Goal: Transaction & Acquisition: Obtain resource

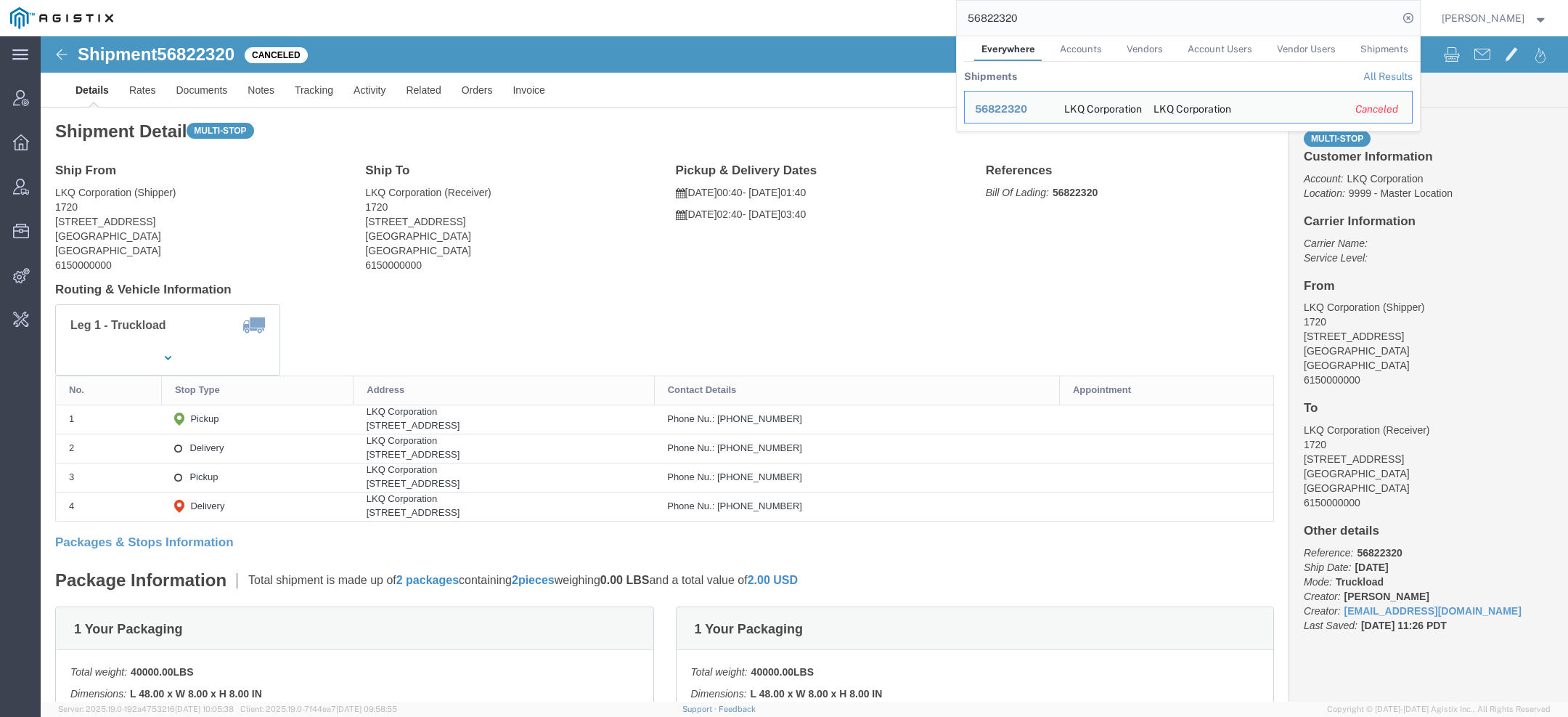
drag, startPoint x: 1028, startPoint y: 30, endPoint x: 679, endPoint y: -1, distance: 350.4
click at [679, 0] on div "56822320 Everywhere Accounts Vendors Account Users Vendor Users Shipments Shipm…" at bounding box center [771, 18] width 1296 height 37
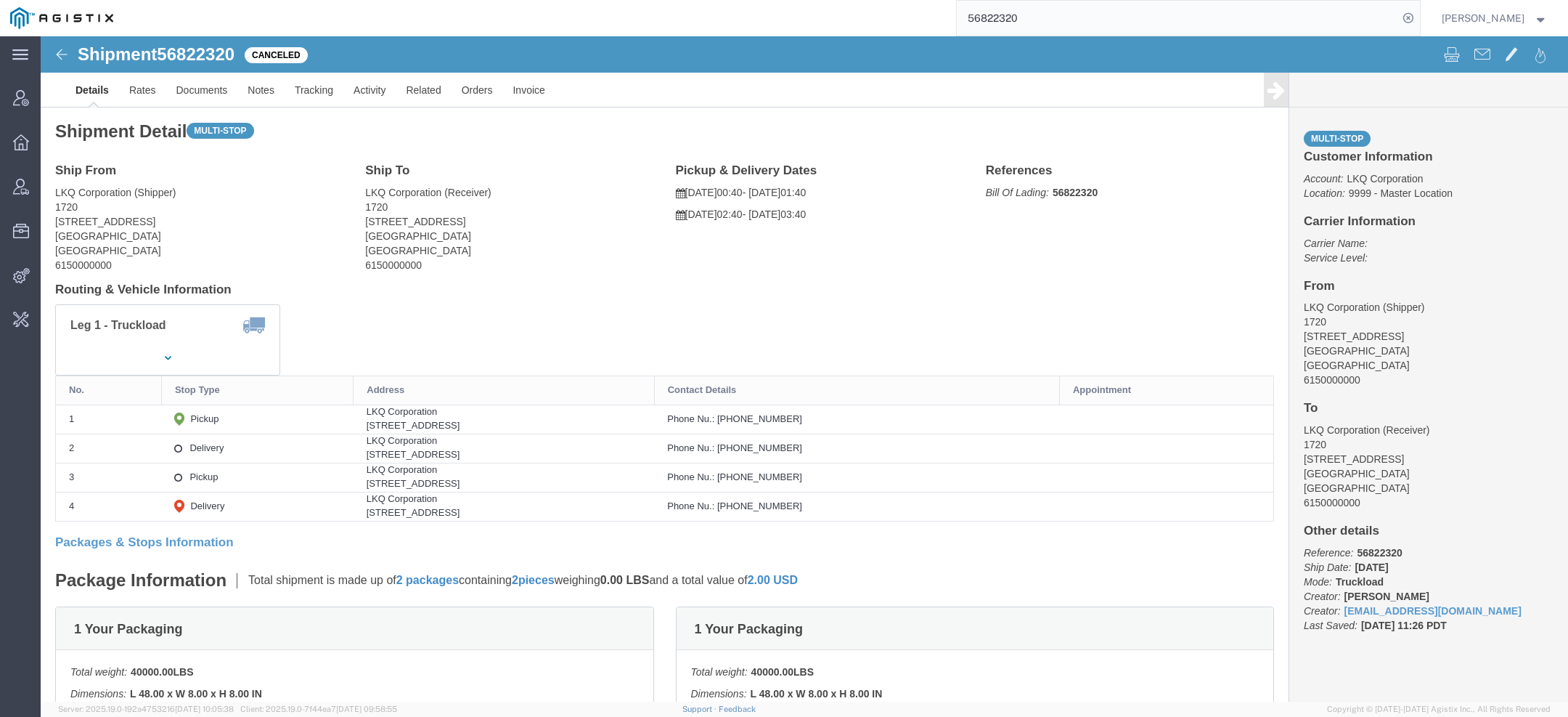
paste input "john.polandick@syneoshealth.com"
type input "john.polandick@syneoshealth.com"
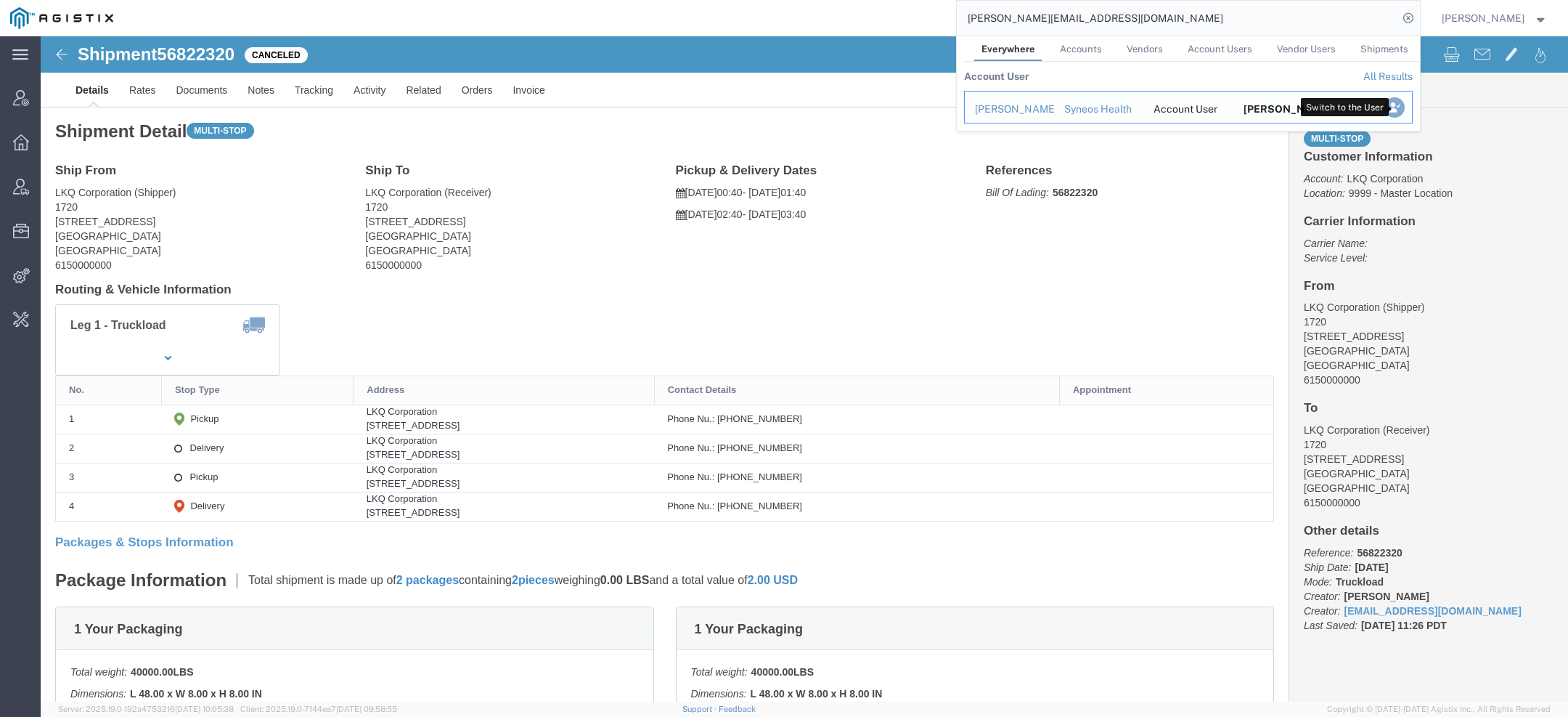
click at [1392, 104] on icon "Search Results" at bounding box center [1394, 107] width 20 height 20
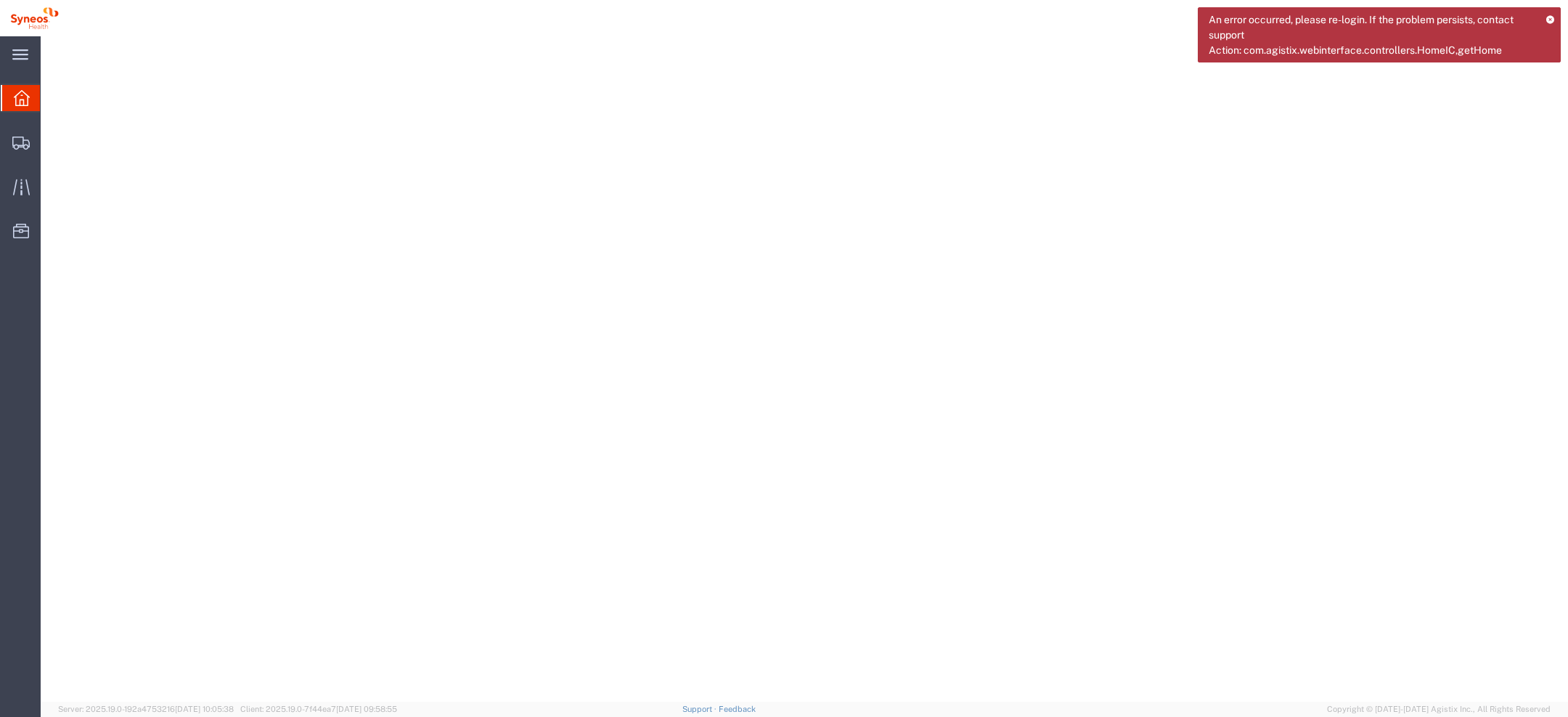
click at [1553, 15] on icon at bounding box center [1550, 19] width 10 height 8
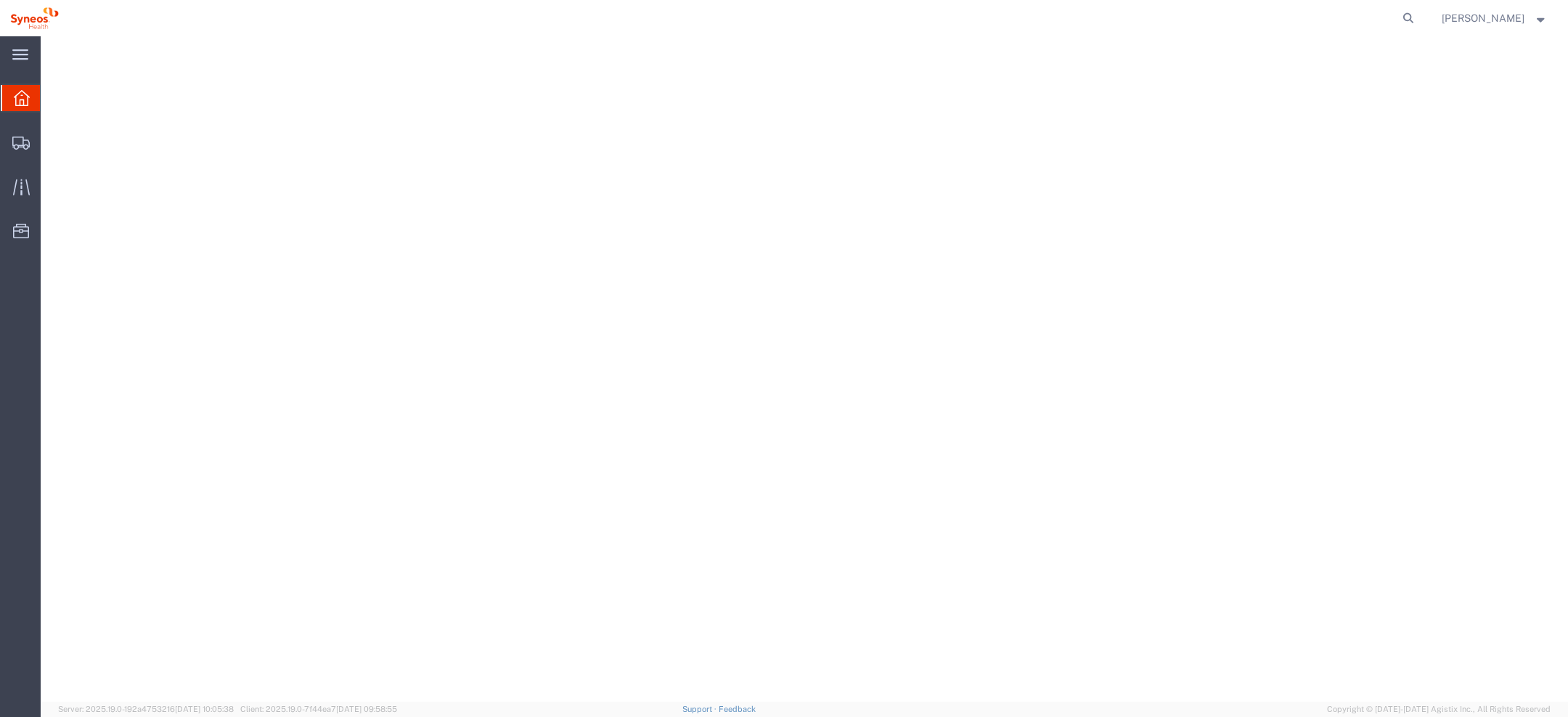
click at [1511, 19] on span "[PERSON_NAME]" at bounding box center [1483, 19] width 83 height 16
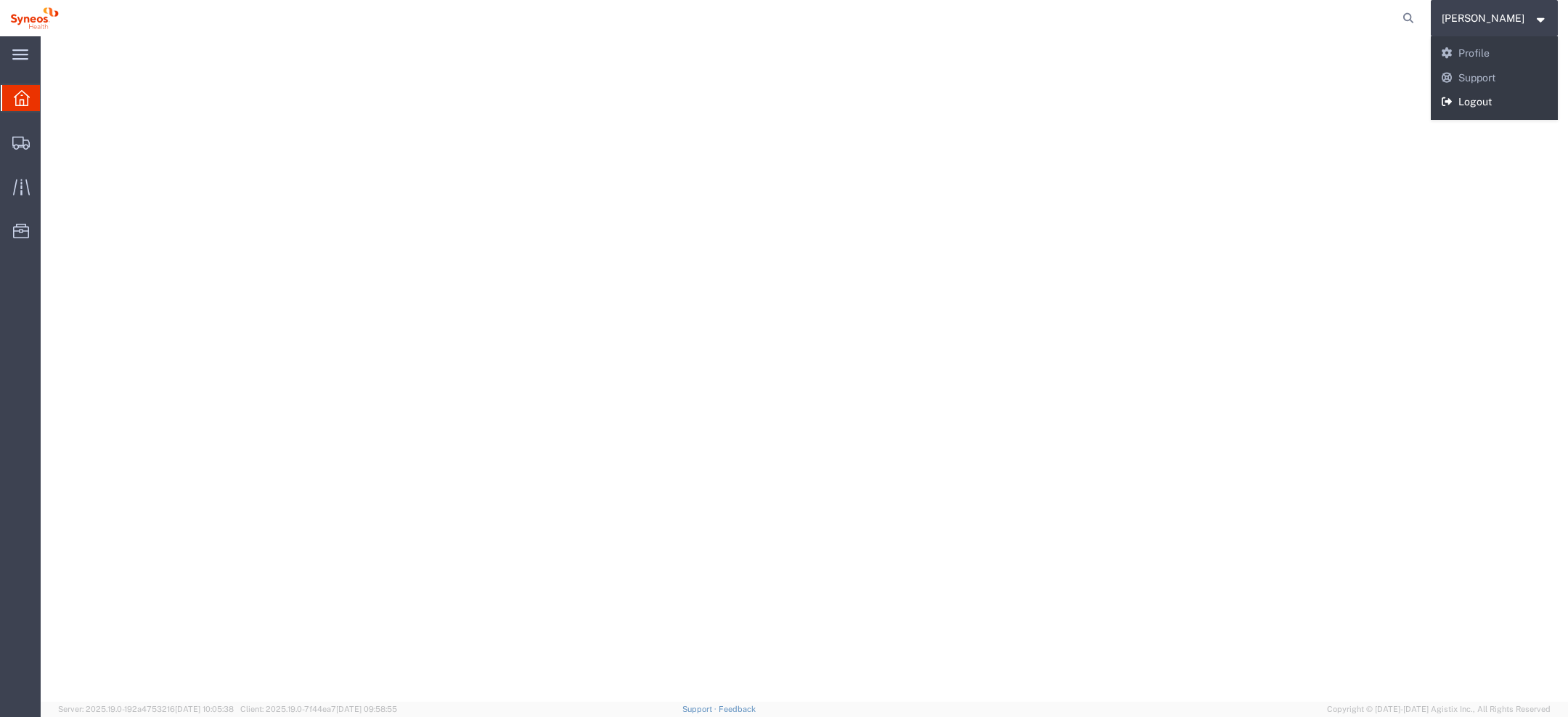
drag, startPoint x: 1481, startPoint y: 102, endPoint x: 1457, endPoint y: 52, distance: 55.5
click at [1481, 102] on link "Logout" at bounding box center [1494, 102] width 127 height 24
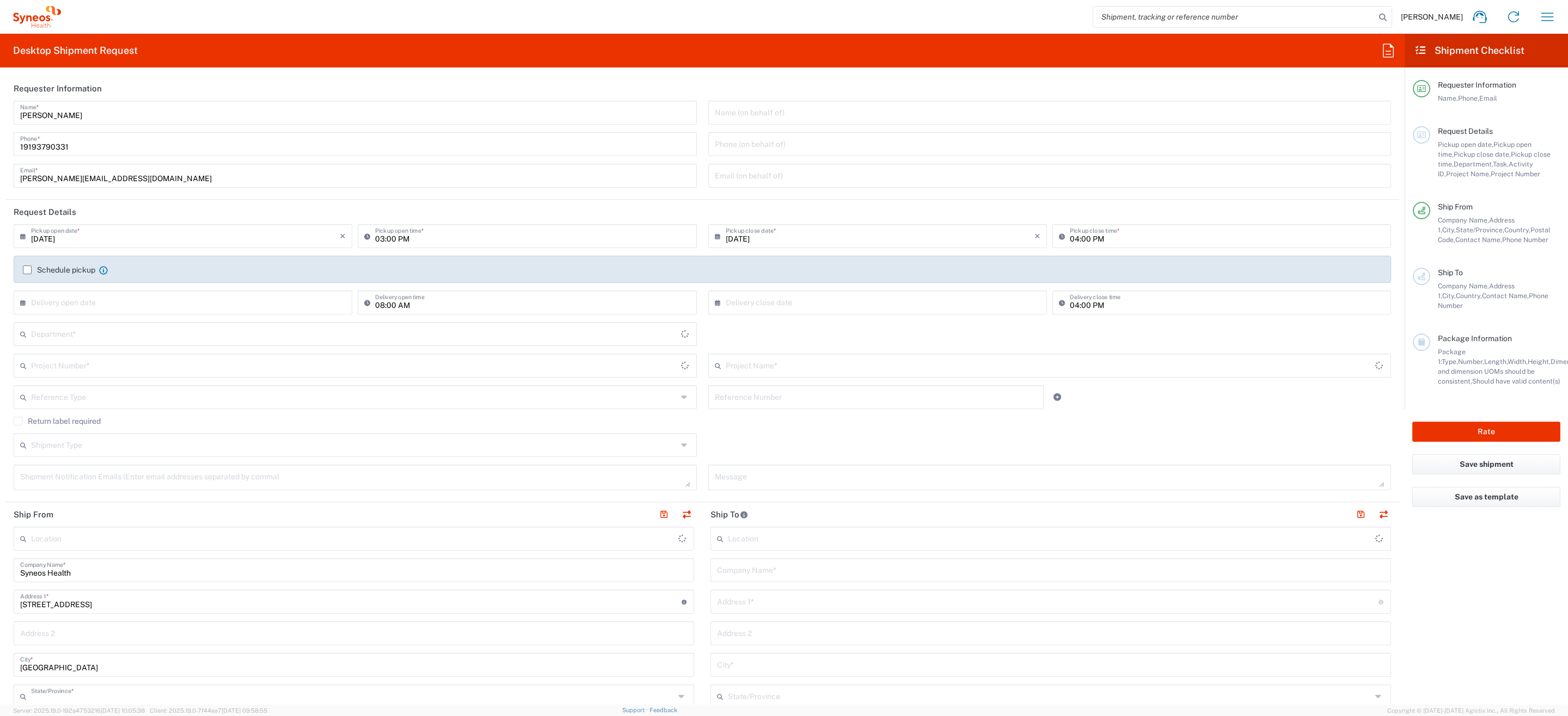
type input "[US_STATE]"
type input "United States"
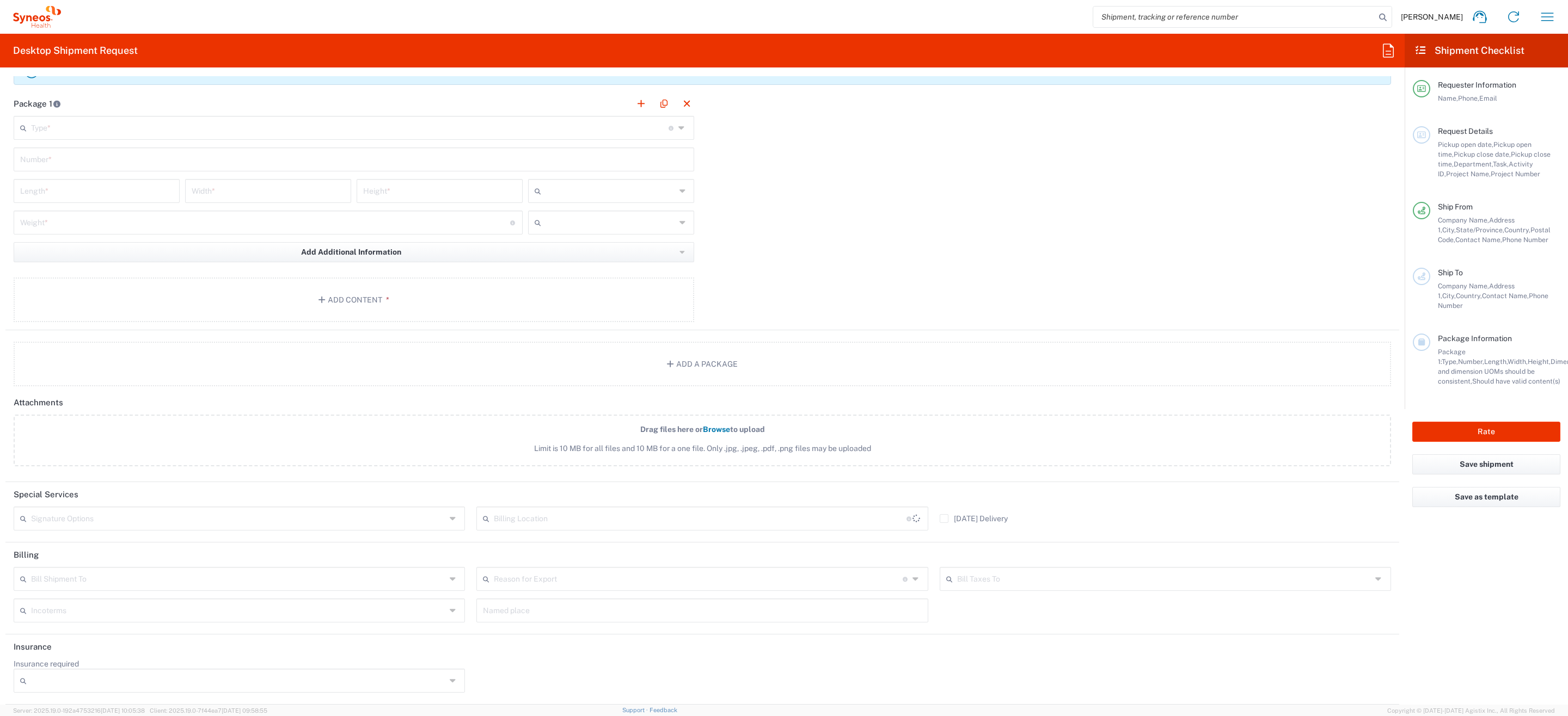
type input "Syneos Health Communications-Westerville OH"
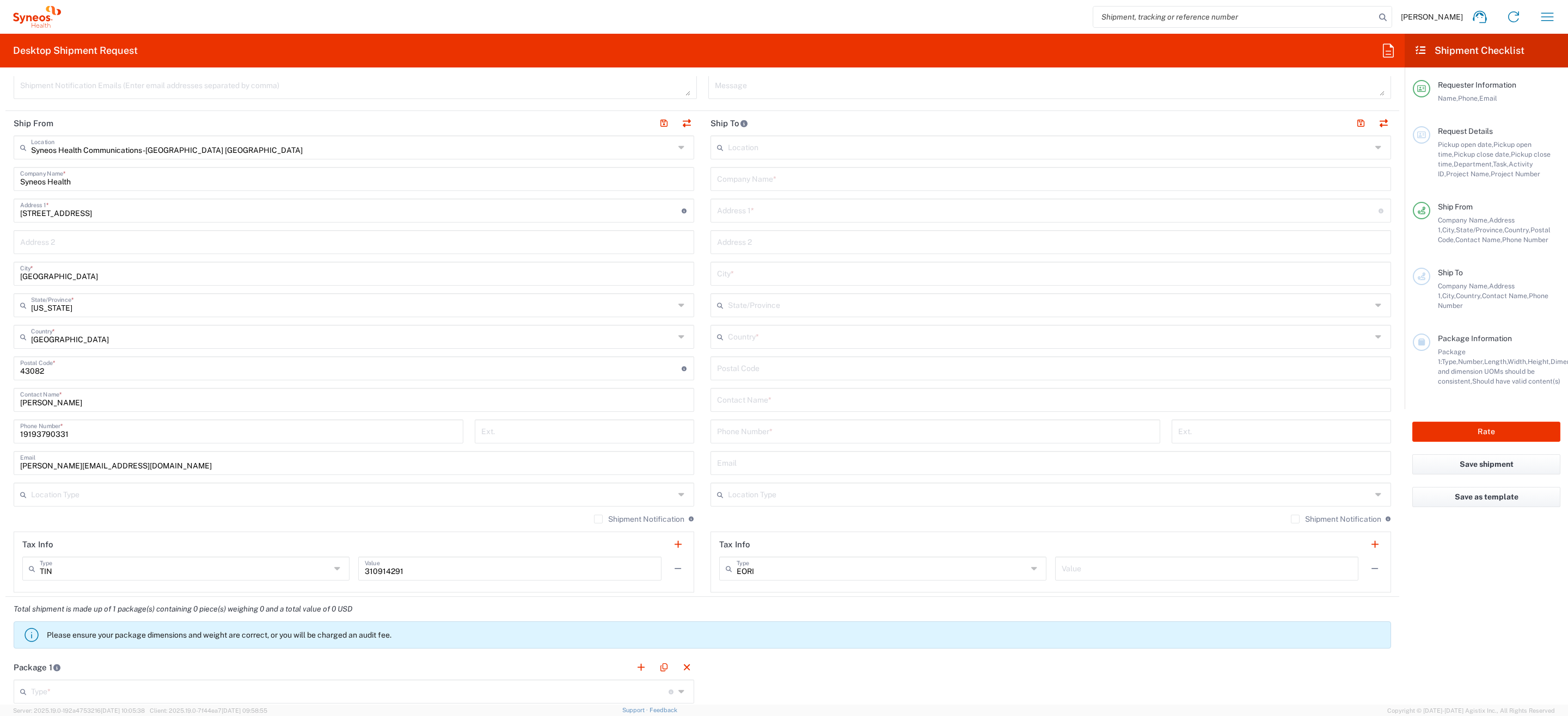
scroll to position [352, 0]
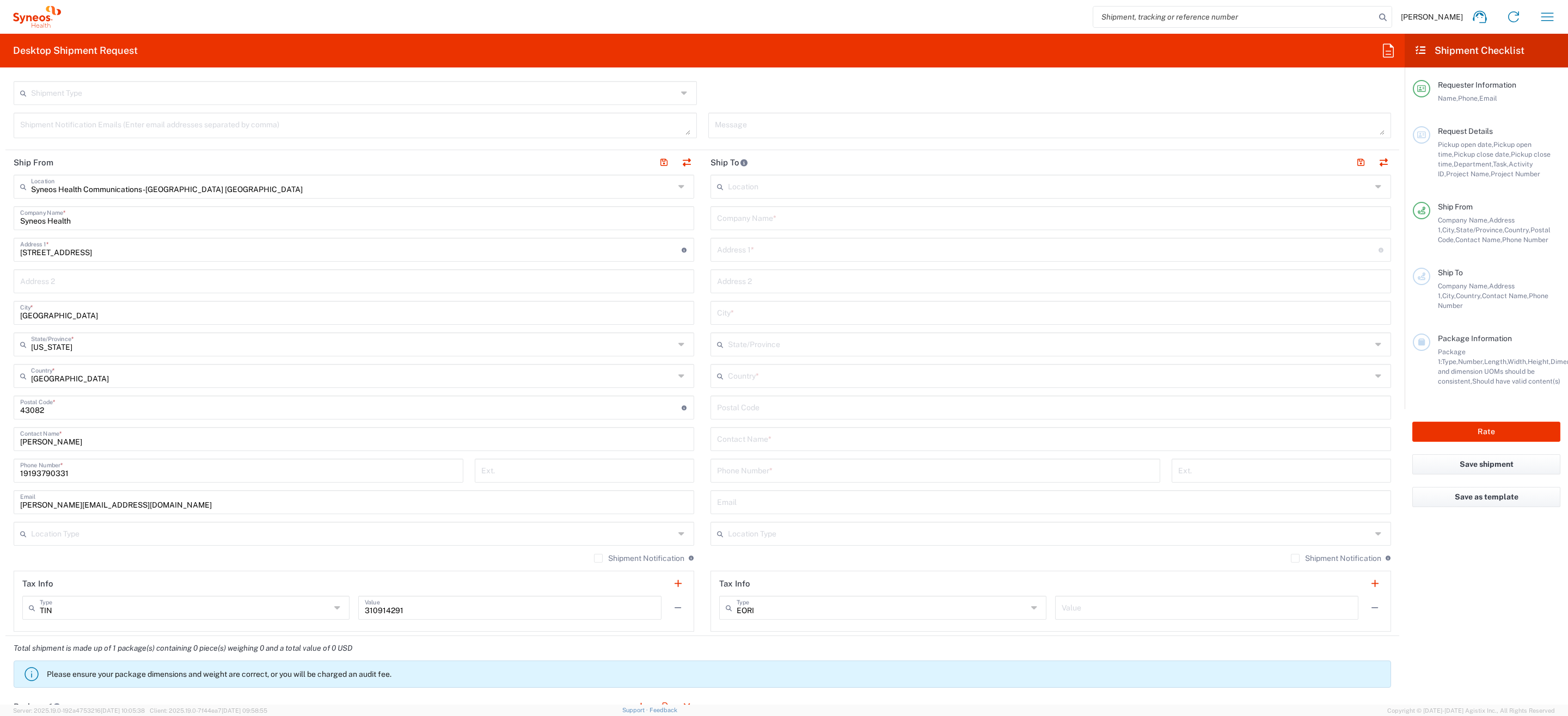
type input "6156"
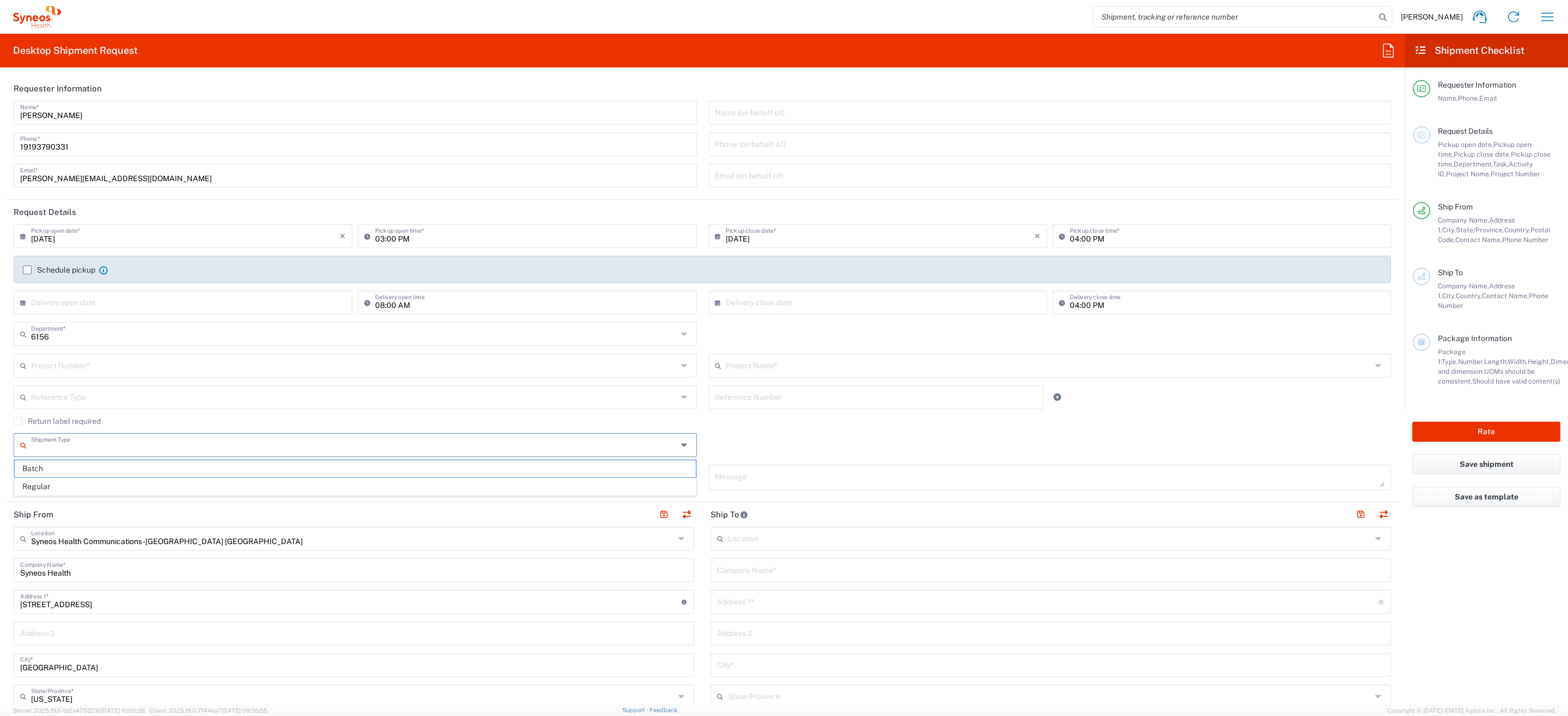
click at [164, 450] on input "text" at bounding box center [354, 444] width 646 height 19
click at [154, 467] on span "Batch" at bounding box center [355, 469] width 681 height 17
type input "Batch"
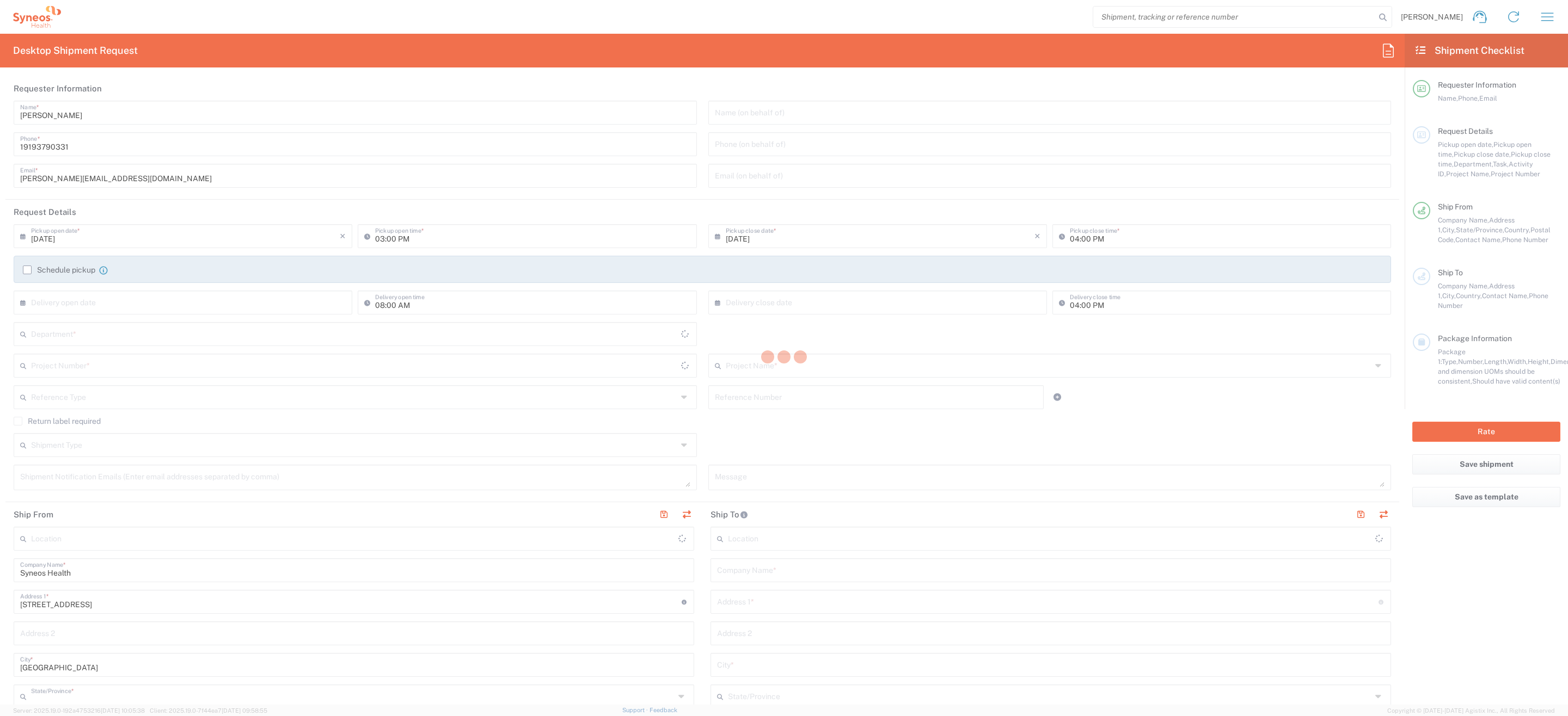
type input "Ohio"
type input "United States"
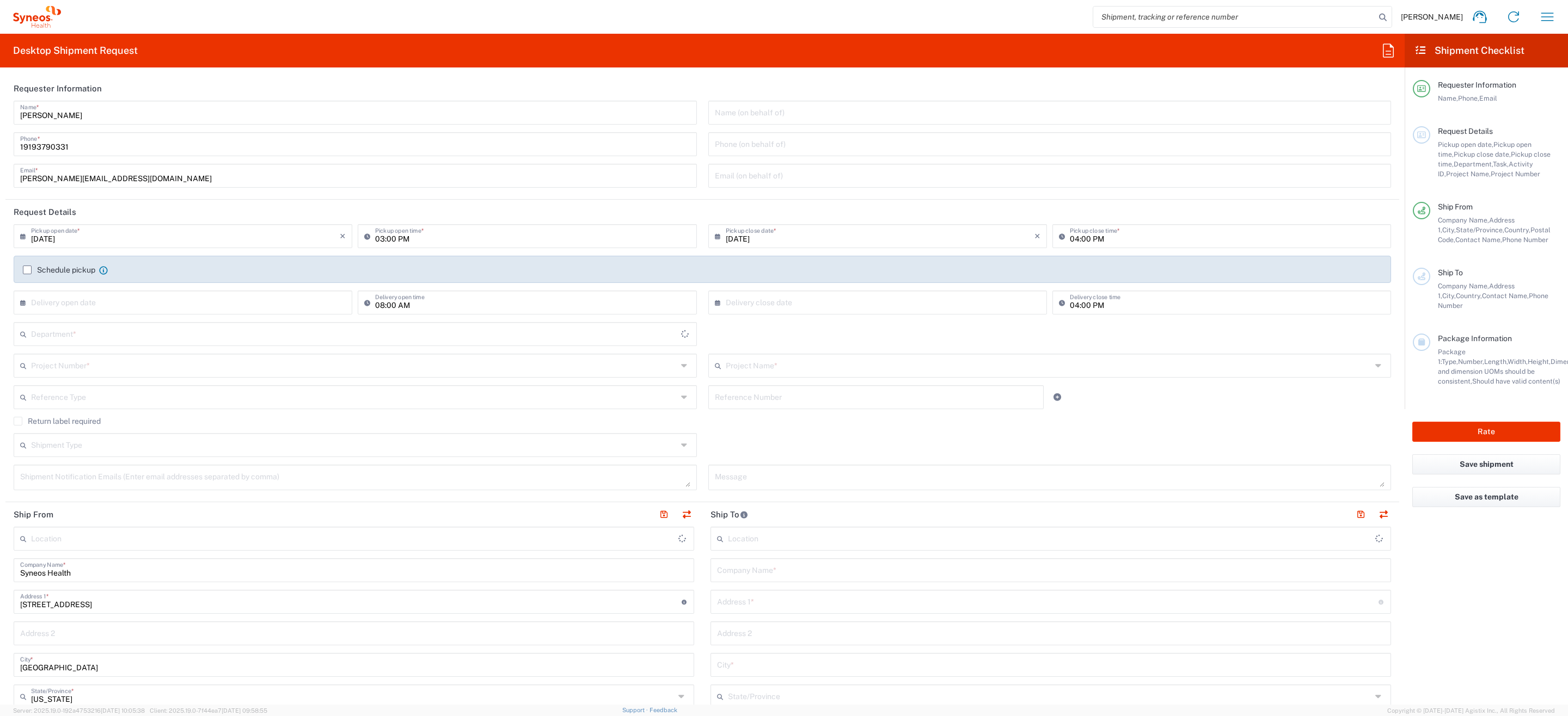
type input "6156"
click at [1539, 23] on icon "button" at bounding box center [1547, 16] width 18 height 18
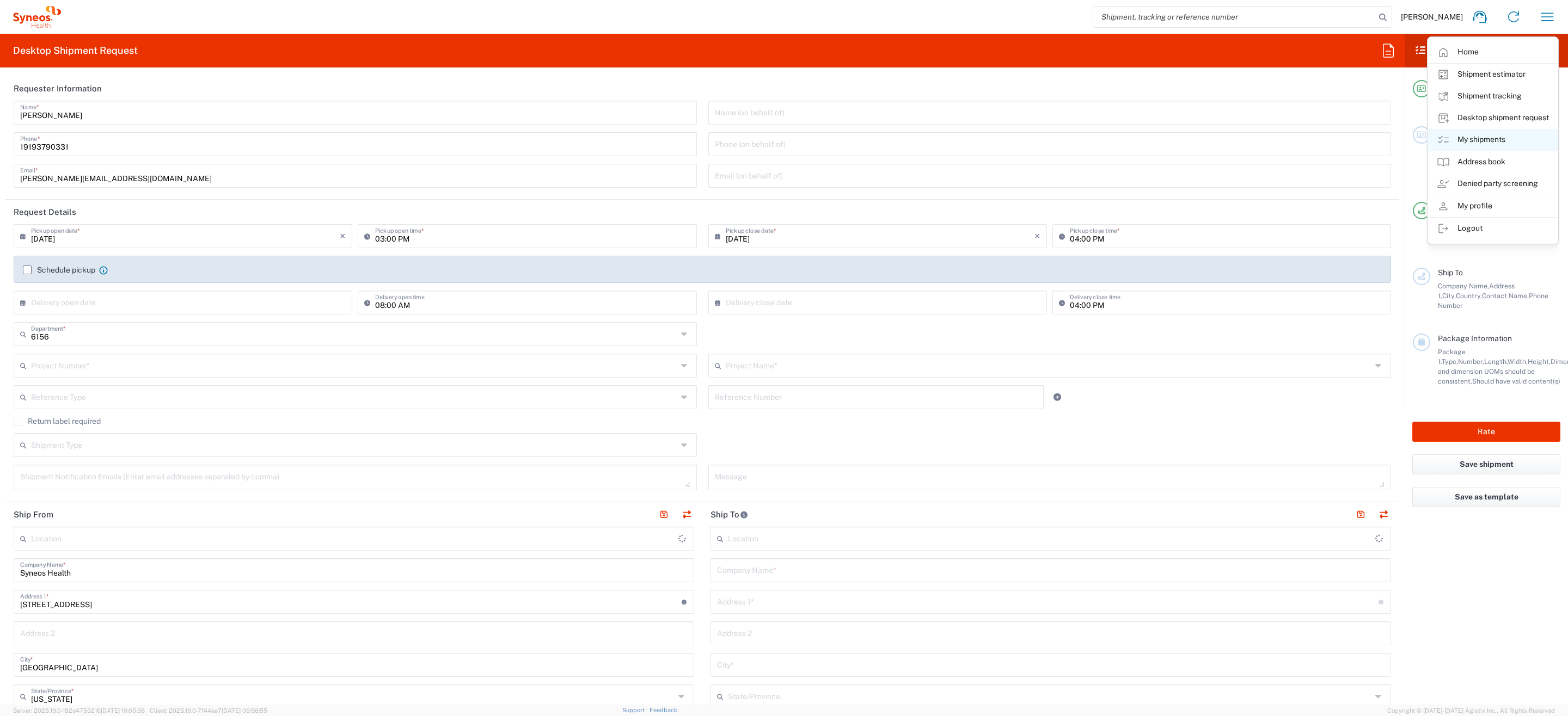
click at [1464, 137] on link "My shipments" at bounding box center [1493, 140] width 130 height 22
type input "Syneos Health Communications-Westerville OH"
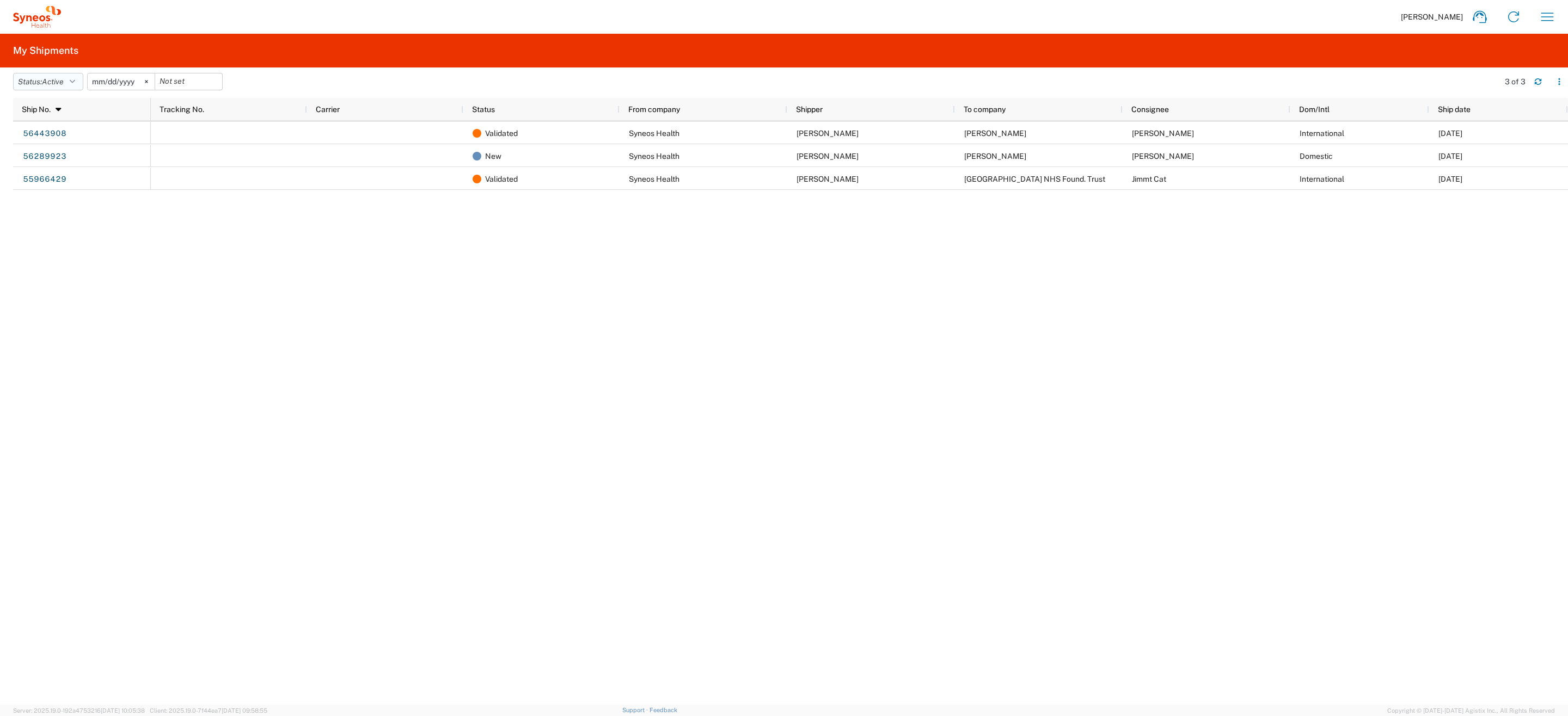
click at [74, 83] on icon "button" at bounding box center [72, 82] width 5 height 8
click at [56, 133] on span "All" at bounding box center [77, 139] width 127 height 17
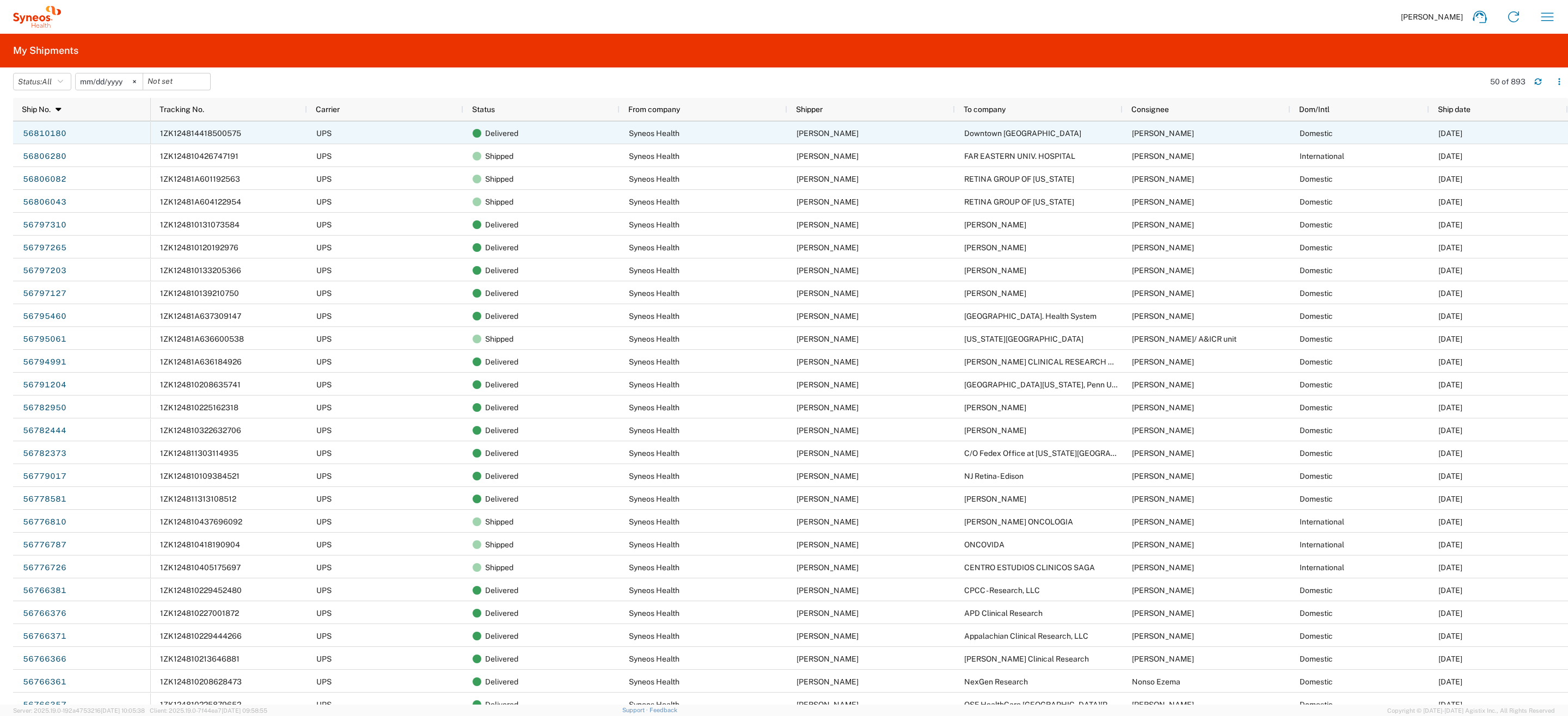
click at [779, 137] on div "Syneos Health" at bounding box center [703, 133] width 167 height 23
click at [51, 128] on link "56810180" at bounding box center [44, 134] width 44 height 18
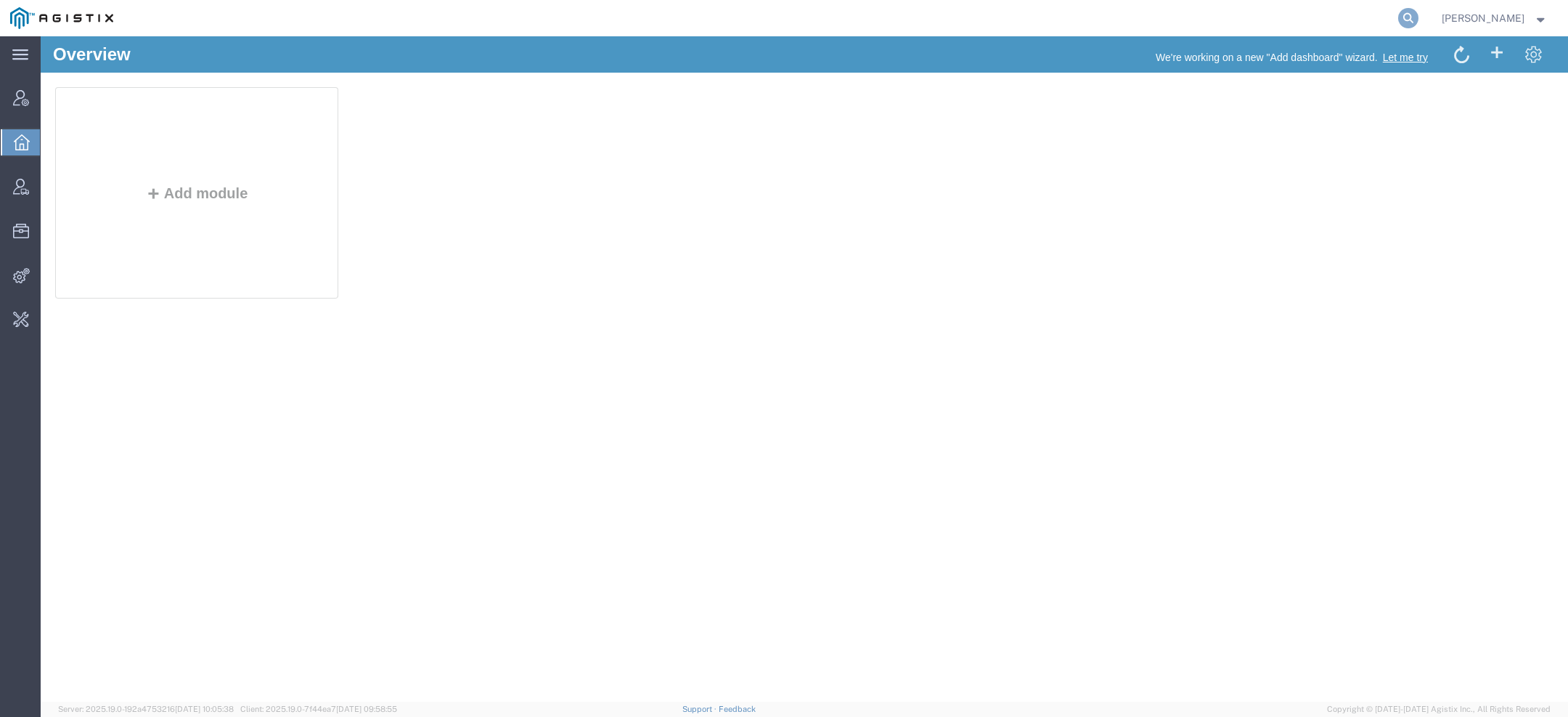
click at [1408, 16] on icon at bounding box center [1408, 18] width 20 height 20
paste input "[PERSON_NAME][EMAIL_ADDRESS][DOMAIN_NAME]"
type input "[PERSON_NAME][EMAIL_ADDRESS][DOMAIN_NAME]"
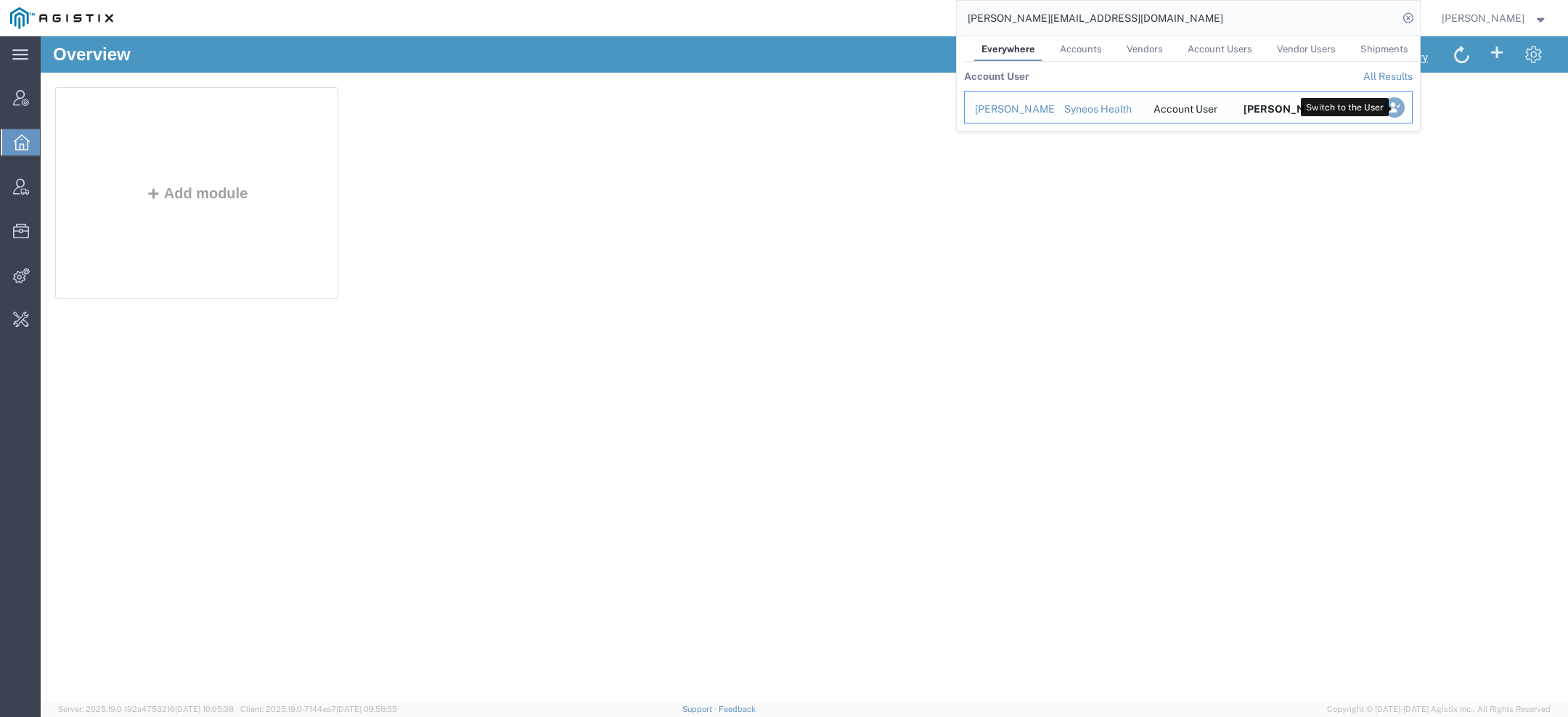
click at [1399, 110] on icon "Search Results" at bounding box center [1394, 107] width 20 height 20
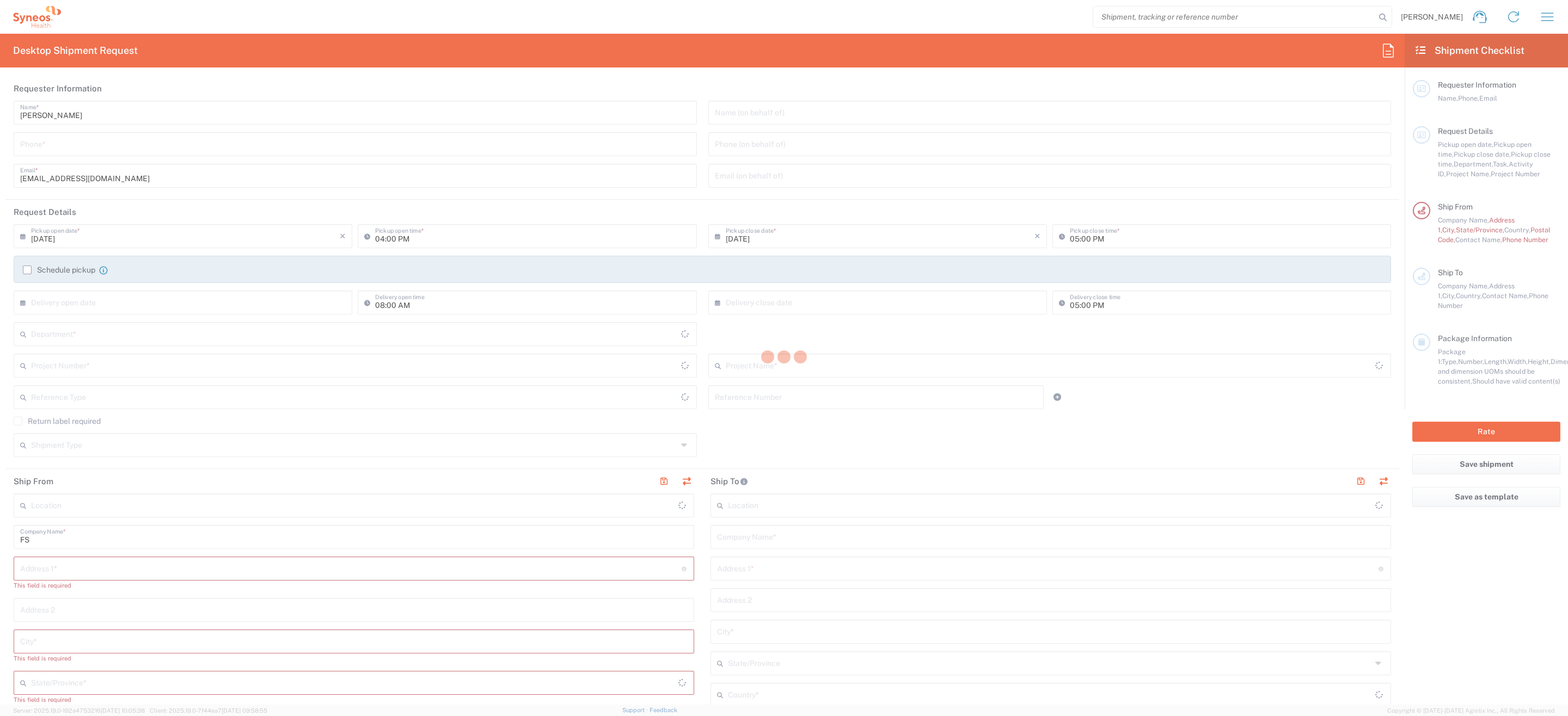
type input "San Francisco Office"
type input "[GEOGRAPHIC_DATA]"
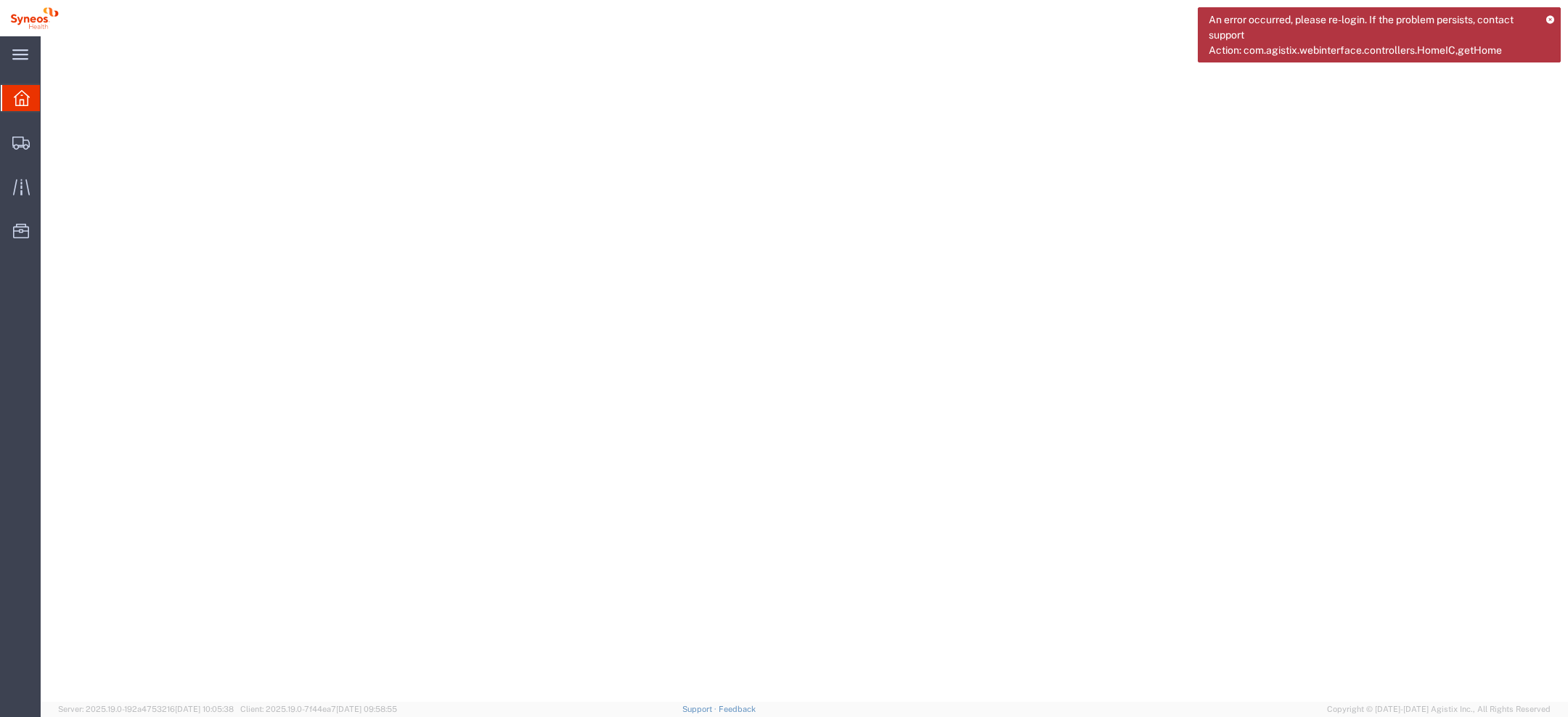
click at [1548, 16] on icon at bounding box center [1550, 19] width 10 height 8
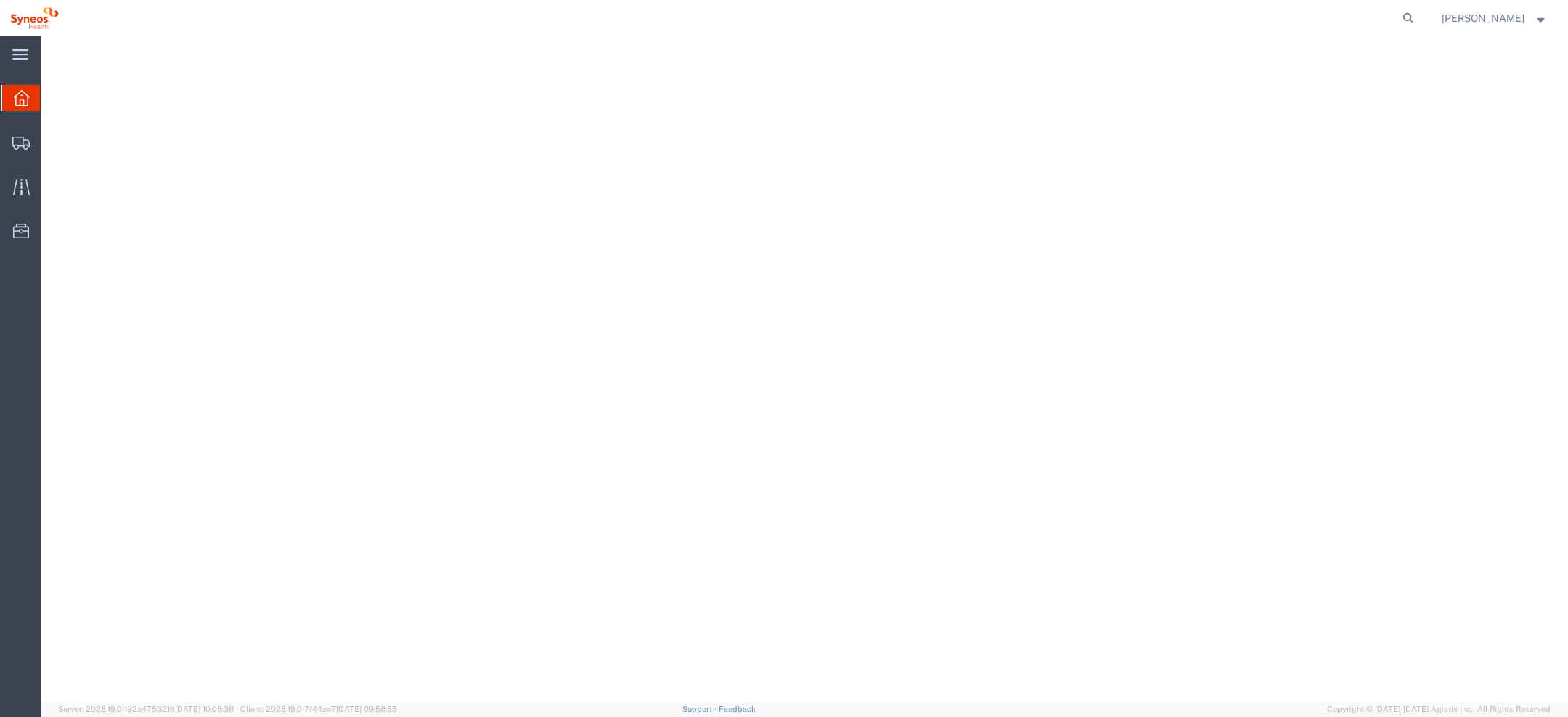
click at [1537, 16] on strong "button" at bounding box center [1541, 18] width 13 height 5
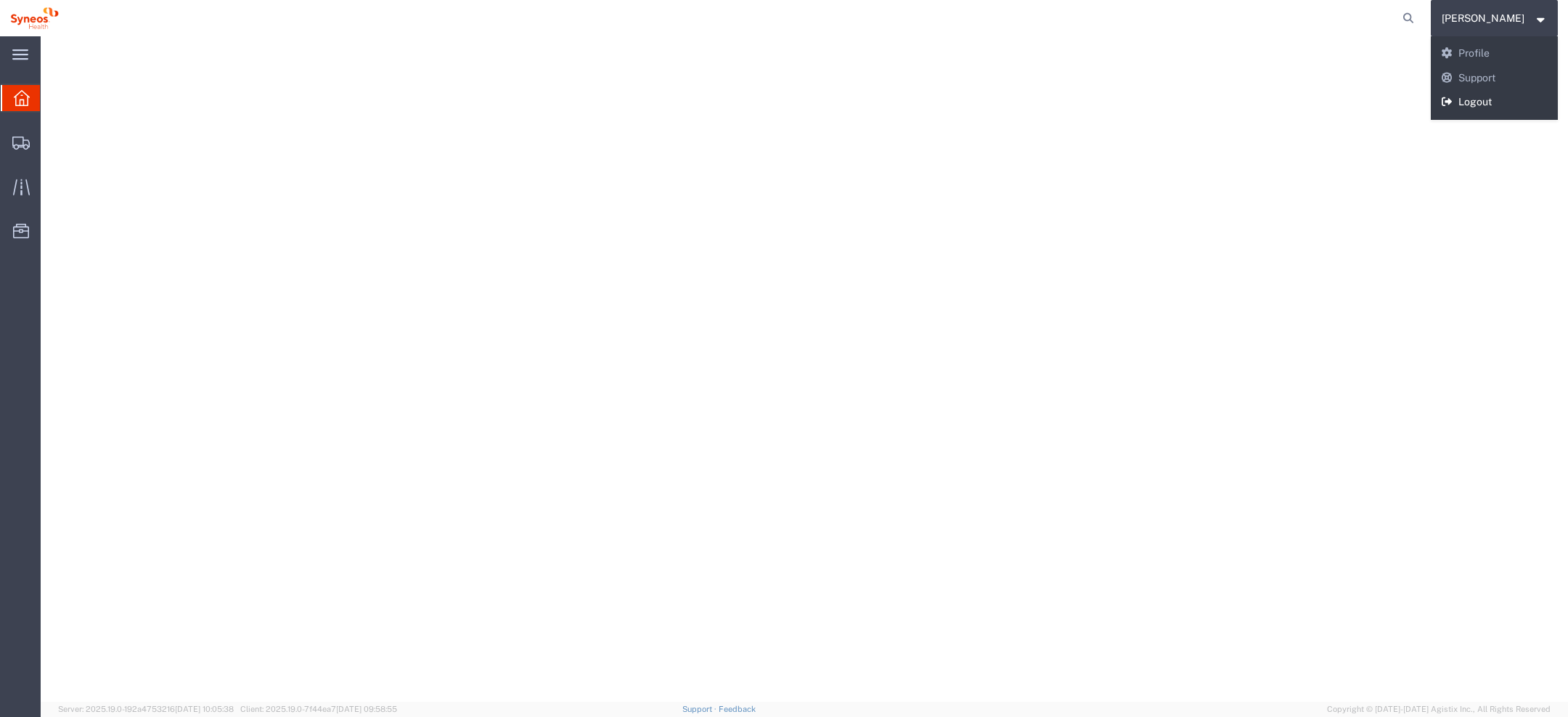
drag, startPoint x: 1518, startPoint y: 103, endPoint x: 1476, endPoint y: 43, distance: 73.2
click at [1518, 103] on link "Logout" at bounding box center [1494, 102] width 127 height 24
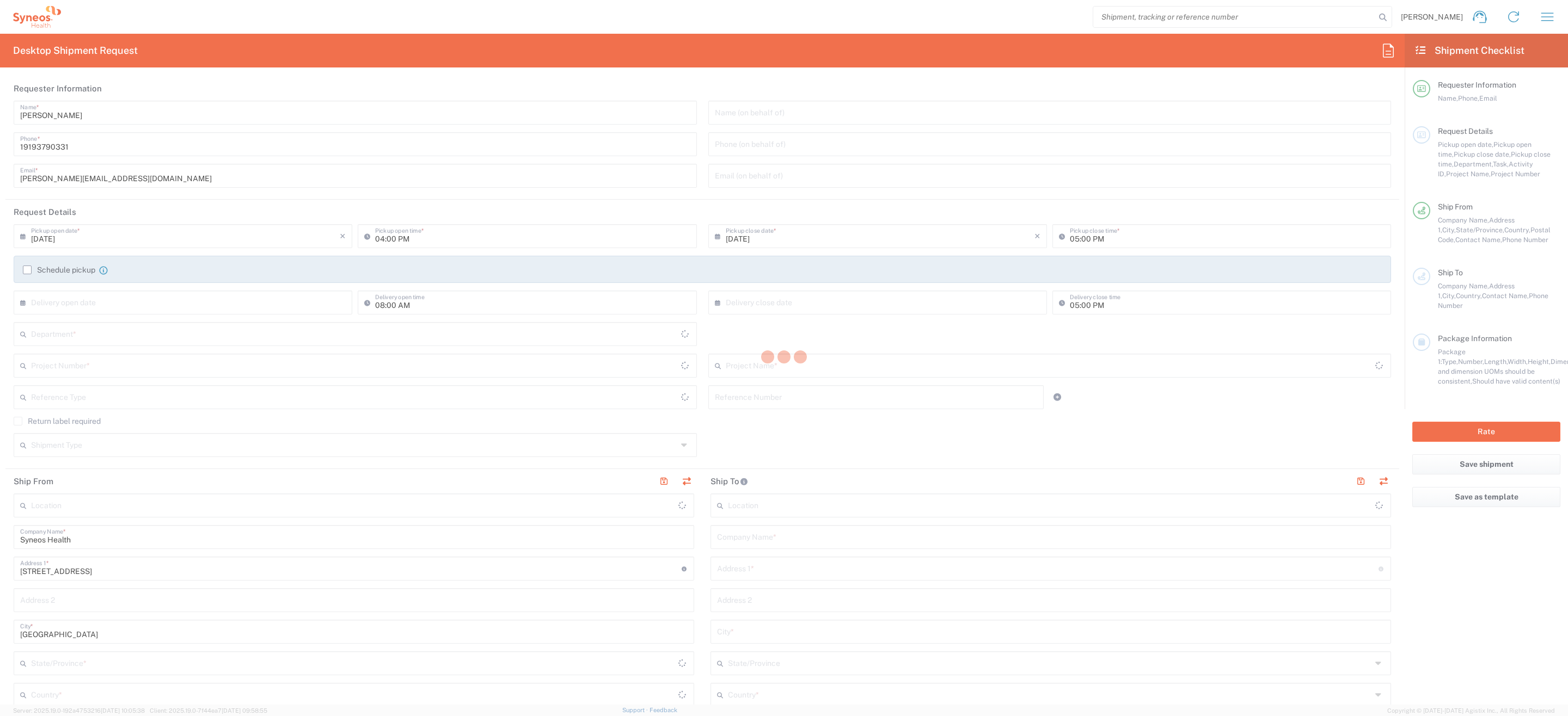
type input "[US_STATE]"
type input "[GEOGRAPHIC_DATA]"
type input "6156"
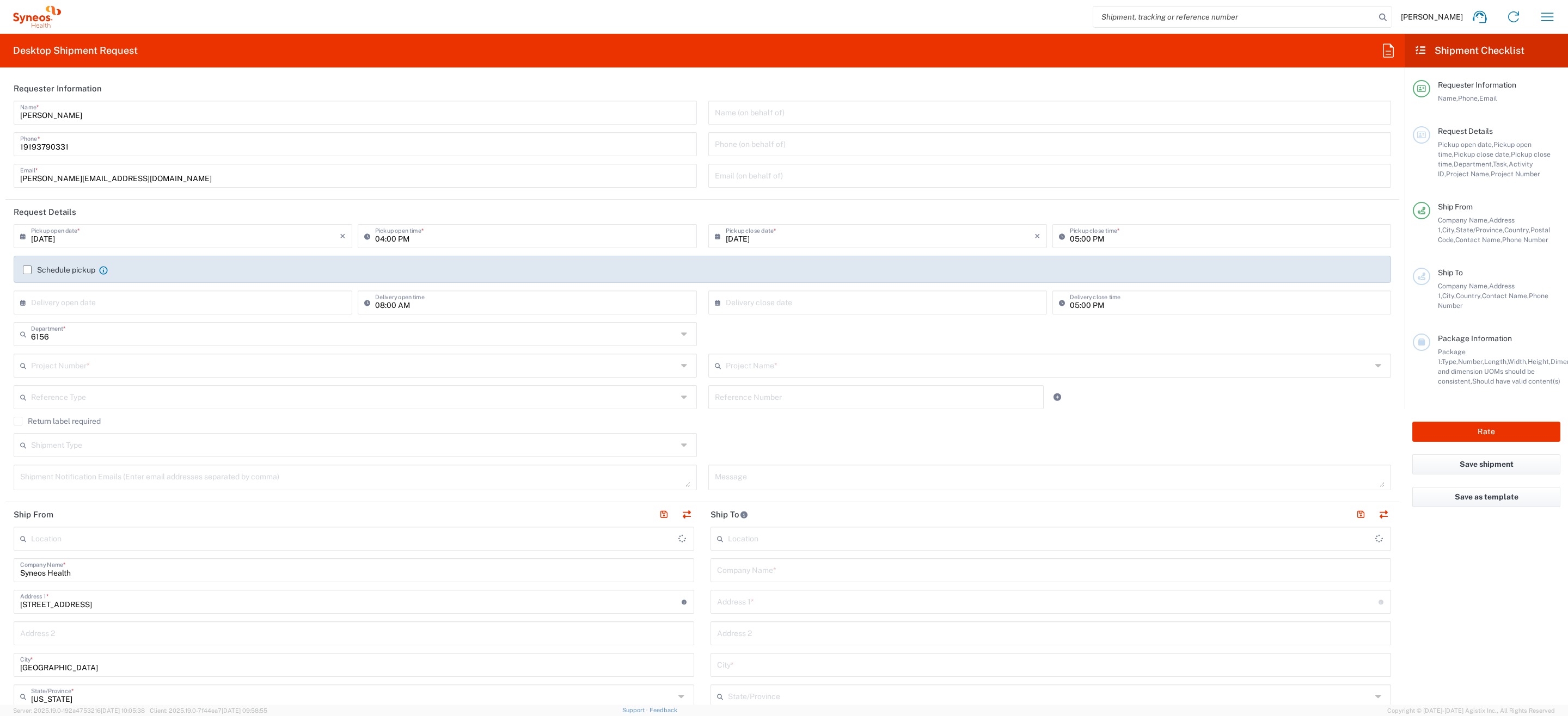
type input "Syneos Health Communications-[GEOGRAPHIC_DATA] [GEOGRAPHIC_DATA]"
click at [283, 358] on input "text" at bounding box center [354, 364] width 646 height 19
click at [769, 425] on div "Return label required" at bounding box center [702, 425] width 1377 height 16
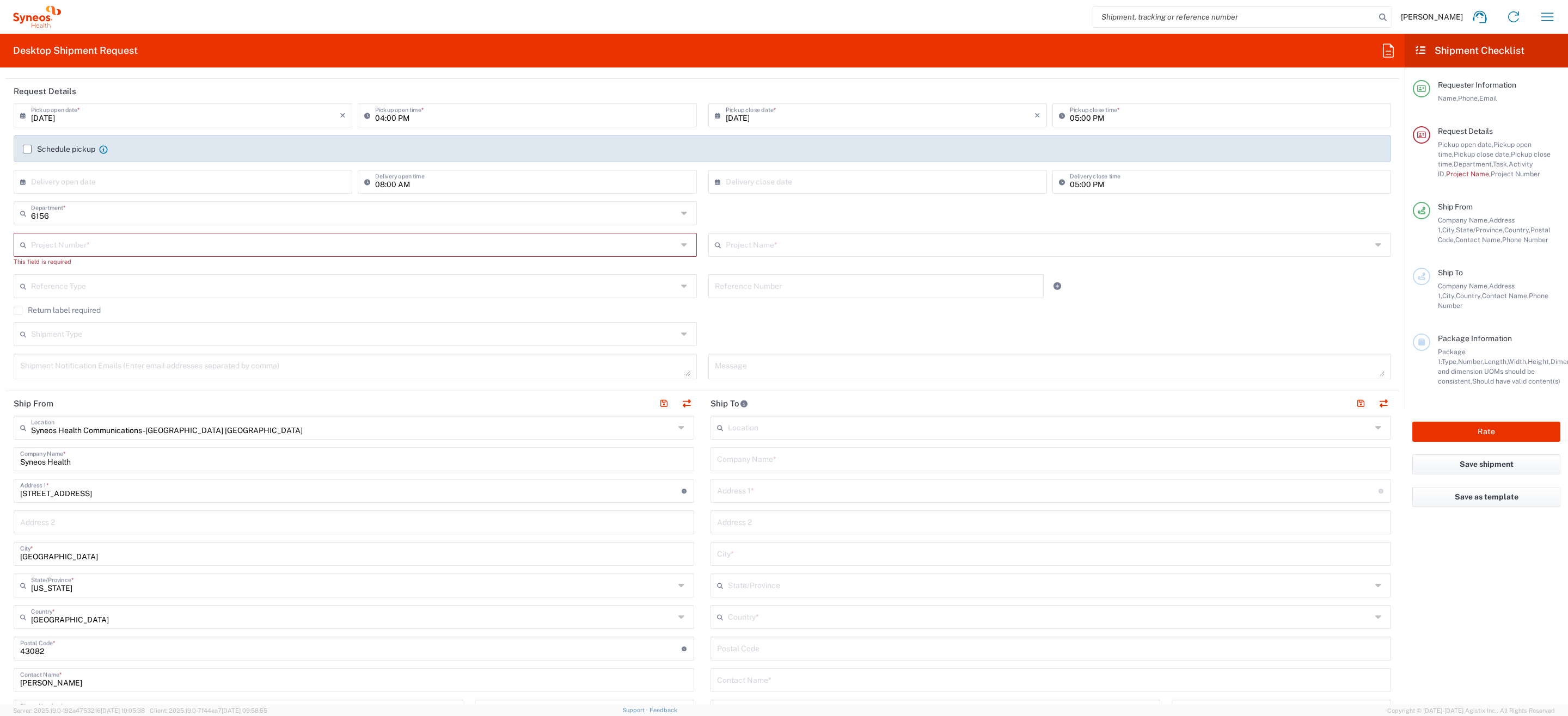
scroll to position [33, 0]
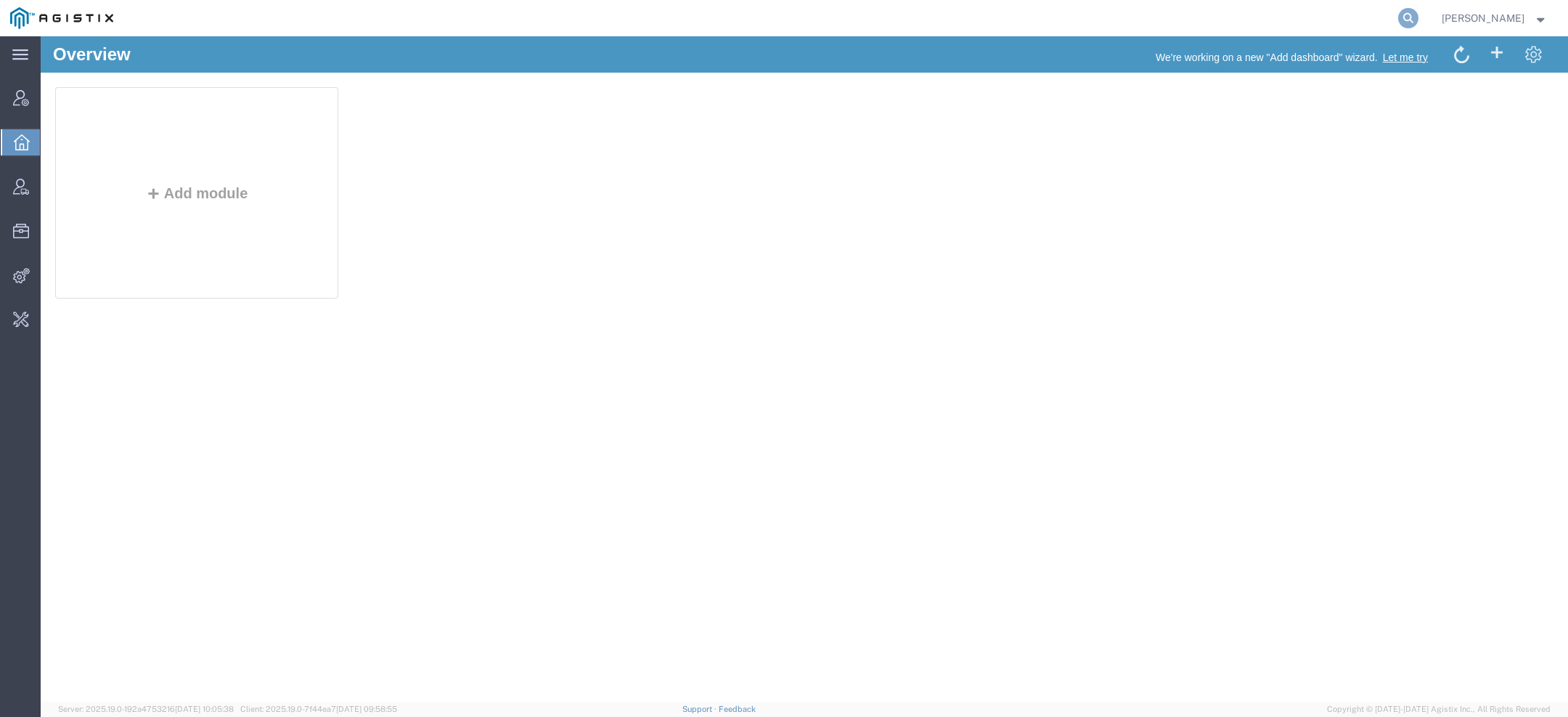
click at [1407, 15] on icon at bounding box center [1408, 18] width 20 height 20
paste input "Dave.Hale@amentum.com"
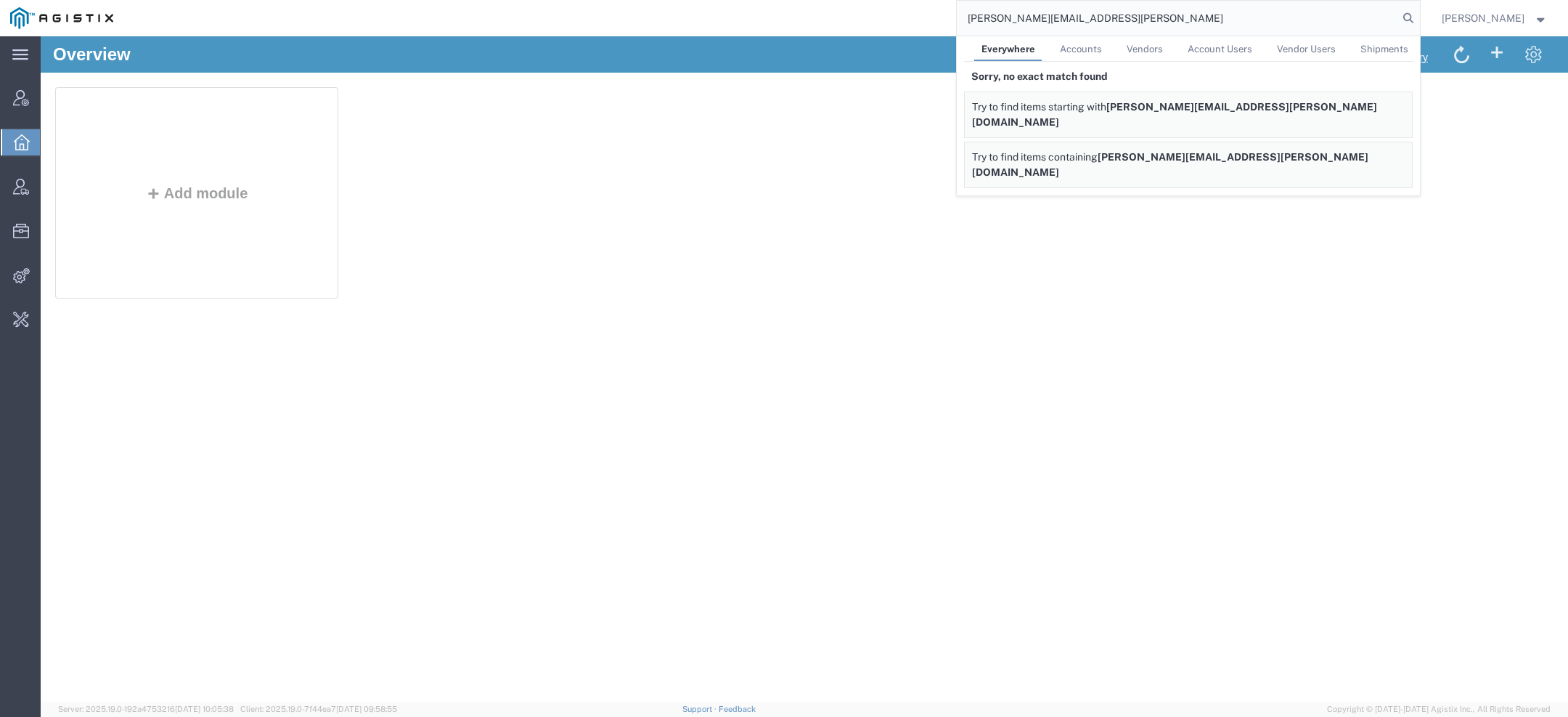
click at [1014, 17] on input "Dave.Hale@amentum.comn" at bounding box center [1178, 18] width 442 height 35
drag, startPoint x: 1016, startPoint y: 19, endPoint x: 611, endPoint y: 18, distance: 405.0
click at [661, 18] on div "Dave.Hale@amentum.comn Everywhere Accounts Vendors Account Users Vendor Users S…" at bounding box center [771, 18] width 1296 height 37
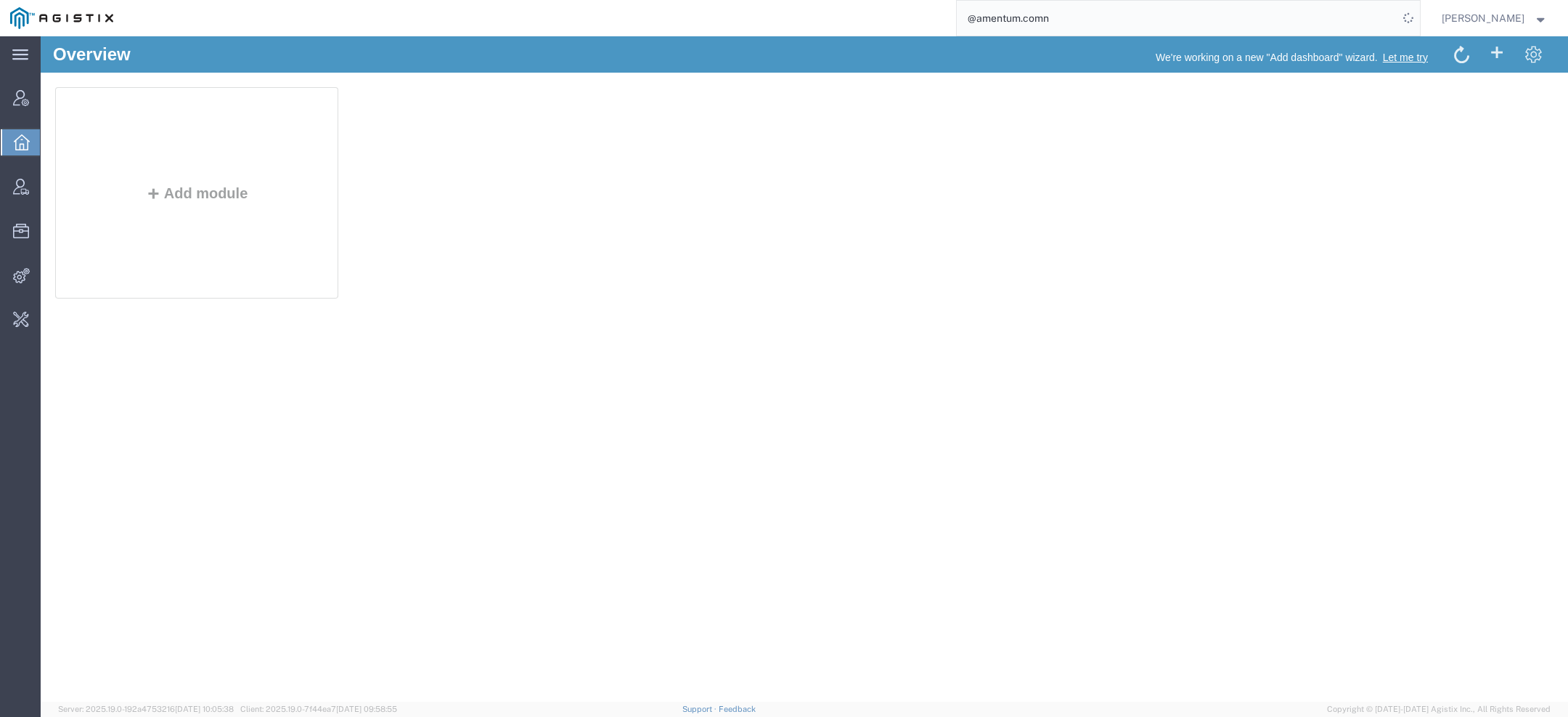
click at [1070, 16] on input "@amentum.comn" at bounding box center [1178, 18] width 442 height 35
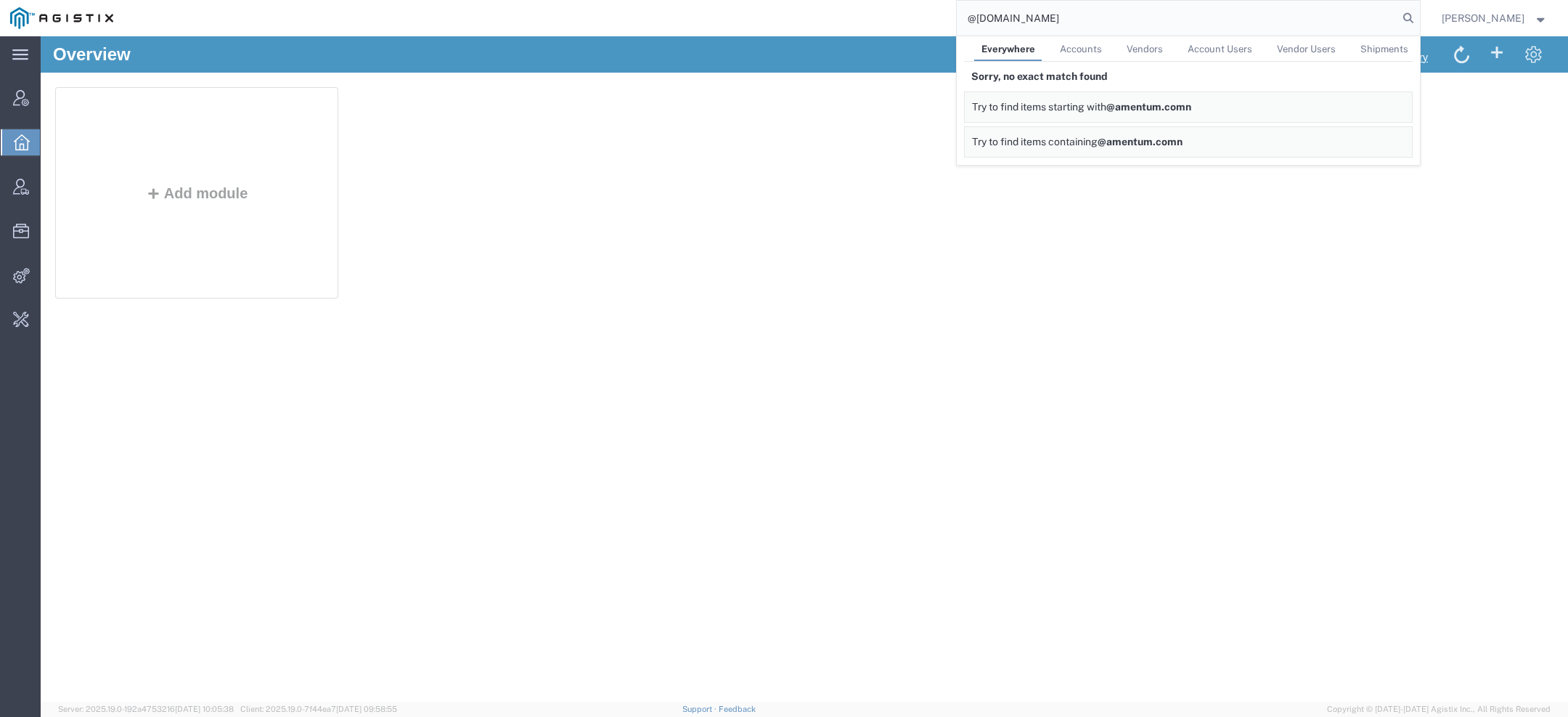
type input "@amentum.com"
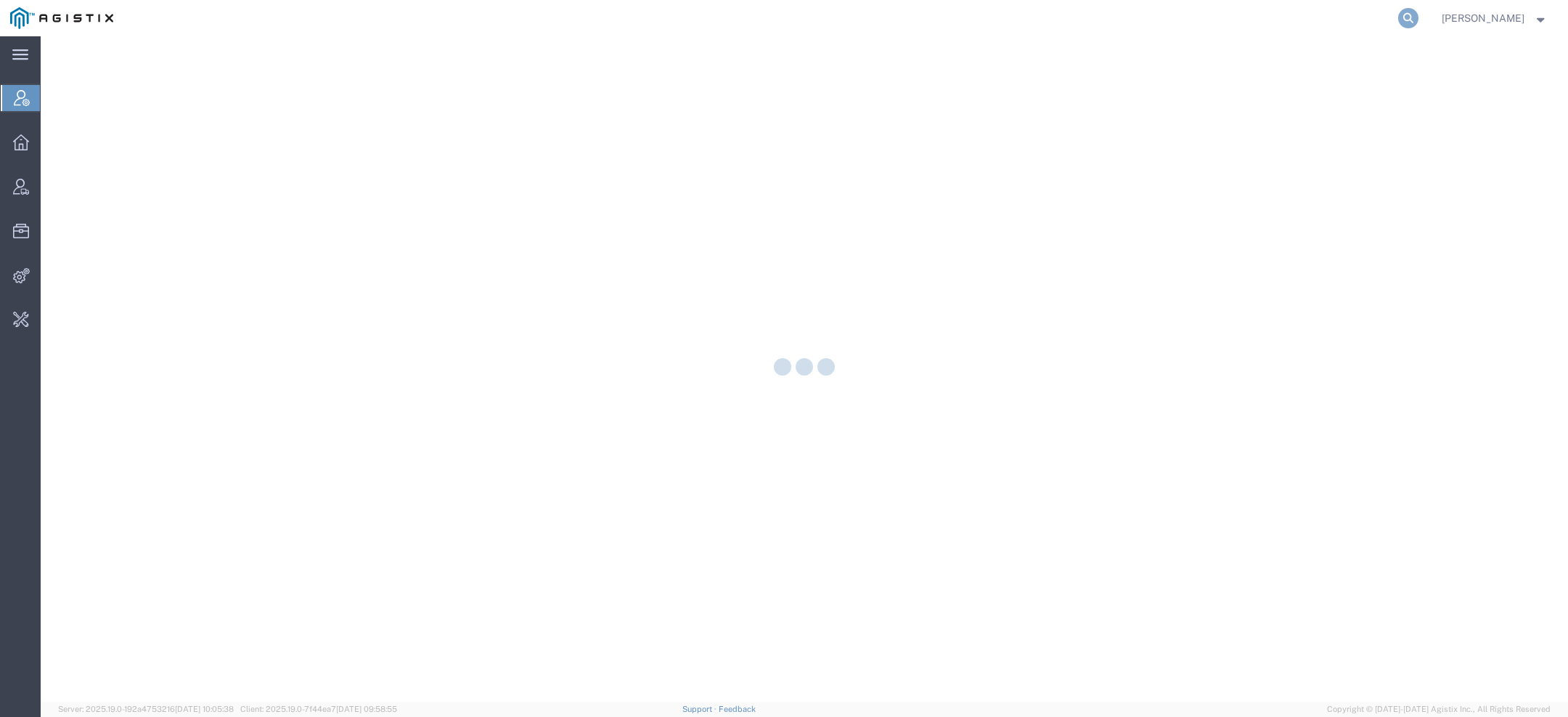
click at [1411, 21] on icon at bounding box center [1408, 18] width 20 height 20
type input "v"
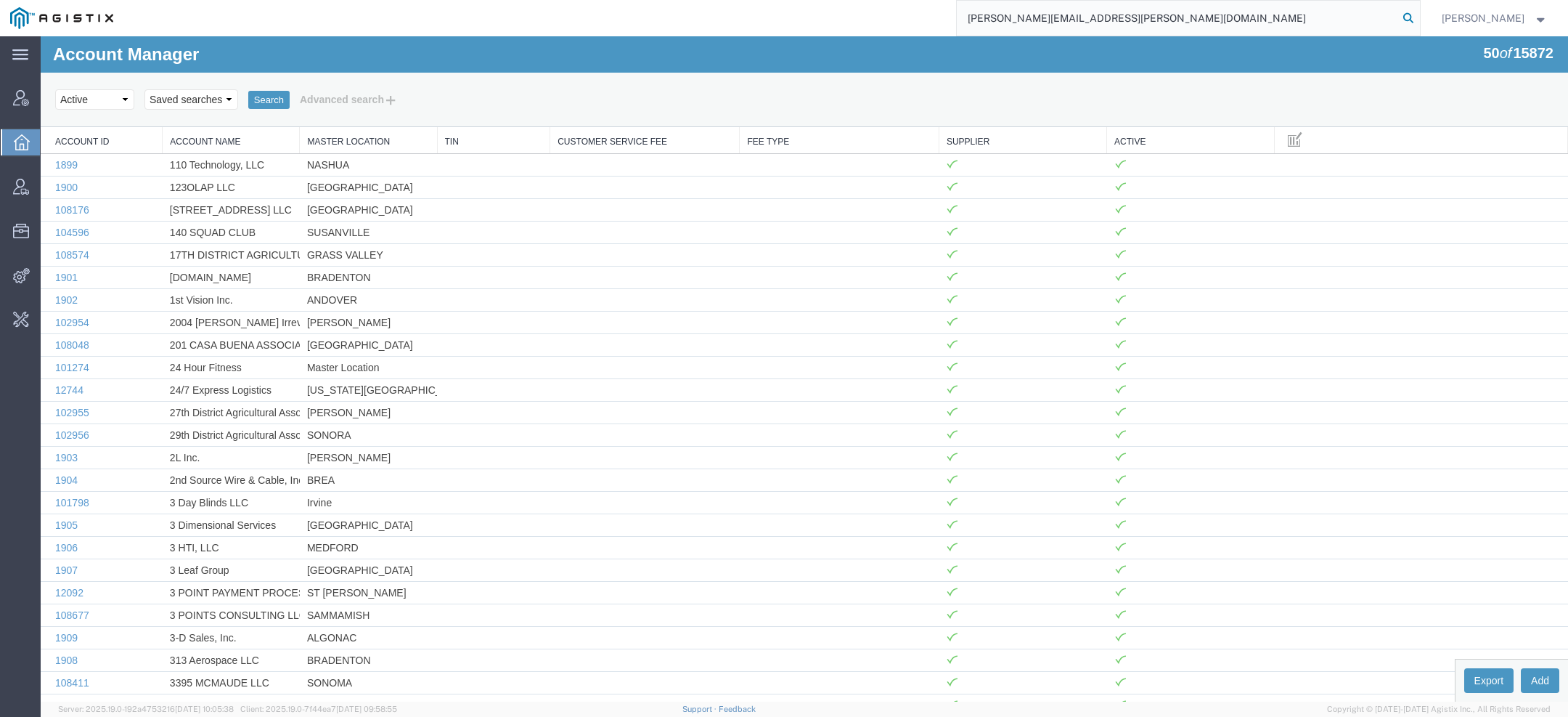
type input "Dave.Hale@amentum.com"
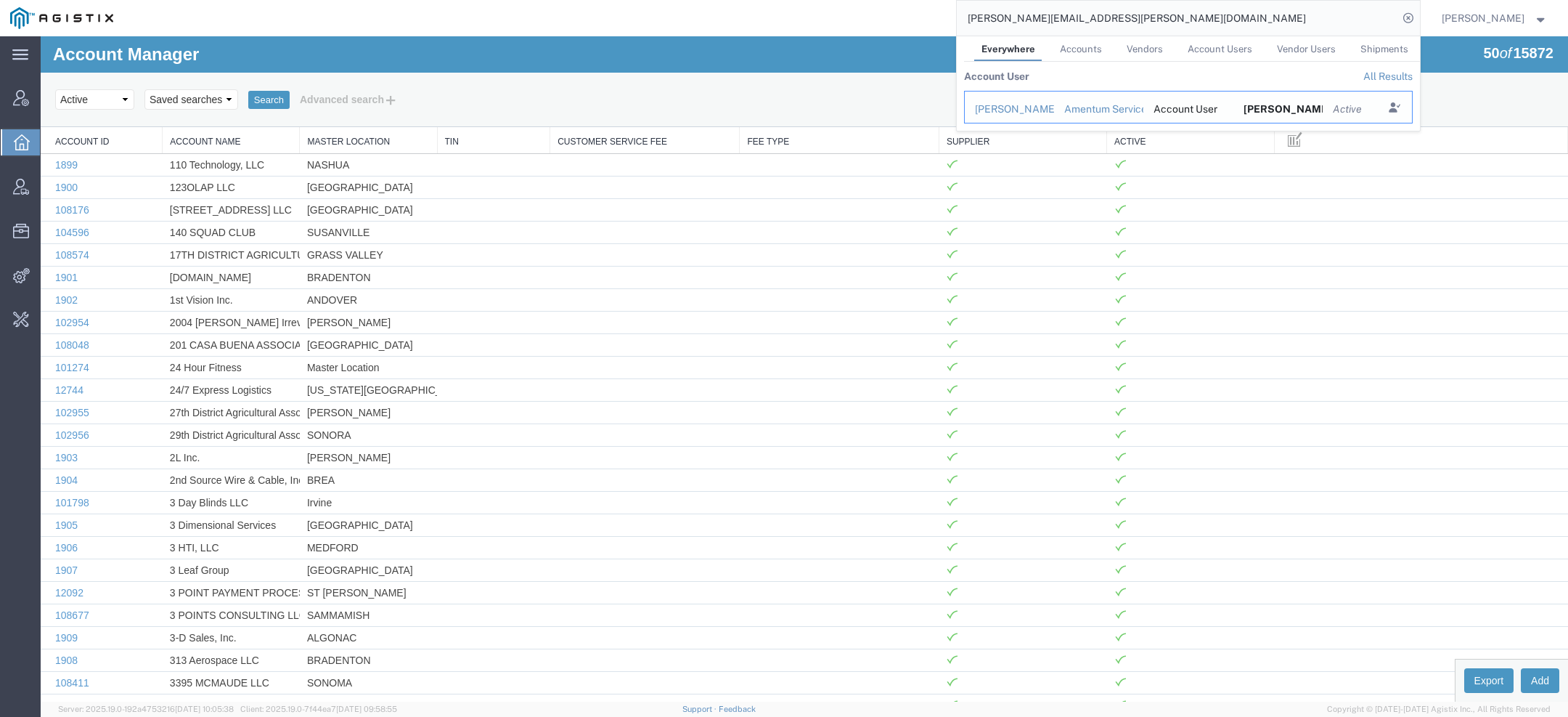
click at [1021, 112] on div "David Hale" at bounding box center [1009, 109] width 69 height 15
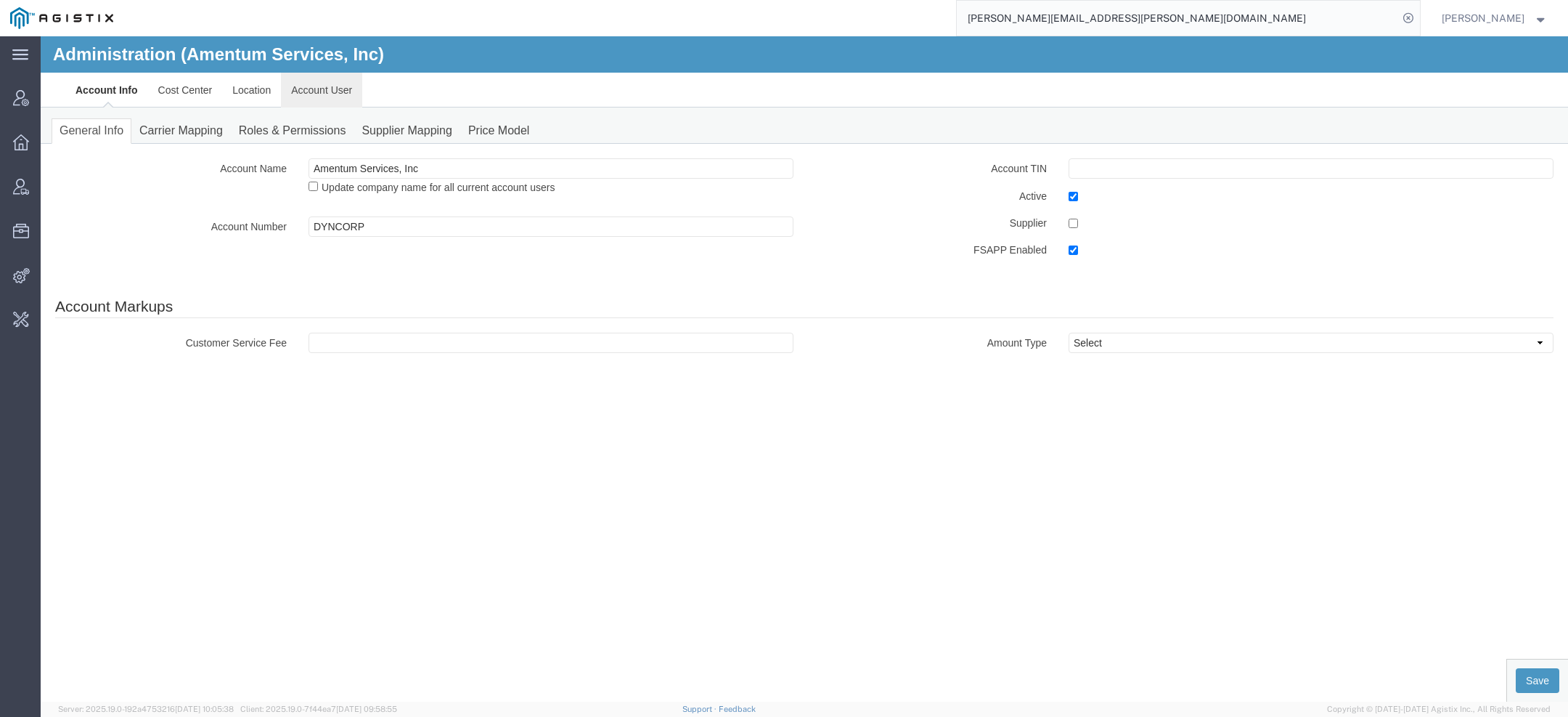
click at [321, 92] on link "Account User" at bounding box center [321, 89] width 81 height 35
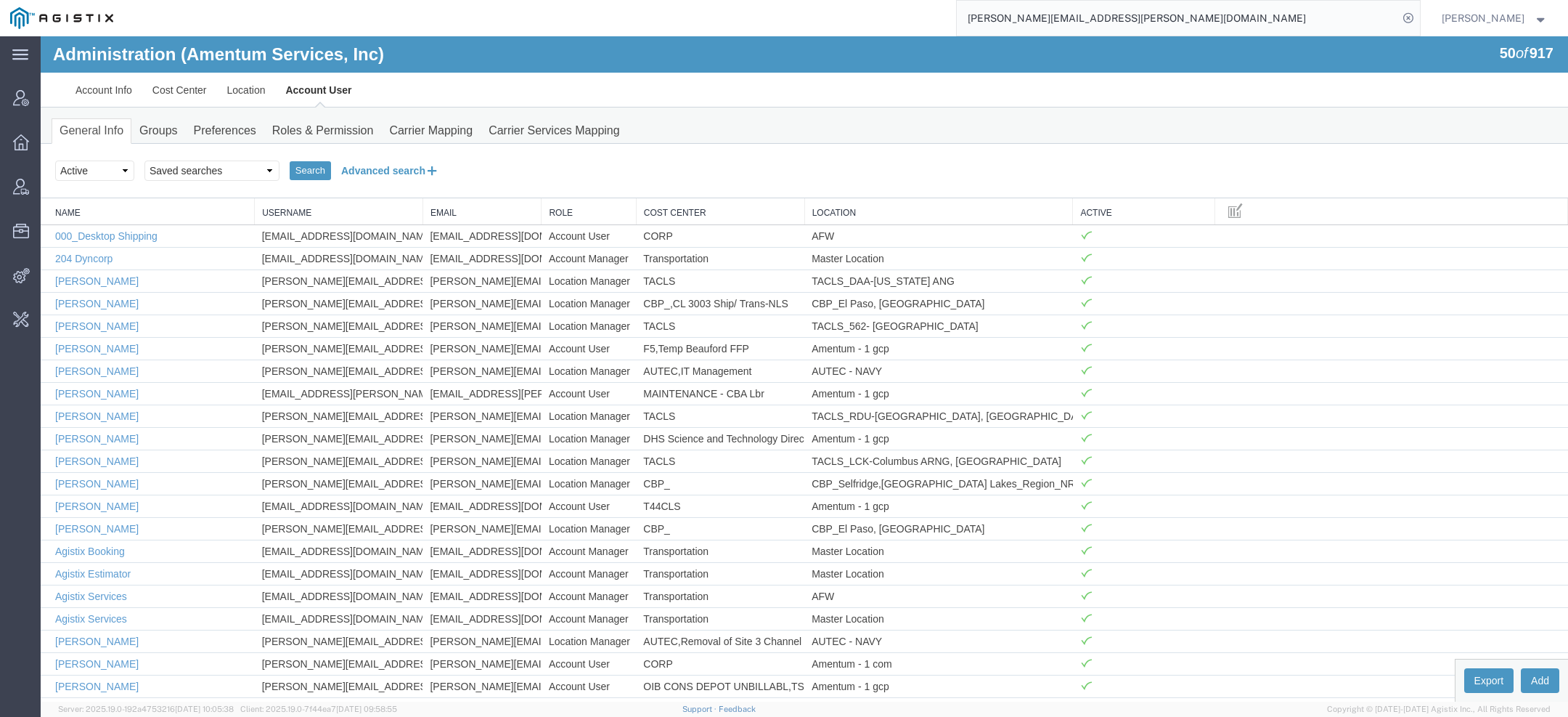
click at [396, 173] on button "Advanced search" at bounding box center [390, 171] width 118 height 24
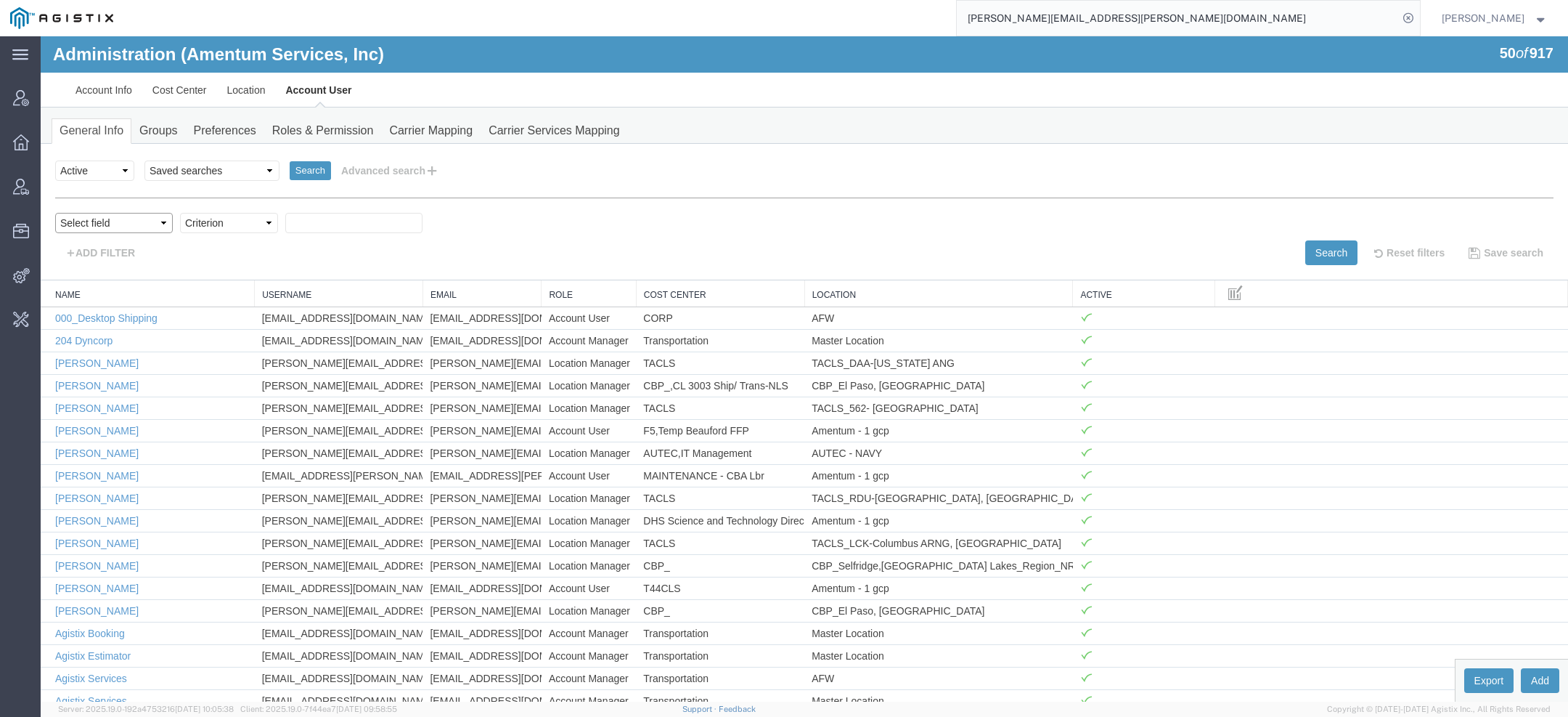
click at [106, 223] on select "Select field Cost Center Email Location Name Role Username" at bounding box center [114, 222] width 118 height 20
select select "email"
click at [55, 213] on select "Select field Cost Center Email Location Name Role Username" at bounding box center [114, 222] width 118 height 20
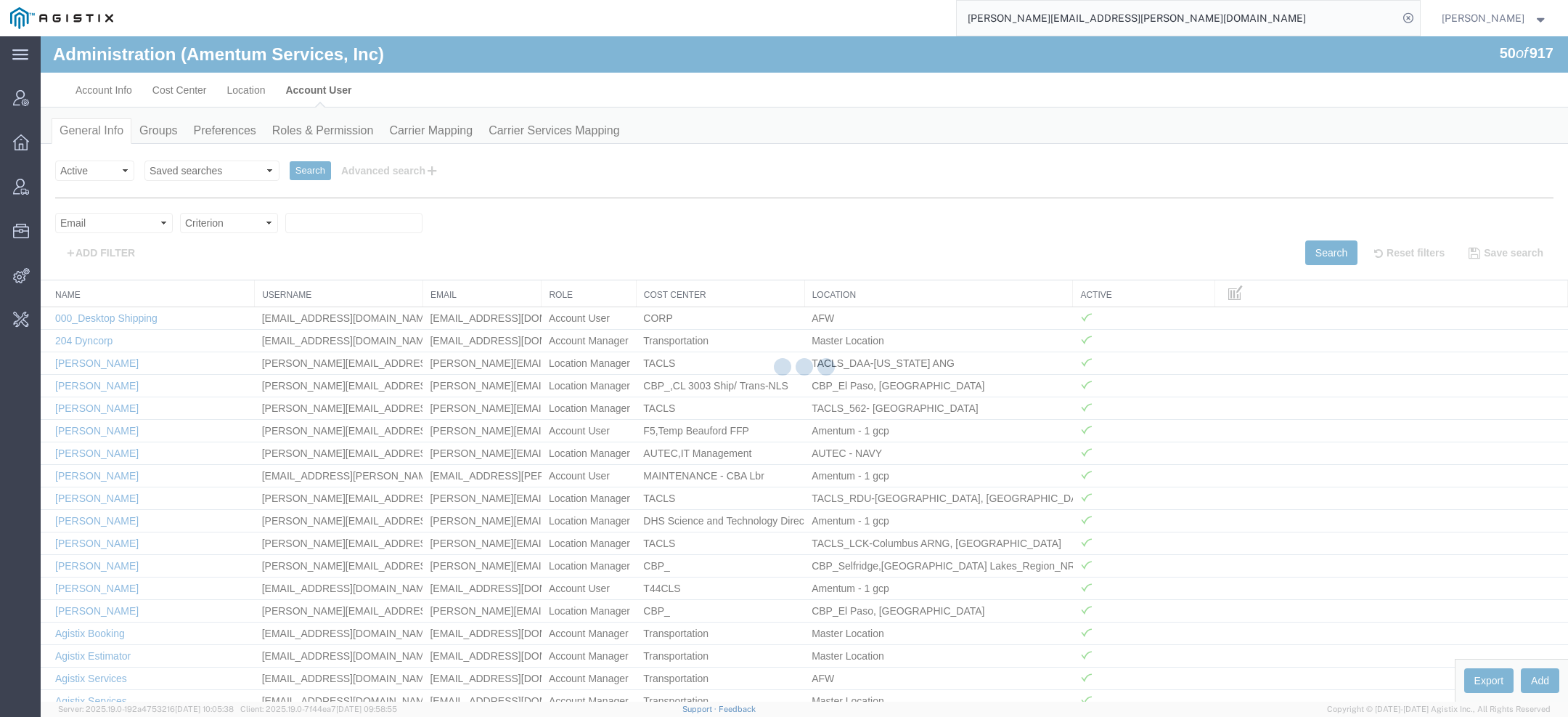
click at [209, 223] on select "Criterion contains does not contain is is blank is not blank starts with" at bounding box center [229, 222] width 98 height 20
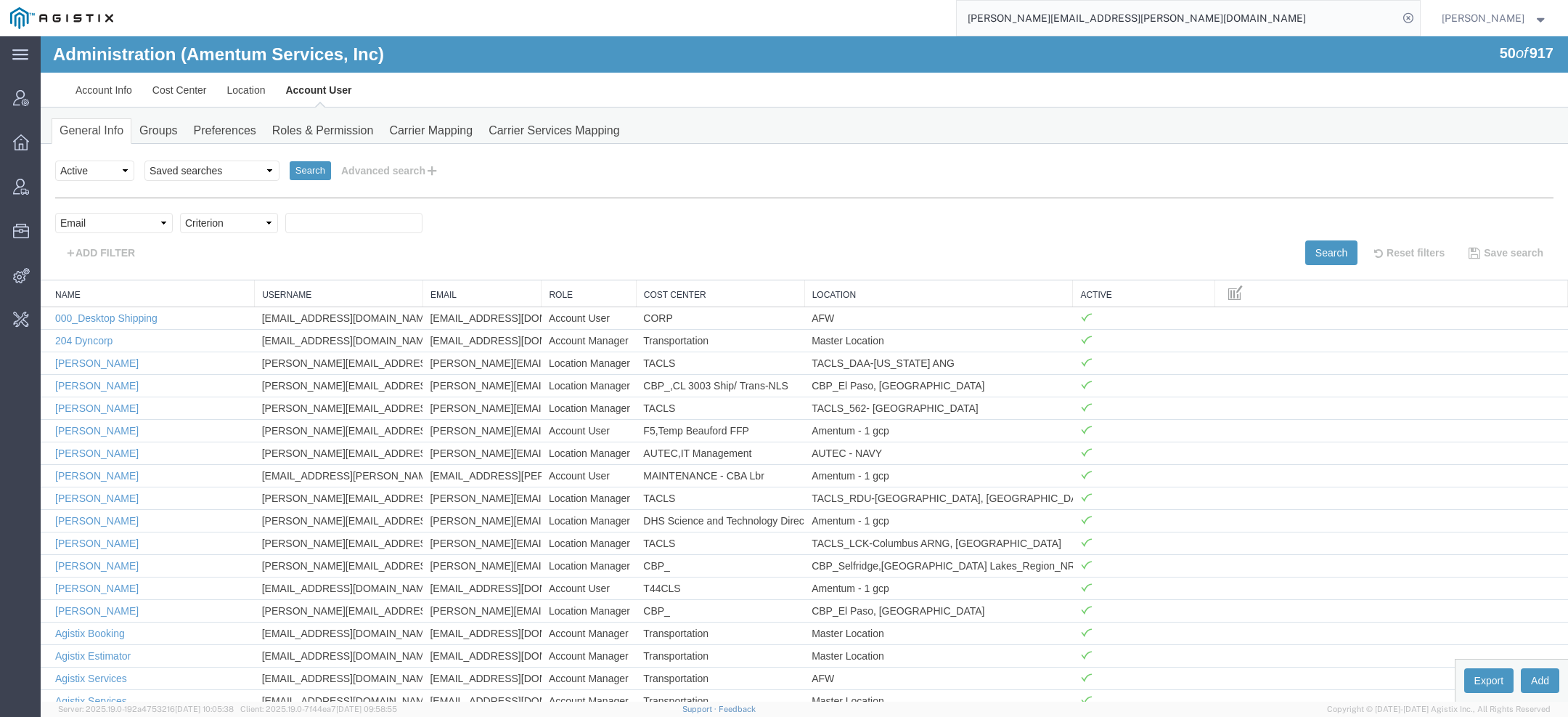
select select "contains"
click at [180, 213] on select "Criterion contains does not contain is is blank is not blank starts with" at bounding box center [229, 222] width 98 height 20
paste input "Dave.Hale@amentum.com"
type input "Dave.Hale@amentum.com"
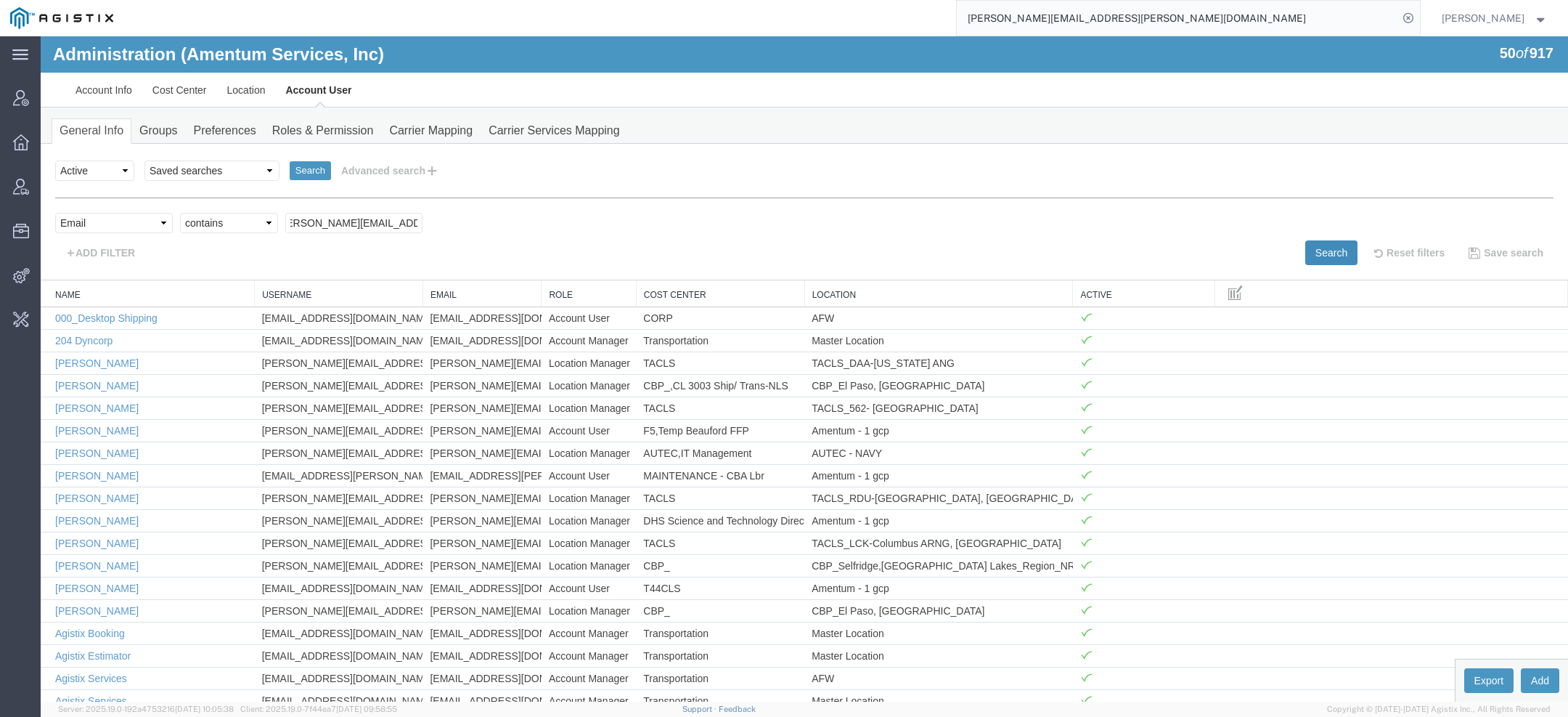
drag, startPoint x: 1303, startPoint y: 245, endPoint x: 1312, endPoint y: 179, distance: 66.6
click at [1305, 245] on button "Search" at bounding box center [1331, 253] width 52 height 24
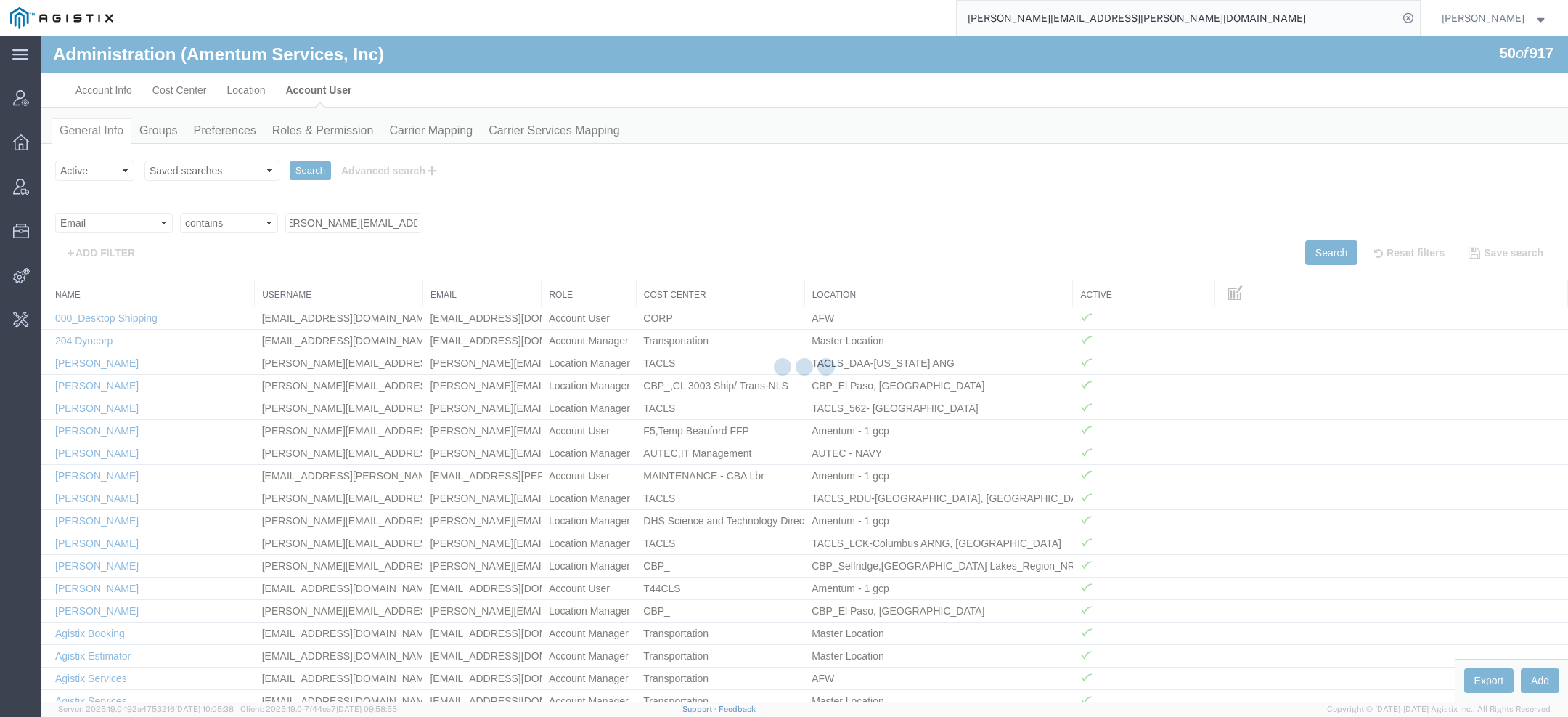
scroll to position [0, 0]
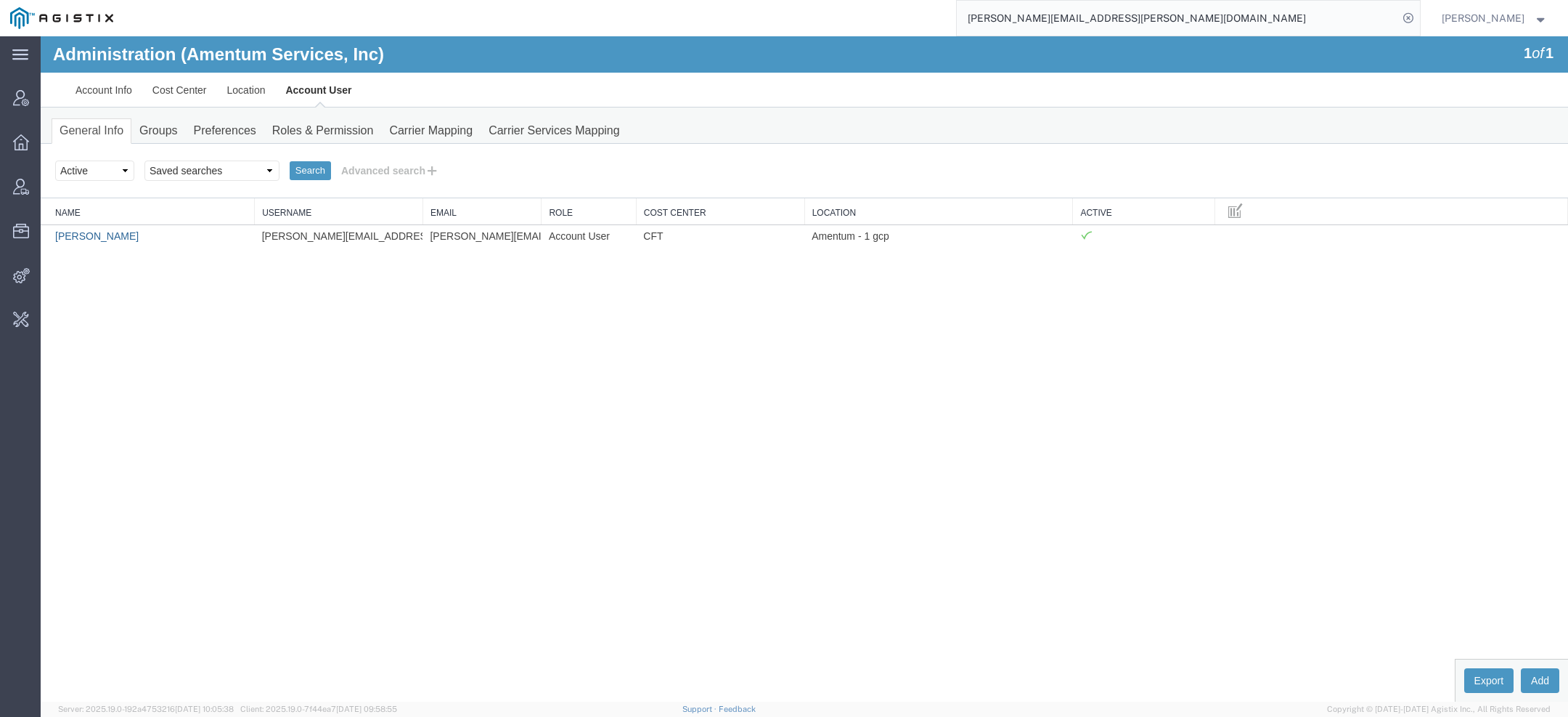
click at [95, 234] on link "David Hale" at bounding box center [97, 236] width 84 height 11
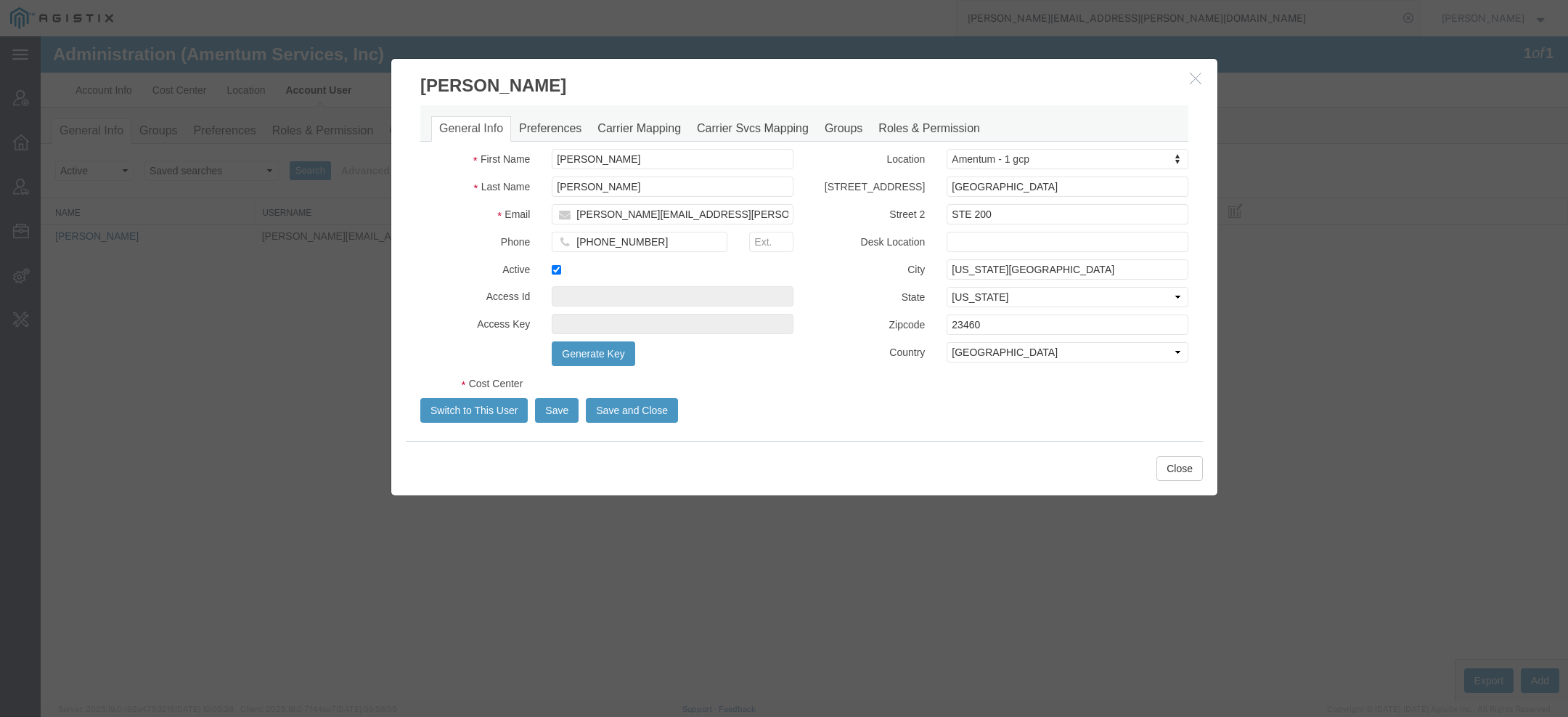
select select "DEPARTMENT"
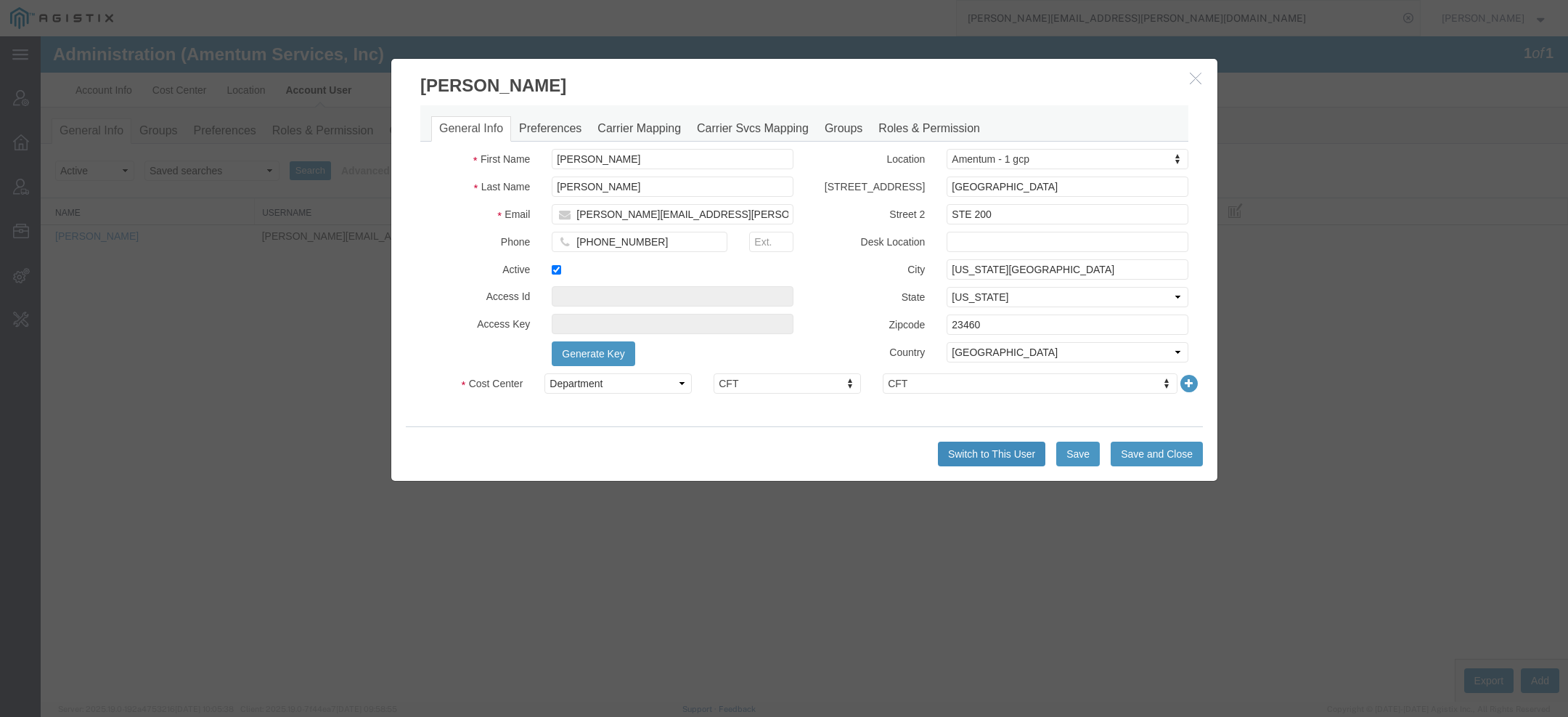
click at [1005, 451] on button "Switch to This User" at bounding box center [992, 454] width 107 height 24
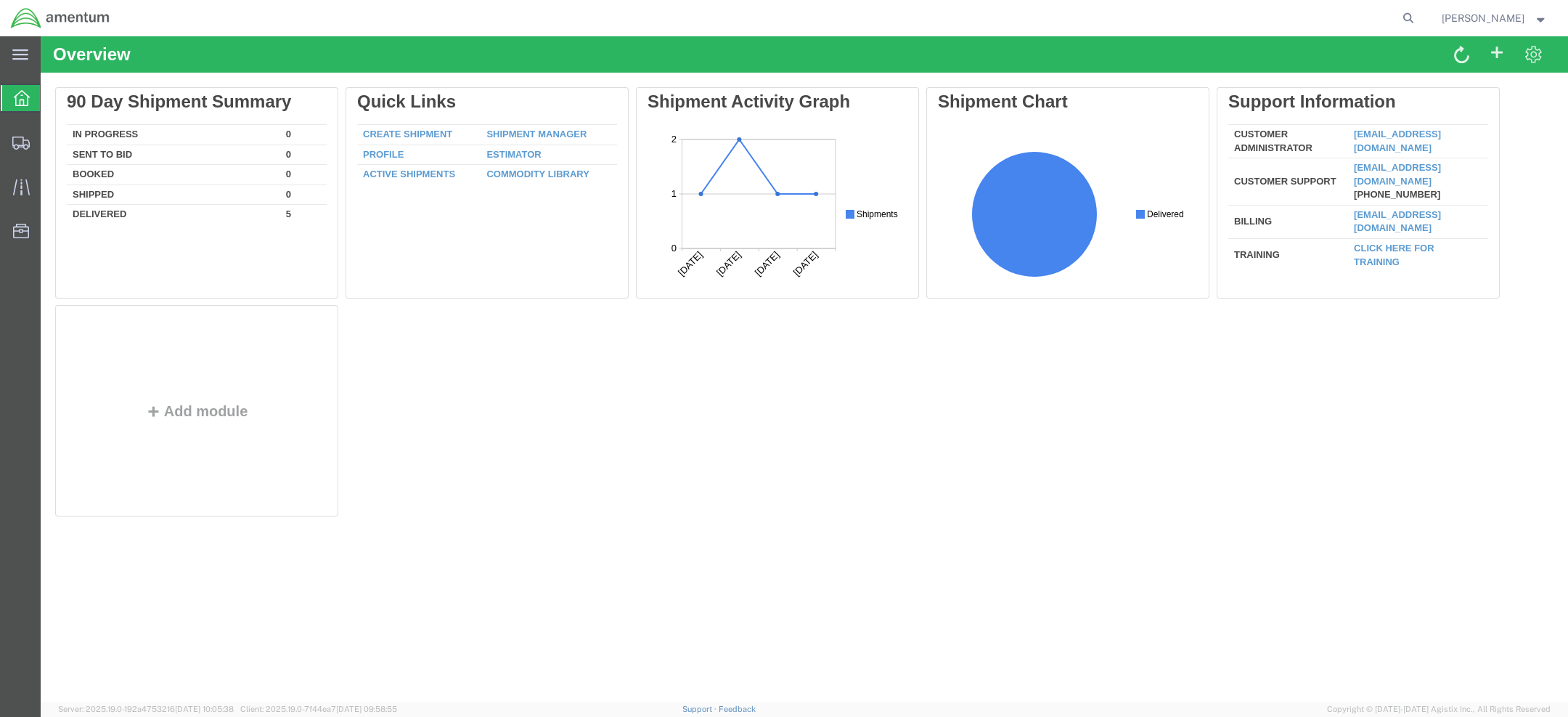
click at [1519, 18] on span "David Hale" at bounding box center [1483, 19] width 83 height 16
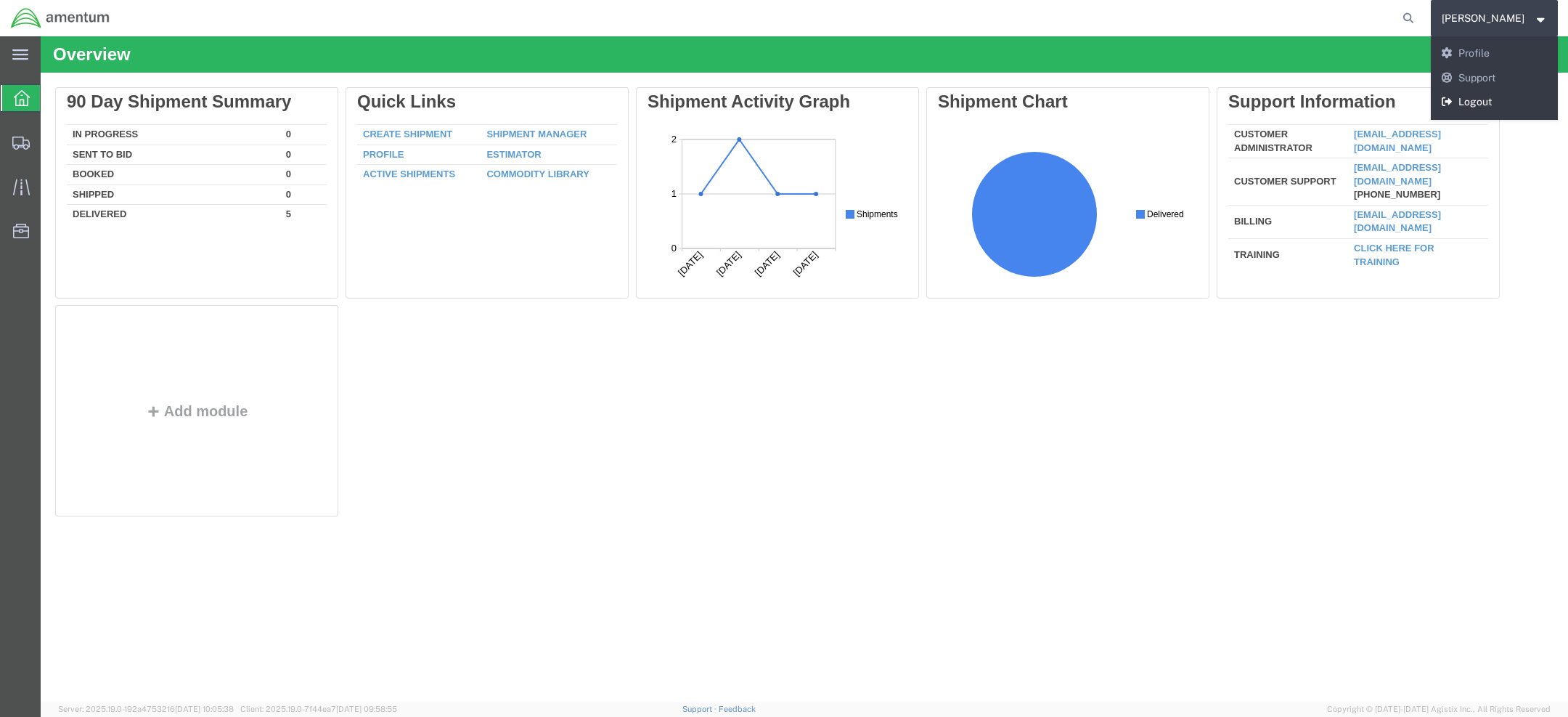
click at [1490, 106] on link "Logout" at bounding box center [1494, 102] width 127 height 24
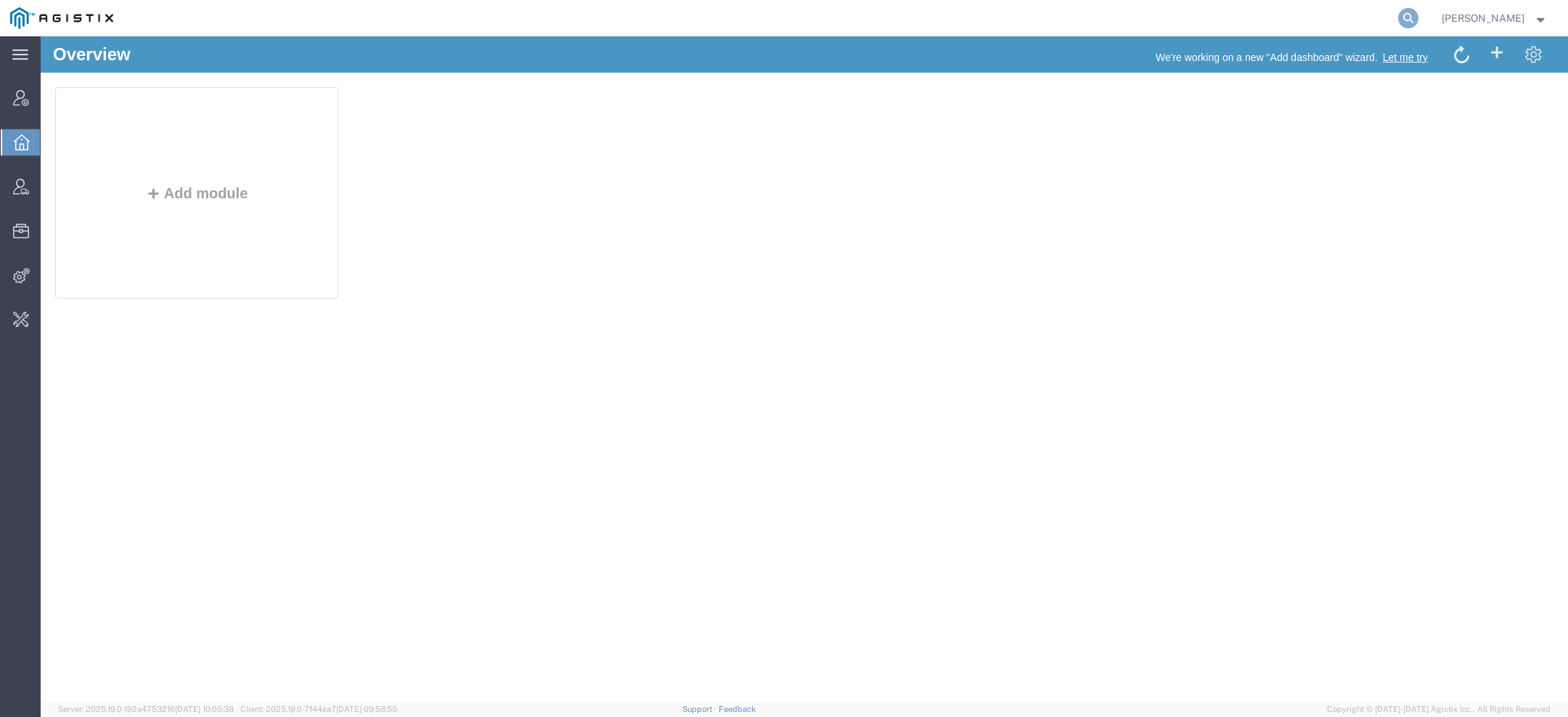
click at [1406, 8] on icon at bounding box center [1408, 18] width 20 height 20
paste input "56822014"
type input "56822014"
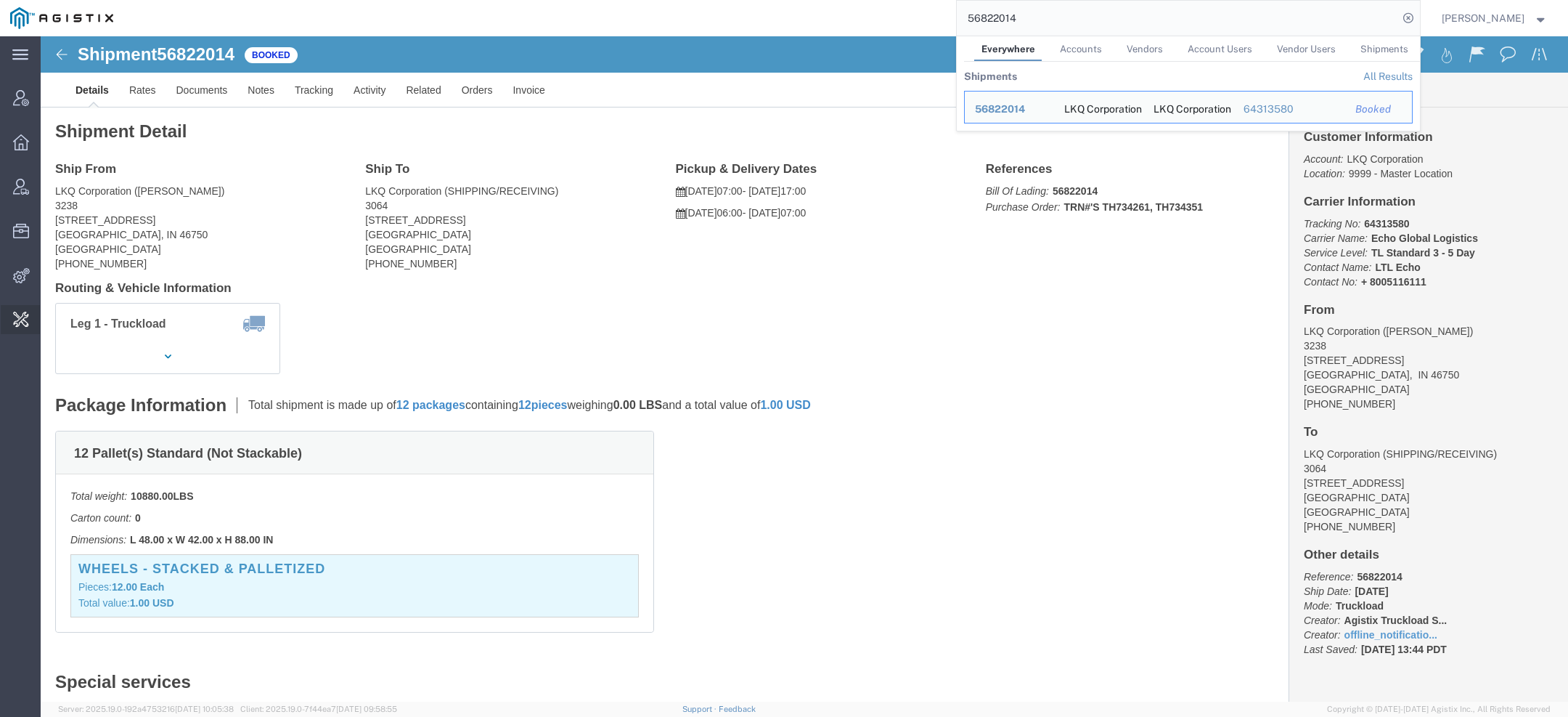
click at [0, 0] on span "Change Carrier" at bounding box center [0, 0] width 0 height 0
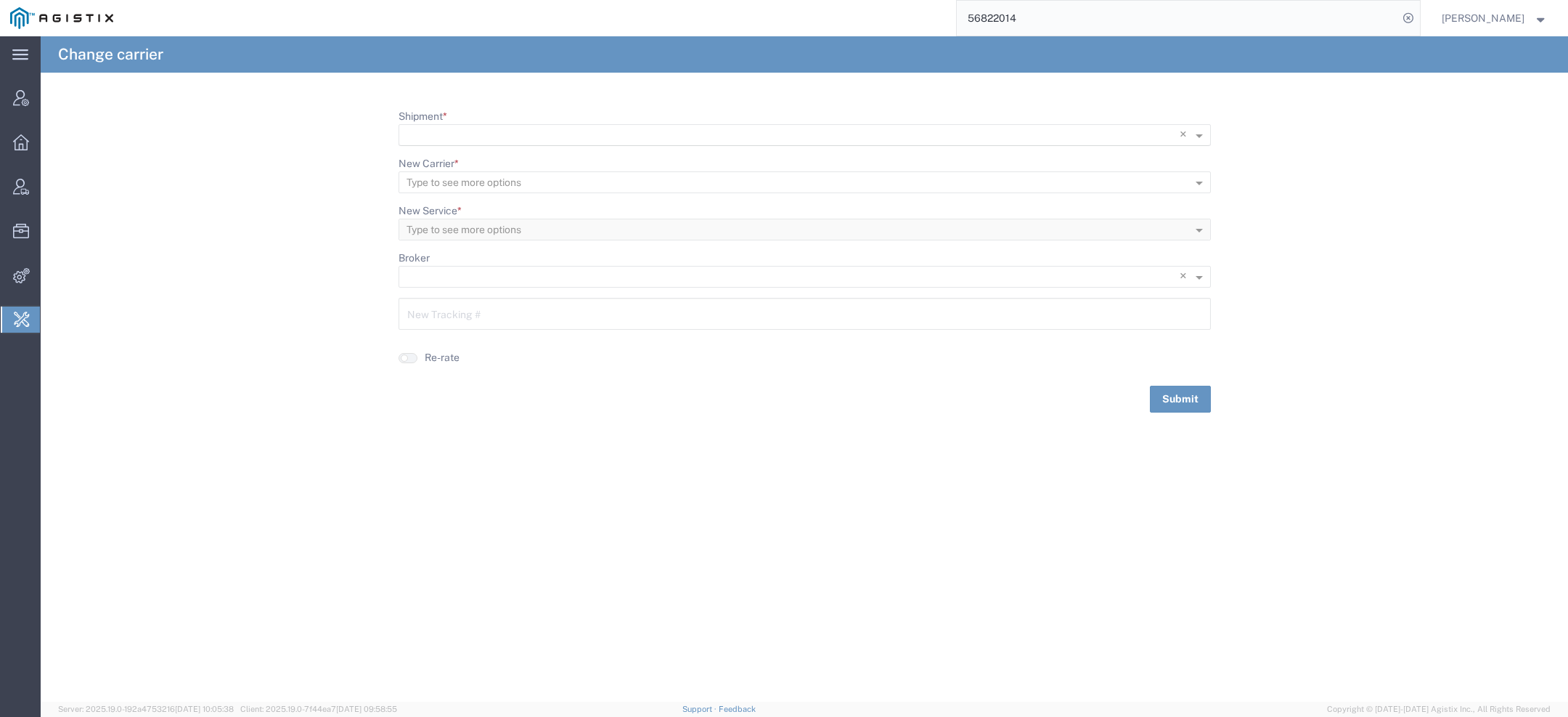
click at [492, 127] on input "Shipment *" at bounding box center [775, 136] width 737 height 20
paste input "56822014"
type input "56822014"
click at [459, 155] on span "56822014" at bounding box center [435, 156] width 50 height 11
click at [457, 317] on input "64313580" at bounding box center [804, 312] width 795 height 25
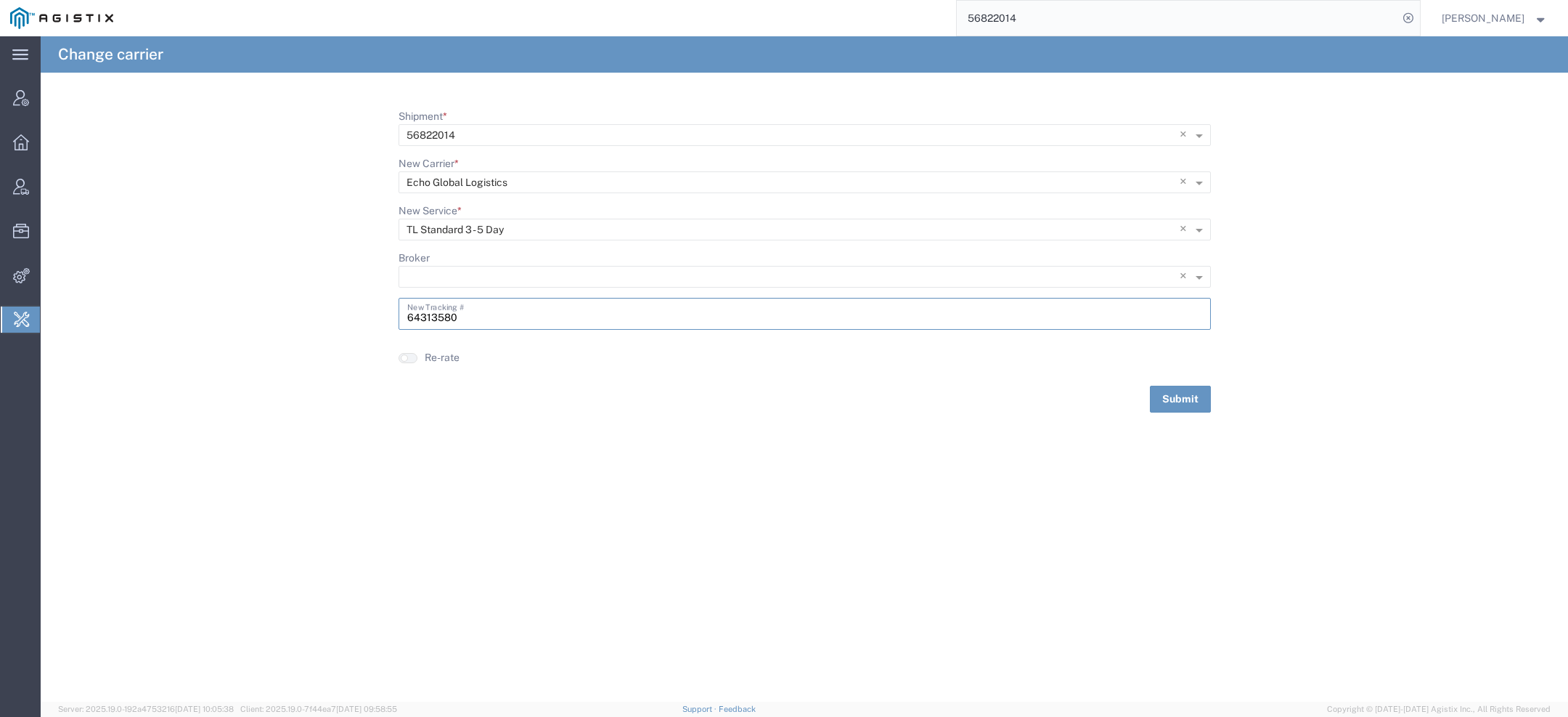
click at [457, 317] on input "64313580" at bounding box center [804, 312] width 795 height 25
paste input "423"
type input "64314230"
click at [1183, 398] on button "Submit" at bounding box center [1180, 399] width 61 height 27
drag, startPoint x: 1031, startPoint y: 20, endPoint x: 836, endPoint y: 2, distance: 195.8
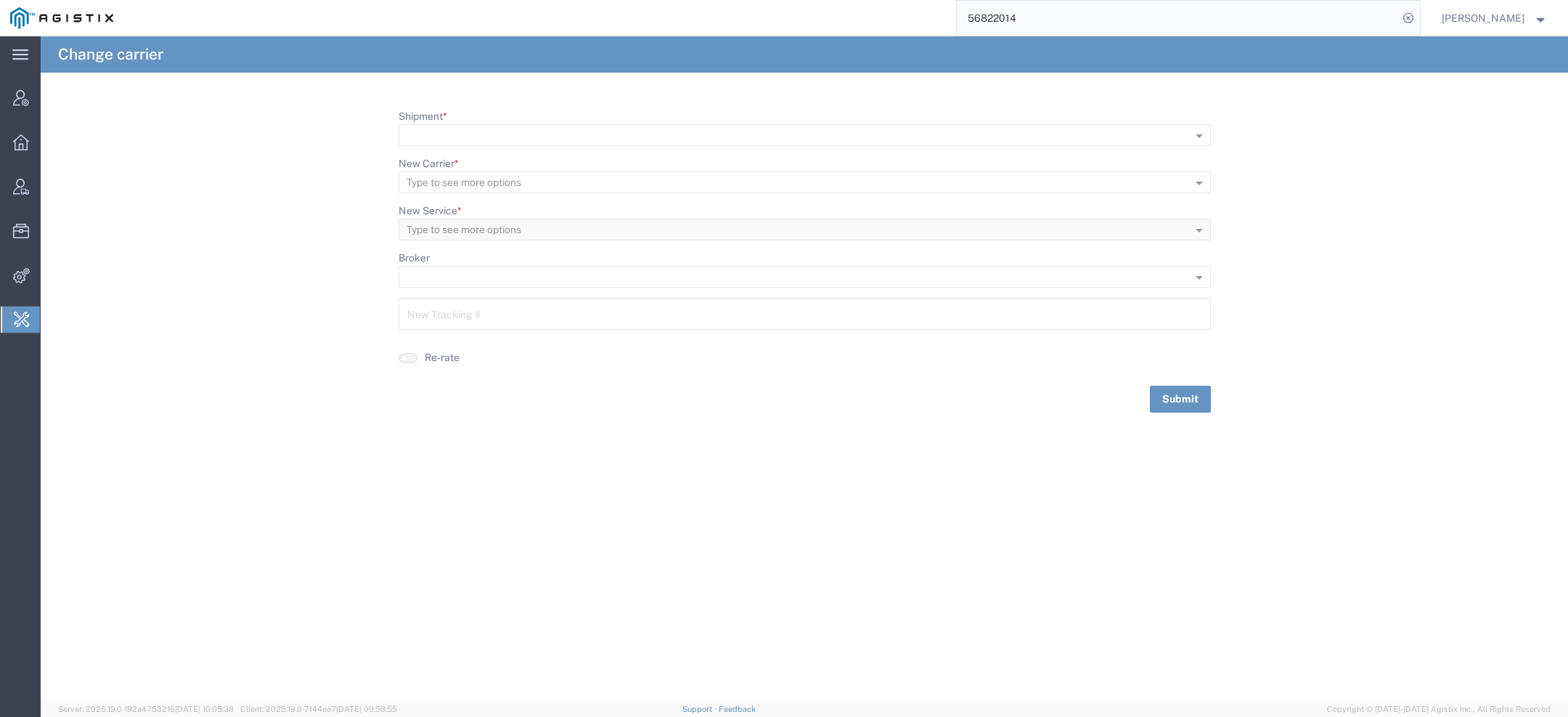
click at [836, 2] on div "56822014" at bounding box center [771, 18] width 1296 height 37
paste input "704979"
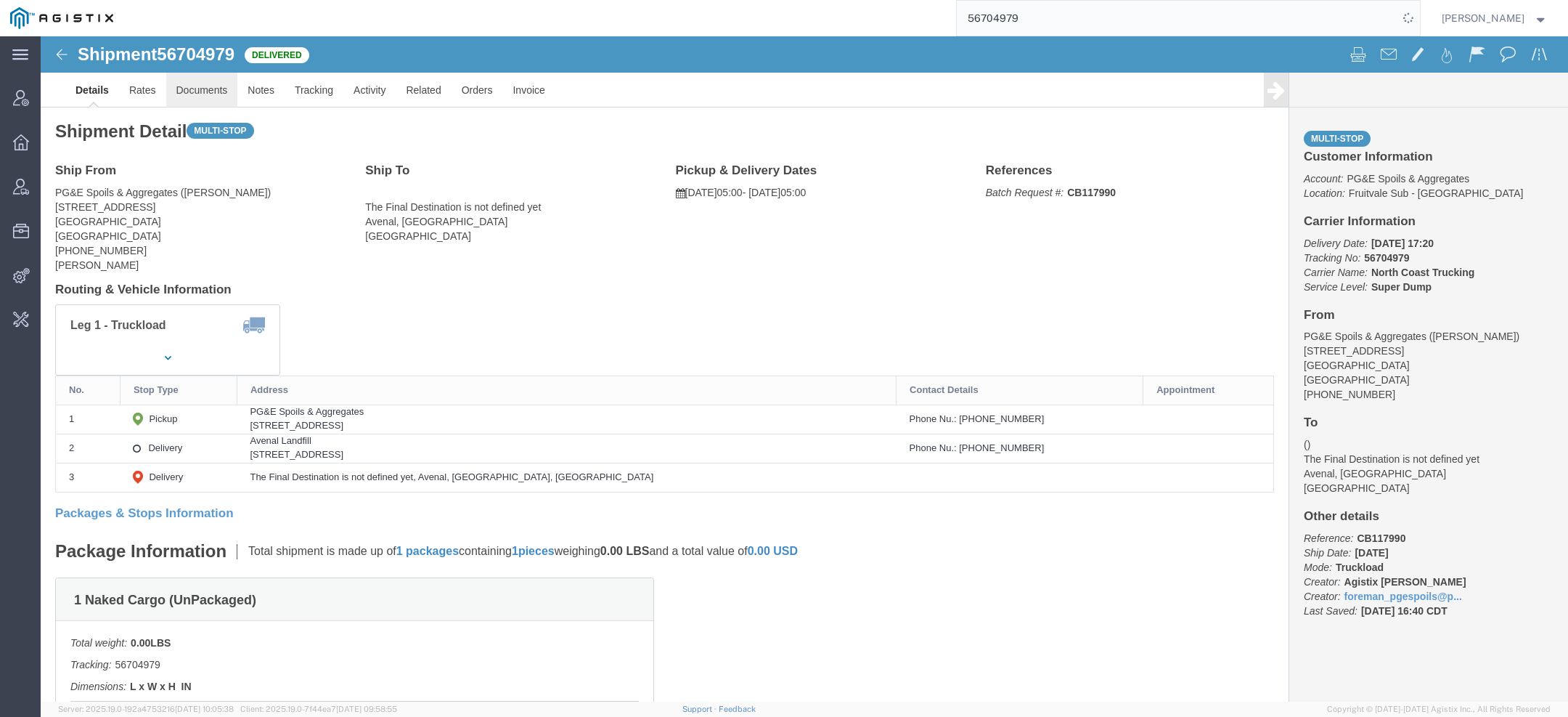
click link "Documents"
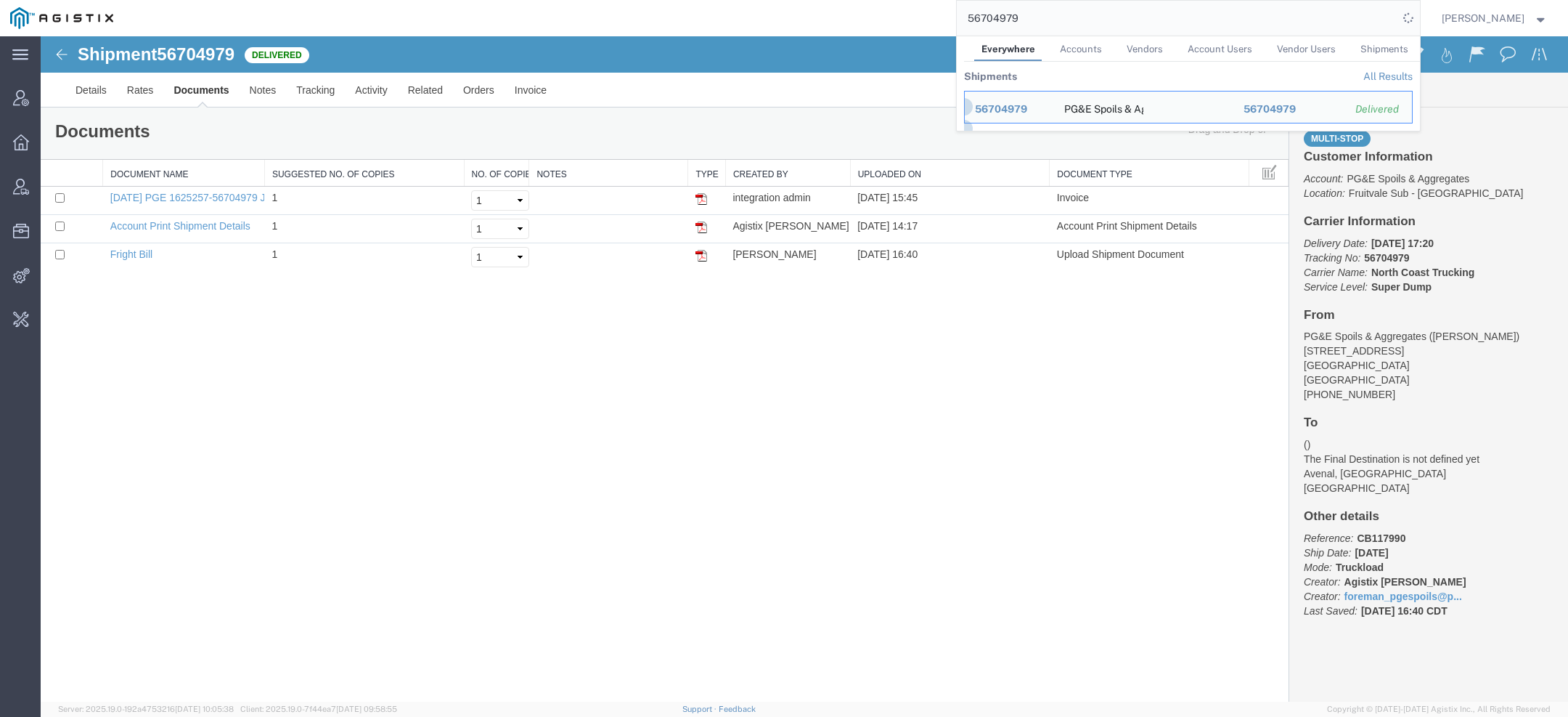
click at [981, 28] on input "56704979" at bounding box center [1178, 18] width 442 height 35
paste input "31527"
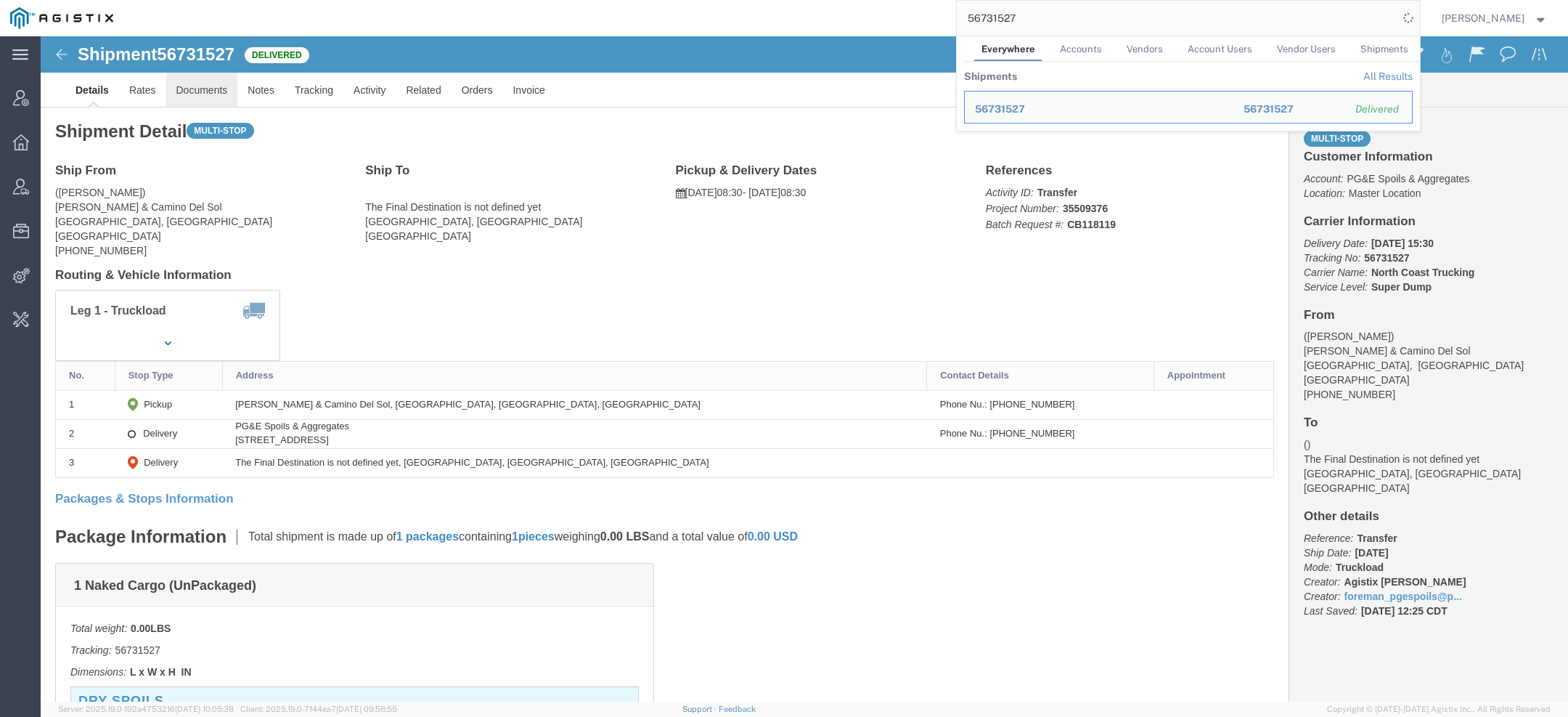
click link "Documents"
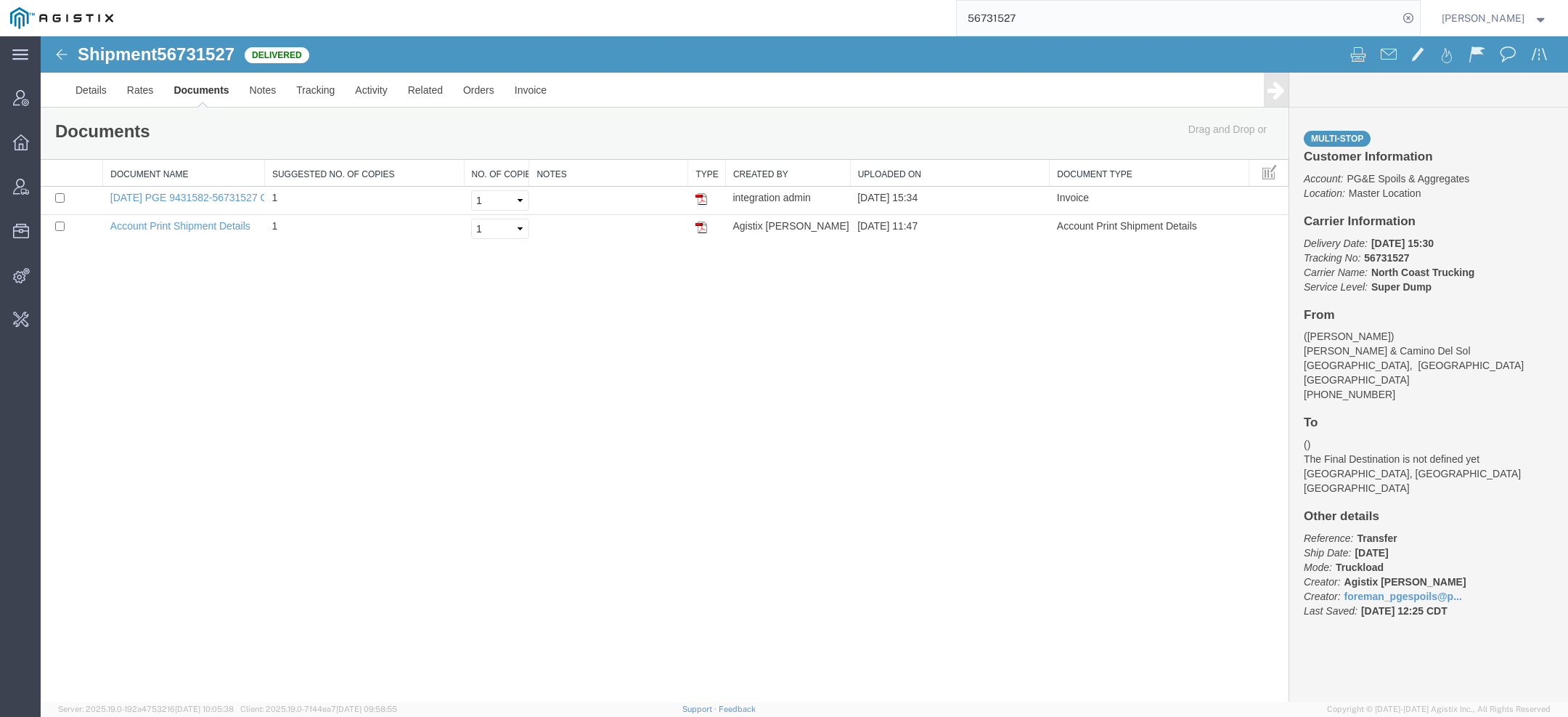
drag, startPoint x: 1018, startPoint y: 19, endPoint x: 710, endPoint y: -6, distance: 309.0
click at [710, 0] on html "main_menu Created with Sketch. Collapse Menu Account Manager Overview Vendor Ma…" at bounding box center [784, 358] width 1568 height 717
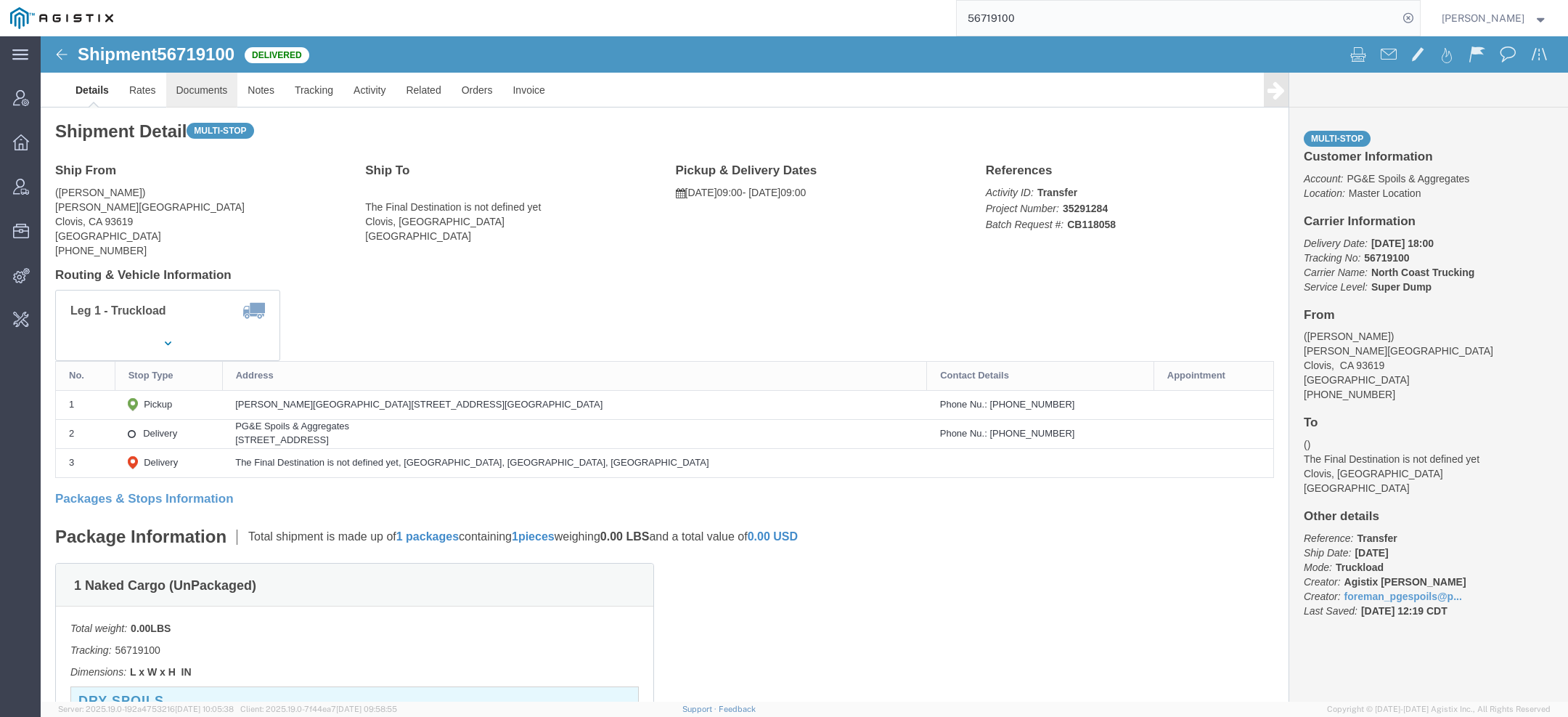
click link "Documents"
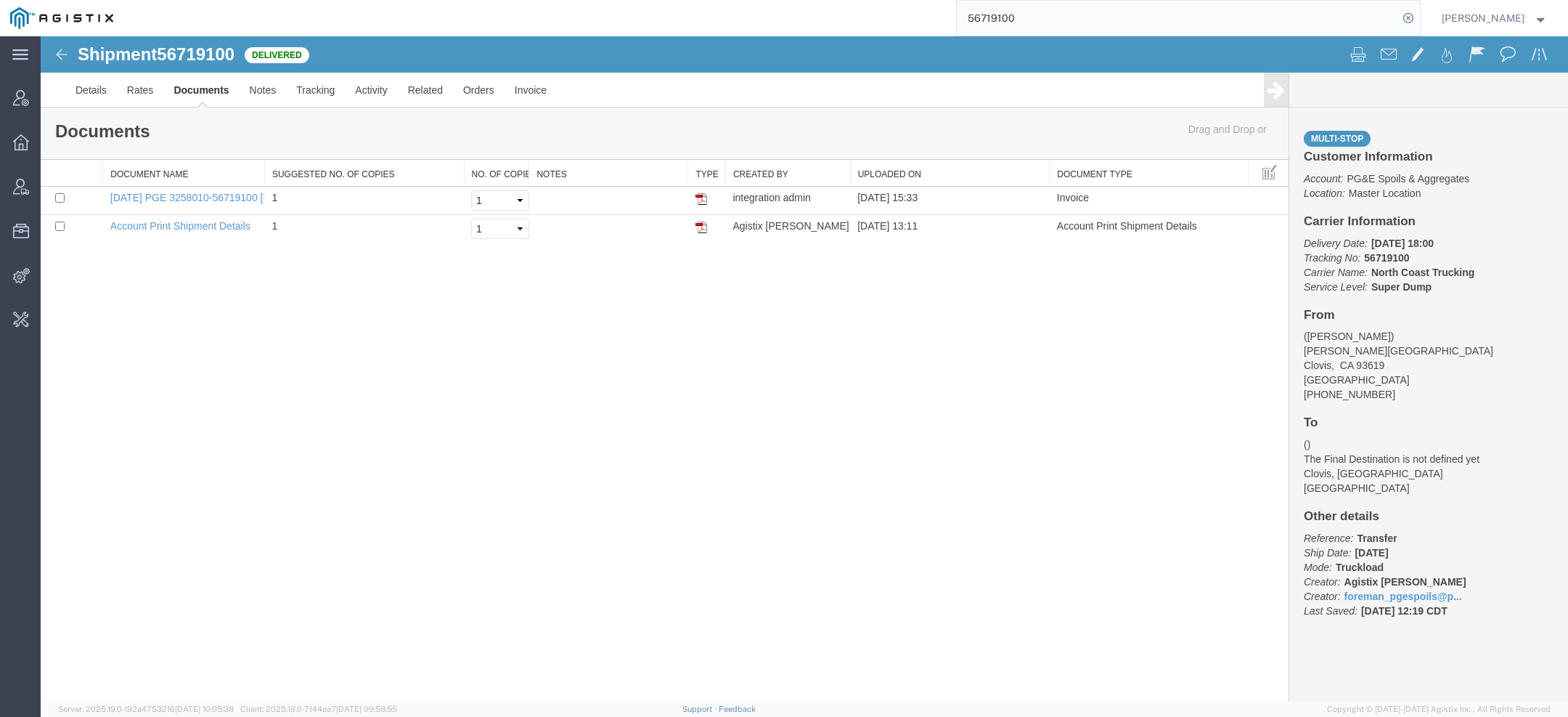
drag, startPoint x: 1059, startPoint y: 11, endPoint x: 602, endPoint y: 28, distance: 457.3
click at [678, 14] on div "56719100" at bounding box center [771, 18] width 1296 height 37
paste input "DLE EQUIPMENT"
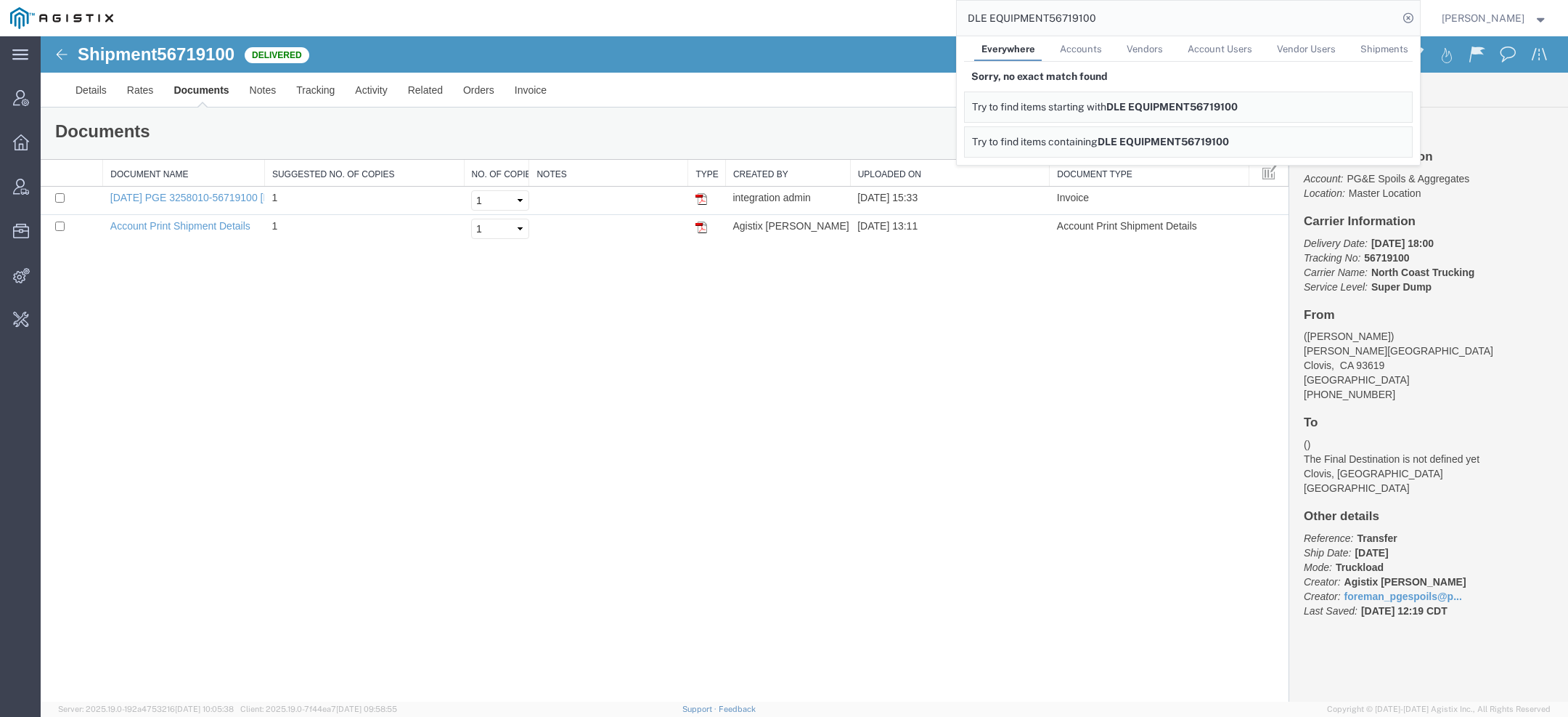
drag, startPoint x: 1016, startPoint y: 6, endPoint x: 588, endPoint y: -19, distance: 428.7
click at [588, 0] on html "main_menu Created with Sketch. Collapse Menu Account Manager Overview Vendor Ma…" at bounding box center [784, 358] width 1568 height 717
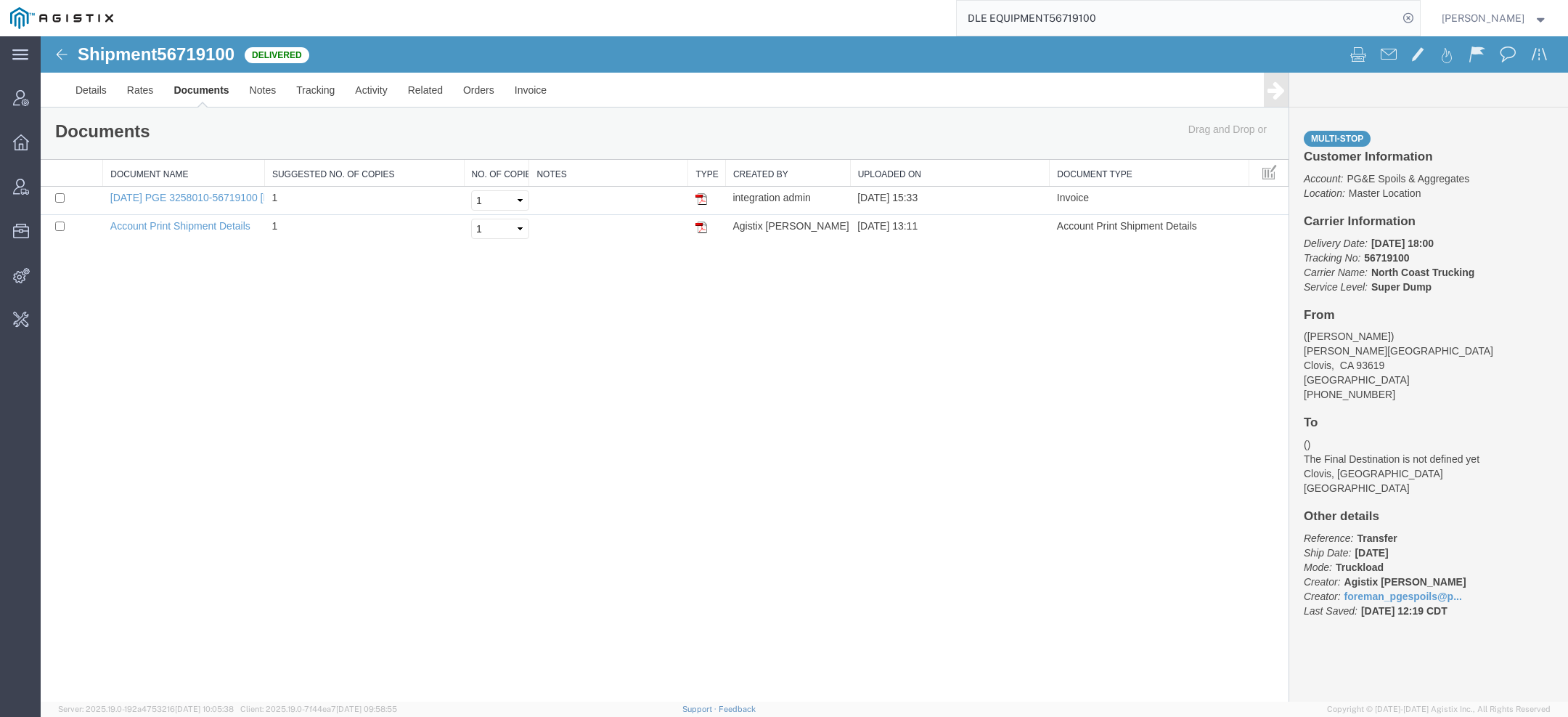
paste input "search"
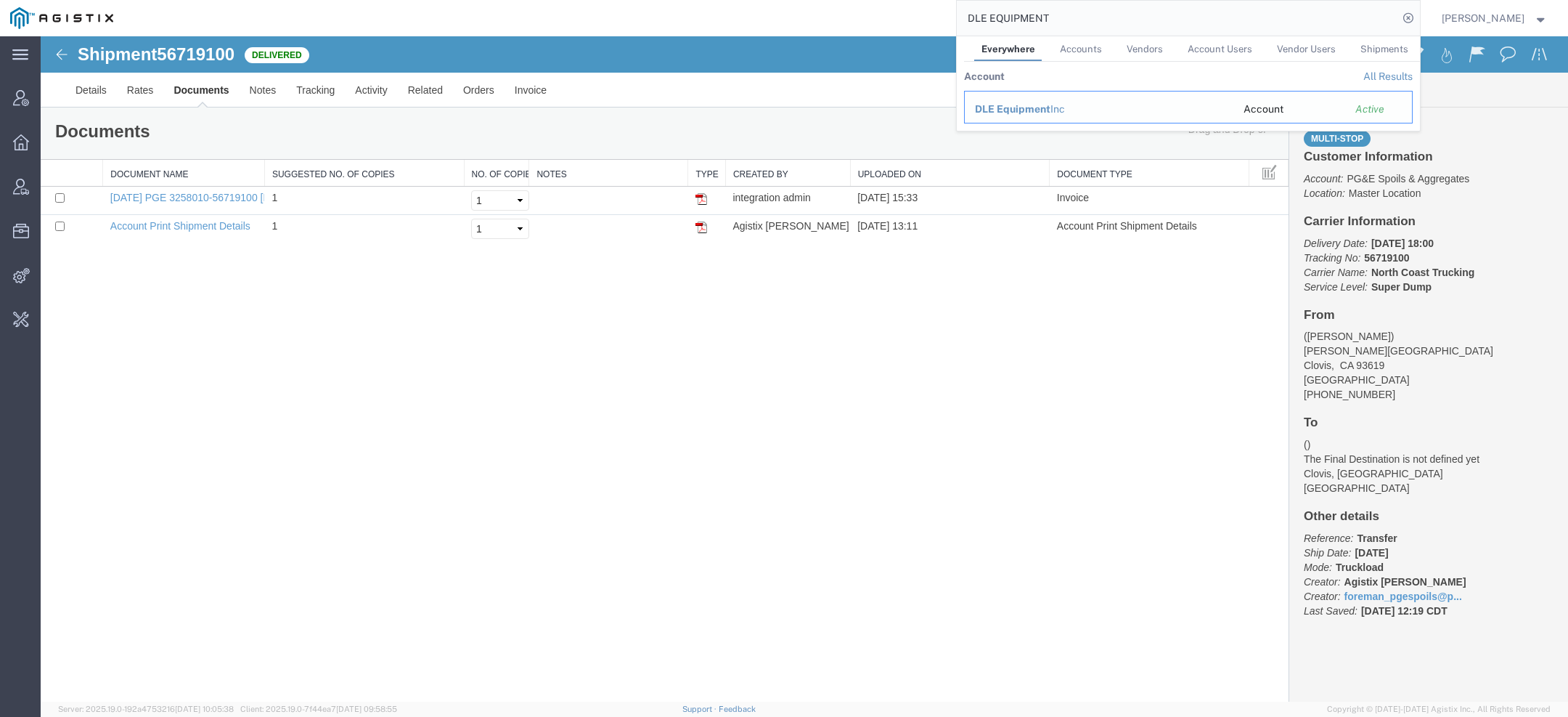
click at [1006, 109] on span "DLE Equipment" at bounding box center [1012, 109] width 75 height 11
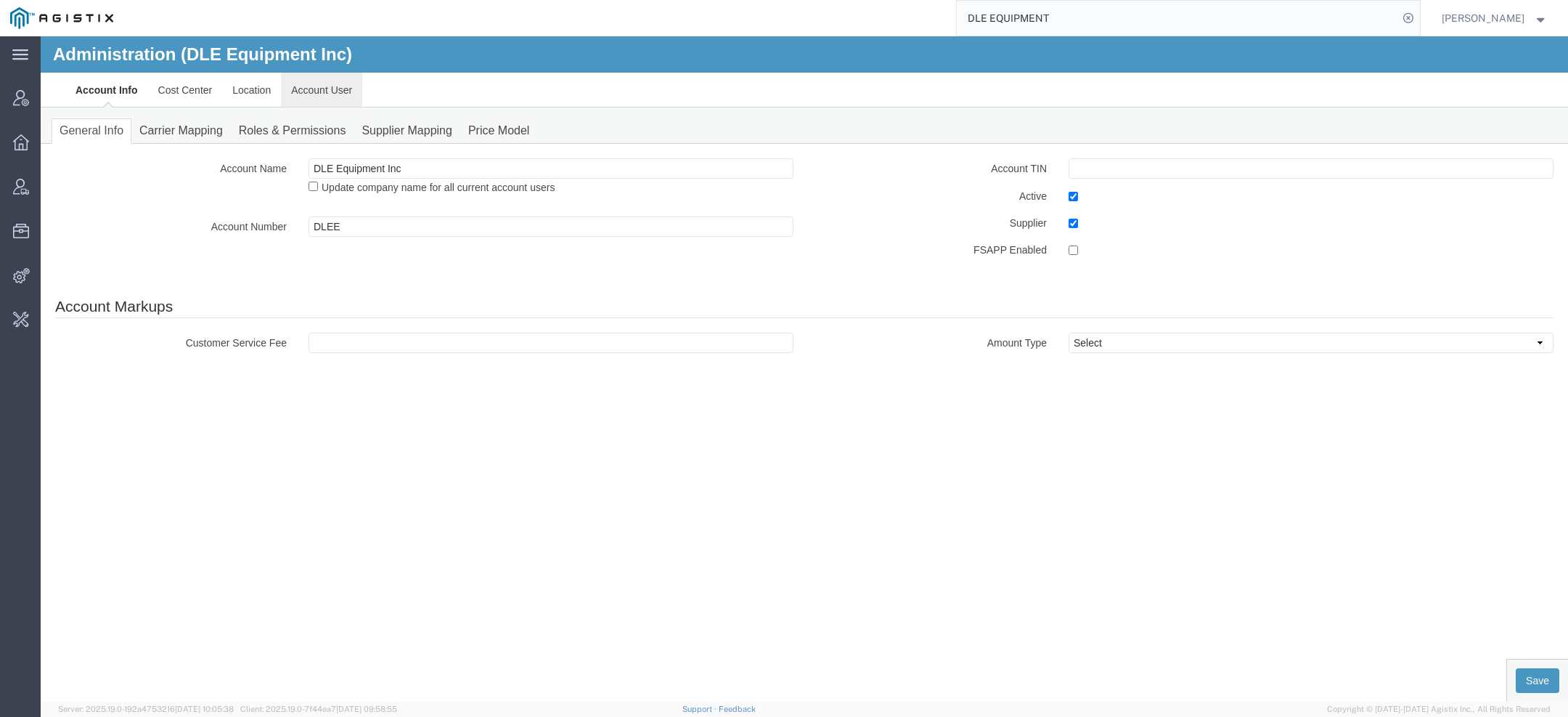
click at [288, 83] on link "Account User" at bounding box center [321, 89] width 81 height 35
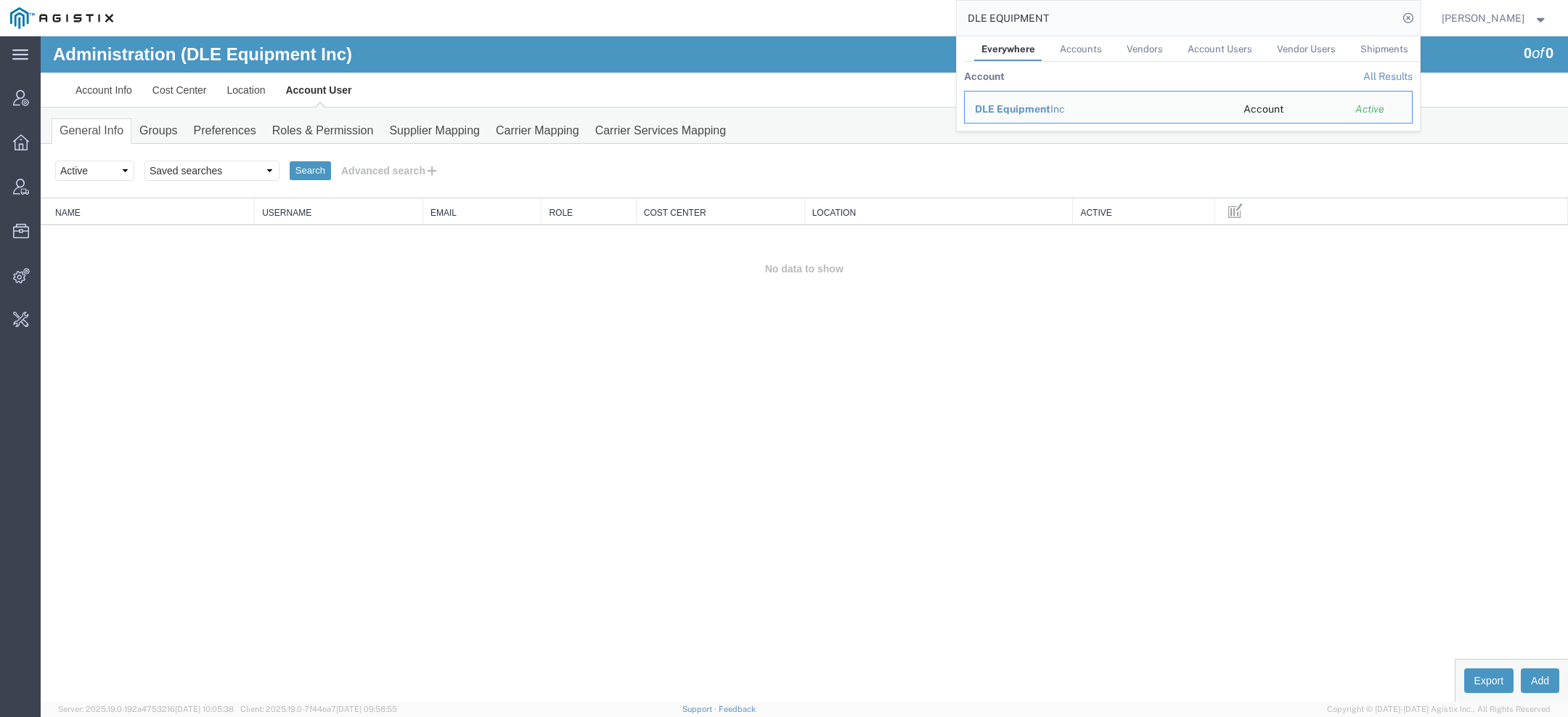
drag, startPoint x: 1067, startPoint y: 15, endPoint x: 758, endPoint y: -12, distance: 310.2
click at [758, 0] on html "main_menu Created with Sketch. Collapse Menu Account Manager Overview Vendor Ma…" at bounding box center [784, 358] width 1568 height 717
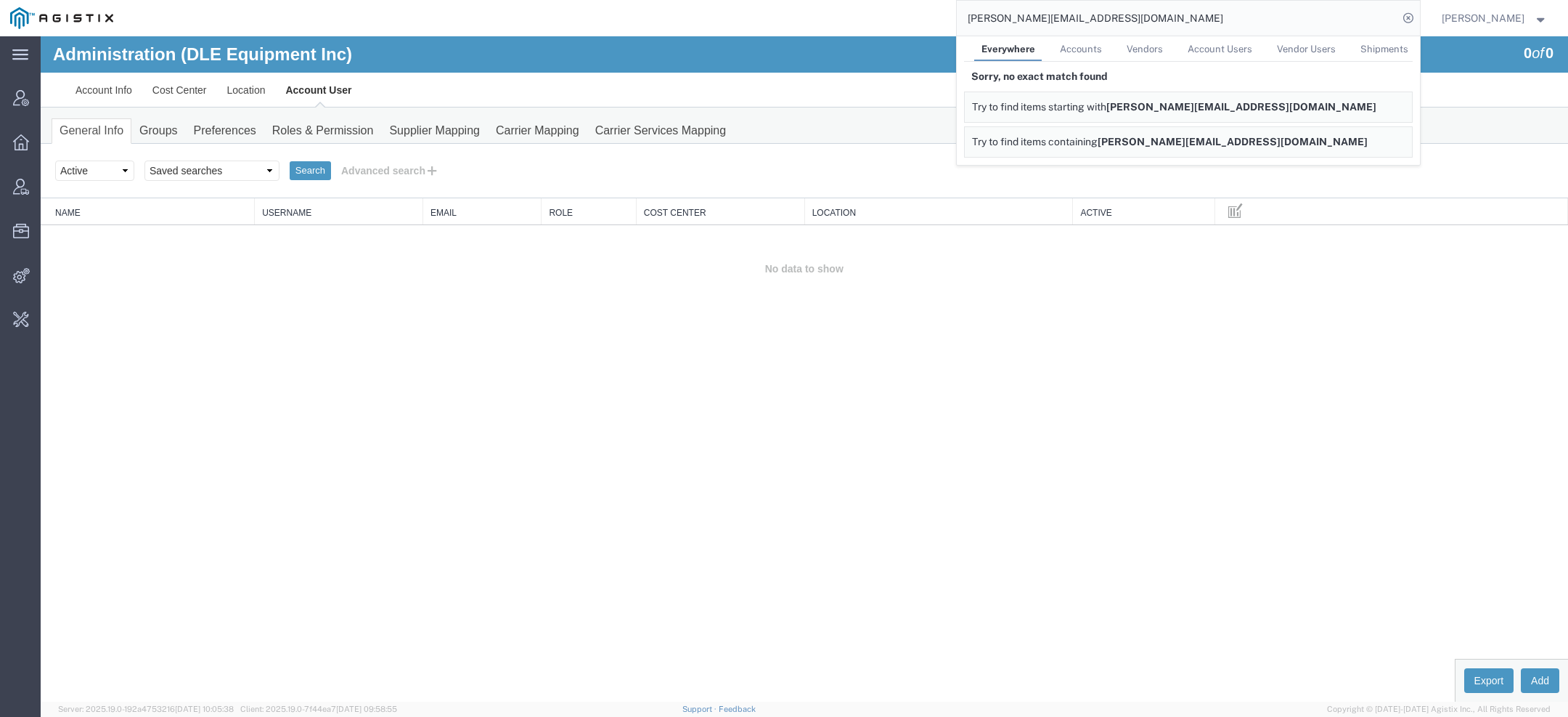
drag, startPoint x: 1008, startPoint y: 23, endPoint x: 840, endPoint y: 24, distance: 168.0
click at [879, 23] on div "[PERSON_NAME][EMAIL_ADDRESS][DOMAIN_NAME] Everywhere Accounts Vendors Account U…" at bounding box center [771, 18] width 1296 height 37
drag, startPoint x: 1070, startPoint y: 26, endPoint x: 710, endPoint y: -6, distance: 361.4
click at [710, 0] on html "main_menu Created with Sketch. Collapse Menu Account Manager Overview Vendor Ma…" at bounding box center [784, 358] width 1568 height 717
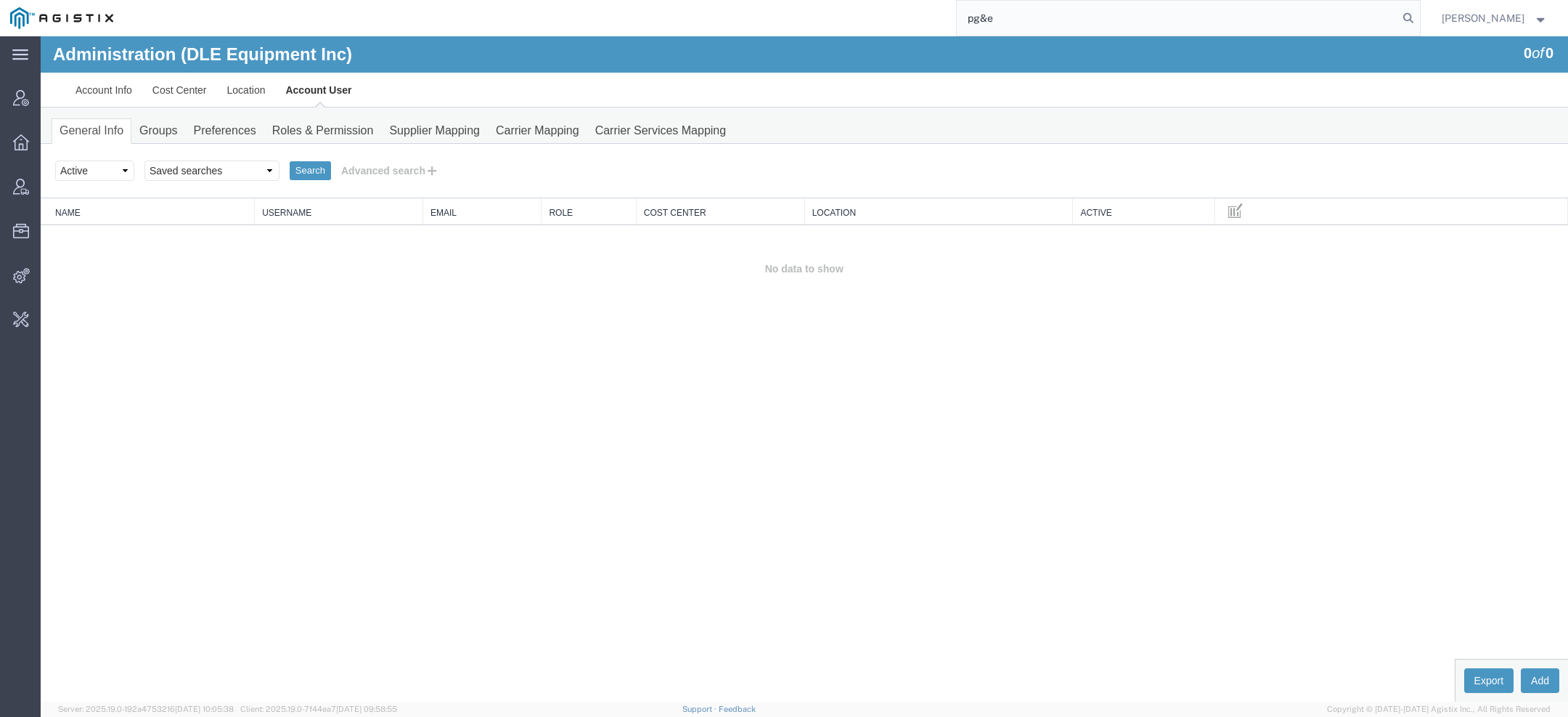
type input "pg&e"
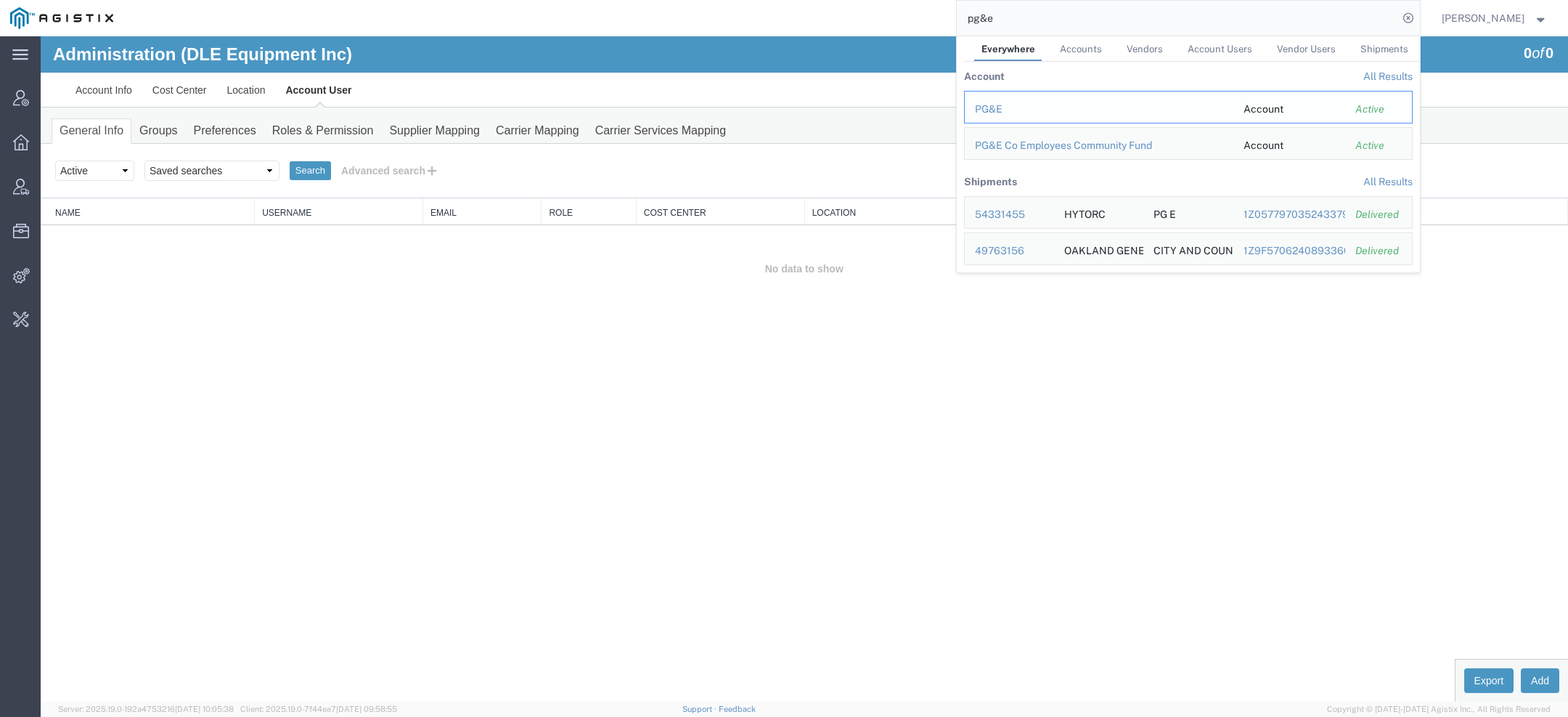
click at [1007, 98] on td "PG&E" at bounding box center [1099, 107] width 269 height 32
click at [1007, 100] on td "PG&E" at bounding box center [1099, 107] width 269 height 32
click at [1007, 102] on div "PG&E" at bounding box center [1099, 109] width 248 height 15
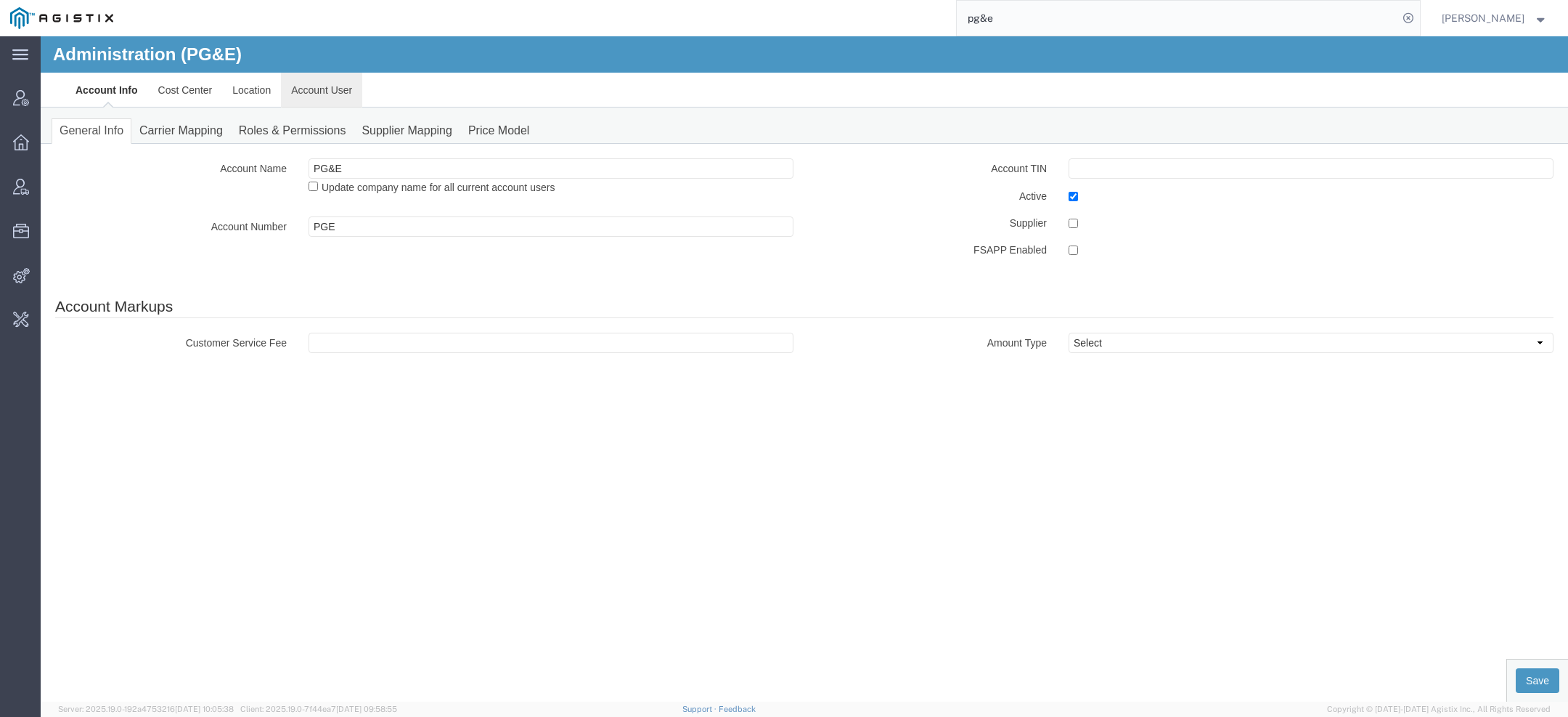
click at [345, 88] on link "Account User" at bounding box center [321, 89] width 81 height 35
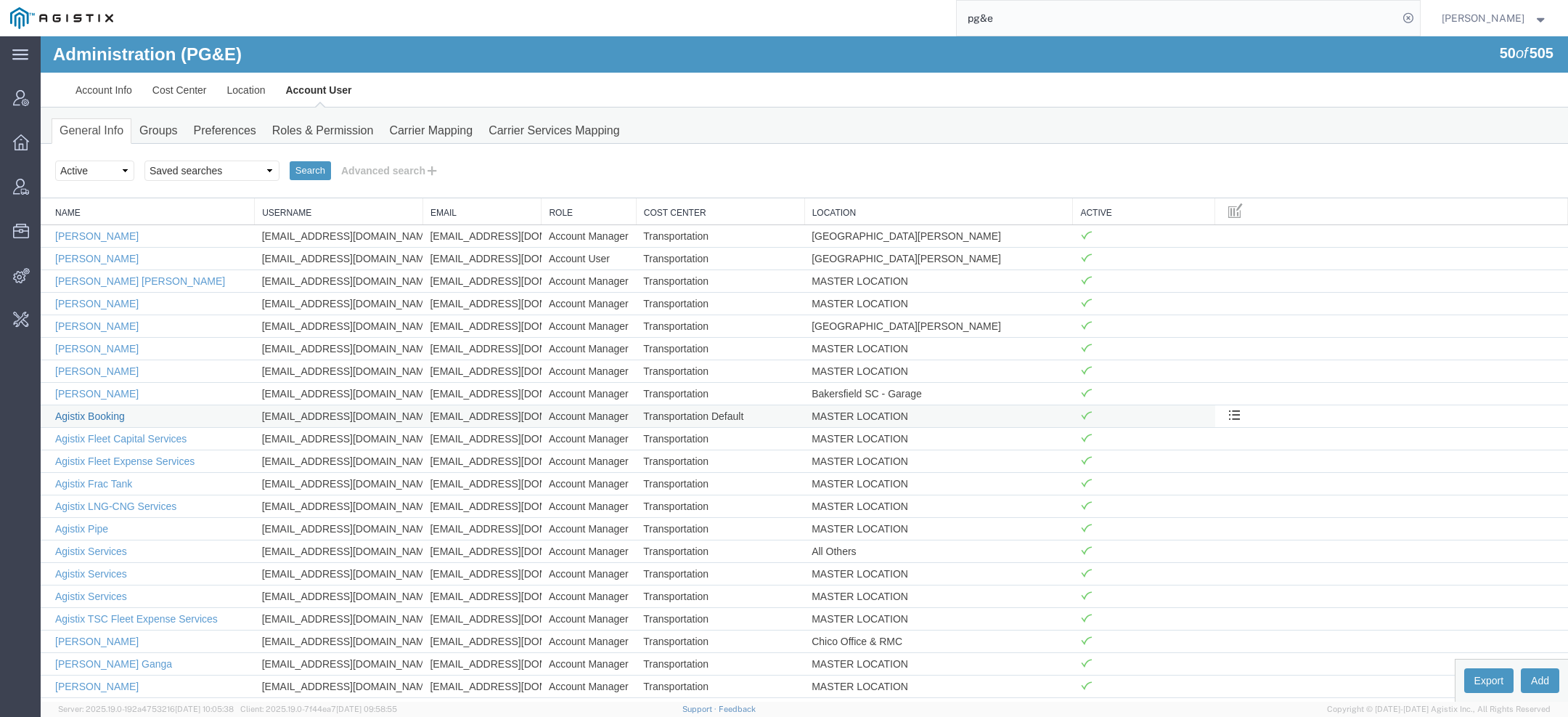
click at [110, 410] on link "Agistix Booking" at bounding box center [90, 416] width 70 height 11
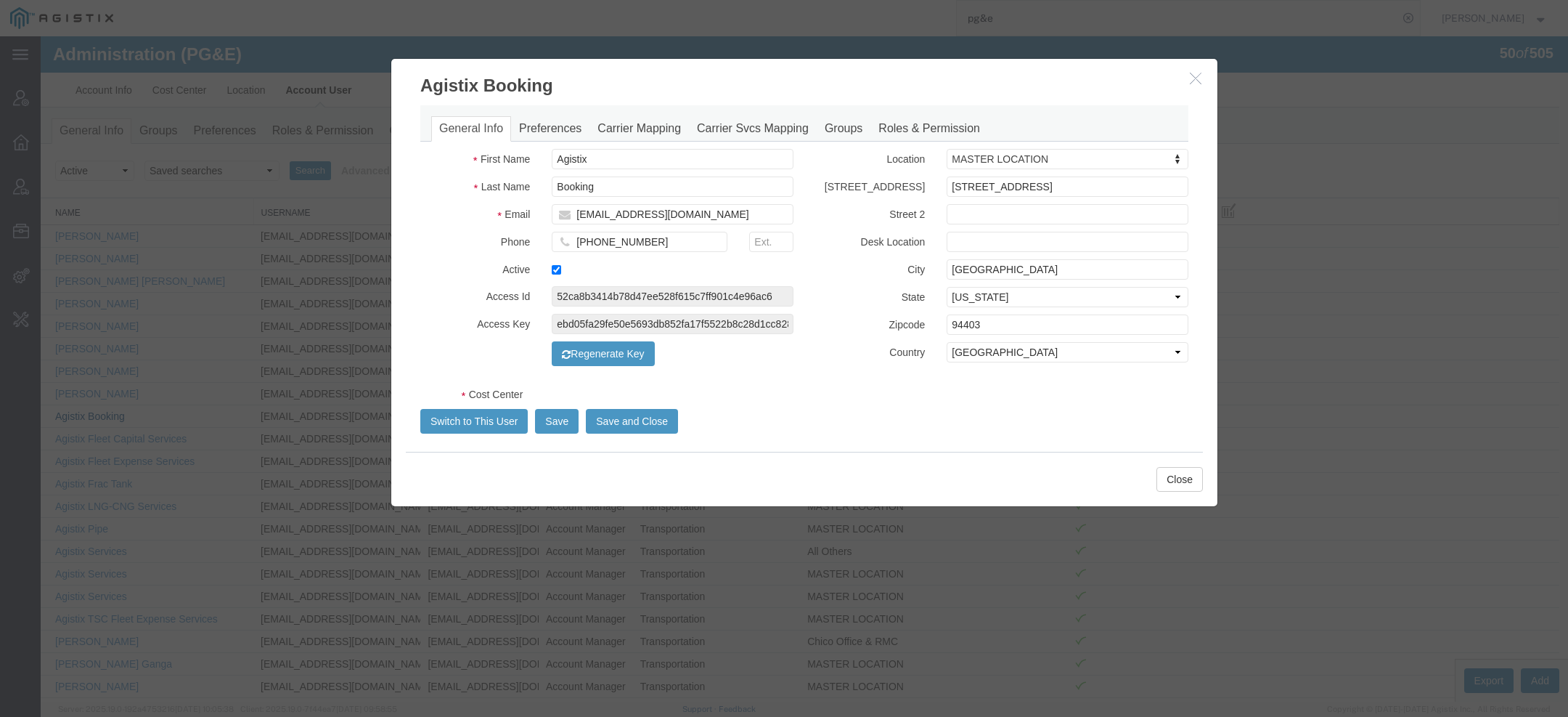
select select "COSTCENTER"
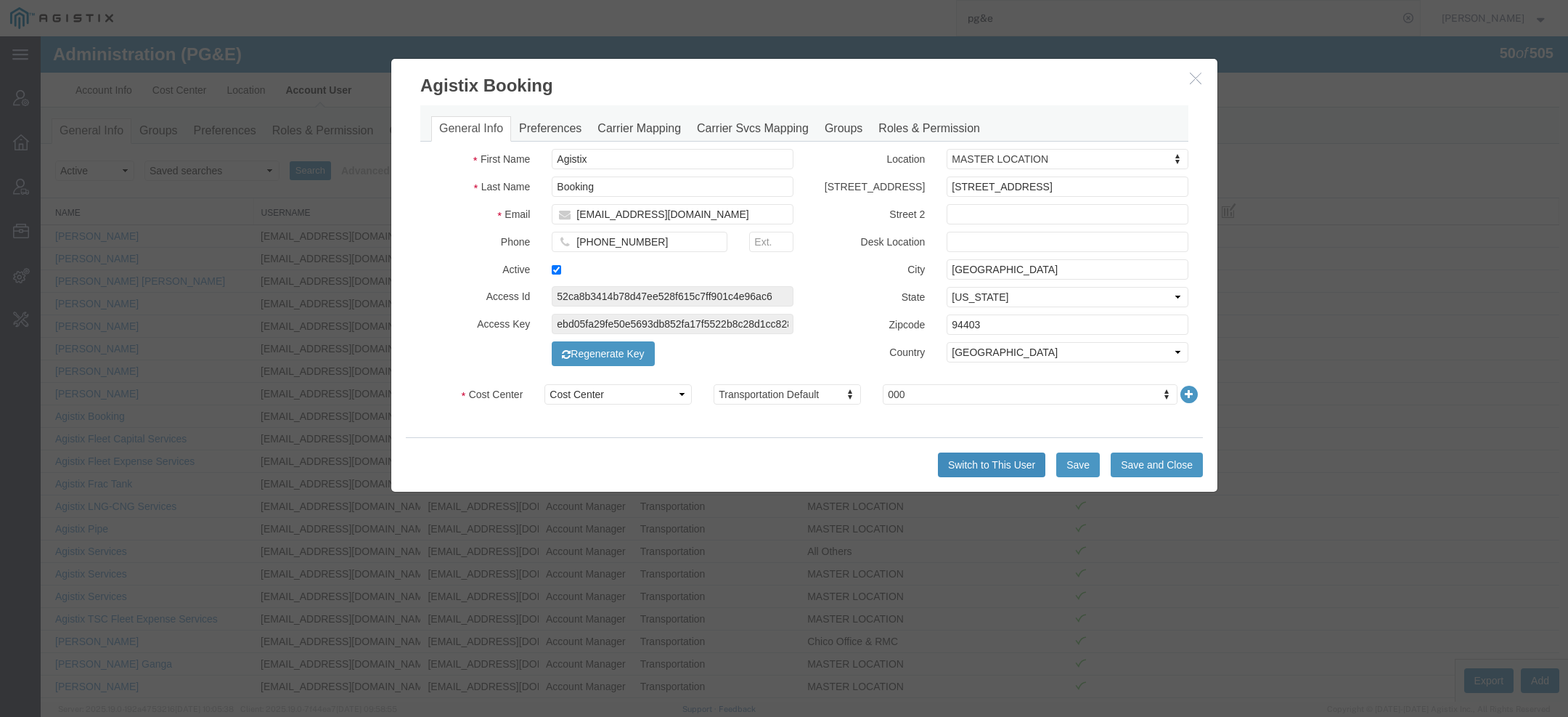
click at [950, 468] on button "Switch to This User" at bounding box center [992, 464] width 107 height 24
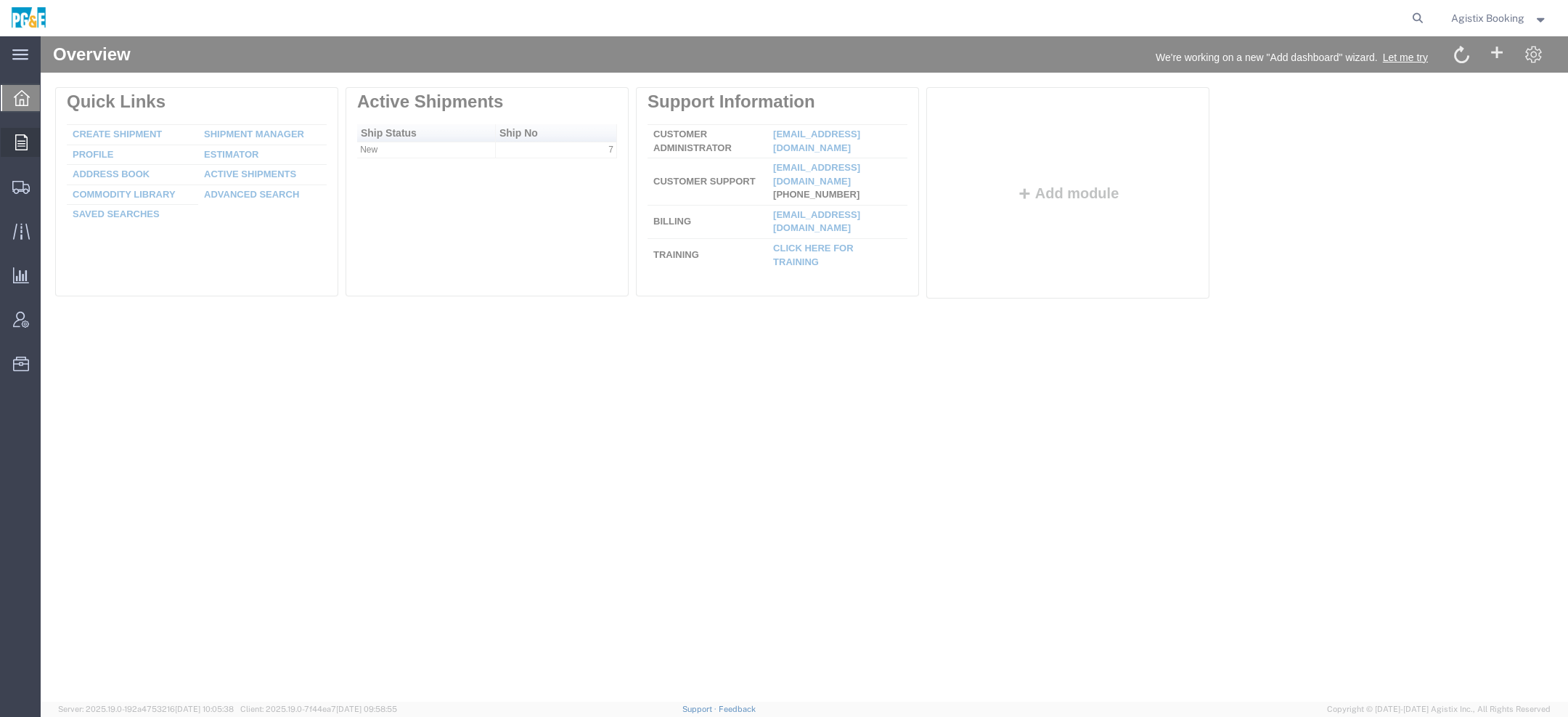
click at [24, 148] on icon at bounding box center [21, 142] width 12 height 16
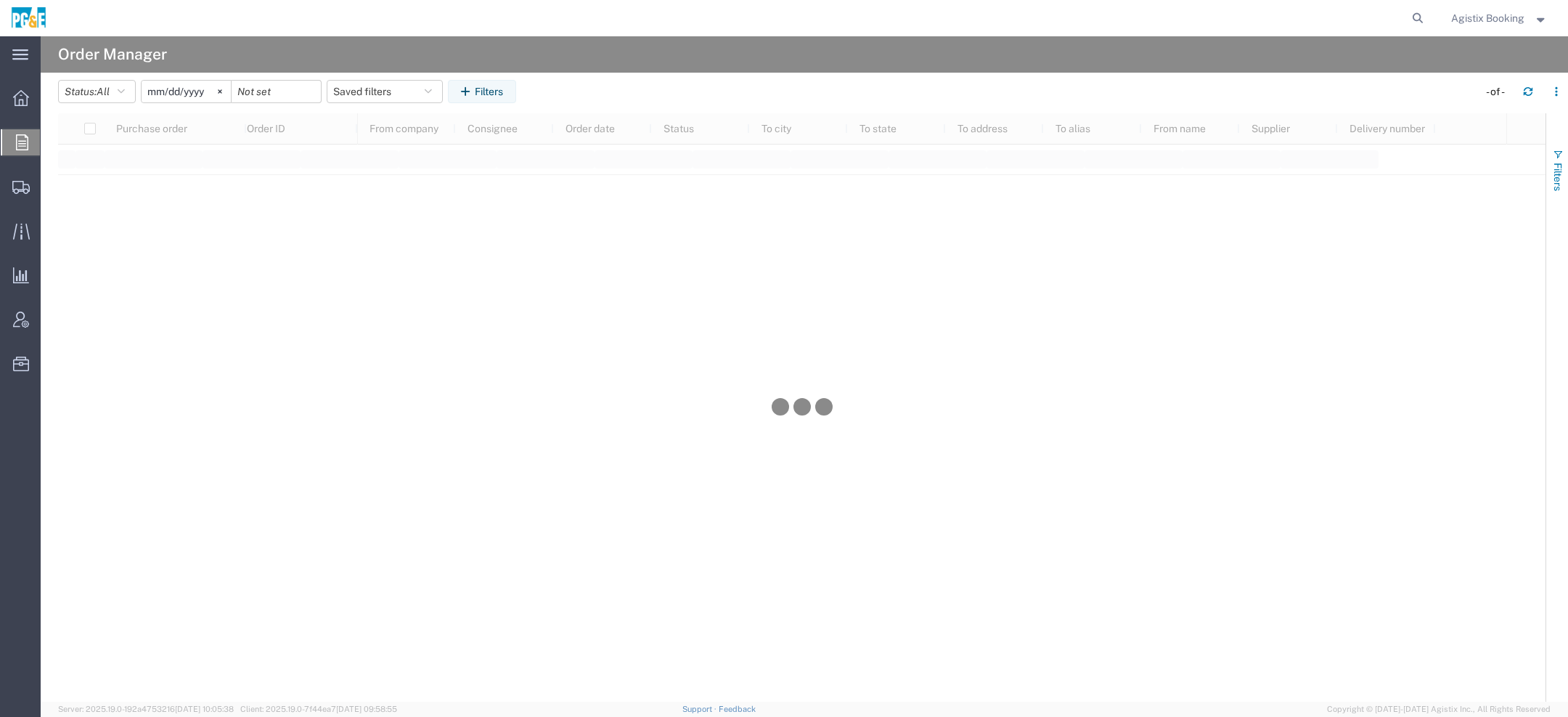
click at [1559, 177] on span "Filters" at bounding box center [1557, 176] width 11 height 28
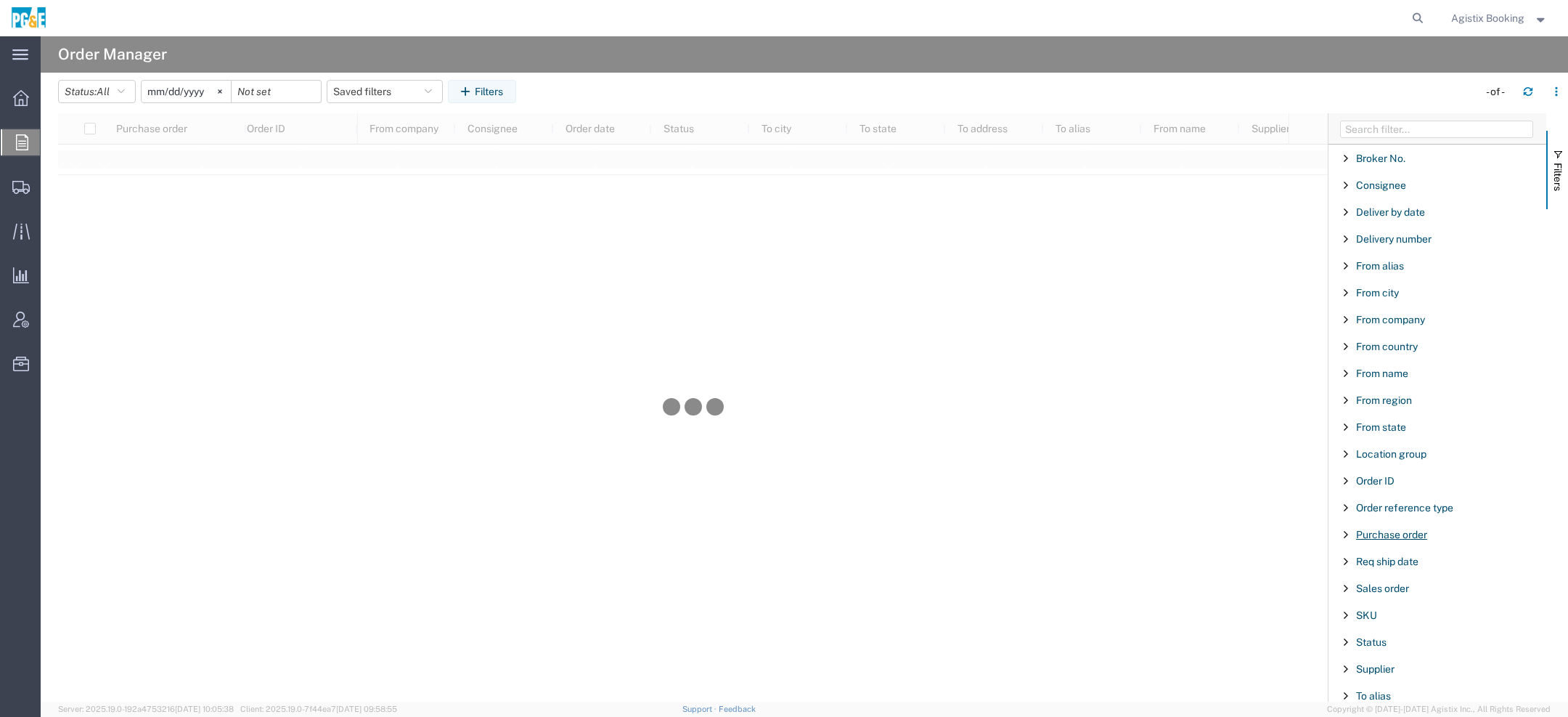
click at [1375, 535] on span "Purchase order" at bounding box center [1392, 534] width 71 height 11
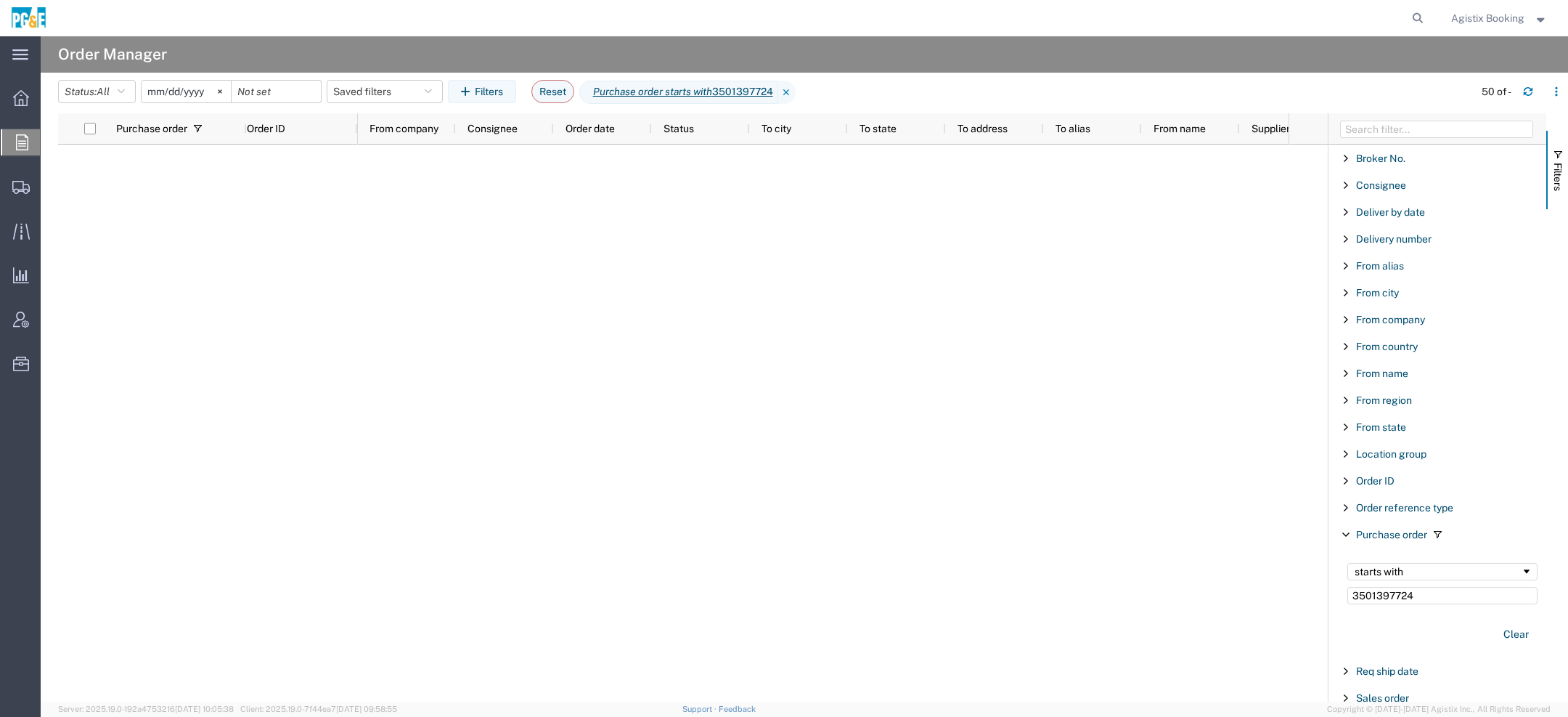
type input "3501397724"
click at [161, 96] on input "[DATE]" at bounding box center [186, 91] width 89 height 22
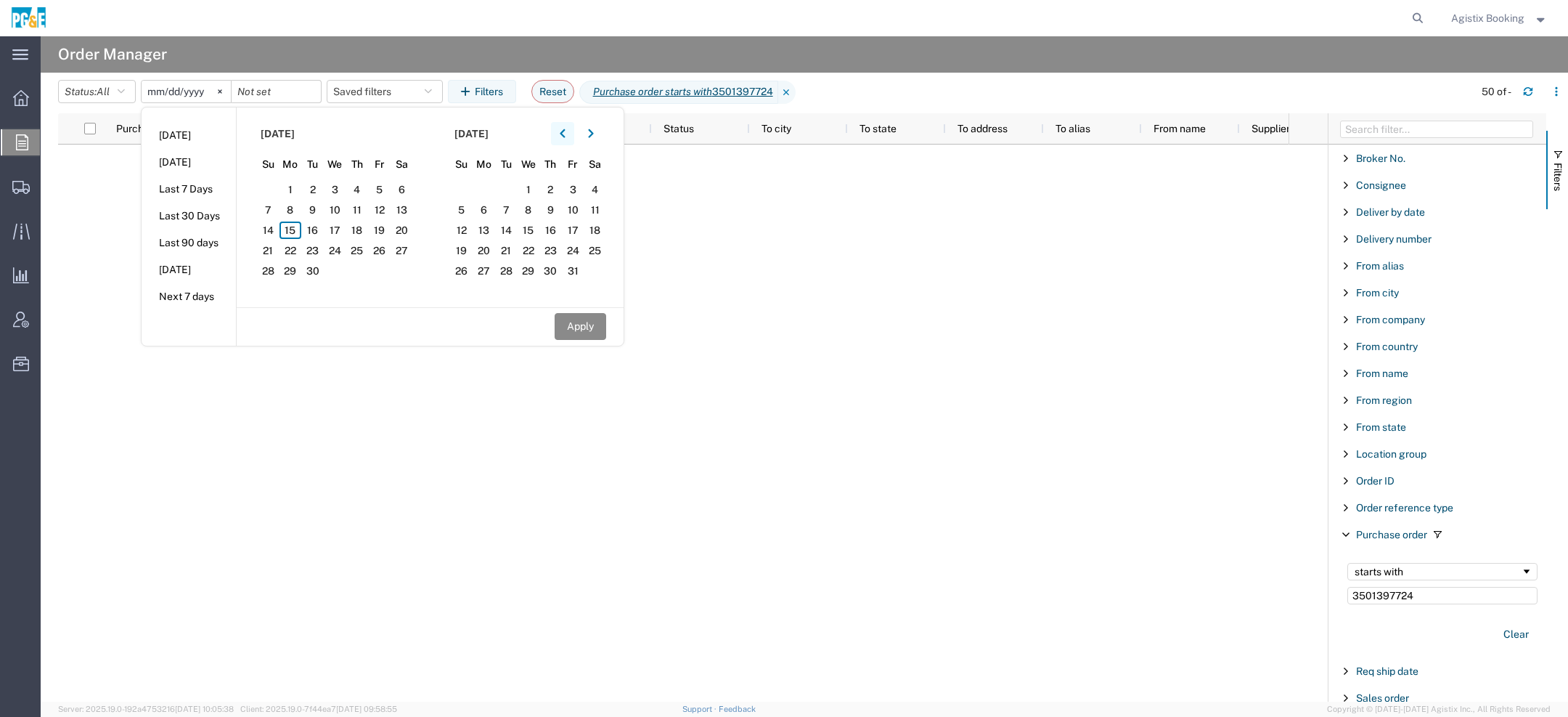
click at [558, 131] on button "button" at bounding box center [562, 133] width 24 height 24
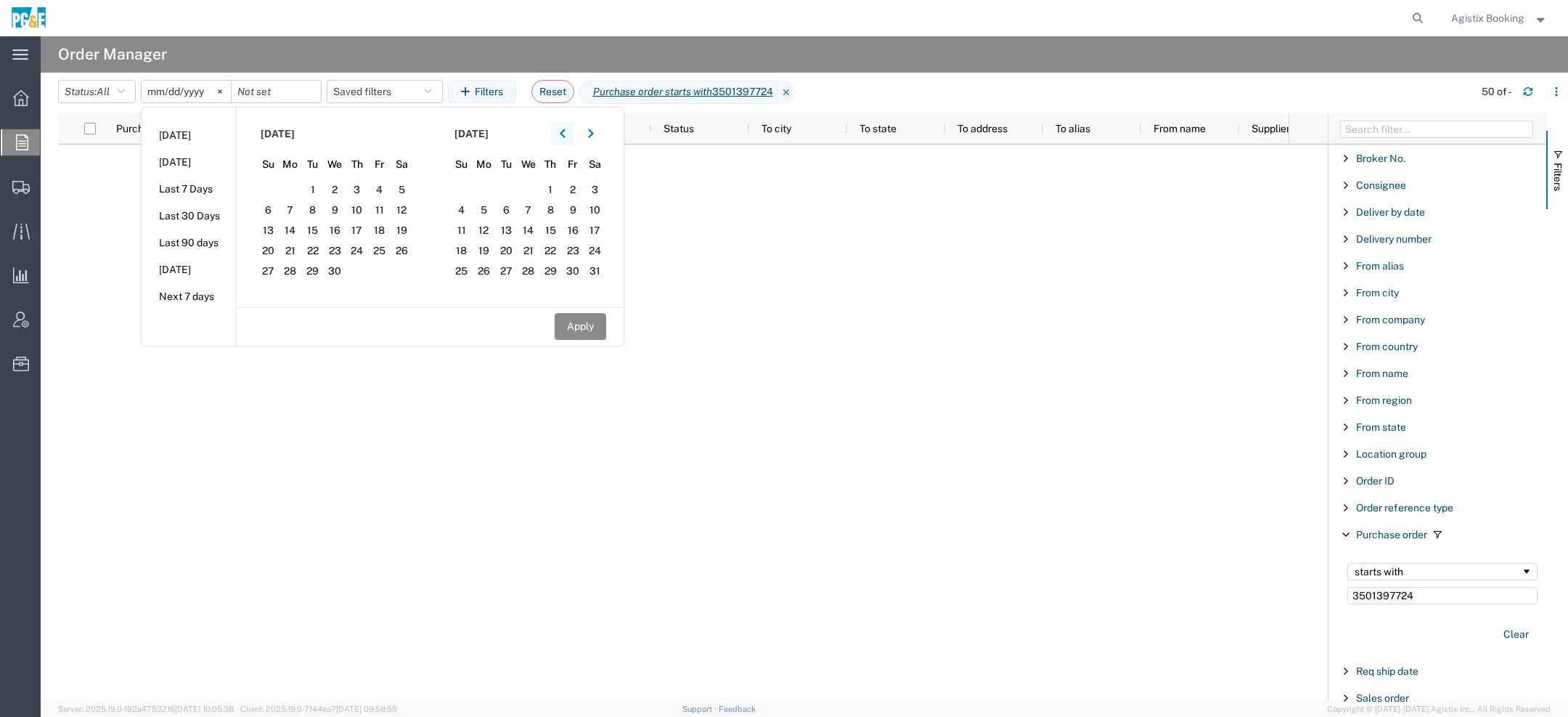
click at [558, 131] on button "button" at bounding box center [562, 133] width 24 height 24
click at [406, 186] on span "1" at bounding box center [402, 189] width 23 height 17
click at [588, 131] on button "button" at bounding box center [591, 133] width 24 height 24
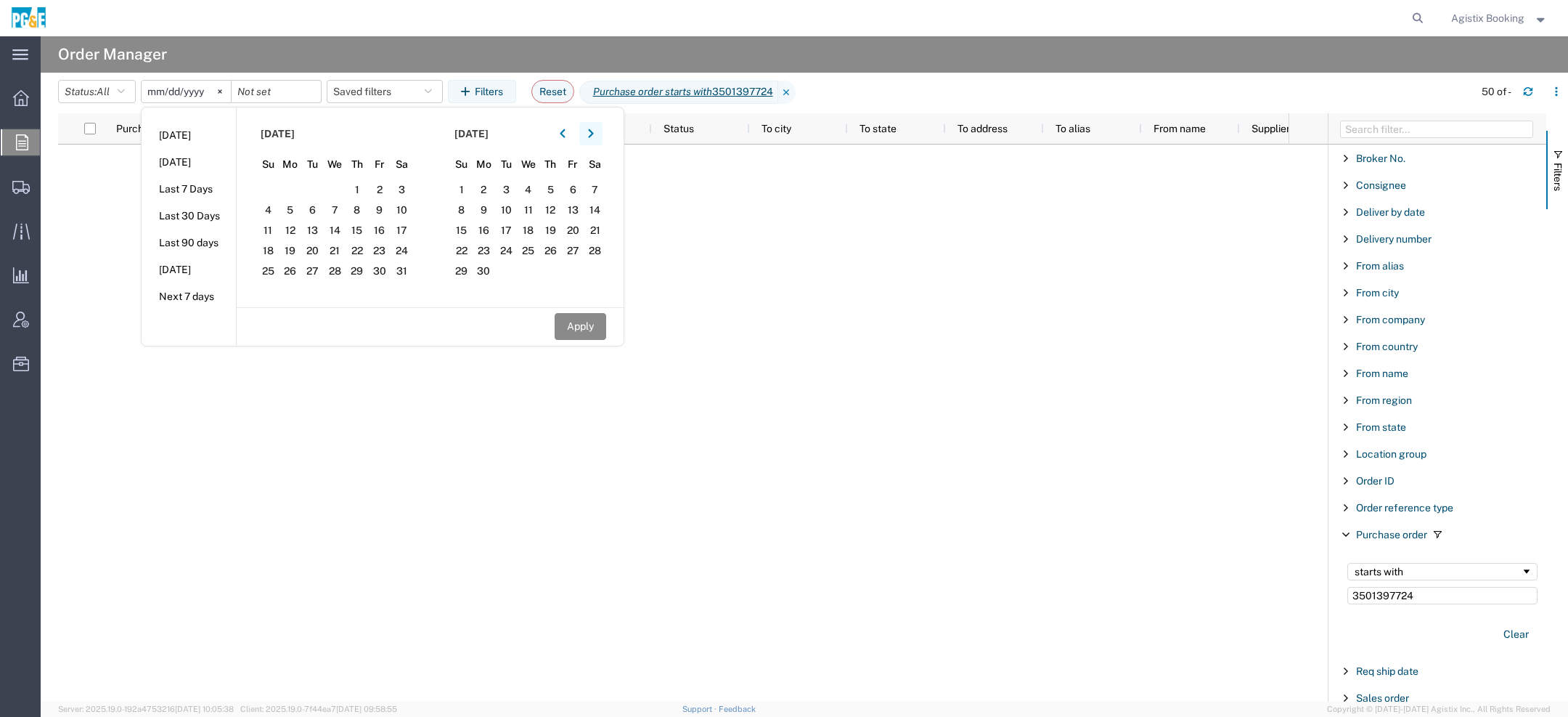
click at [588, 131] on button "button" at bounding box center [591, 133] width 24 height 24
click at [495, 234] on span "15" at bounding box center [484, 230] width 23 height 17
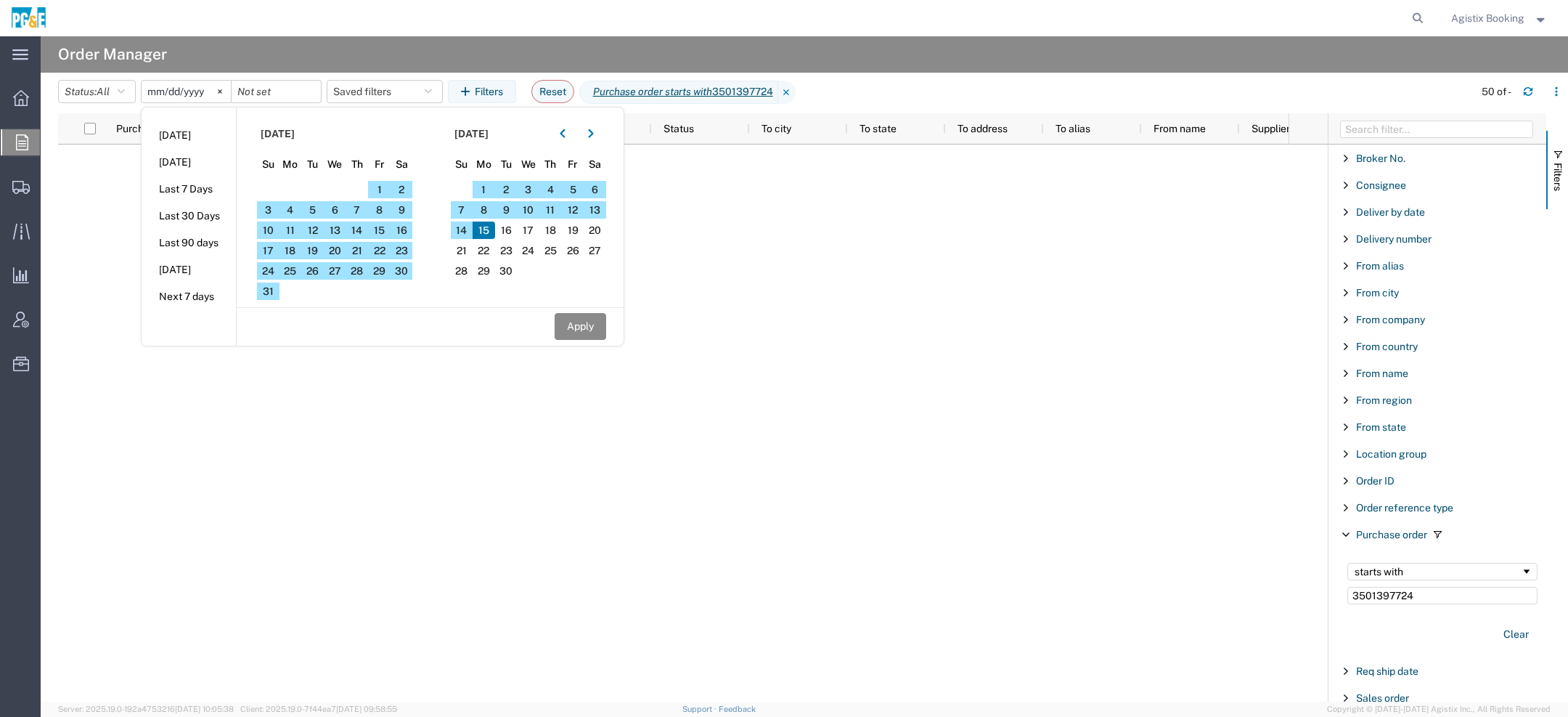
click at [555, 323] on div "Apply" at bounding box center [430, 326] width 387 height 38
click at [569, 330] on button "Apply" at bounding box center [580, 326] width 52 height 27
type input "2025-03-01"
type input "2025-09-15"
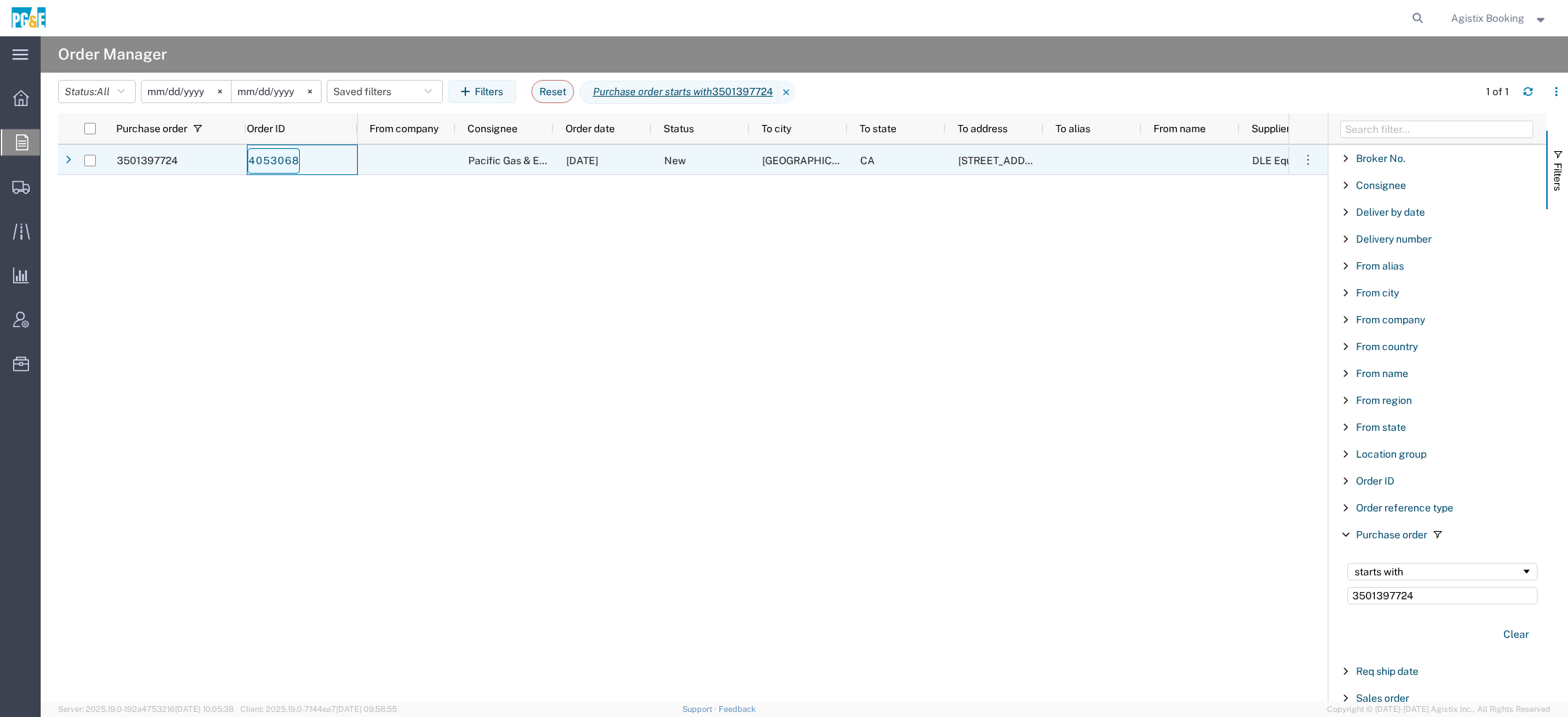
click at [289, 153] on link "4053068" at bounding box center [274, 160] width 52 height 25
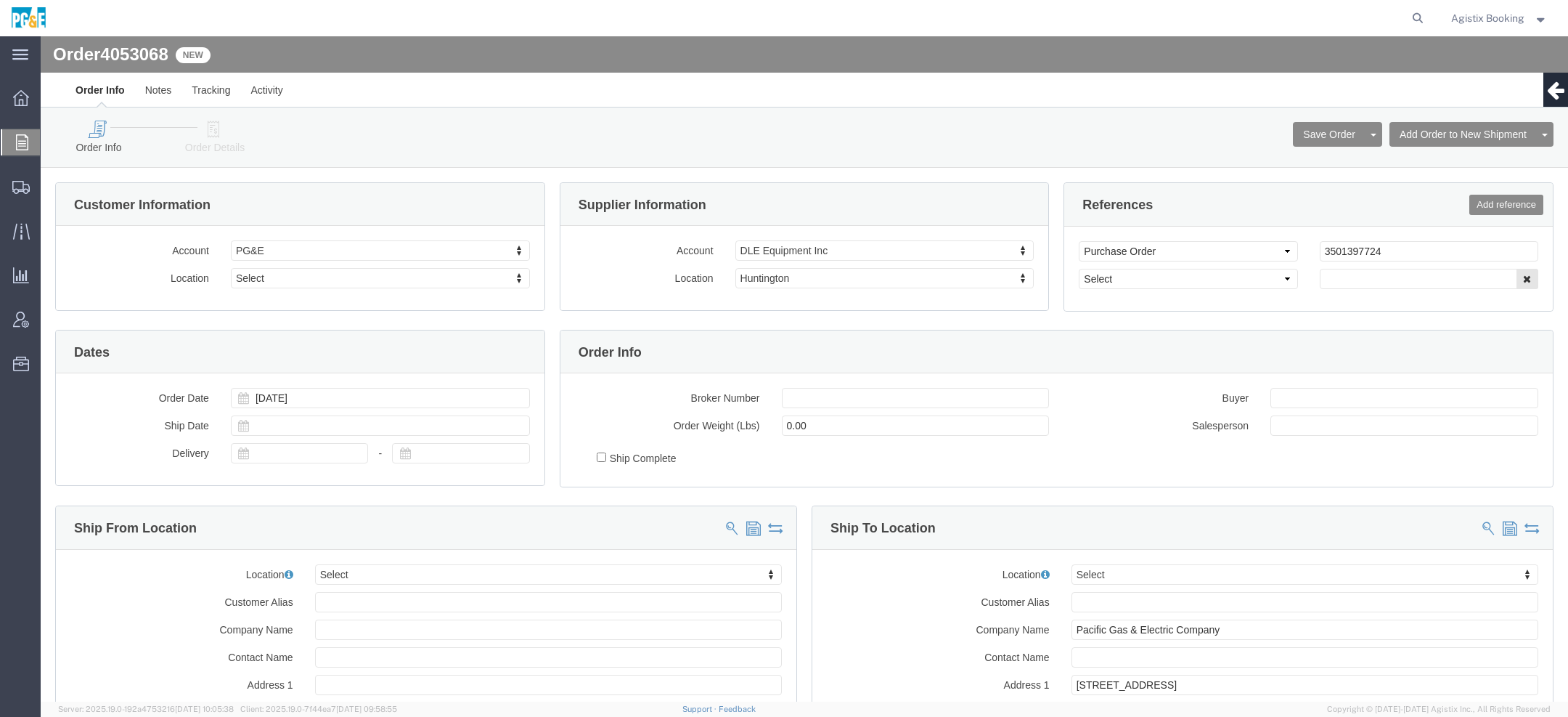
select select
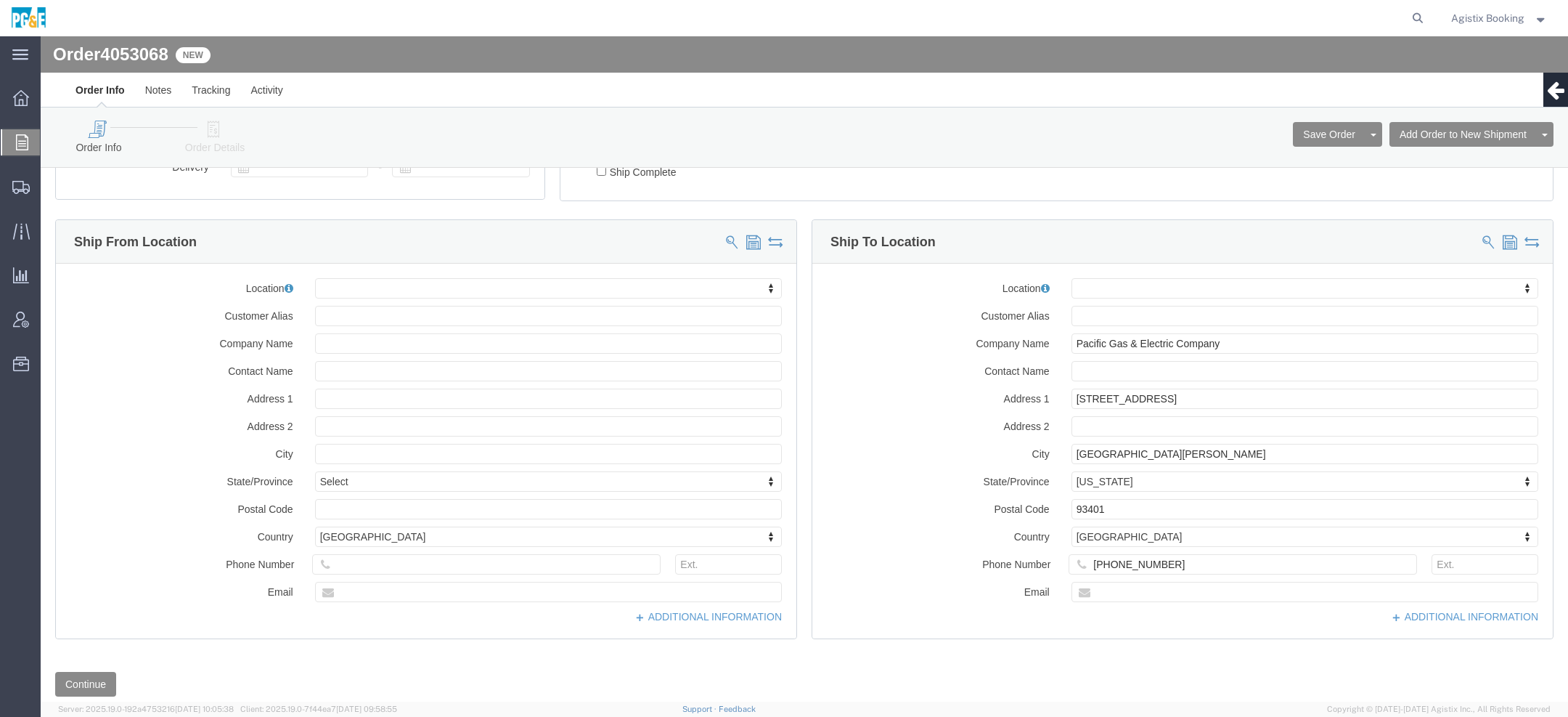
scroll to position [325, 0]
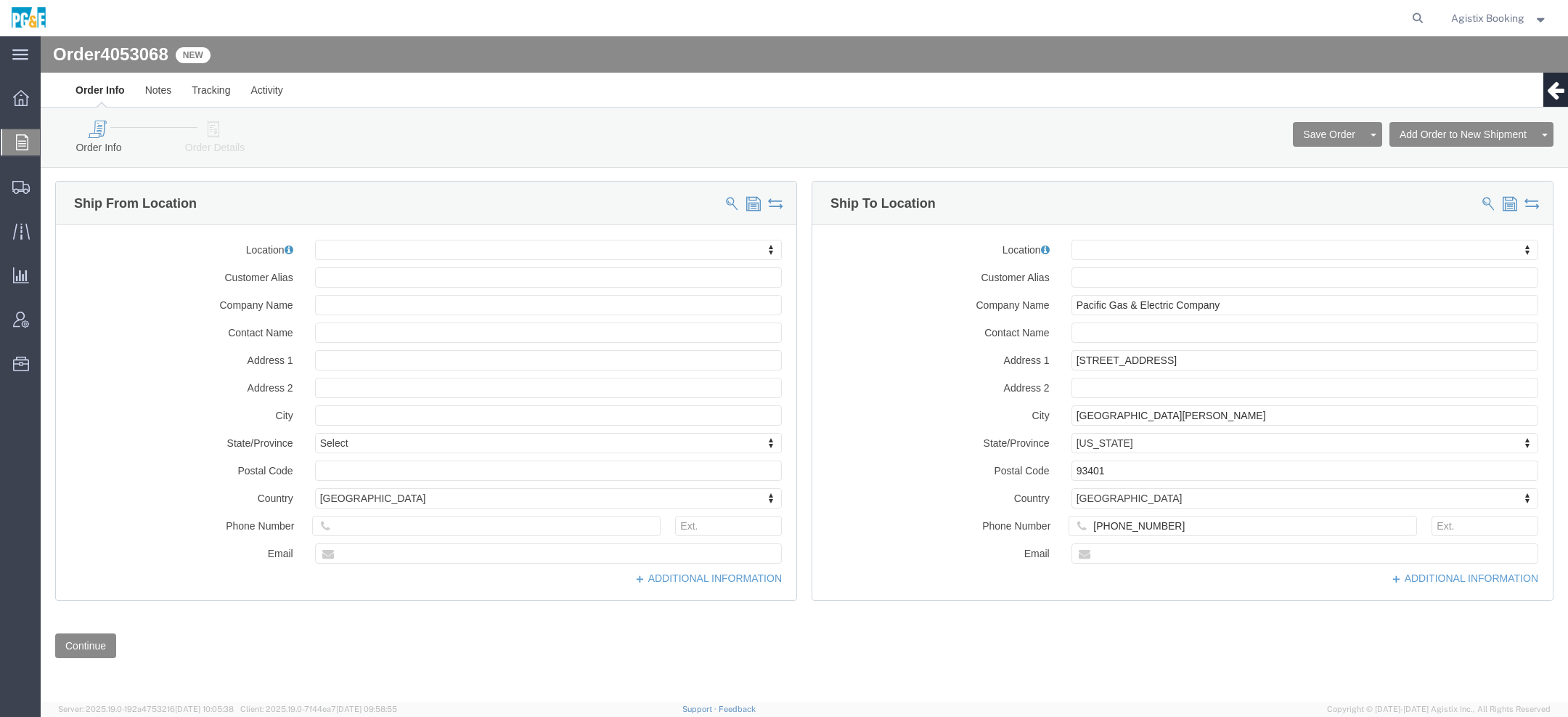
click div "Order Info Order Details"
drag, startPoint x: 156, startPoint y: 112, endPoint x: 170, endPoint y: 110, distance: 14.1
click link "Order Details"
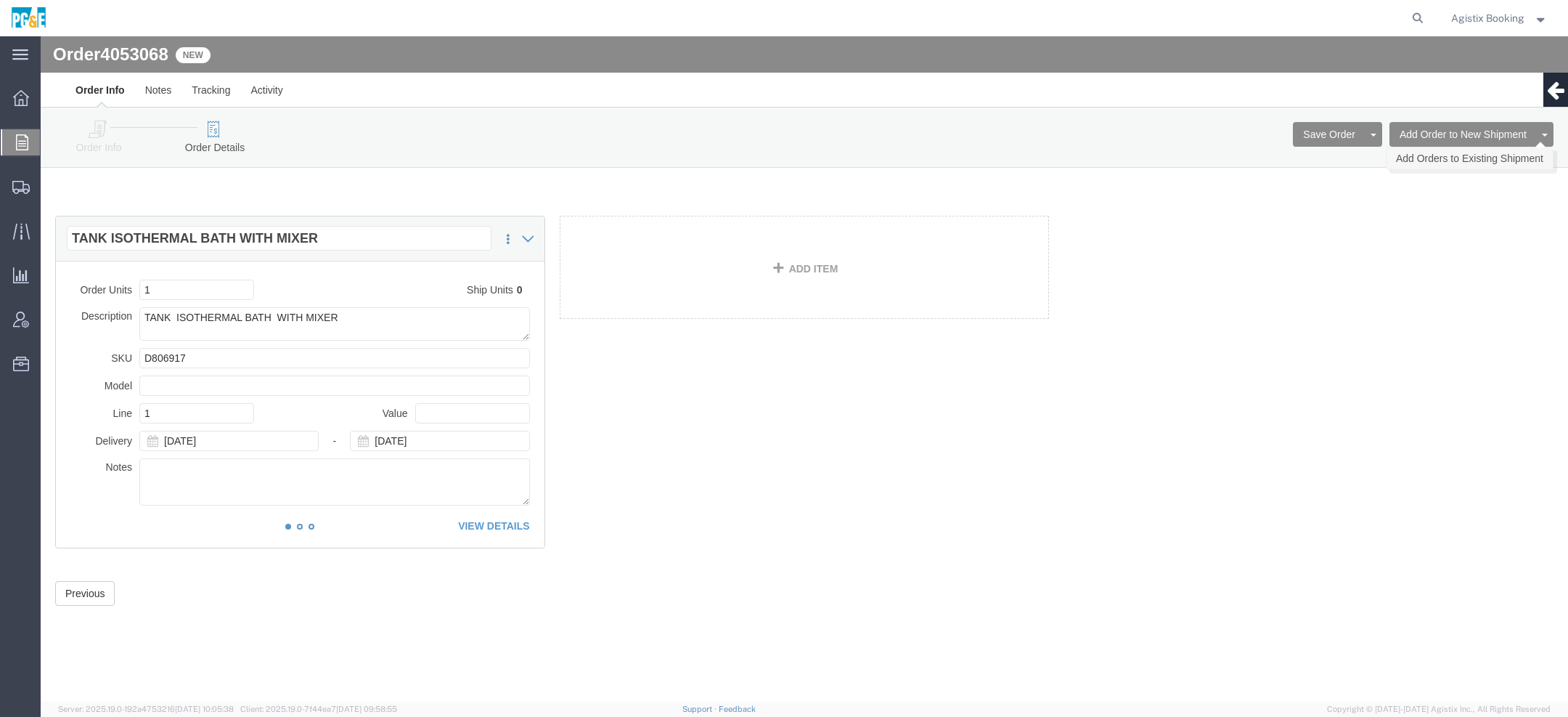
click link "Add Orders to Existing Shipment"
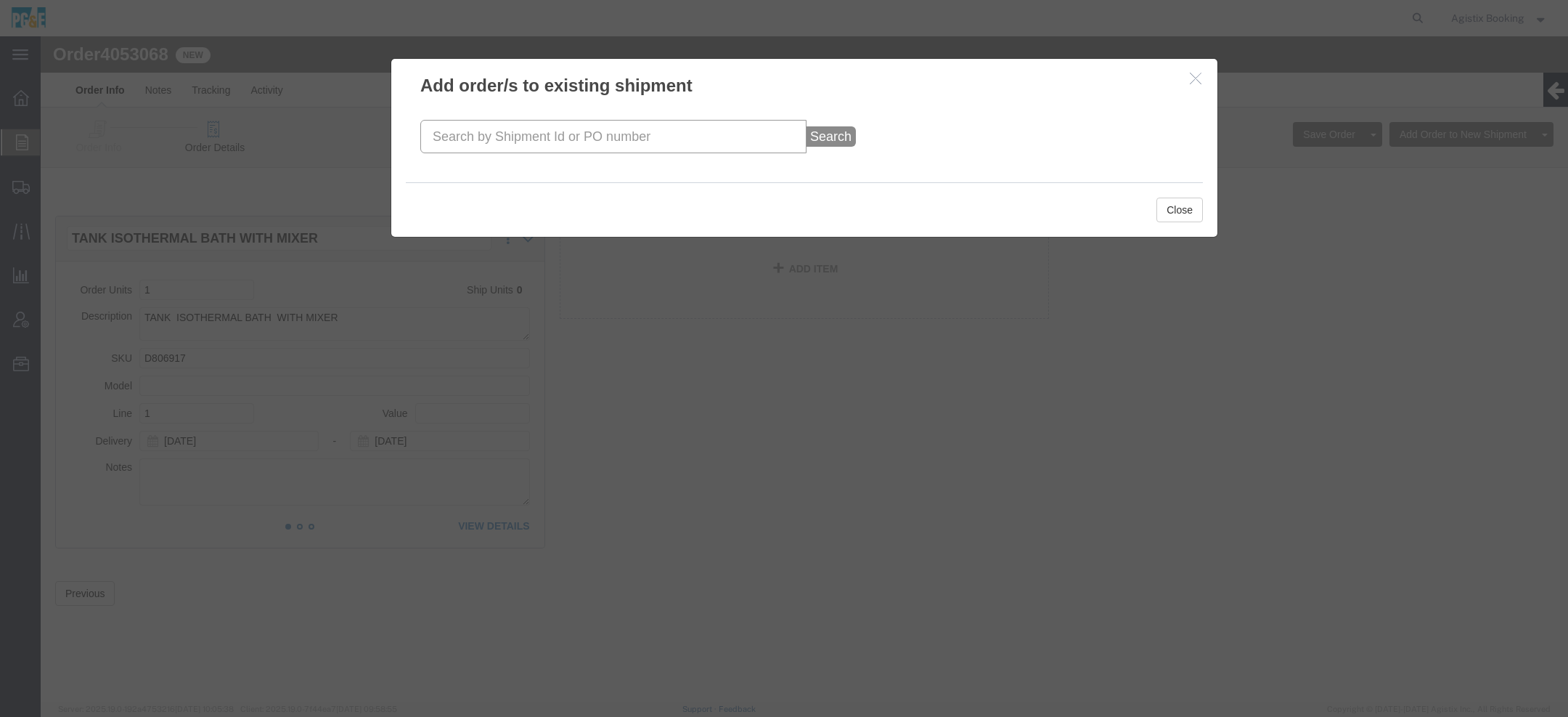
click input "text"
paste input "56825884"
type input "56825884"
click button "Search"
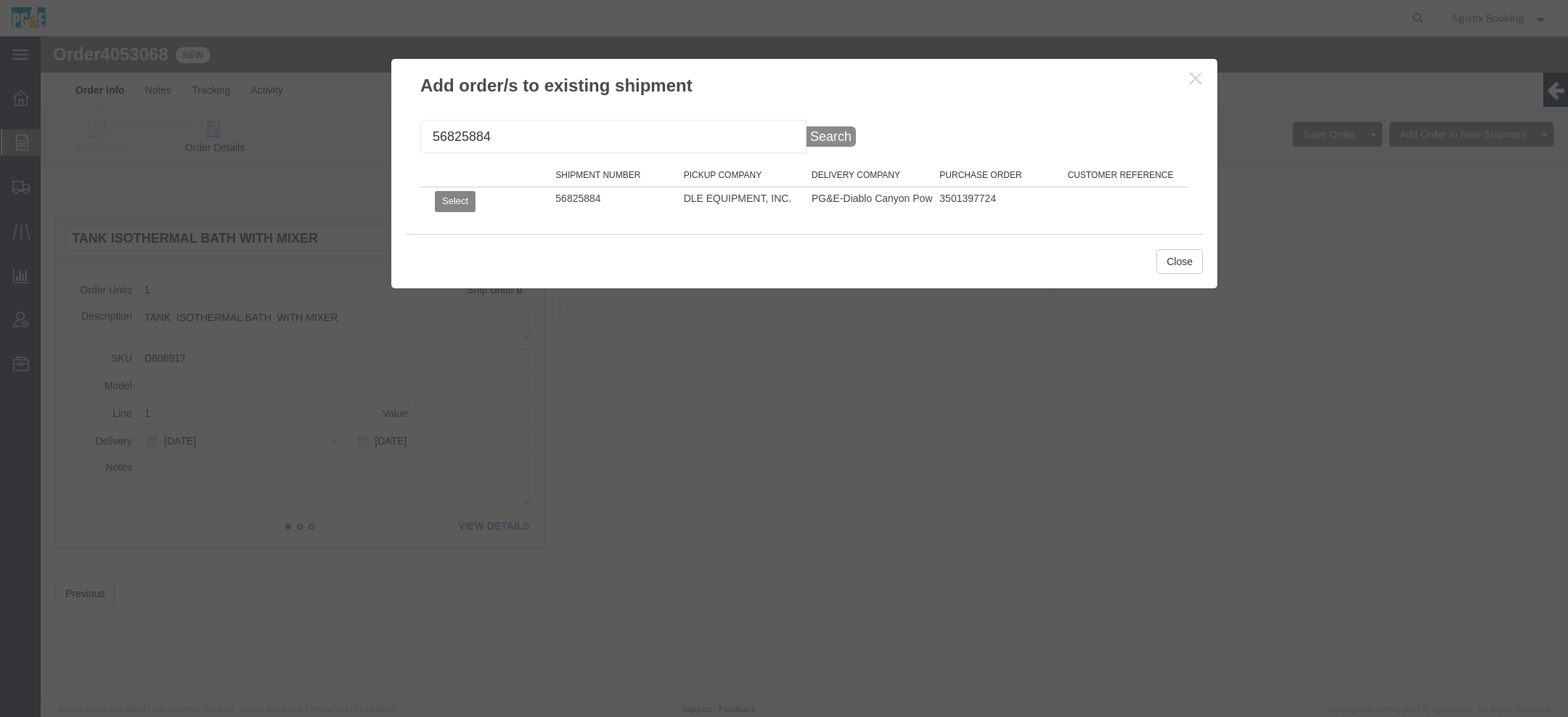
click button "Select"
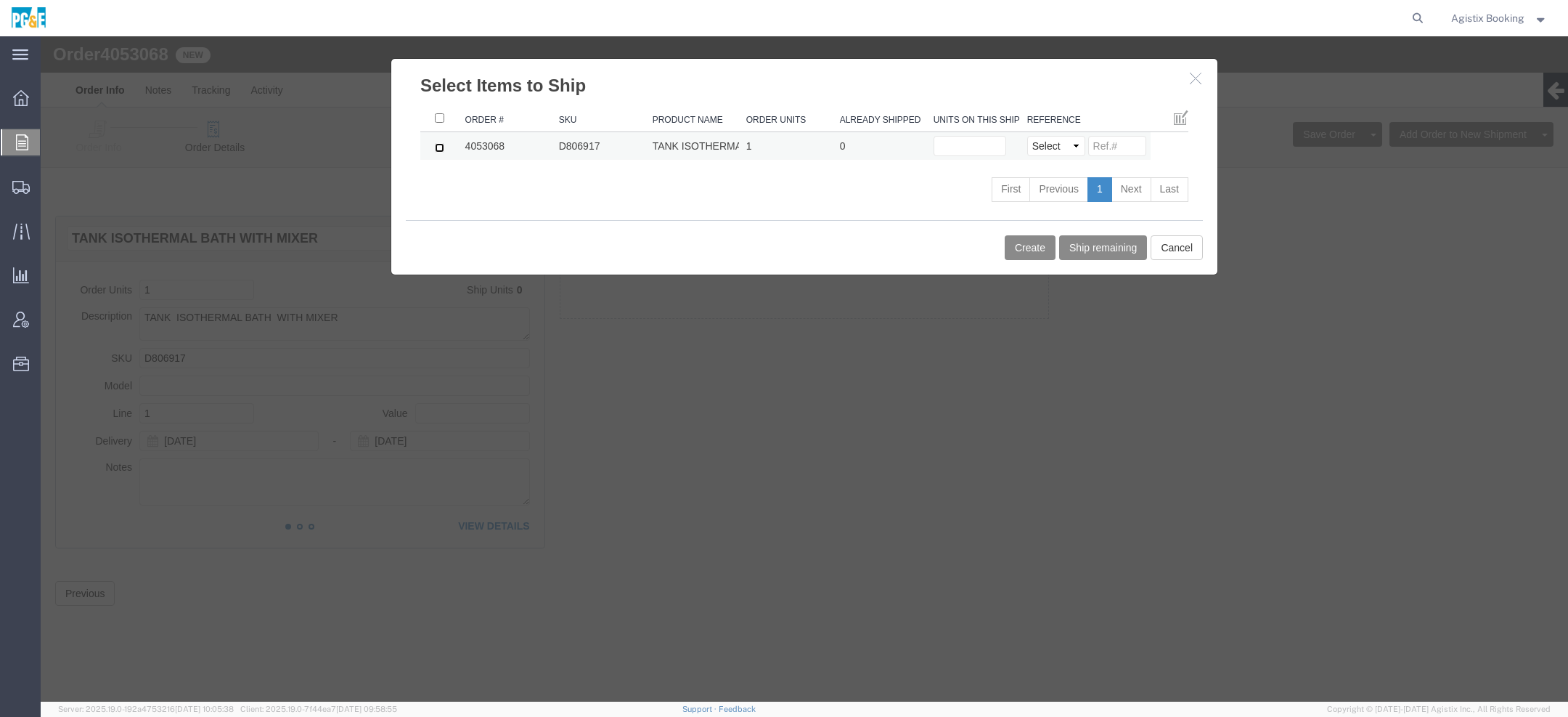
click input "checkbox"
checkbox input "true"
click input "text"
type input "1"
click button "Create"
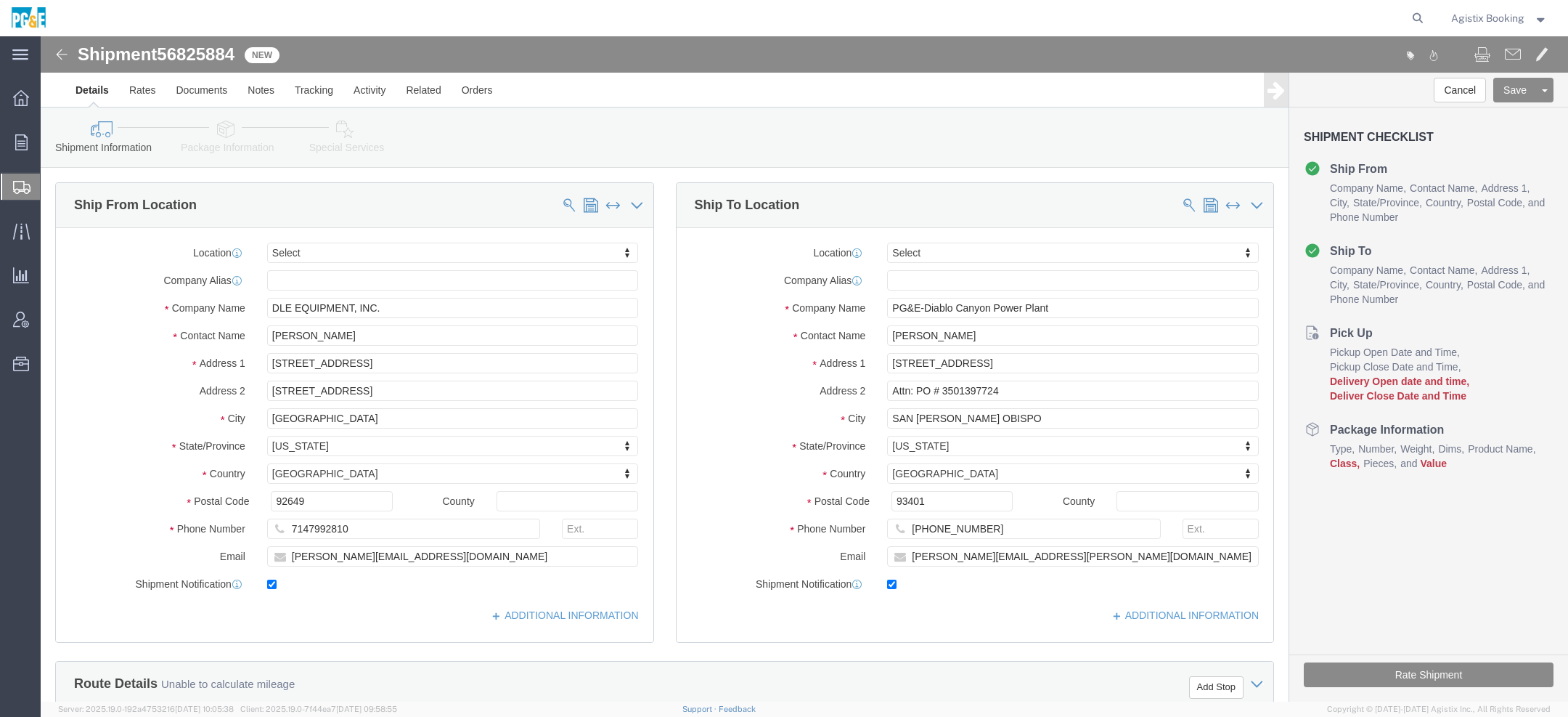
scroll to position [715, 0]
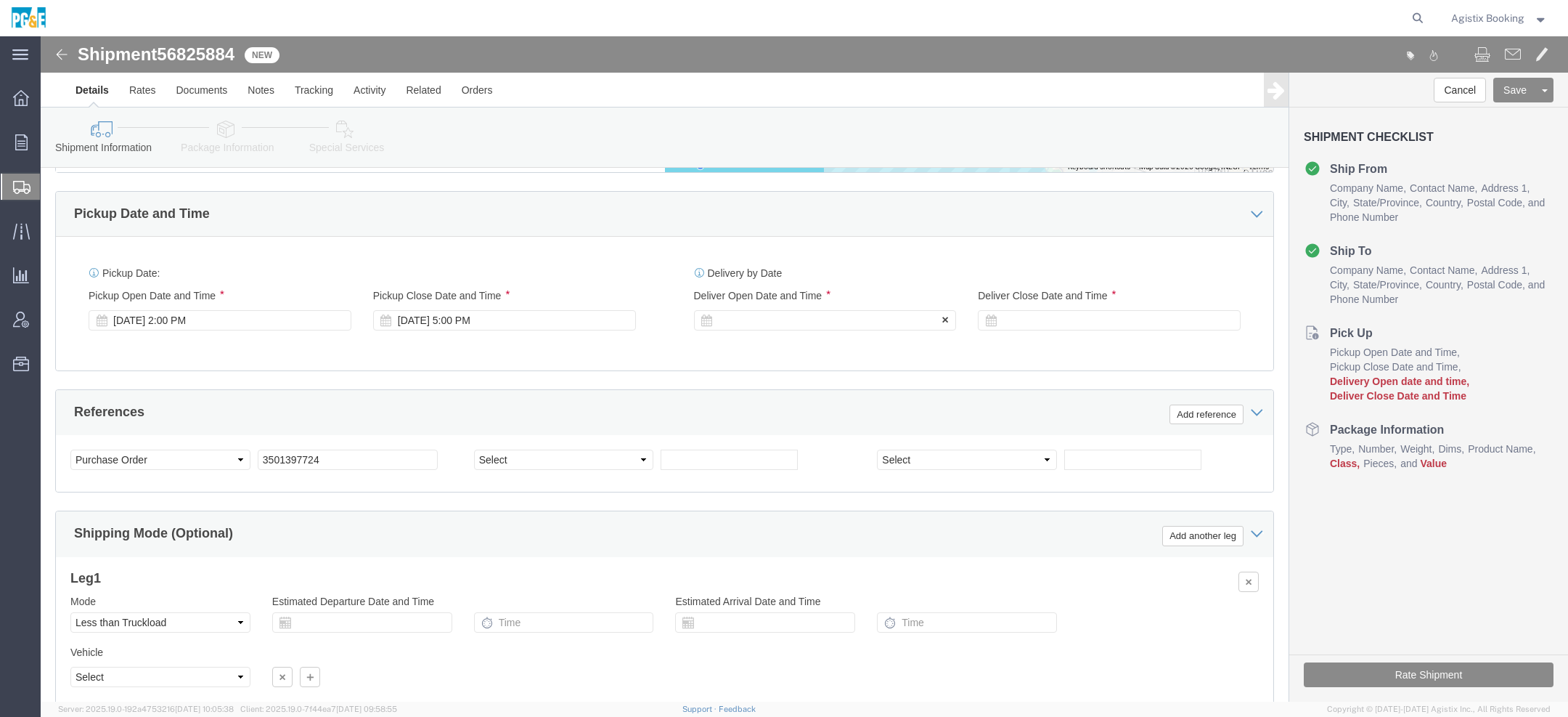
click div
click input "6:00 PM"
type input "1:00 PM"
click button "Apply"
click div
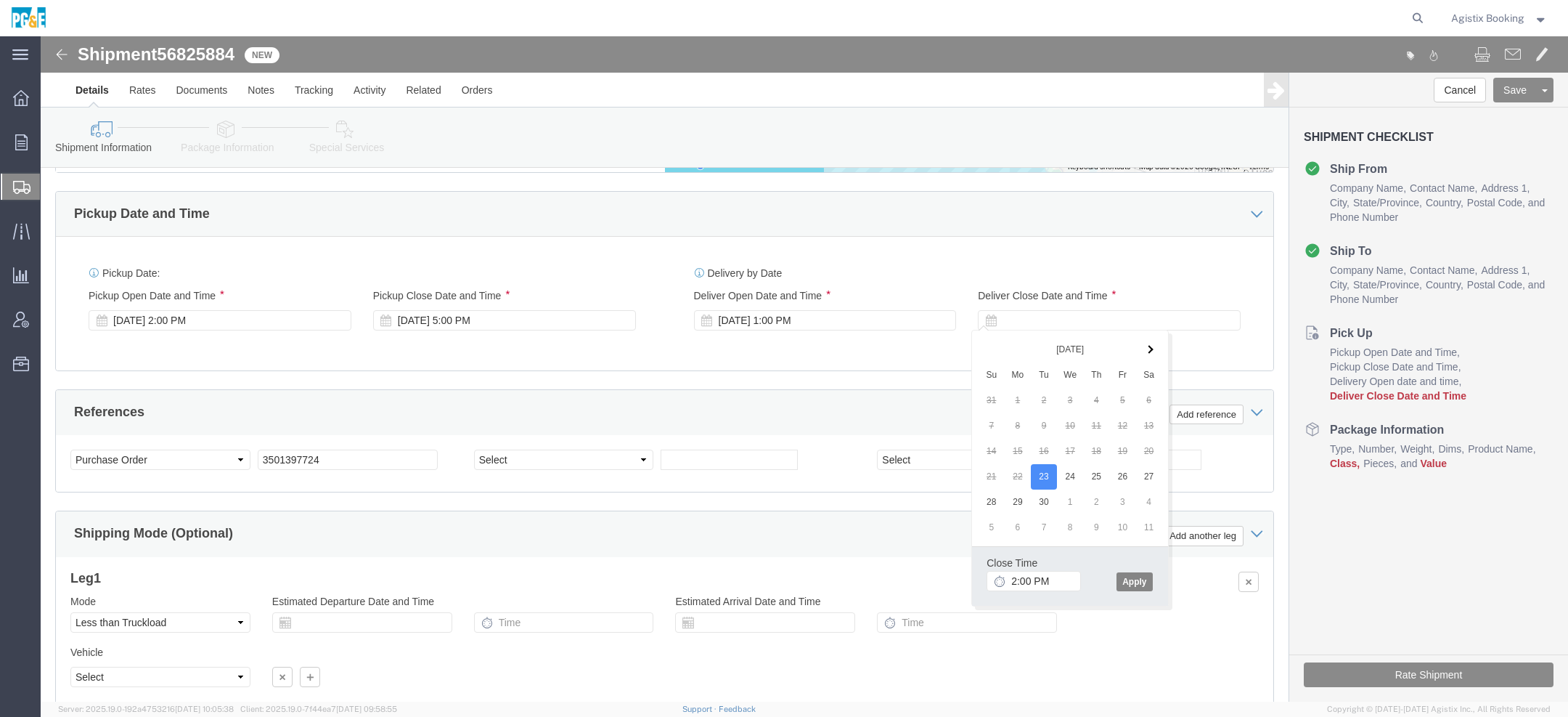
click button "Apply"
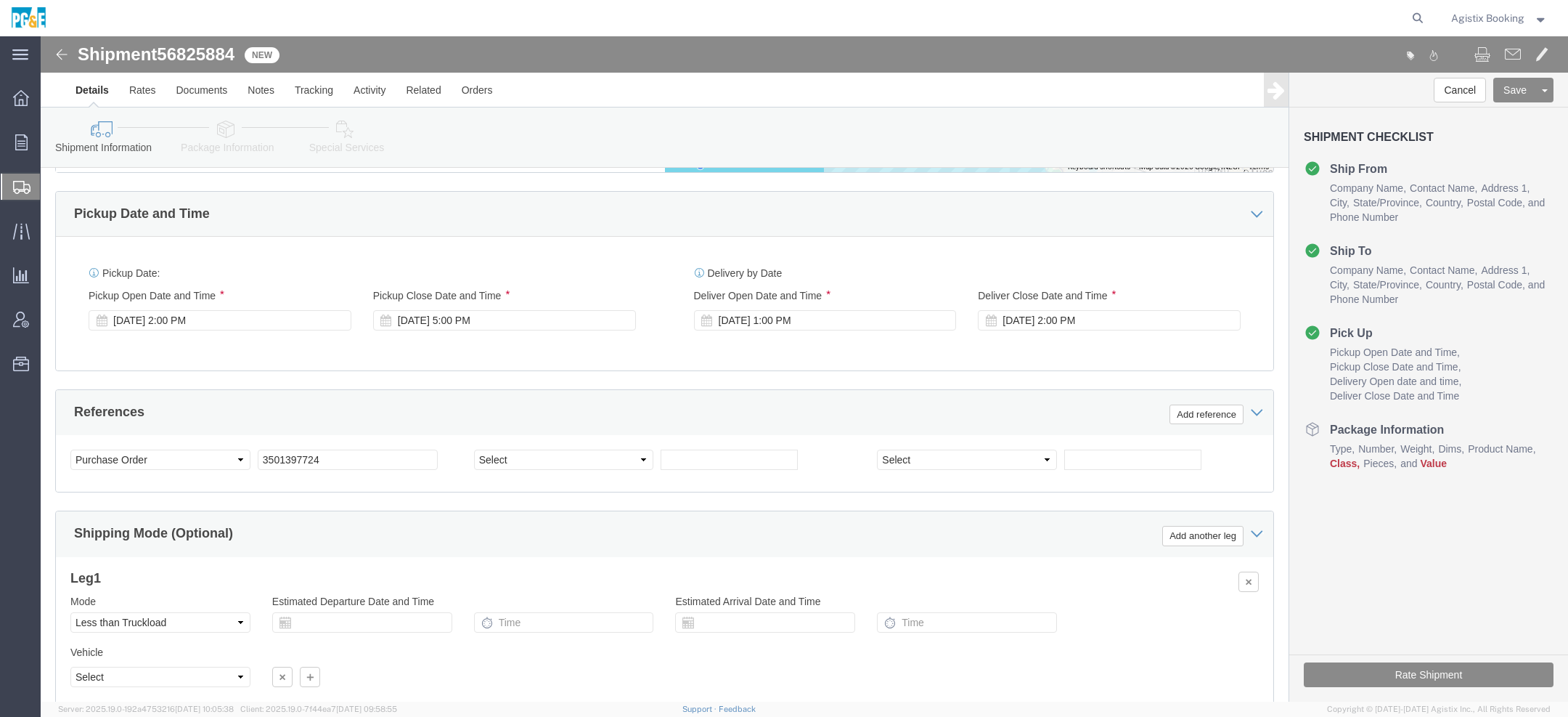
click div "Shipment Information Package Information Special Services Loading Routing"
click link "Notes"
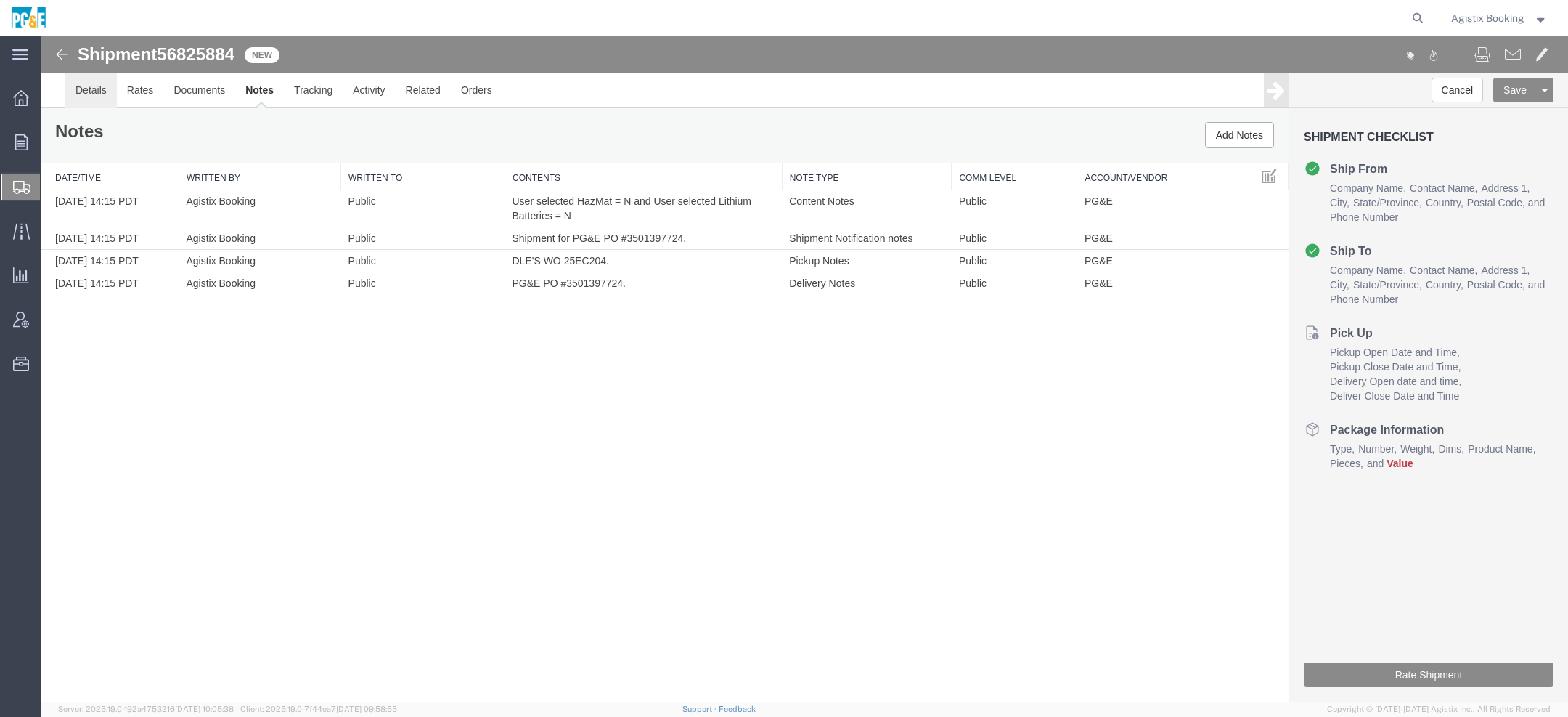
click at [90, 93] on link "Details" at bounding box center [91, 89] width 52 height 35
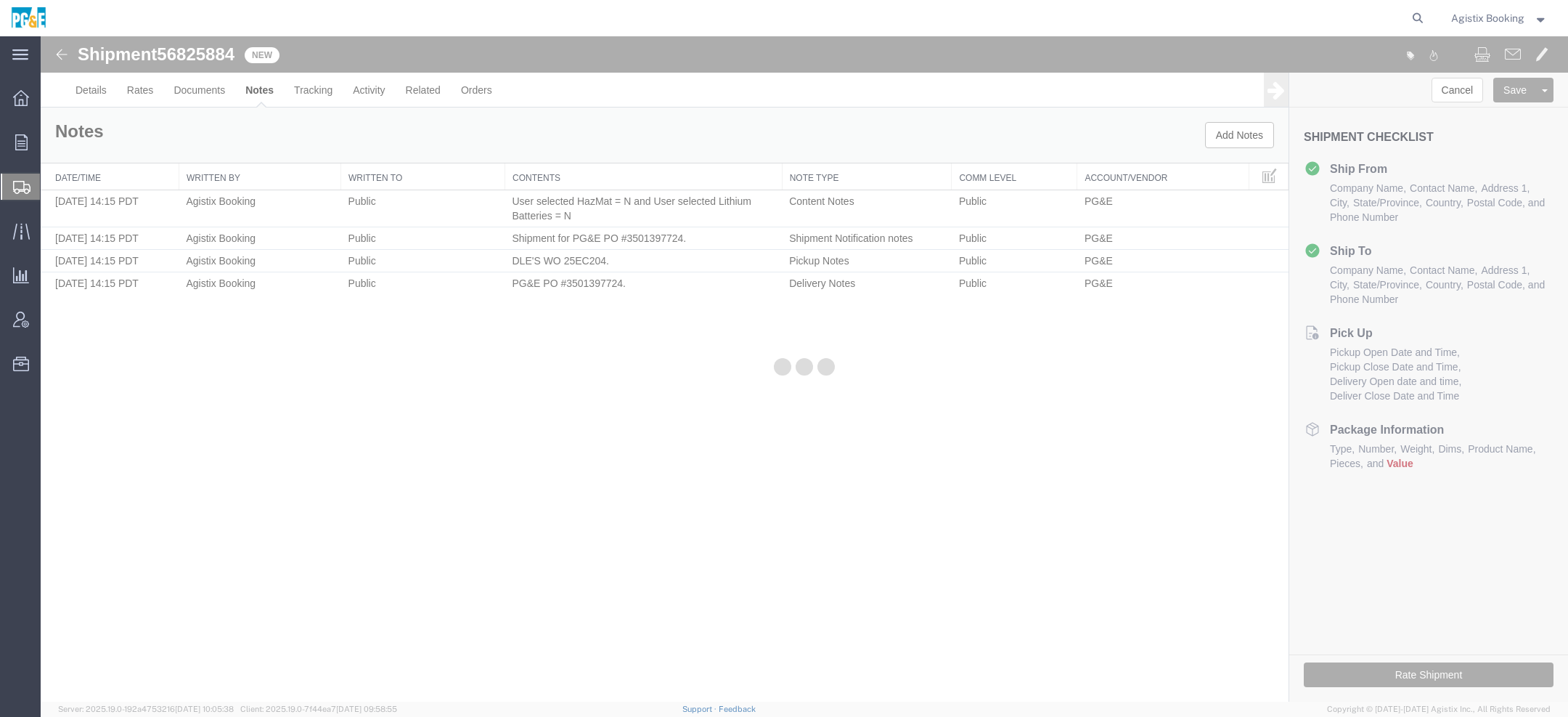
click at [90, 94] on div at bounding box center [804, 369] width 1527 height 665
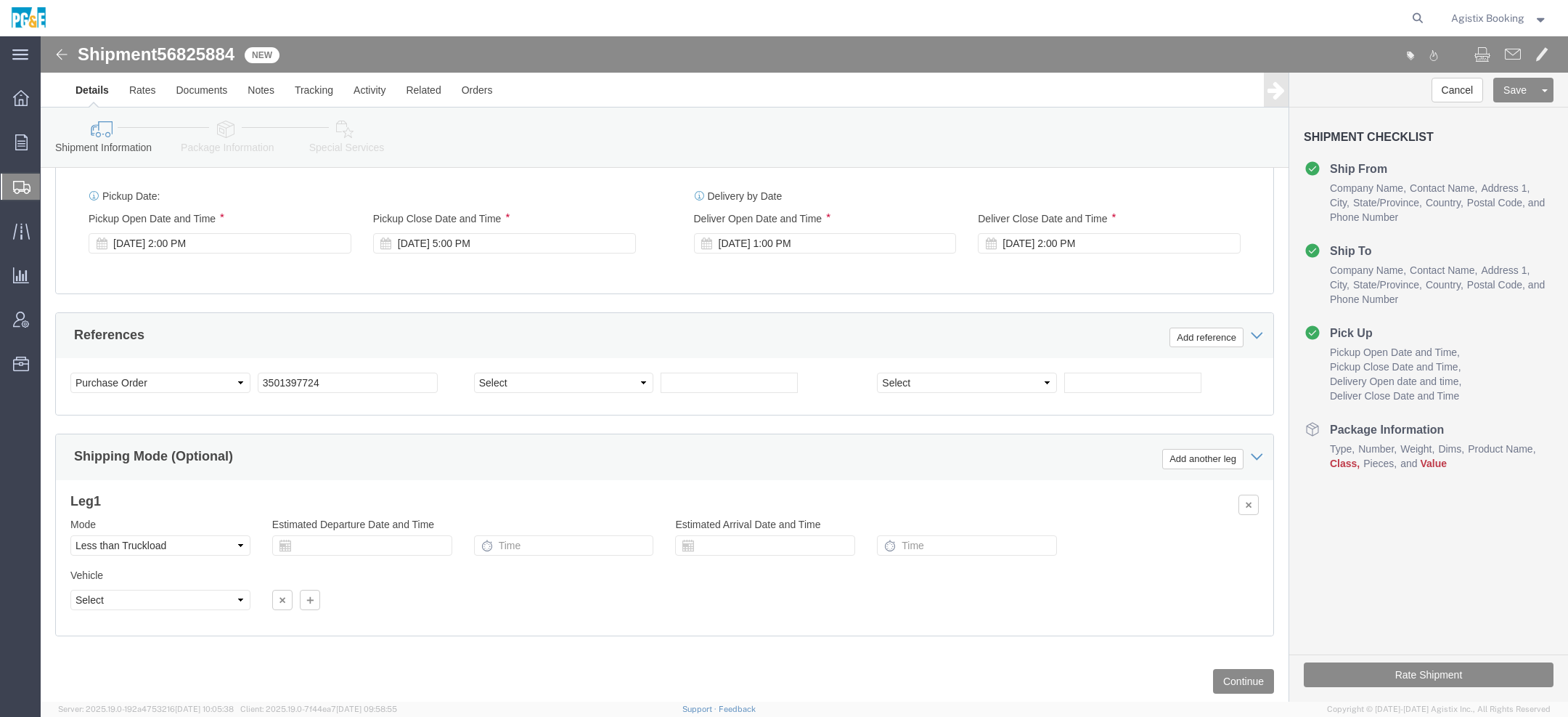
scroll to position [823, 0]
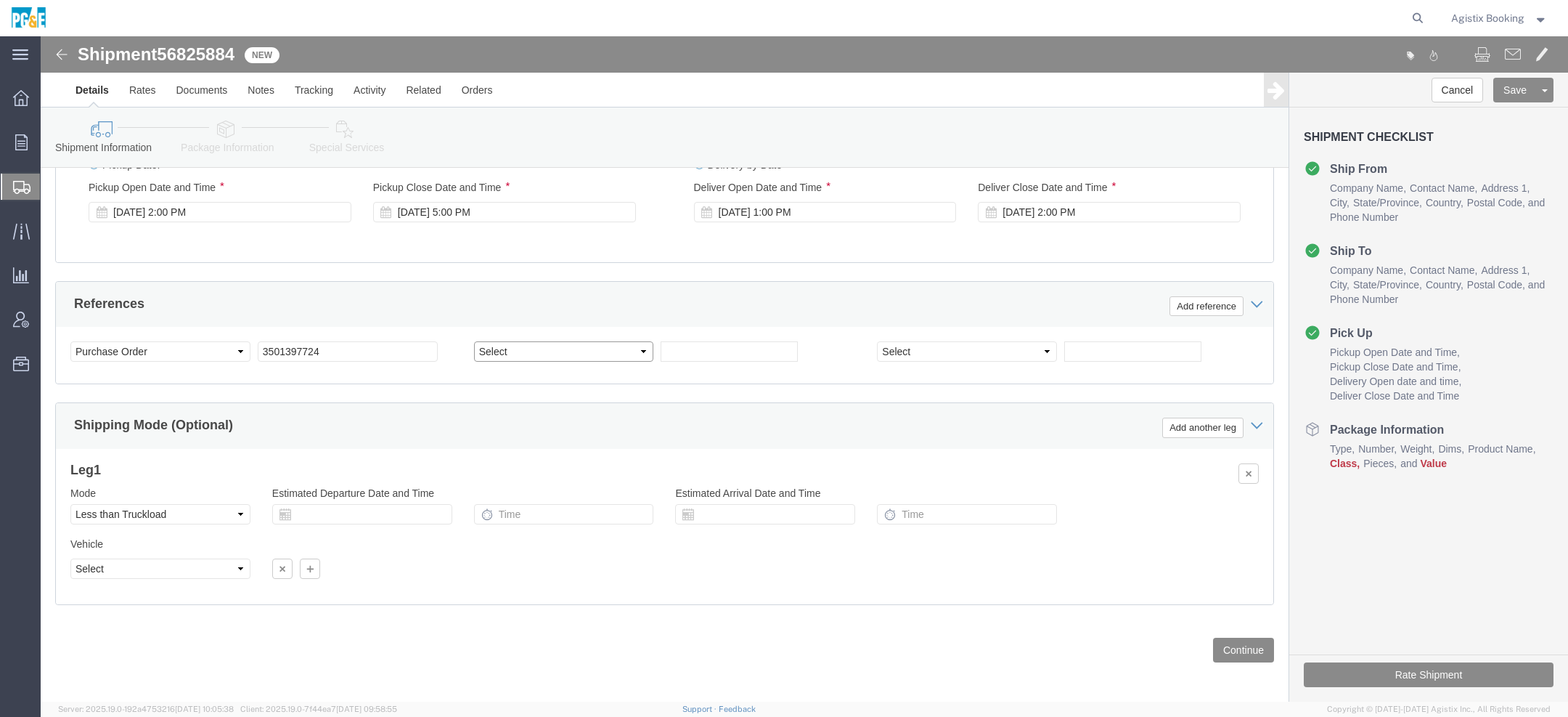
click select "Select Account Type Activity ID Airline Appointment Number ASN Batch Request # …"
select select "CUSTREF"
click select "Select Account Type Activity ID Airline Appointment Number ASN Batch Request # …"
click input "text"
paste input "25EC204"
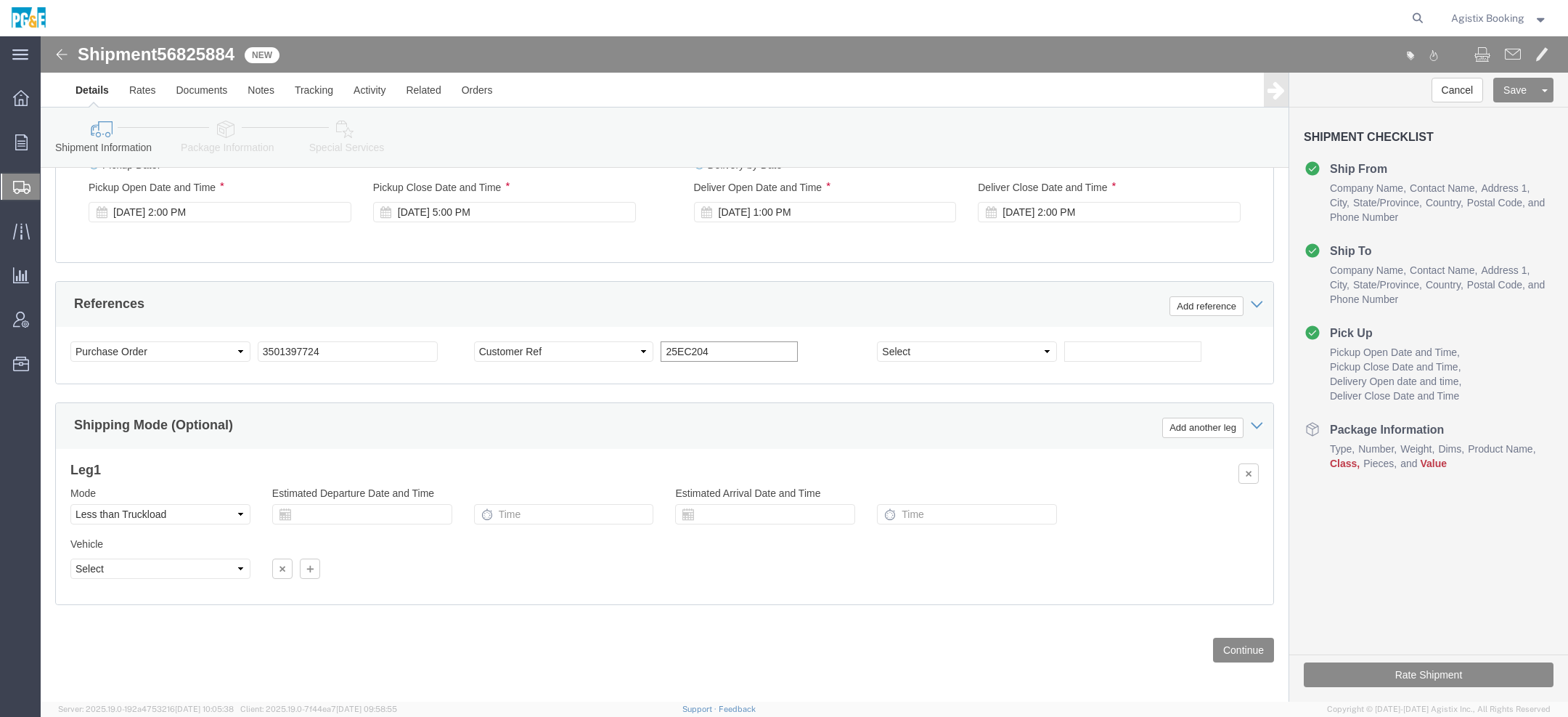
type input "25EC204"
click icon
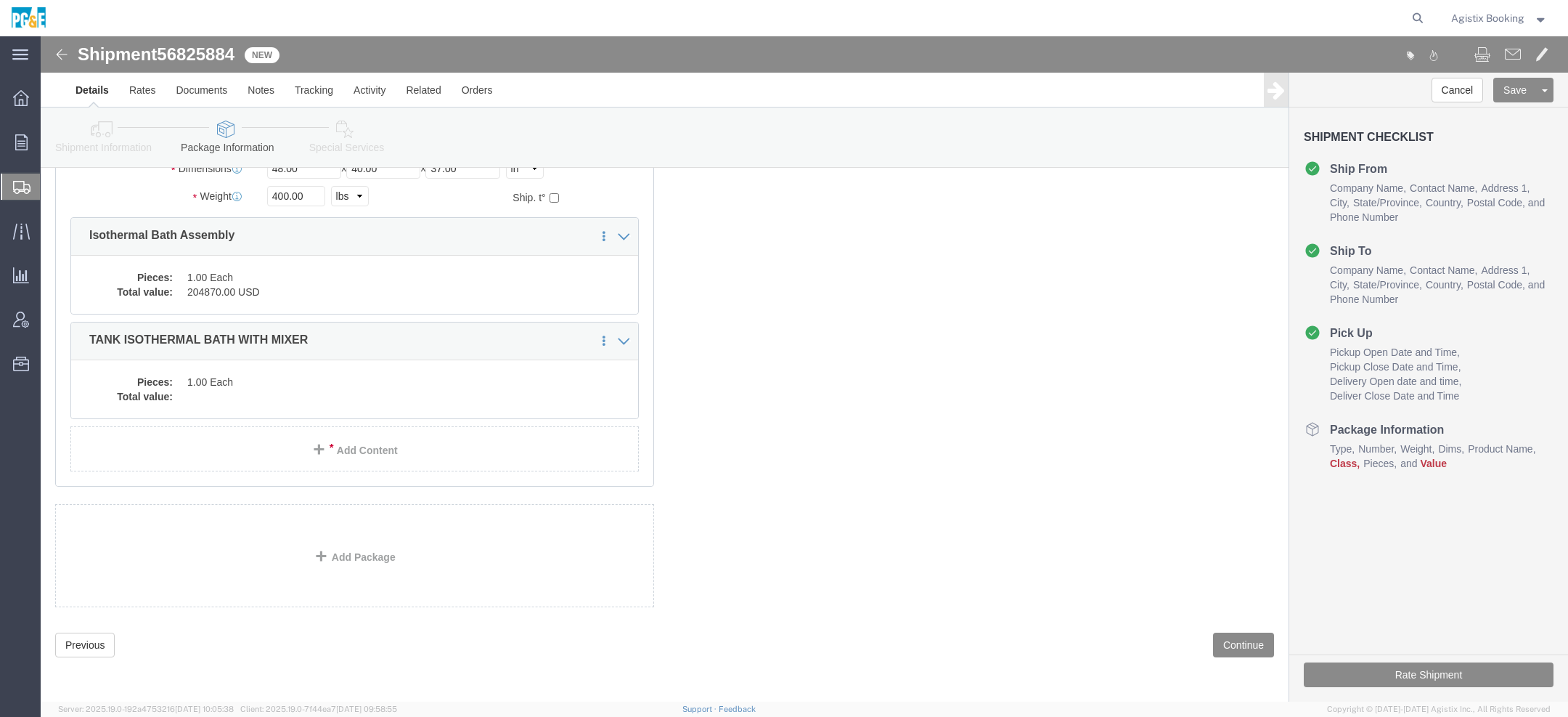
scroll to position [6, 0]
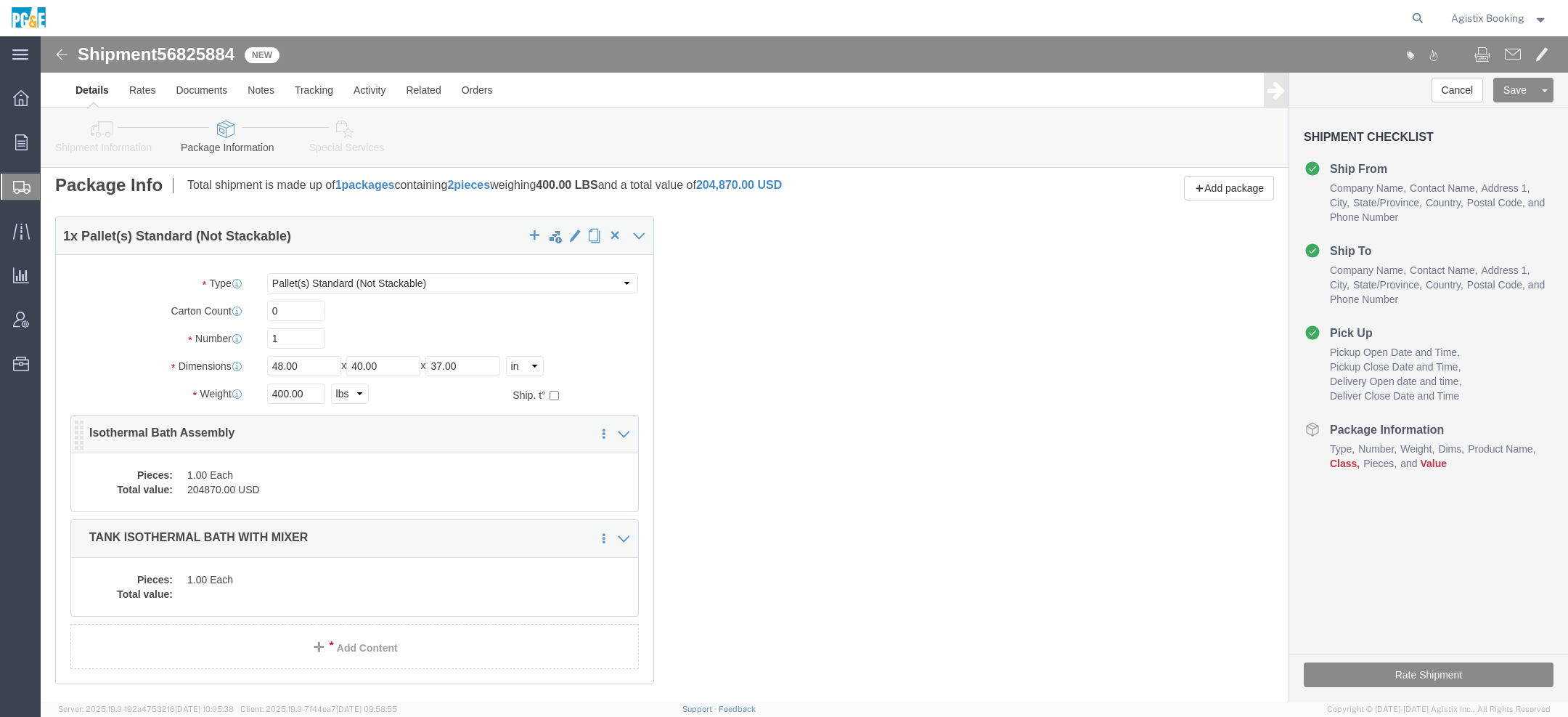
click dd "204870.00 USD"
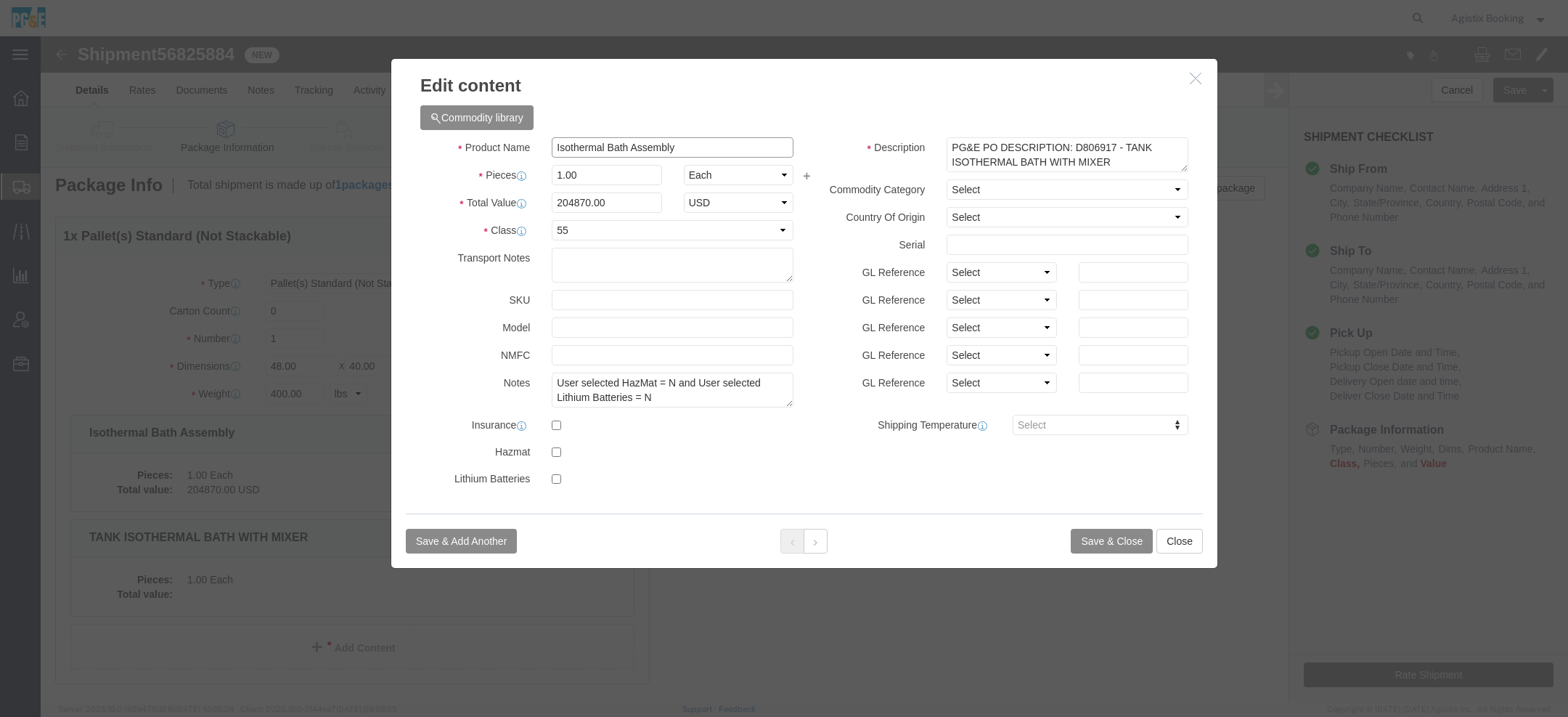
click input "Isothermal Bath Assembly"
click button "button"
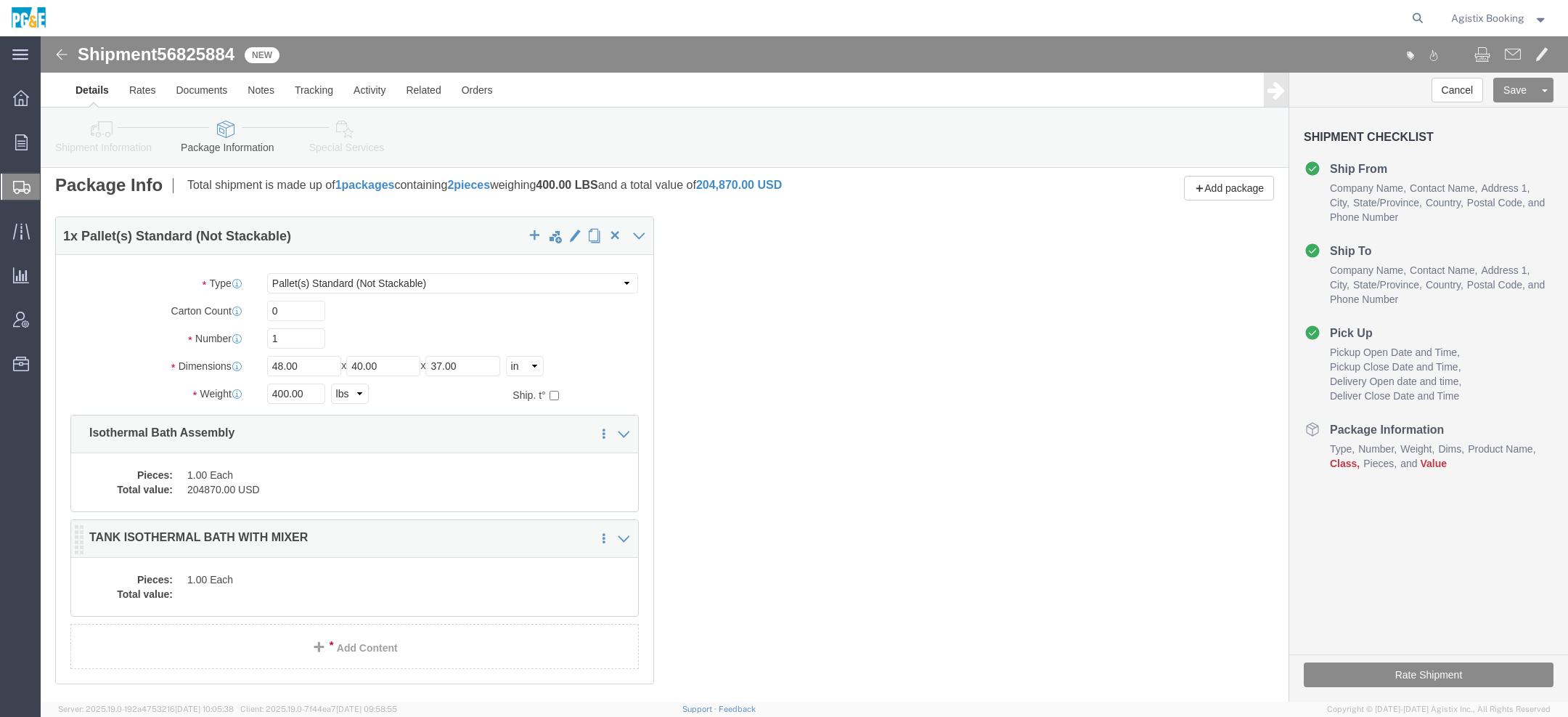
click div "Pieces: 1.00 Each Total value:"
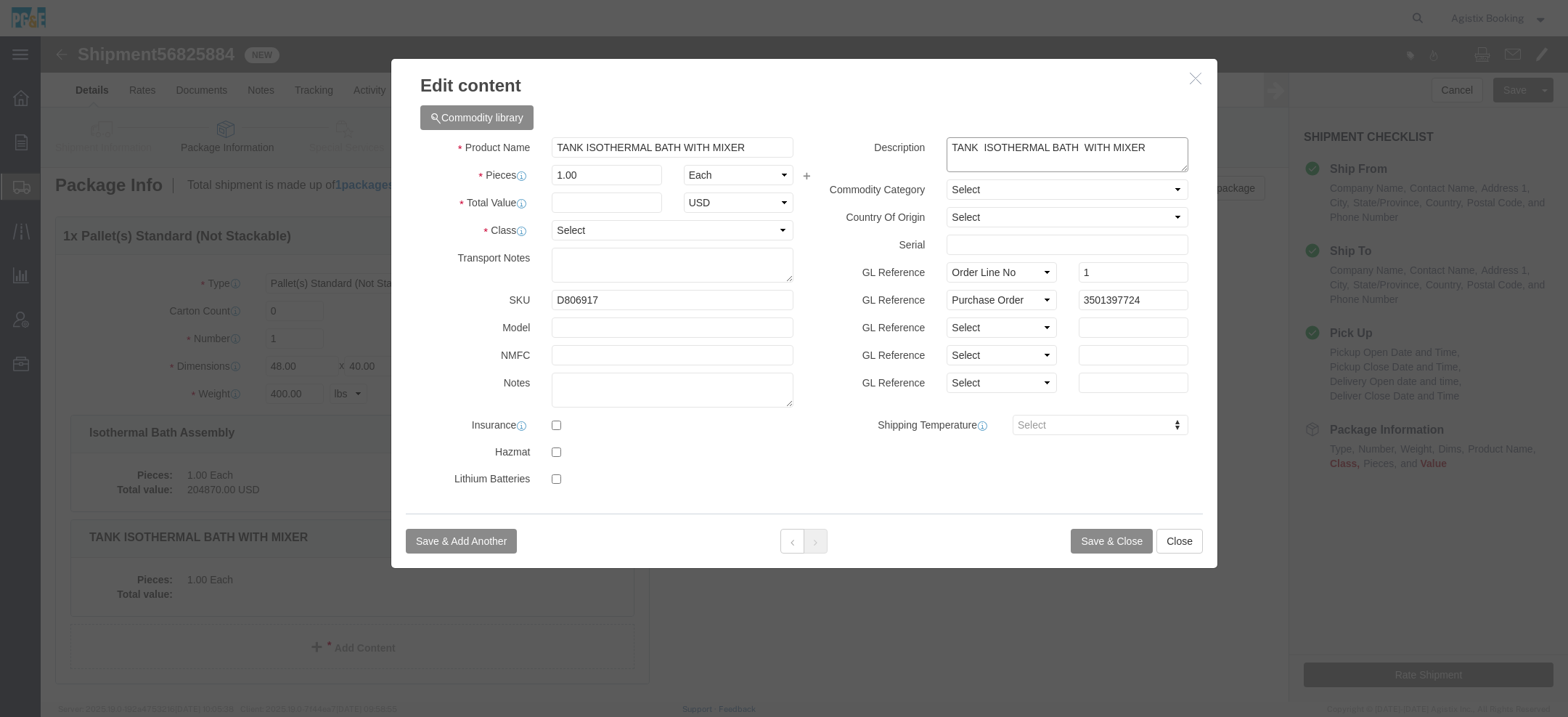
click textarea "TANK ISOTHERMAL BATH WITH MIXER"
paste textarea "Isothermal Bath Assembly"
type textarea "TANK ISOTHERMAL BATH WITH MIXER / Isothermal Bath Assembly"
click button "Save & Close"
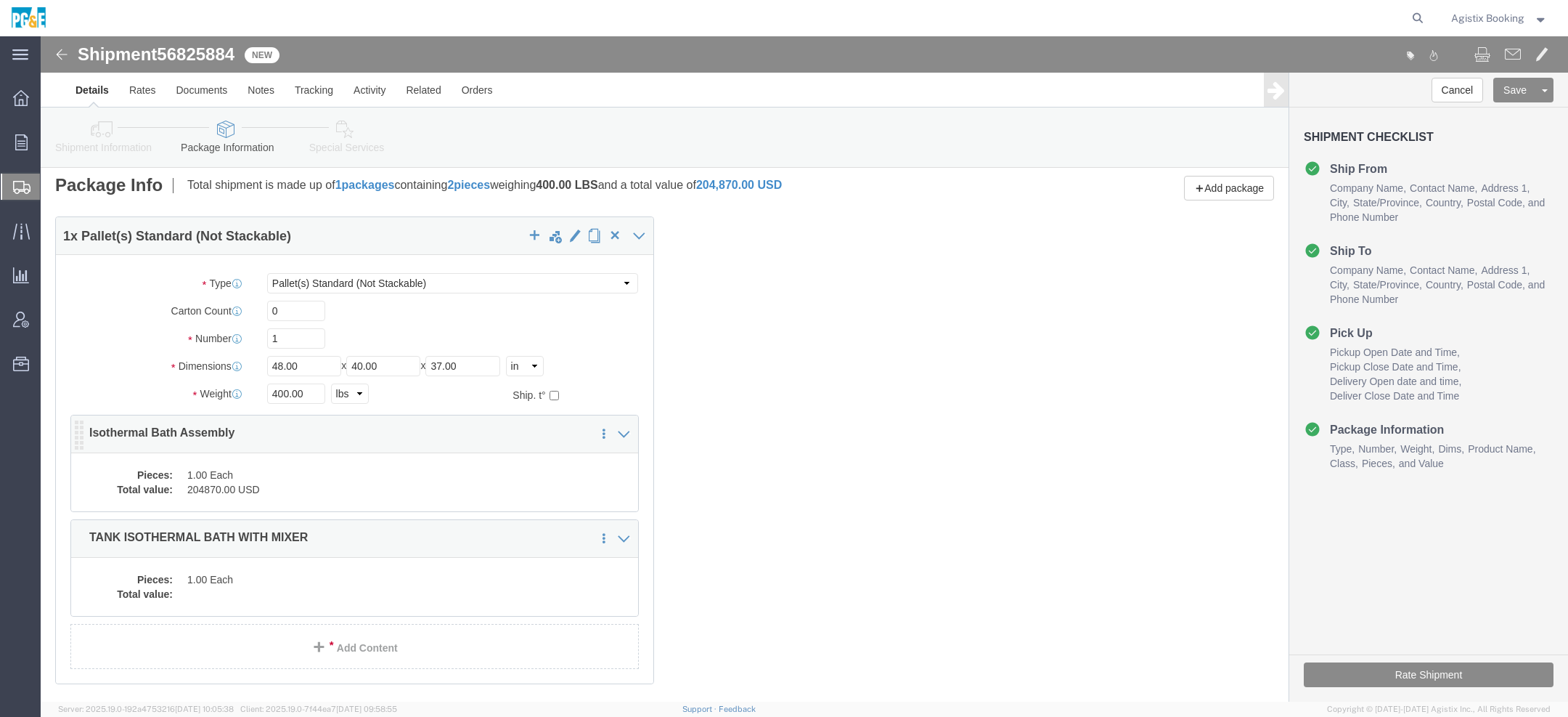
click dd "204870.00 USD"
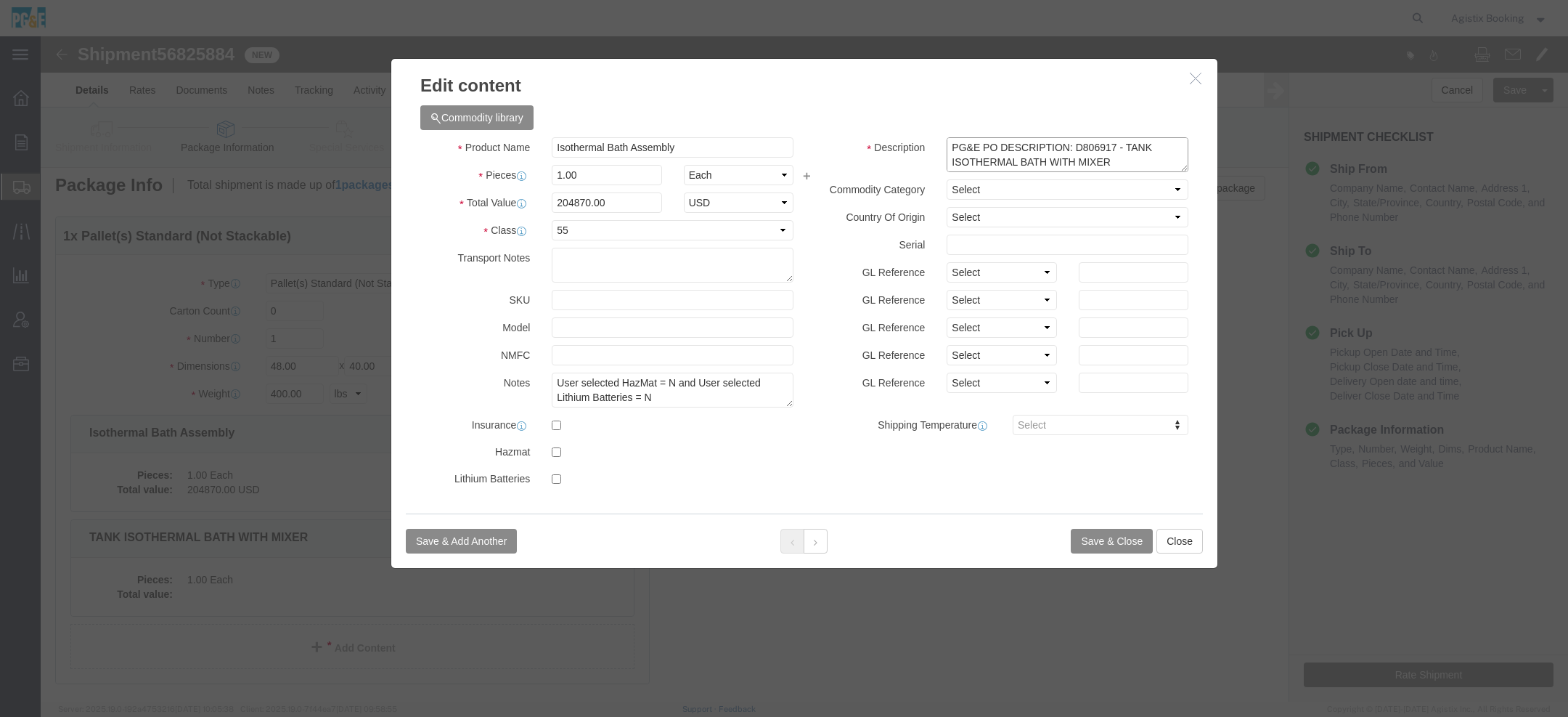
scroll to position [0, 0]
drag, startPoint x: 1070, startPoint y: 127, endPoint x: 739, endPoint y: 55, distance: 338.7
click div "Edit content Commodity library Product Name Isothermal Bath Assembly Pieces 1.0…"
click textarea "PG&E PO DESCRIPTION: D806917 - TANK ISOTHERMAL BATH WITH MIXER Isothermal Bath …"
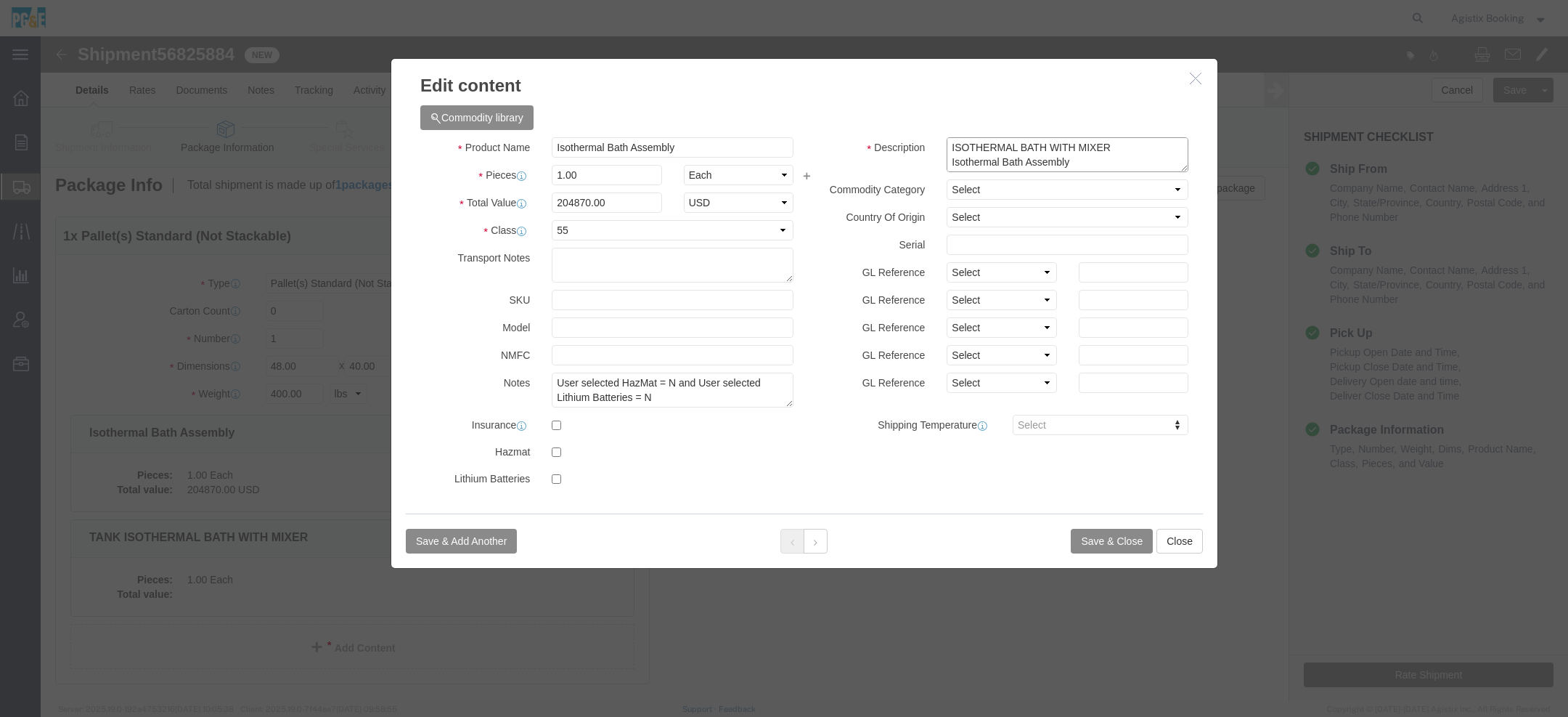
drag, startPoint x: 909, startPoint y: 106, endPoint x: 1103, endPoint y: 316, distance: 285.9
click div "Description PG&E PO DESCRIPTION: D806917 - TANK ISOTHERMAL BATH WITH MIXER Isot…"
type textarea "PG&E PO DESCRIPTION: D806917 - TANK ISOTHERMAL BATH WITH MIXER Isothermal Bath …"
click icon "button"
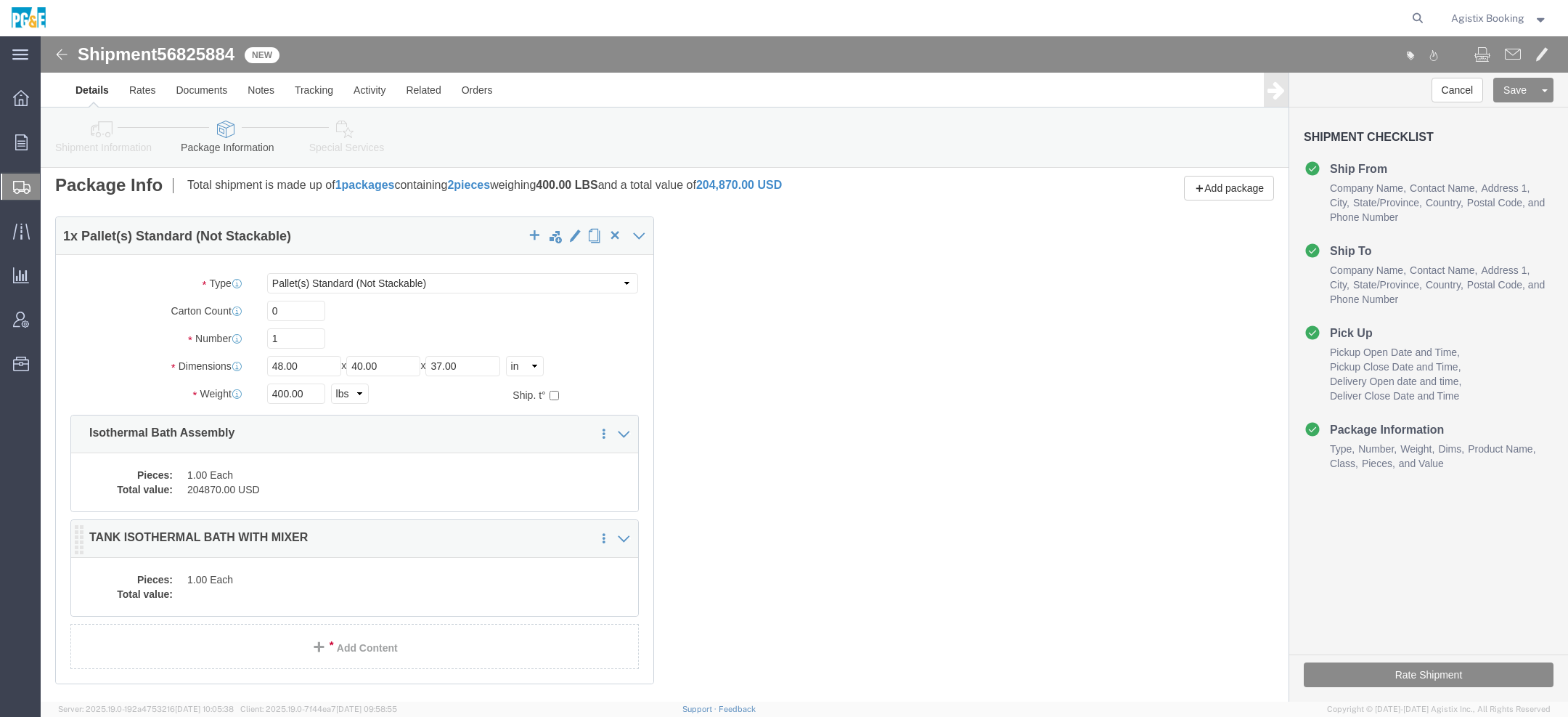
click div "Pieces: 1.00 Each Total value:"
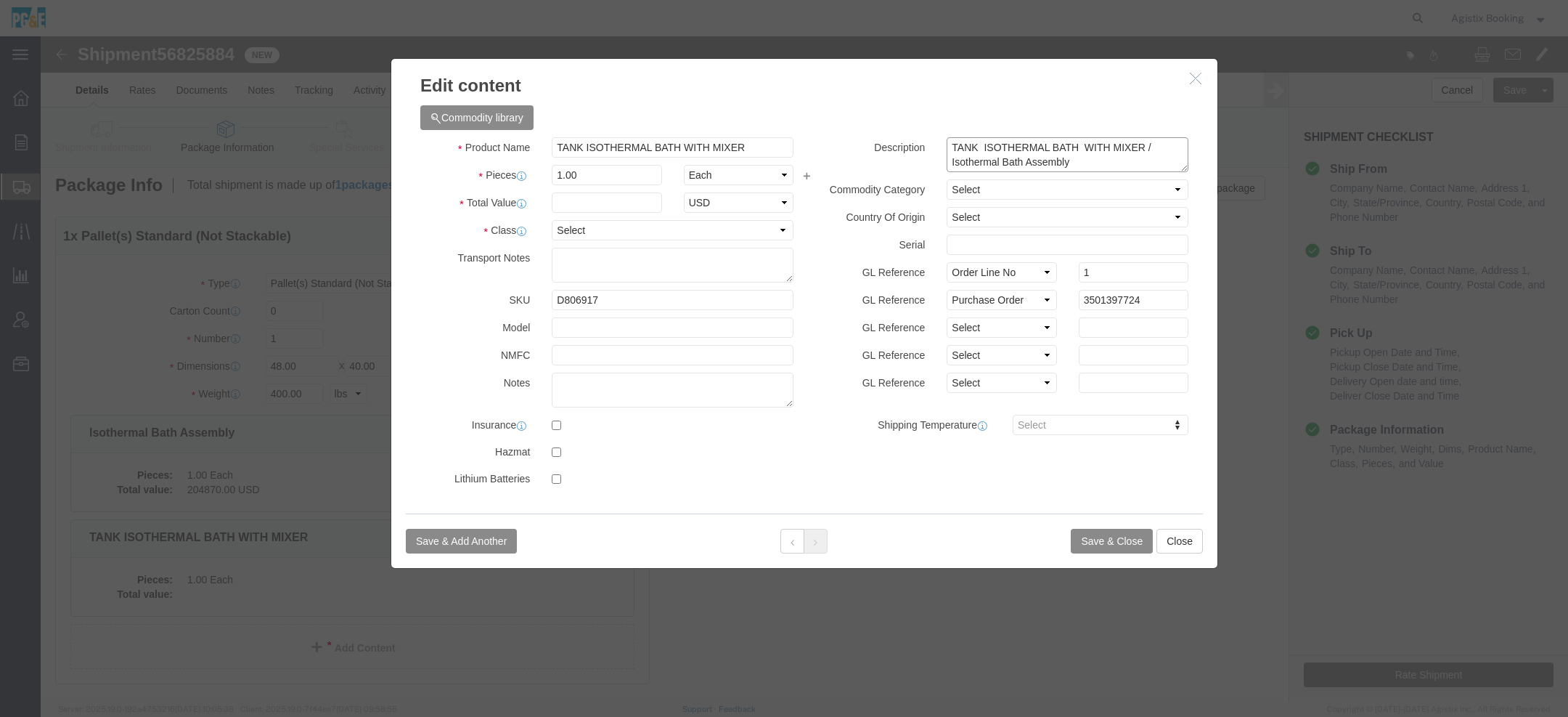
click textarea "TANK ISOTHERMAL BATH WITH MIXER / Isothermal Bath Assembly"
paste textarea "PG&E PO DESCRIPTION: D806917 - TANK ISOTHERMAL BATH WITH MIXER Isothermal Bath …"
type textarea "TANK ISOTHERMAL BATH WITH MIXER / Isothermal Bath Assembly / PG&E PO DESCRIPTIO…"
click input "text"
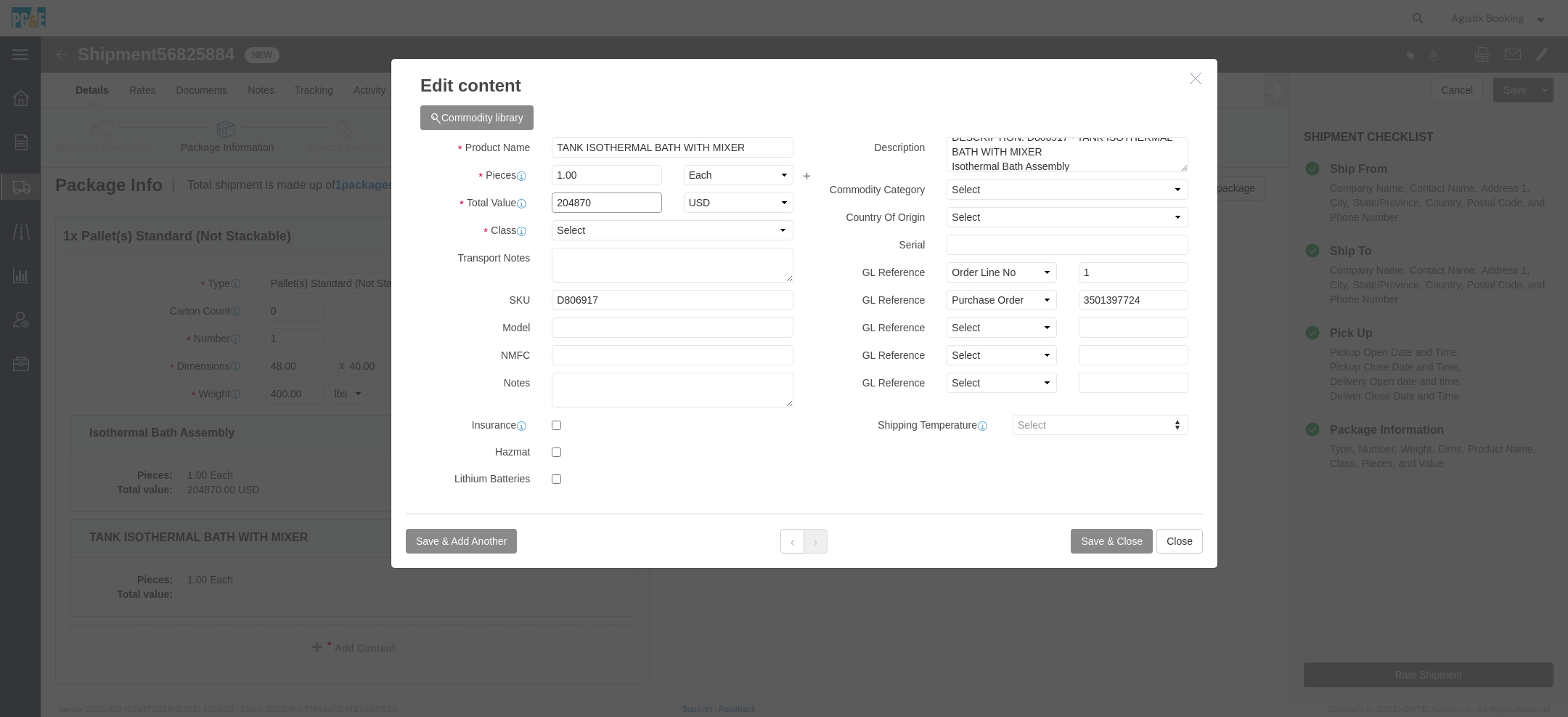
type input "204870"
click select "Select 50 55 60 65 70 85 92.5 100 125 175 250 300 400"
select select "55"
click select "Select 50 55 60 65 70 85 92.5 100 125 175 250 300 400"
click button "Save & Close"
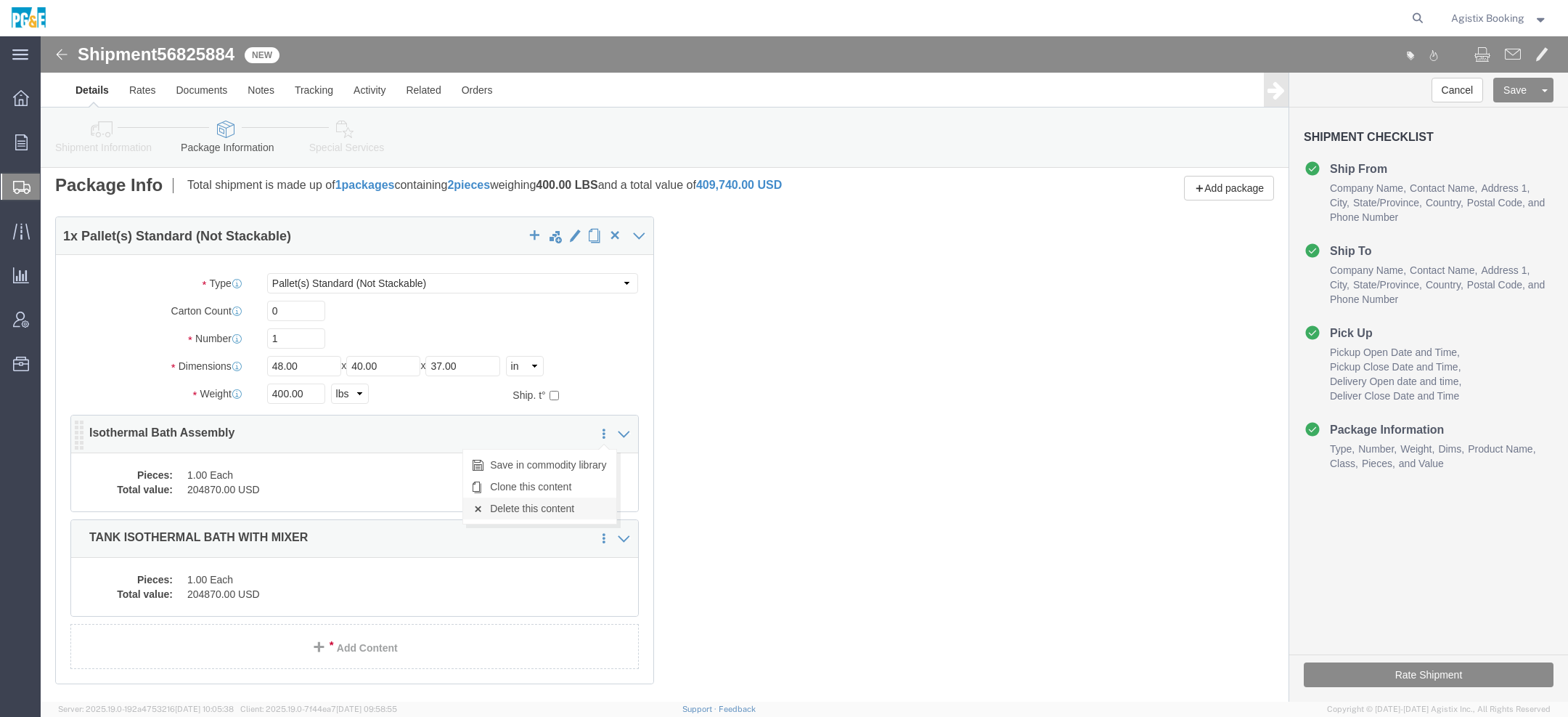
click link "Delete this content"
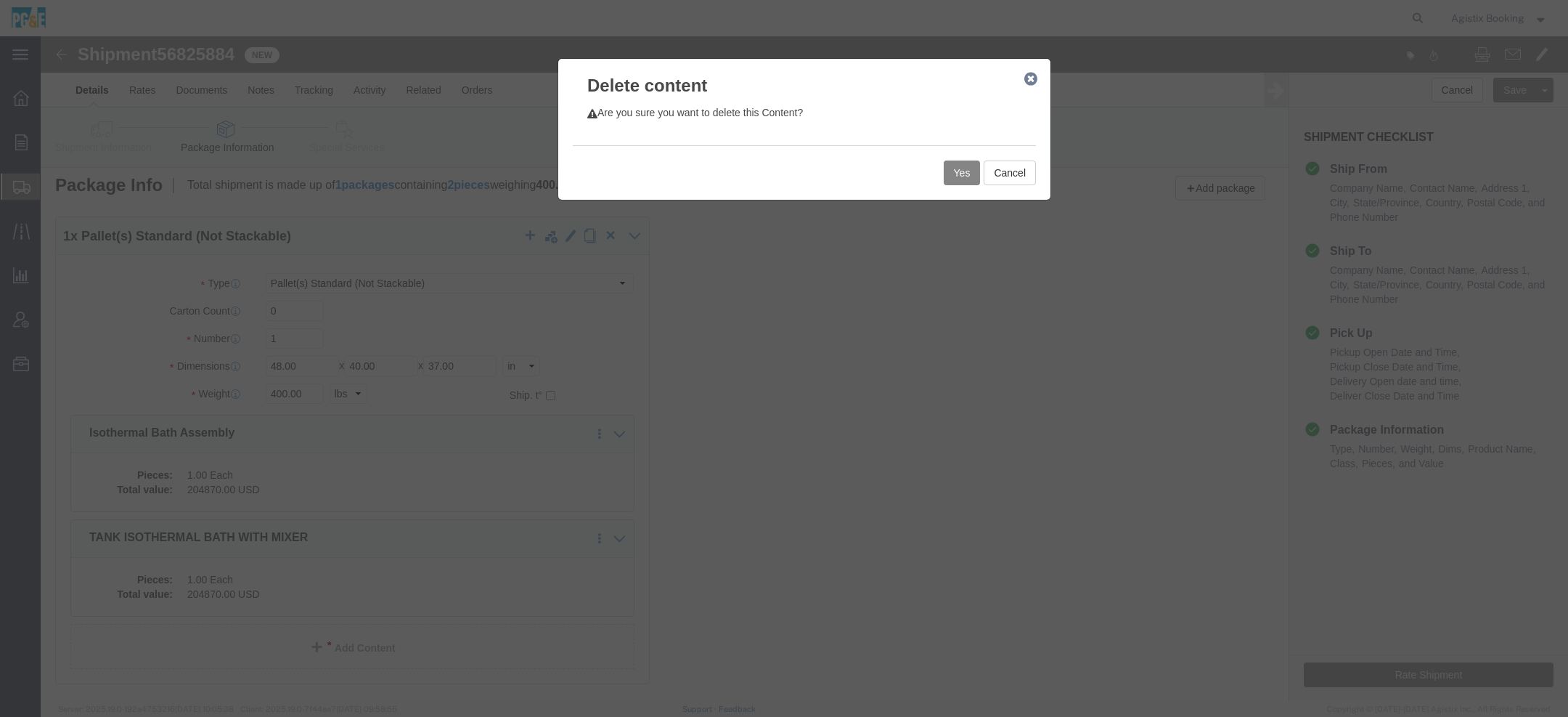
click button "Yes"
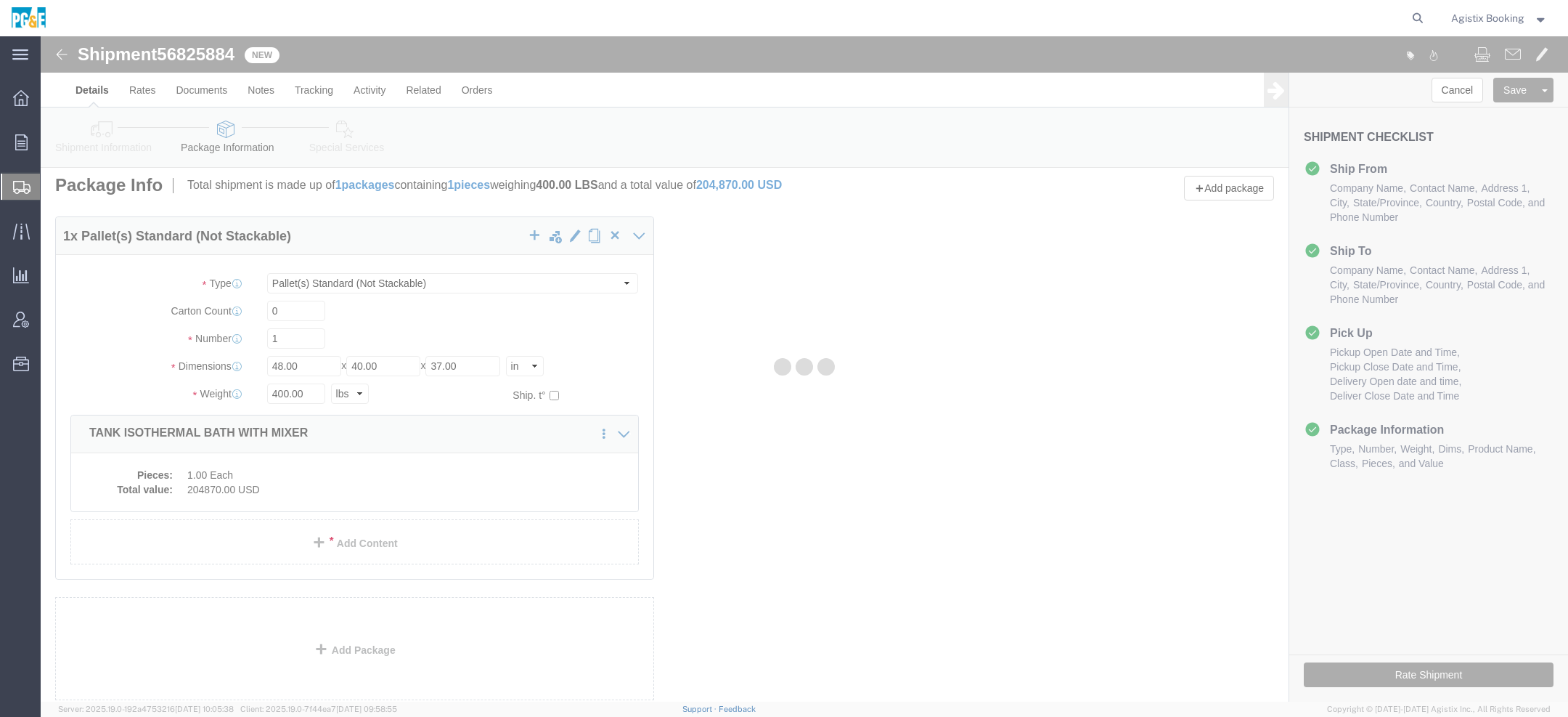
scroll to position [0, 0]
select select "PSNS"
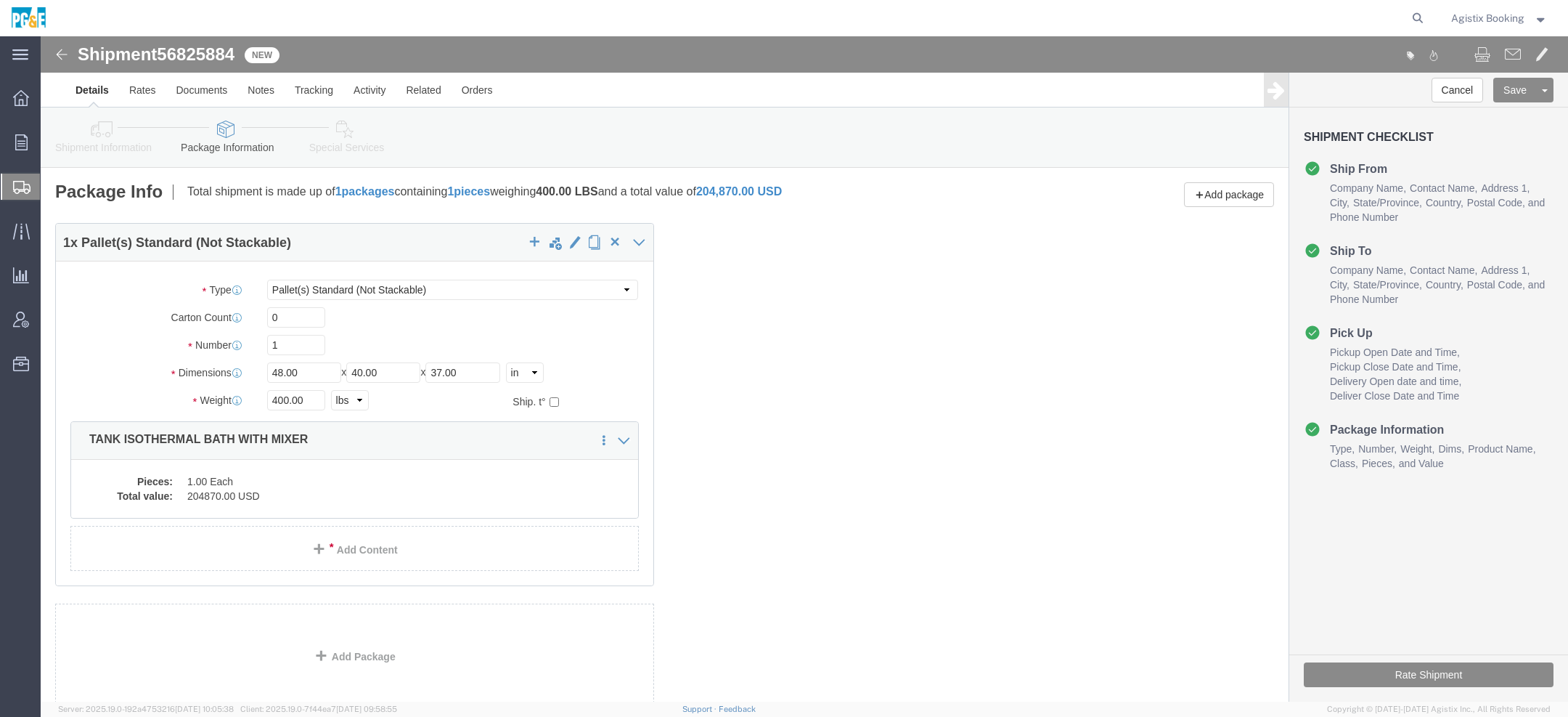
click icon
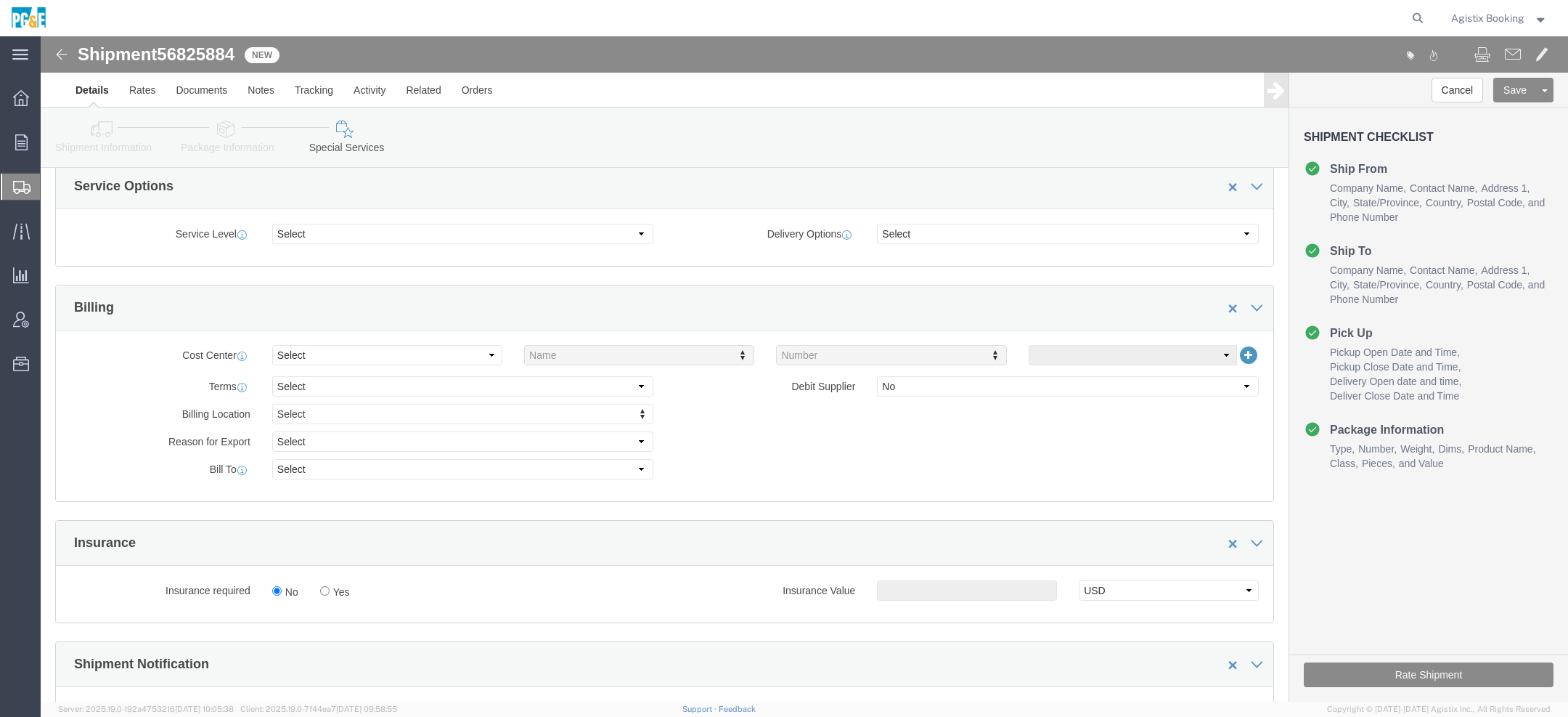
scroll to position [902, 0]
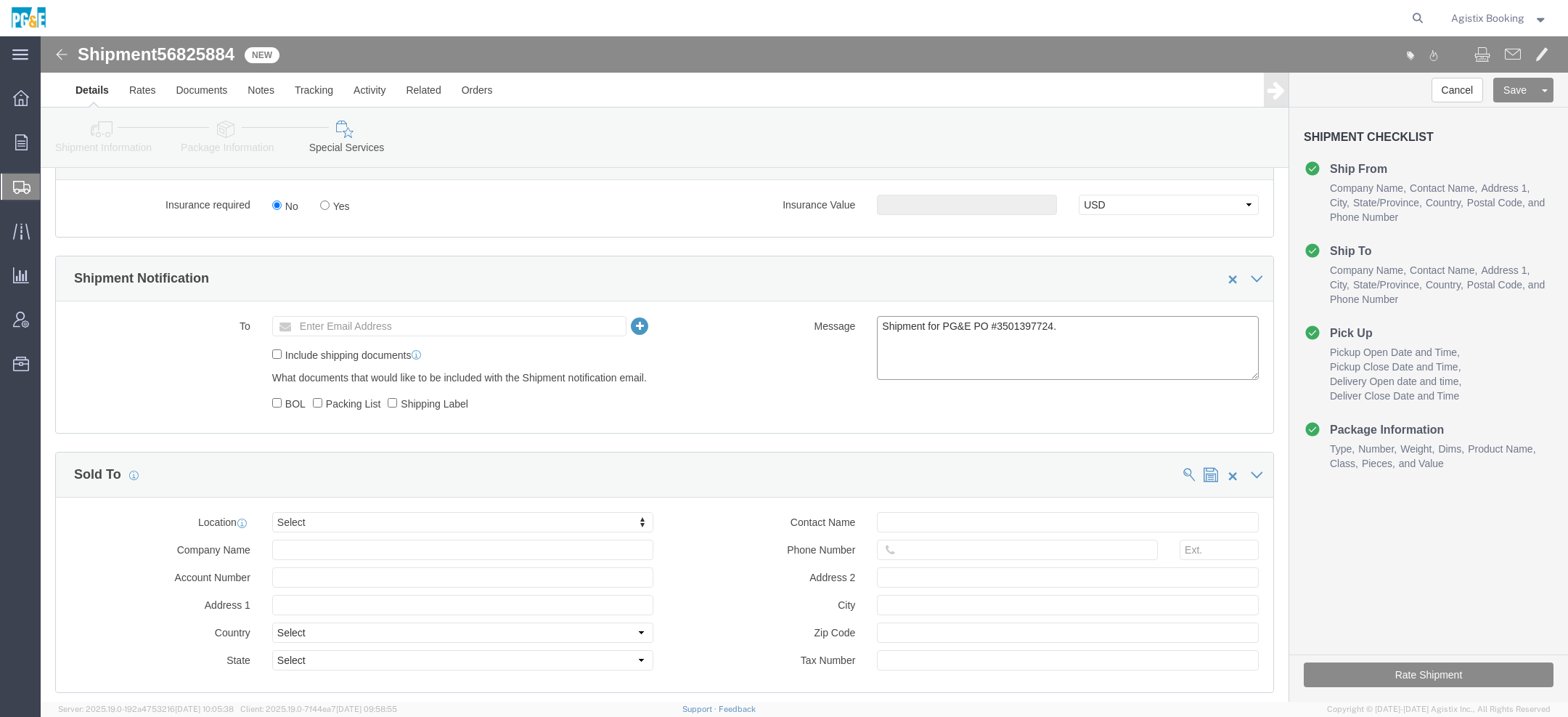
drag, startPoint x: 1035, startPoint y: 289, endPoint x: 612, endPoint y: 288, distance: 423.0
click div "Message Shipment for PG&E PO #3501397724."
paste textarea "#XXXXXXX has been booked. Once confirmed by the carrier, the BOL will be emaile…"
click span "56825884"
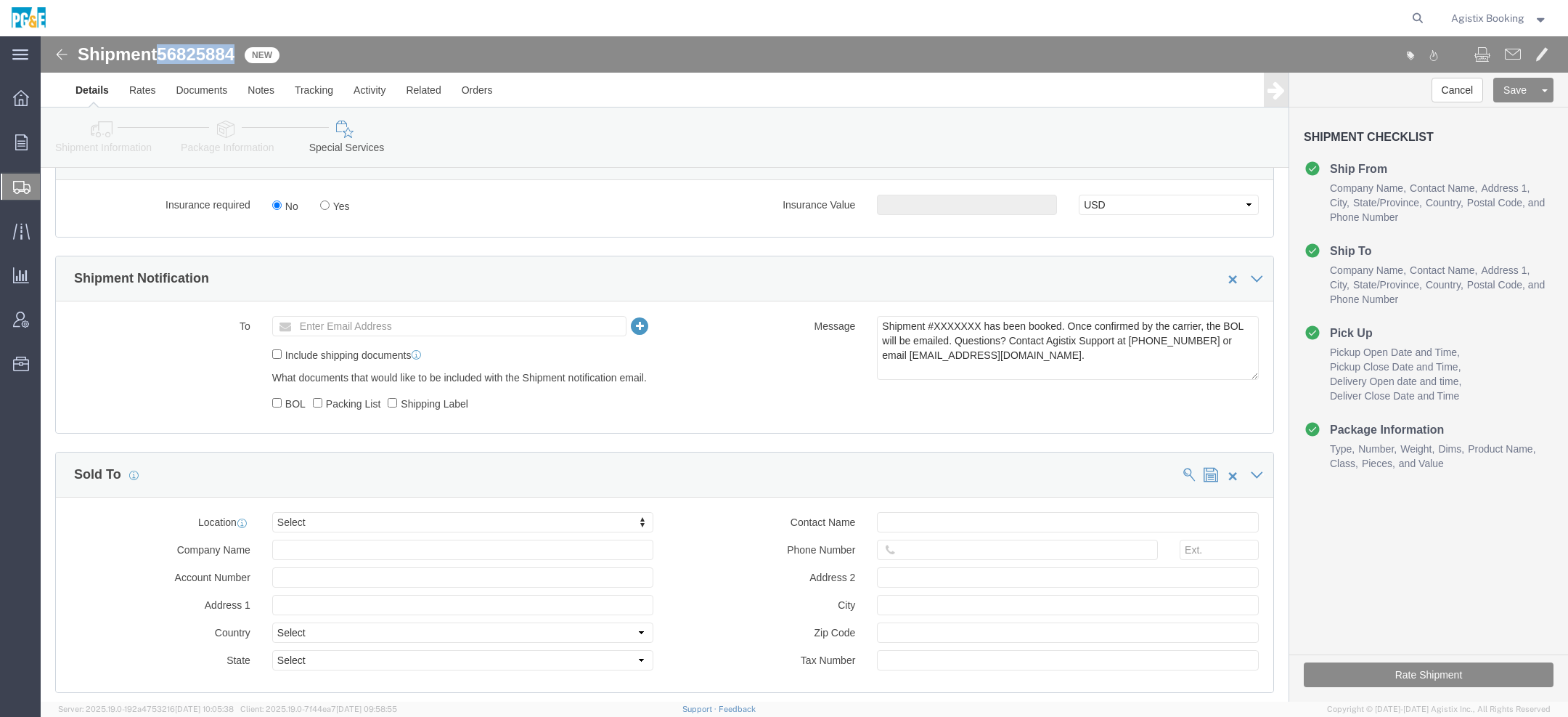
click span "56825884"
copy span "56825884"
click textarea "Shipment for PG&E PO #3501397724."
paste textarea "56825884"
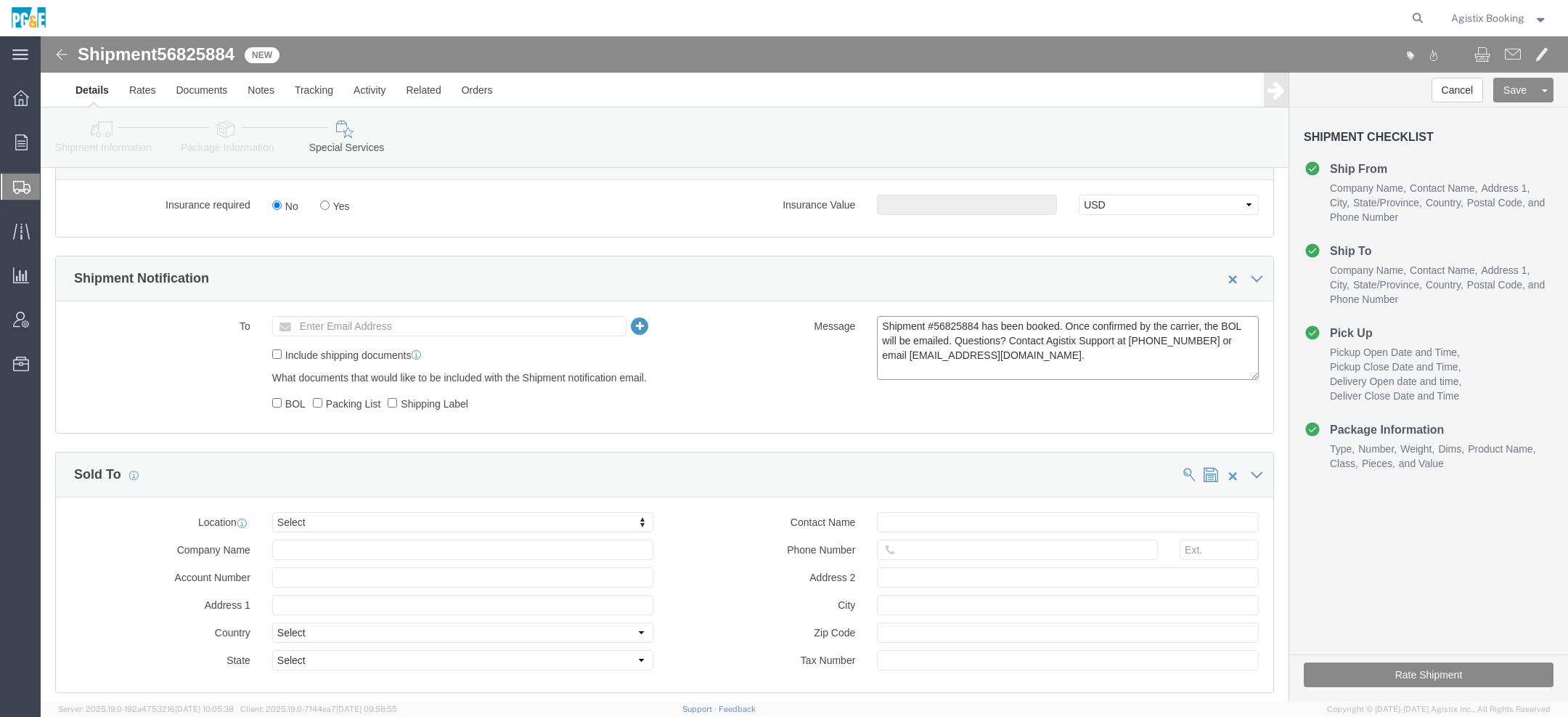
type textarea "Shipment #56825884 has been booked. Once confirmed by the carrier, the BOL will…"
click button "Rate Shipment"
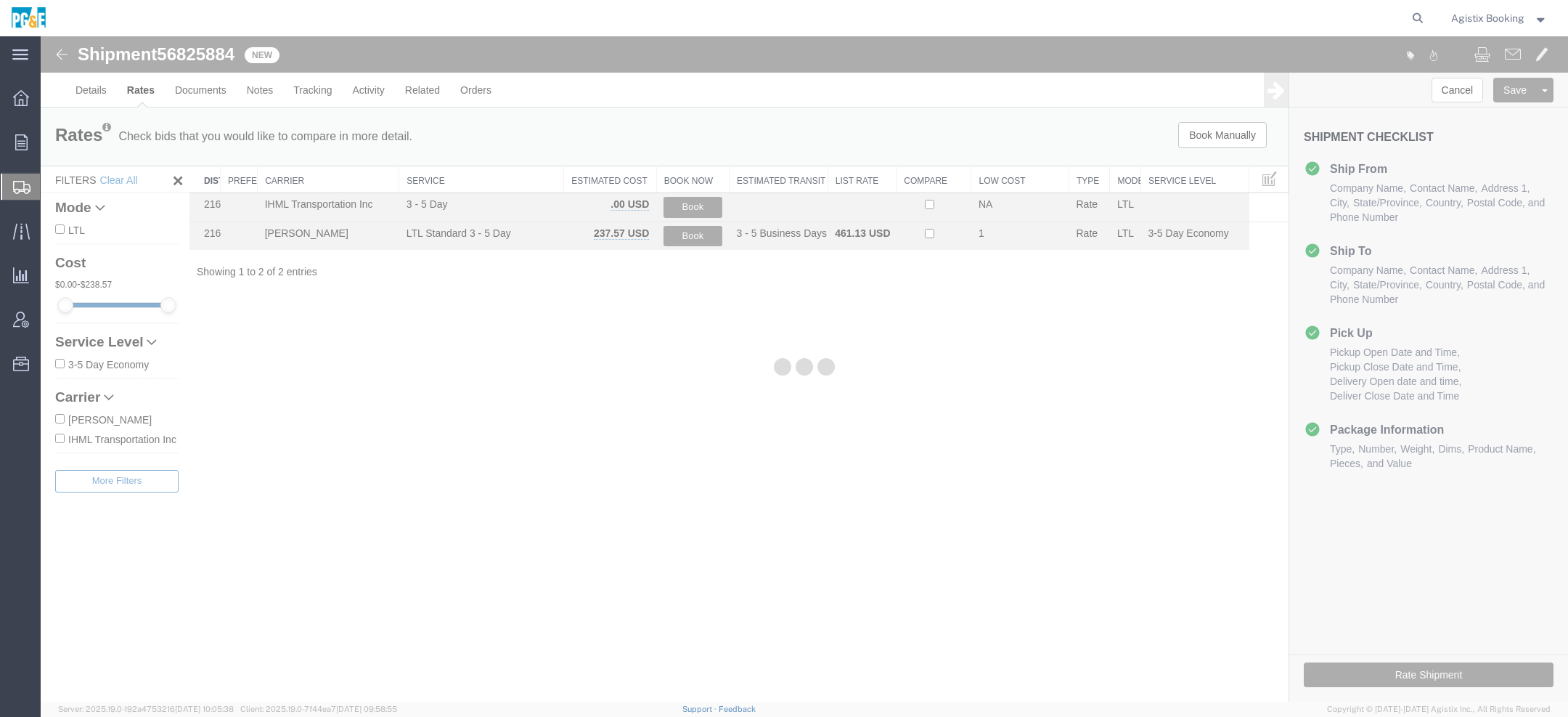
scroll to position [0, 0]
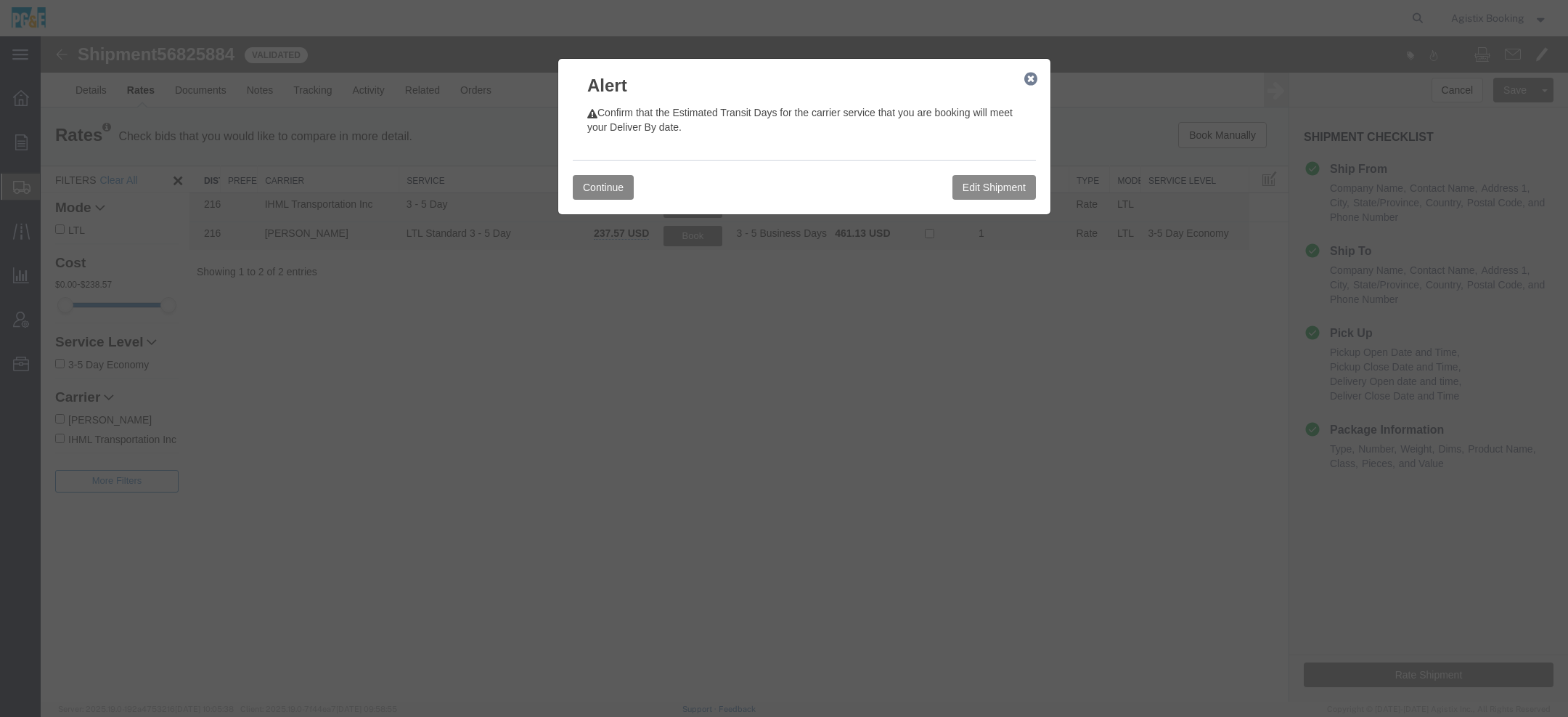
click at [603, 189] on button "Continue" at bounding box center [603, 188] width 61 height 24
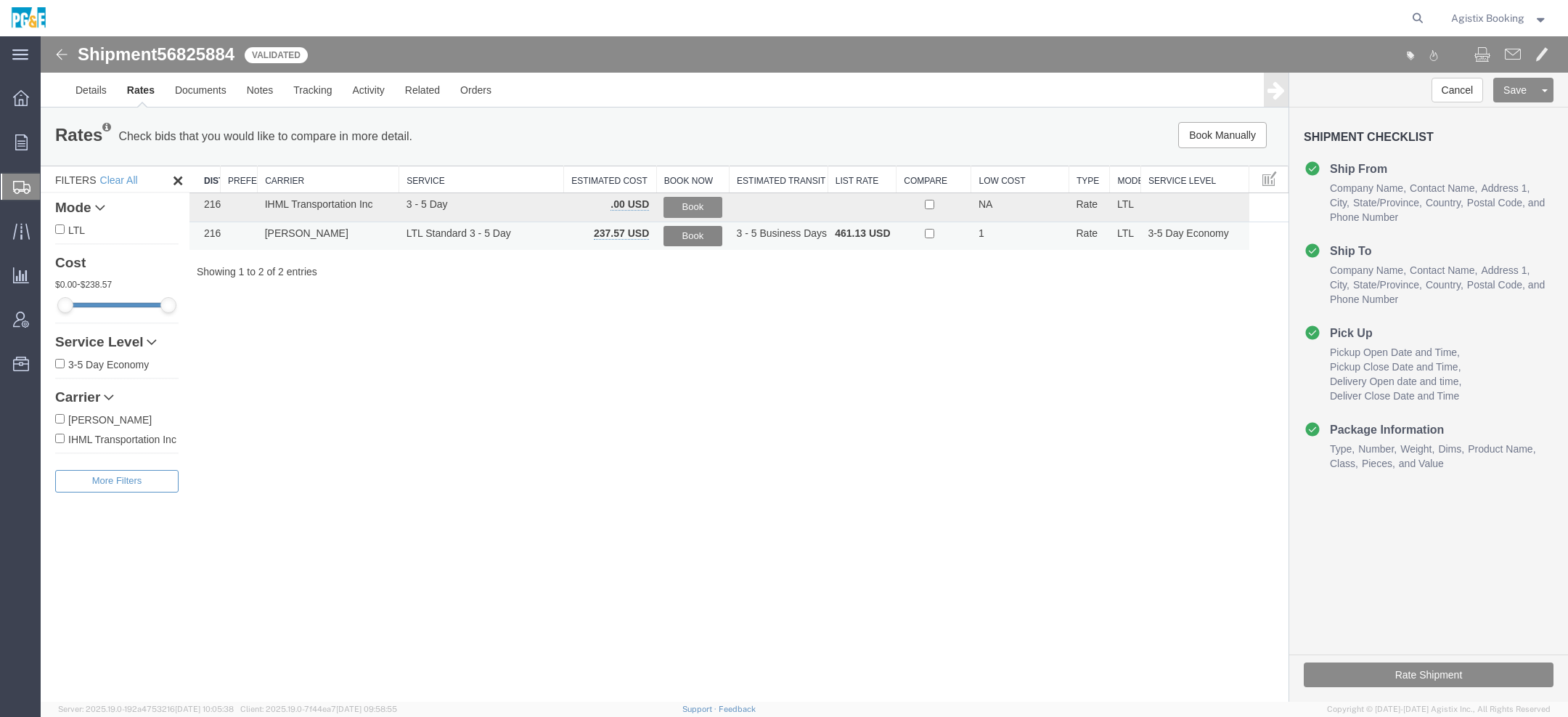
click at [700, 240] on button "Book" at bounding box center [693, 236] width 58 height 21
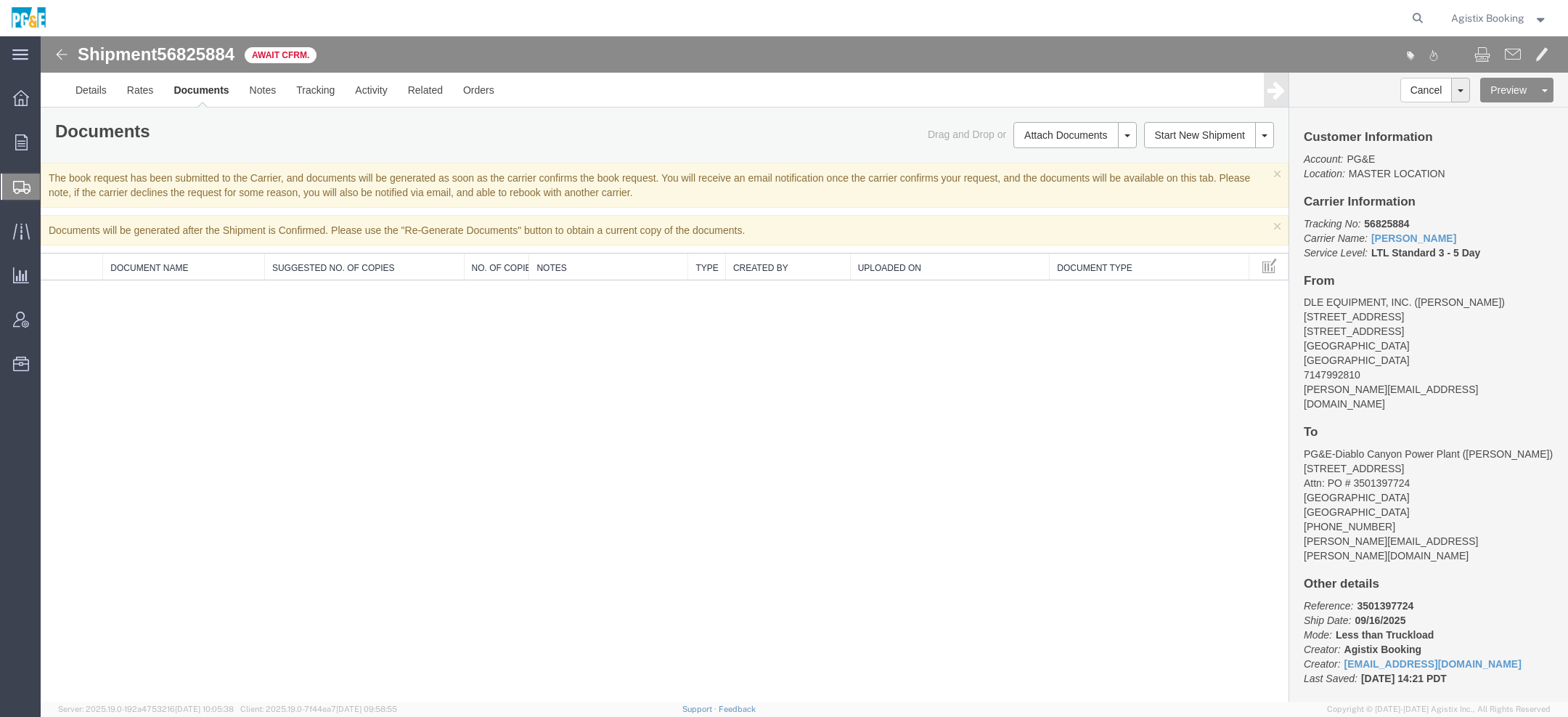
click at [1513, 21] on span "Agistix Booking" at bounding box center [1488, 19] width 73 height 16
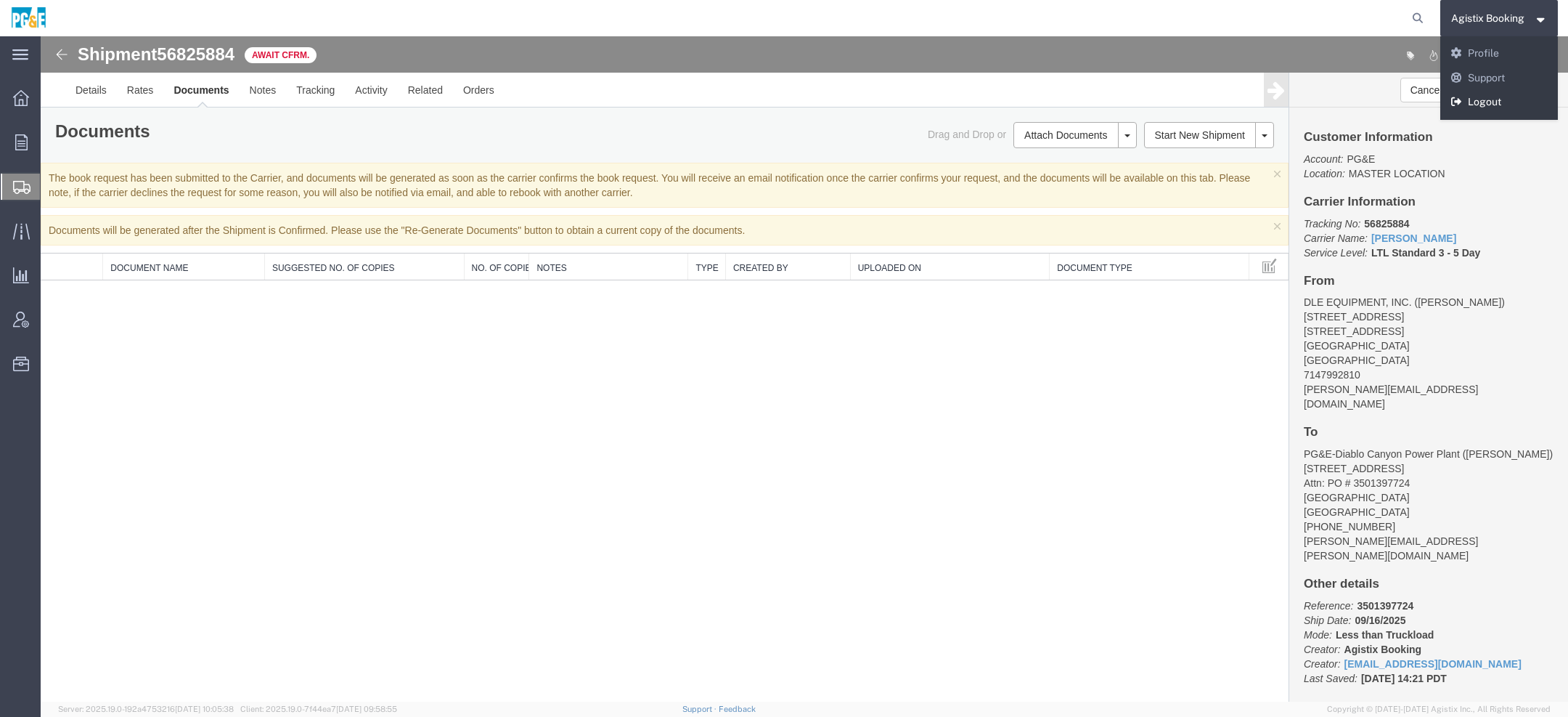
click at [1499, 99] on link "Logout" at bounding box center [1500, 102] width 118 height 24
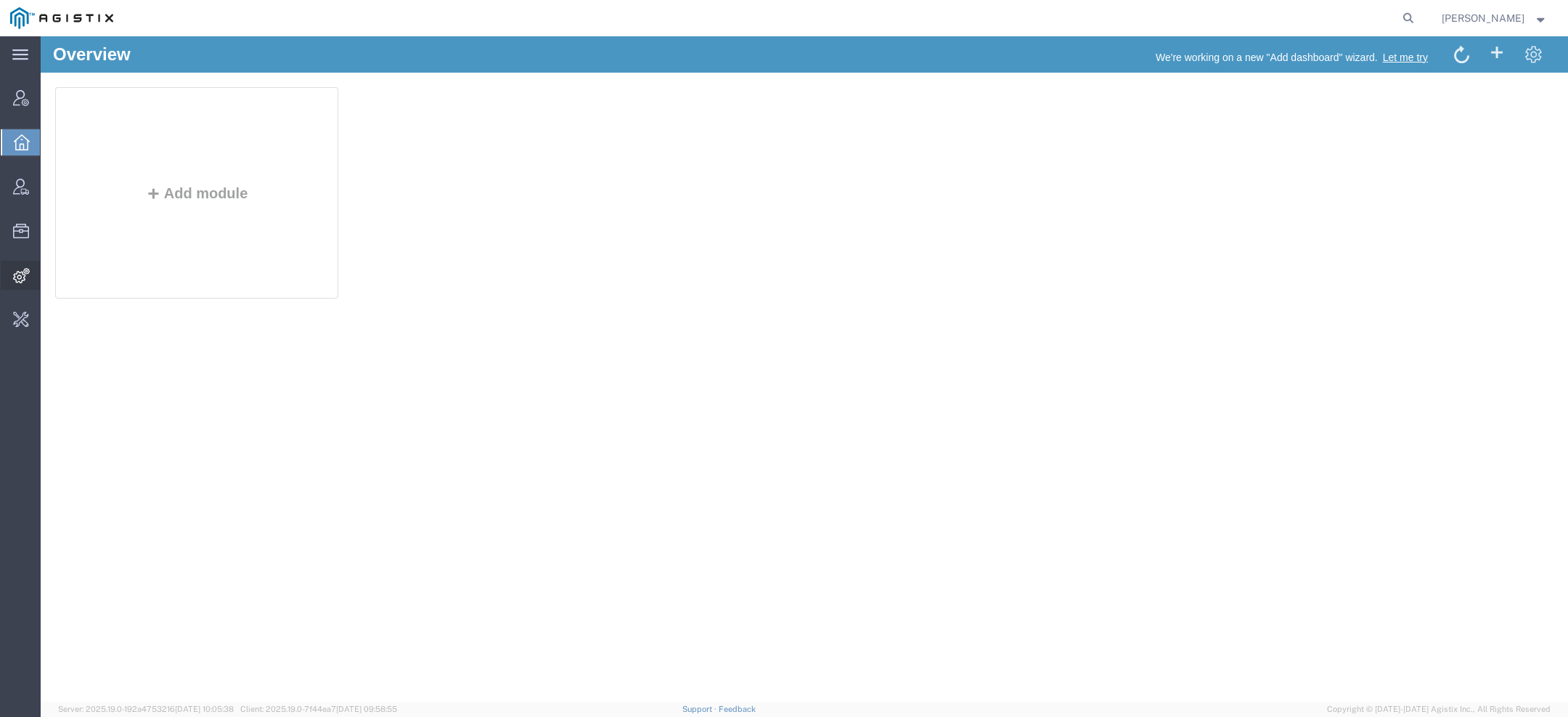
click at [15, 277] on icon at bounding box center [21, 275] width 17 height 15
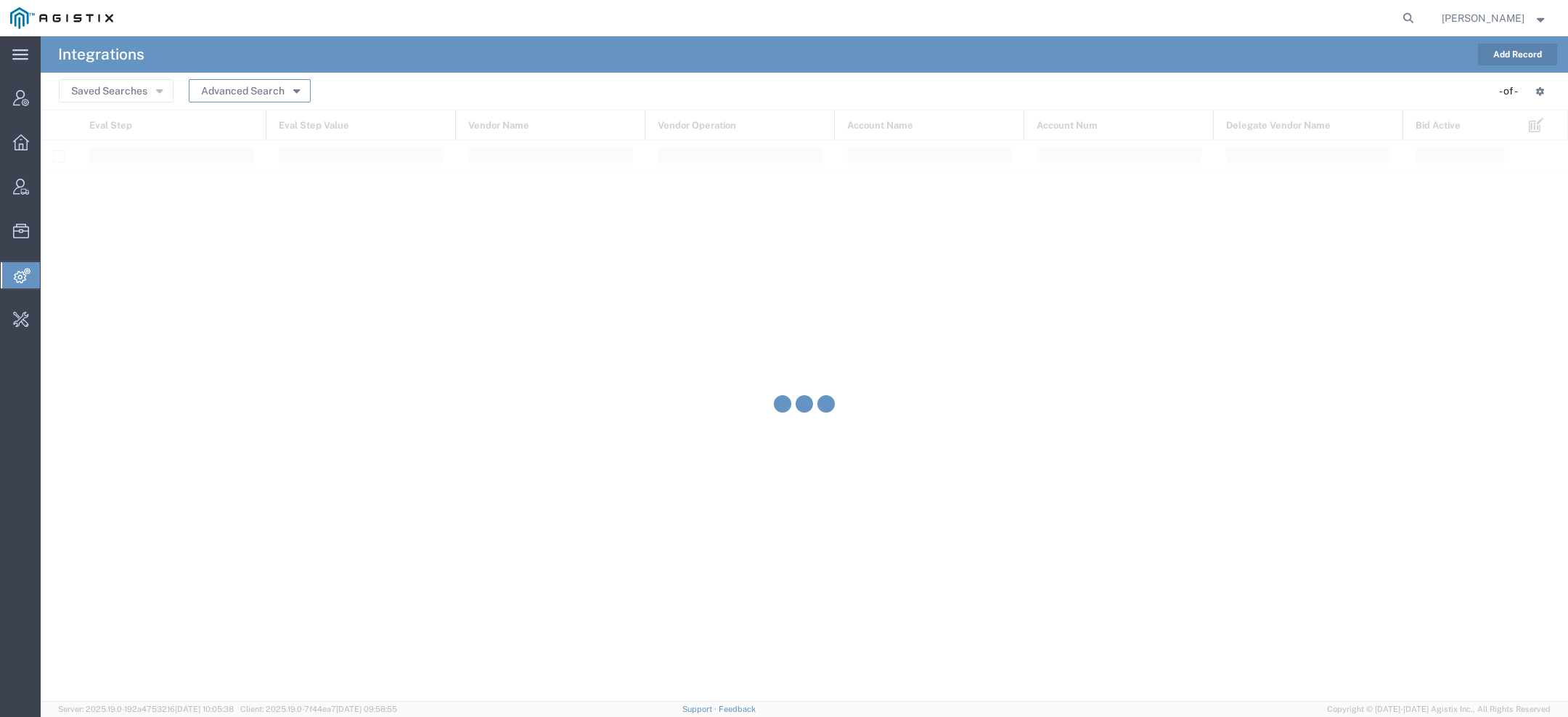
click at [291, 98] on button "Advanced Search" at bounding box center [250, 90] width 122 height 24
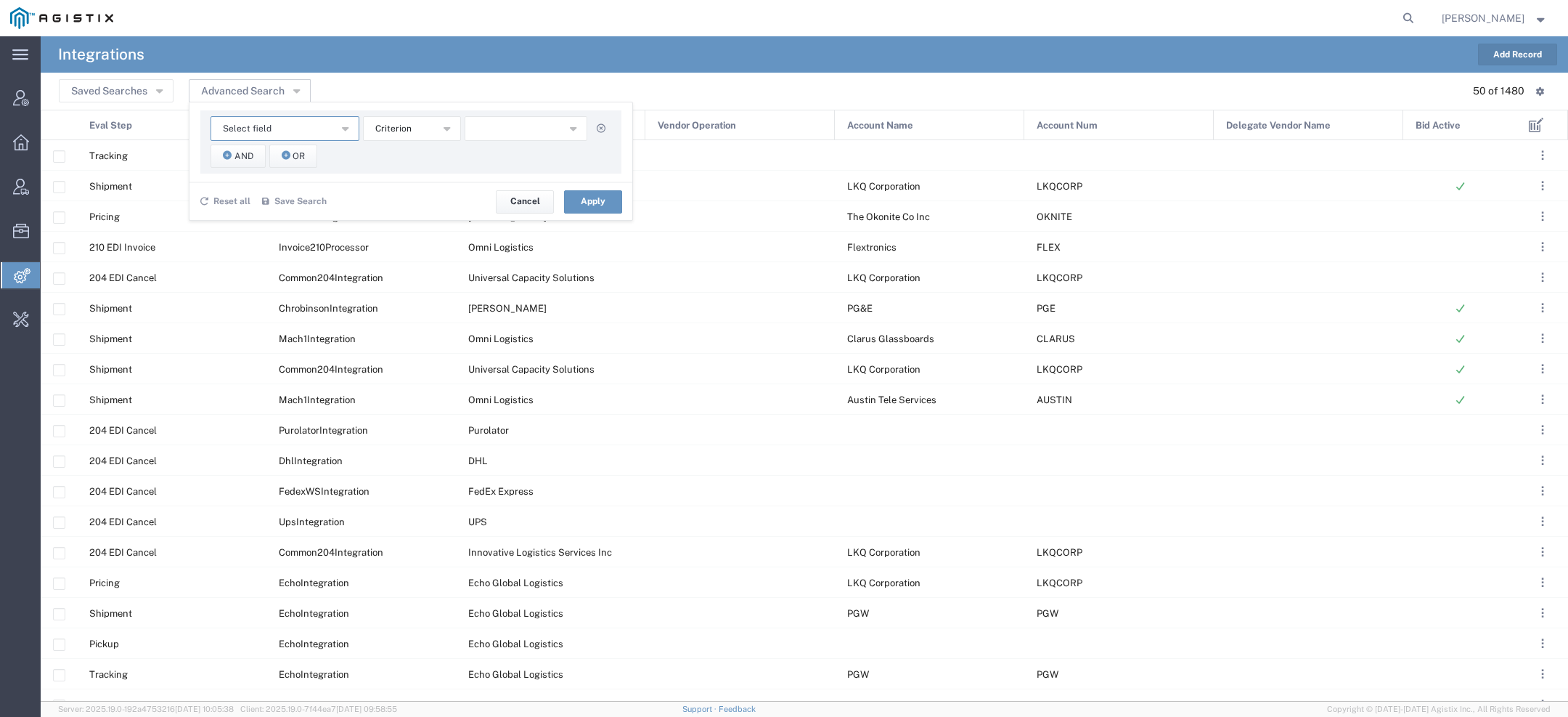
click at [275, 134] on button "Select field" at bounding box center [284, 128] width 149 height 24
click at [263, 157] on span "Account Name" at bounding box center [284, 154] width 146 height 19
click at [398, 130] on span "starts with" at bounding box center [397, 128] width 45 height 14
click at [397, 162] on span "contains" at bounding box center [411, 154] width 95 height 19
click at [518, 141] on div "Account Name Account Name Account Num Delegate Vendor Name Eval Step Eval Step …" at bounding box center [411, 142] width 421 height 63
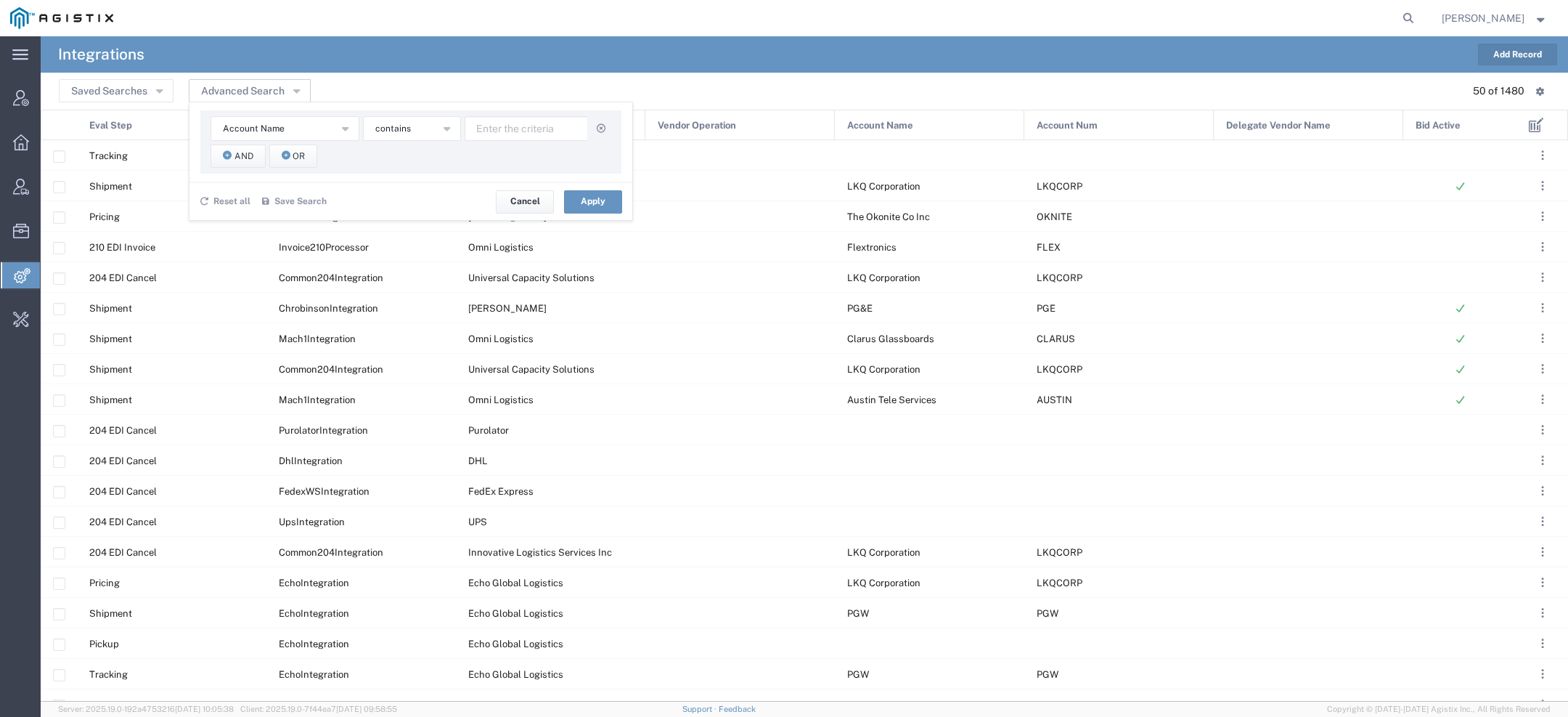
click at [517, 141] on div "Account Name Account Name Account Num Delegate Vendor Name Eval Step Eval Step …" at bounding box center [411, 142] width 421 height 63
click at [510, 122] on input "text" at bounding box center [526, 128] width 123 height 24
type input "agisti"
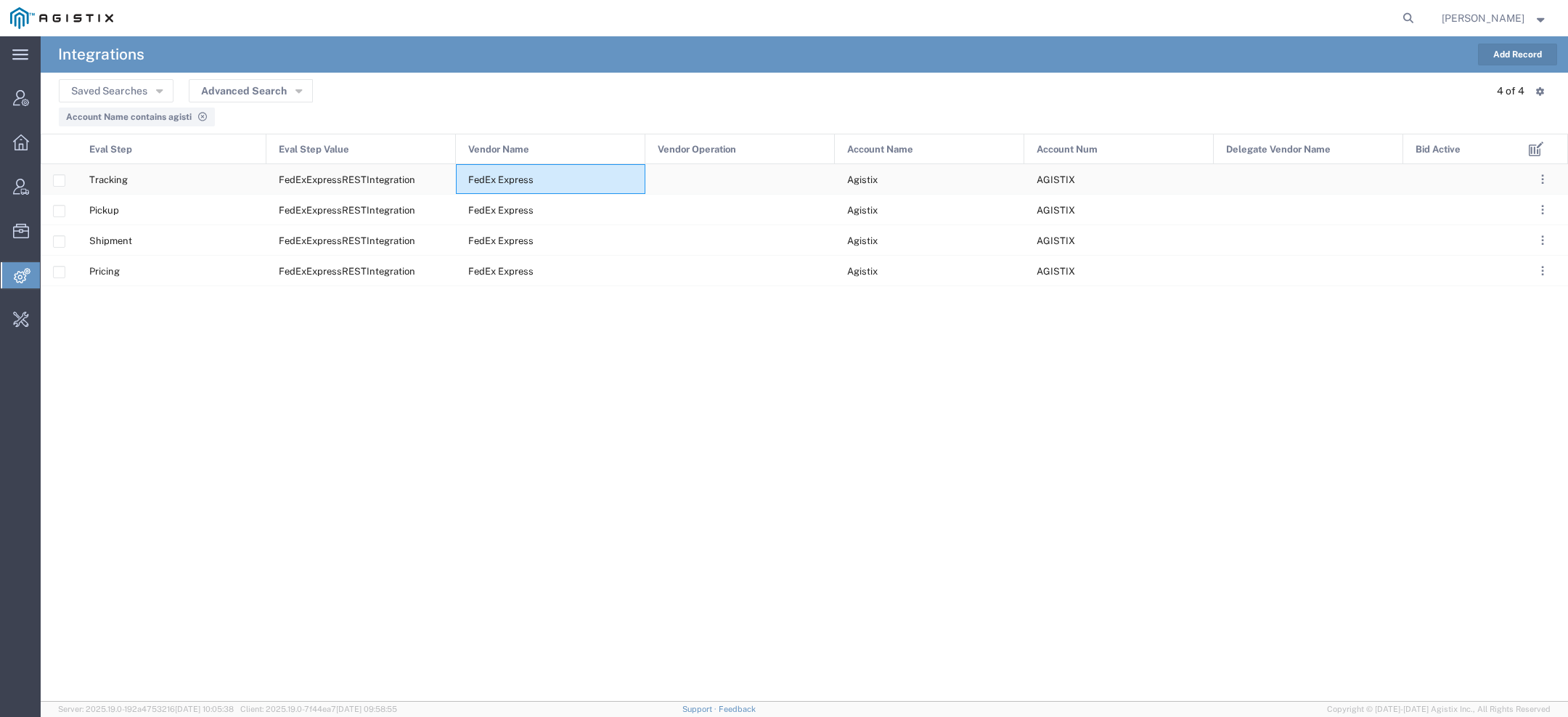
click at [489, 177] on span "FedEx Express" at bounding box center [501, 179] width 65 height 11
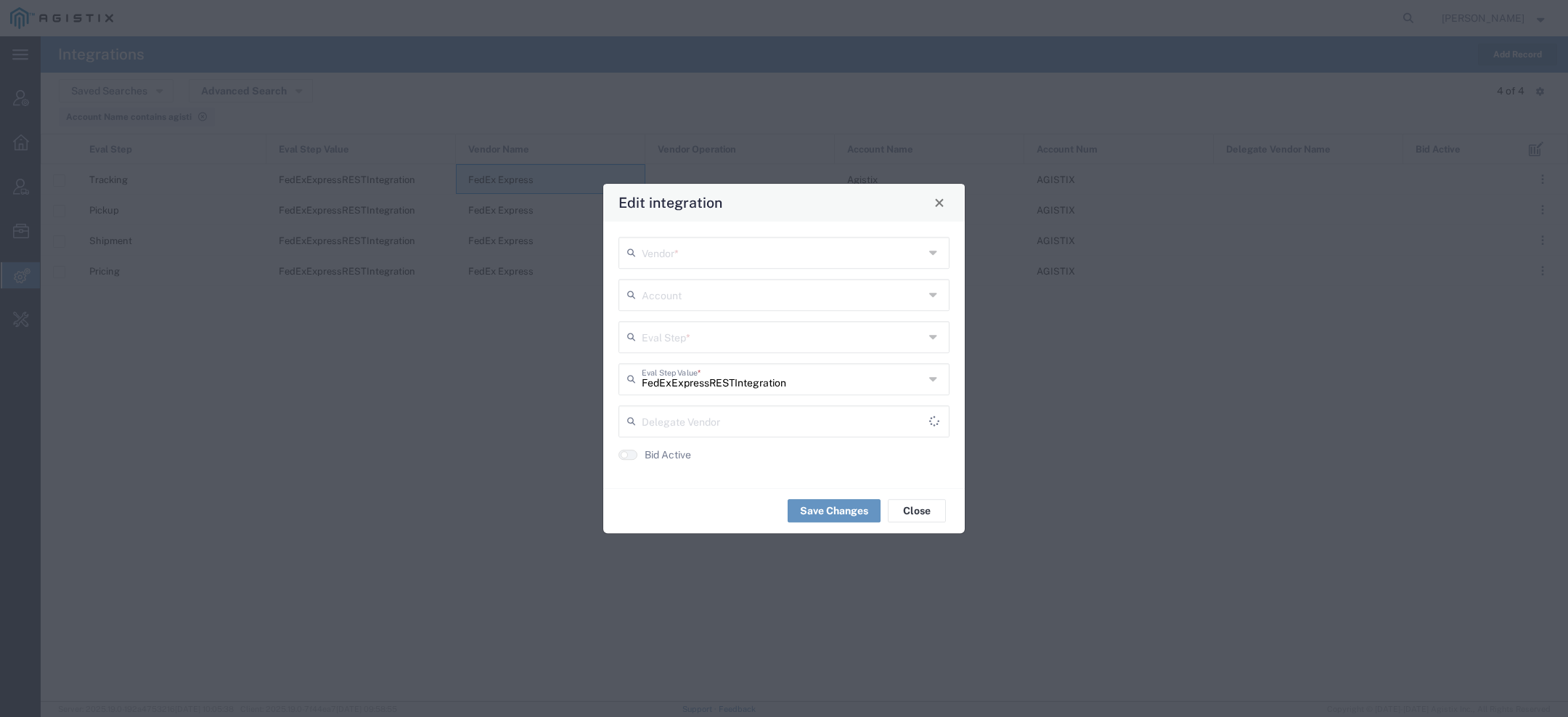
type input "Tracking"
type input "Agistix"
type input "FedEx Express"
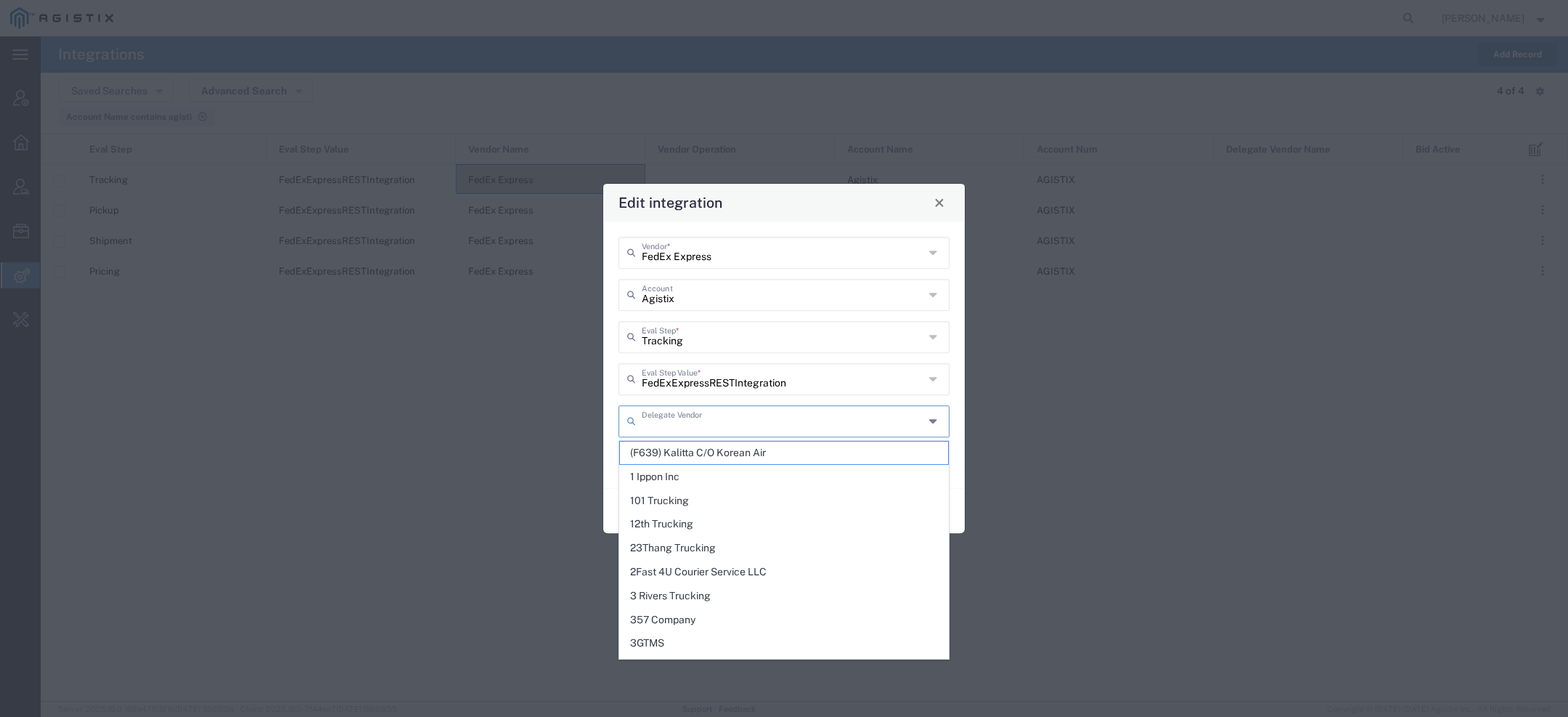
click at [666, 419] on input "text" at bounding box center [783, 420] width 282 height 25
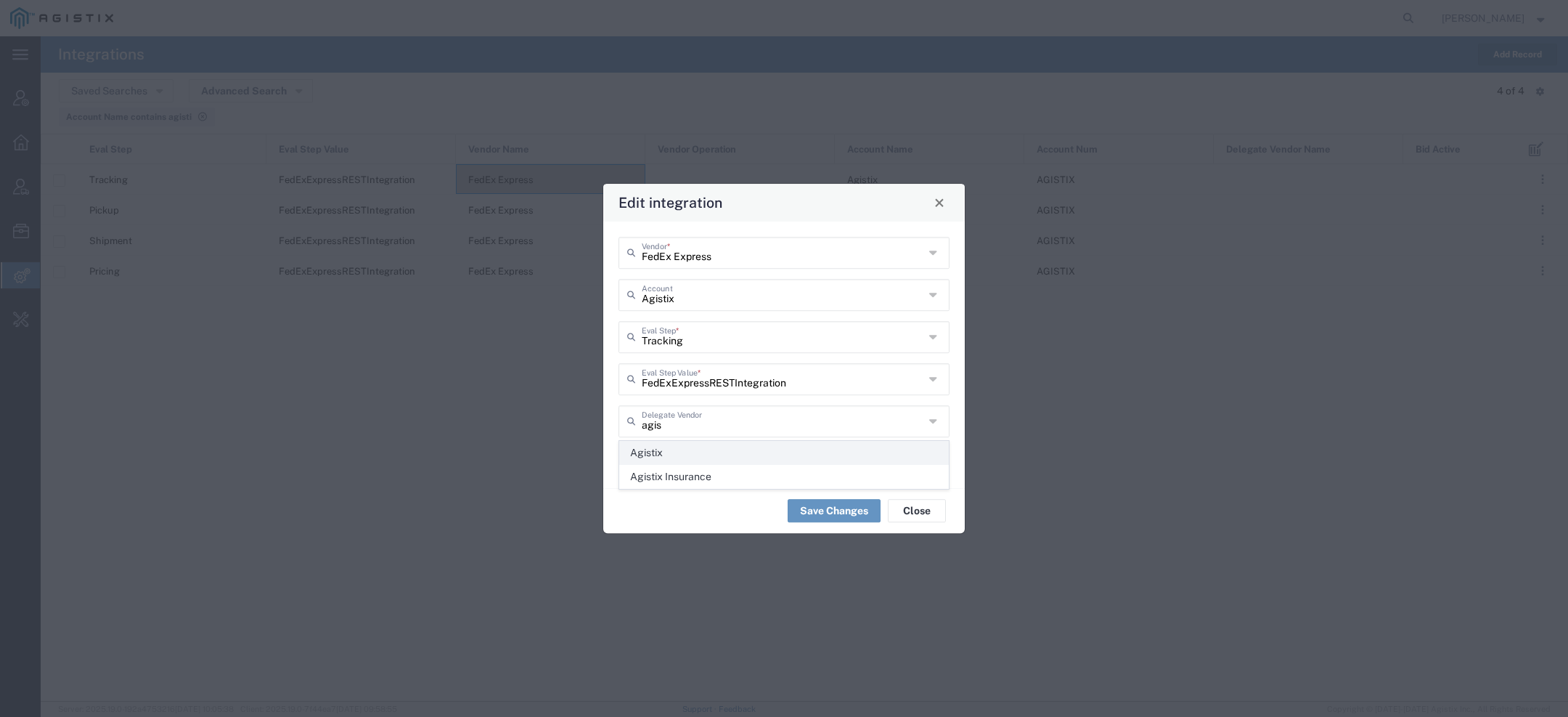
click at [670, 459] on span "Agistix" at bounding box center [784, 453] width 328 height 23
type input "Agistix"
click at [807, 514] on button "Save Changes" at bounding box center [834, 510] width 93 height 24
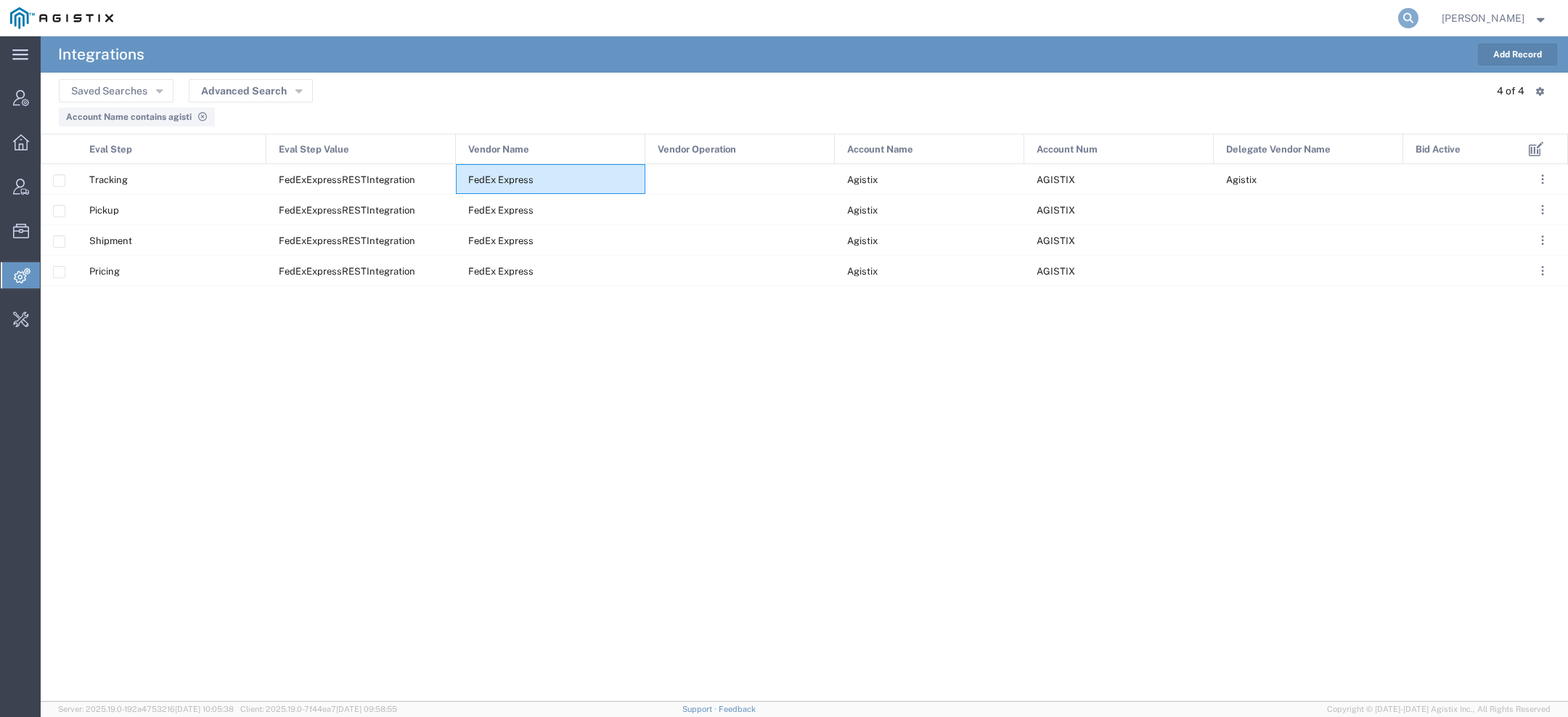
click at [1404, 11] on icon at bounding box center [1408, 18] width 20 height 20
type input "agistix"
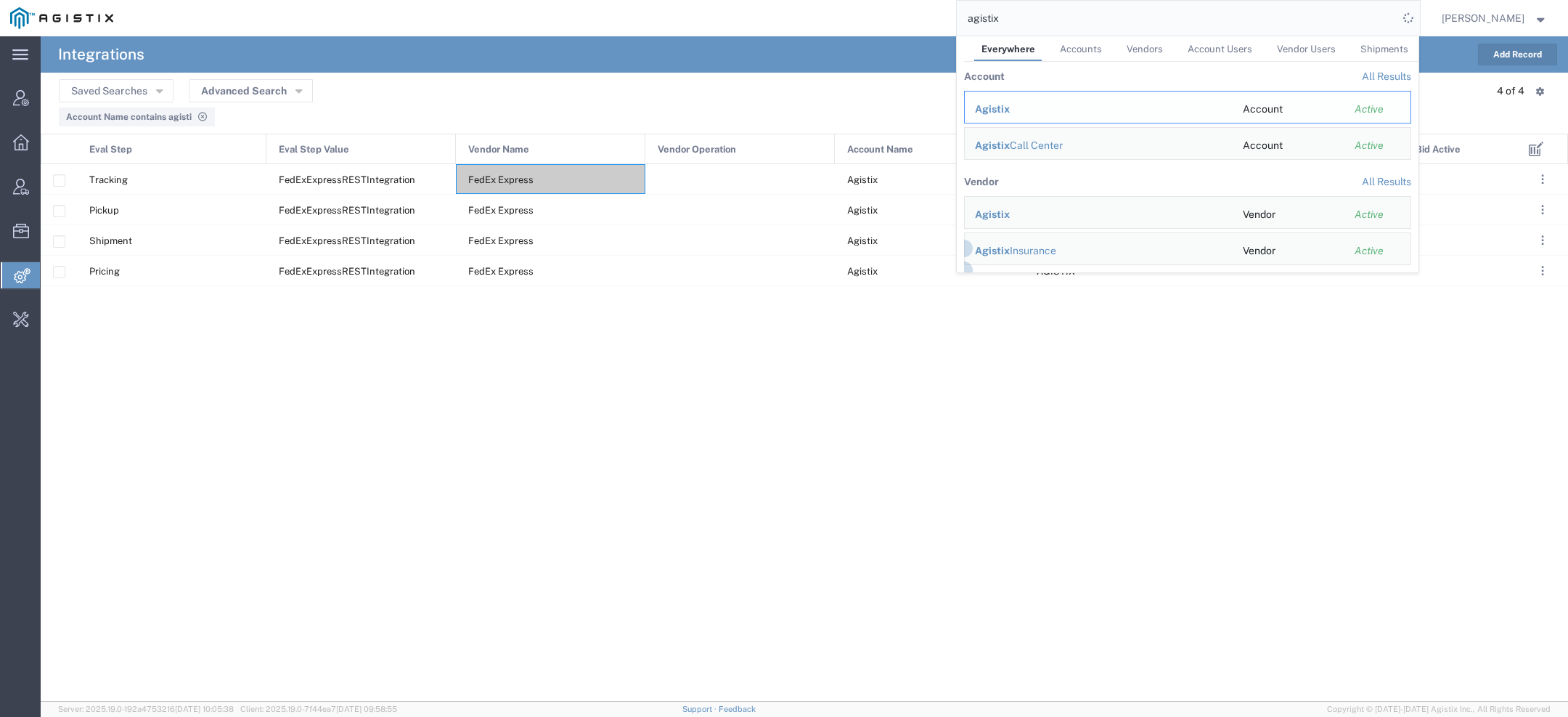
click at [1003, 104] on span "Agistix" at bounding box center [992, 109] width 35 height 11
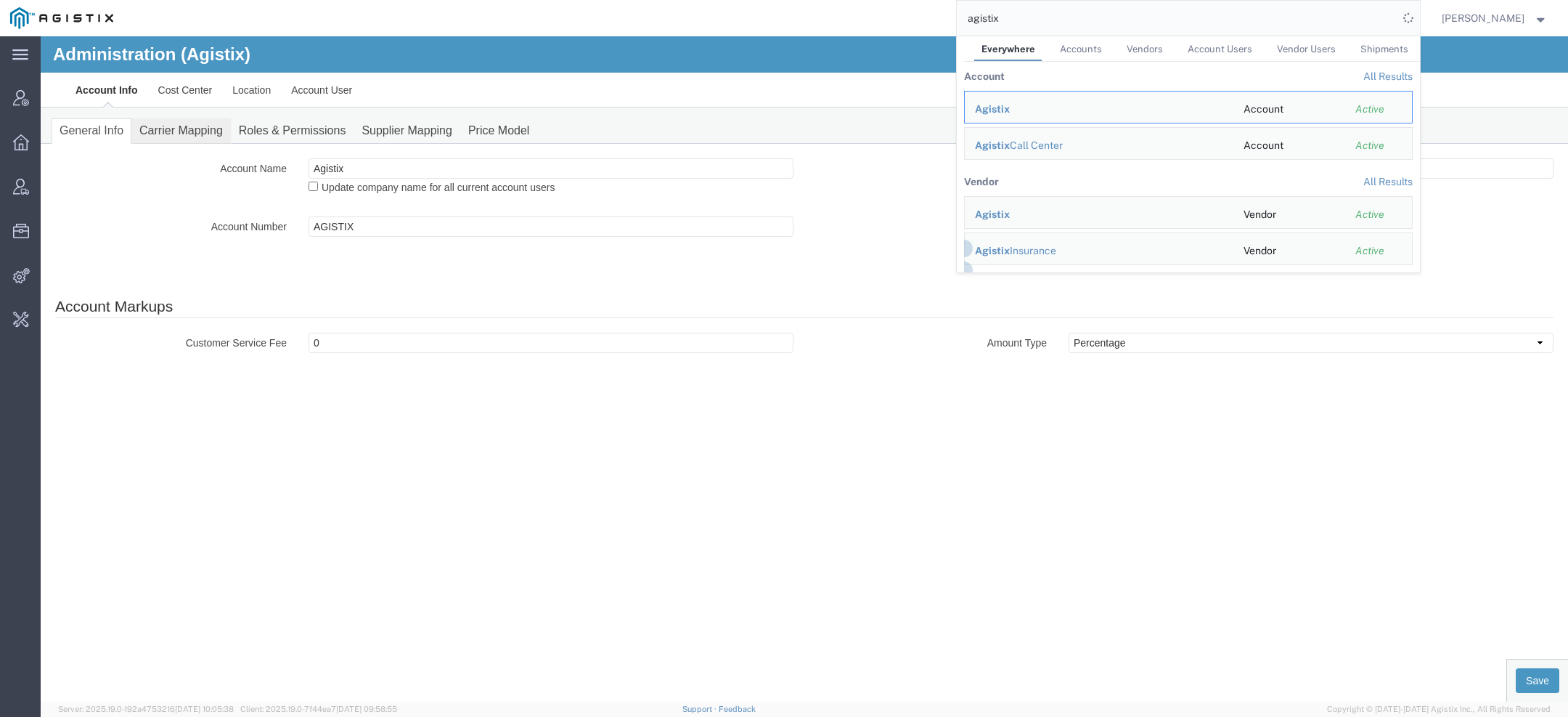
click at [207, 122] on link "Carrier Mapping" at bounding box center [181, 131] width 100 height 25
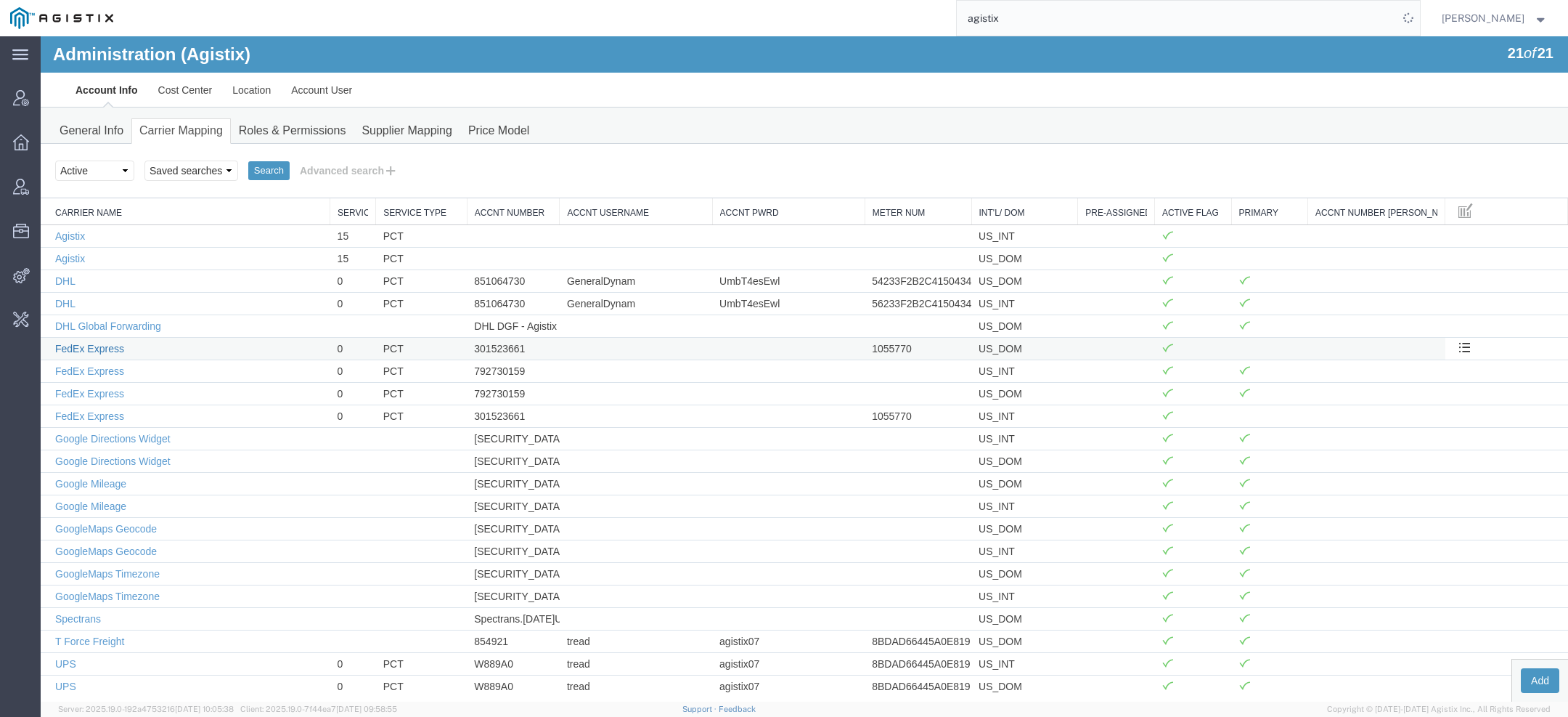
click at [94, 348] on link "FedEx Express" at bounding box center [89, 348] width 69 height 11
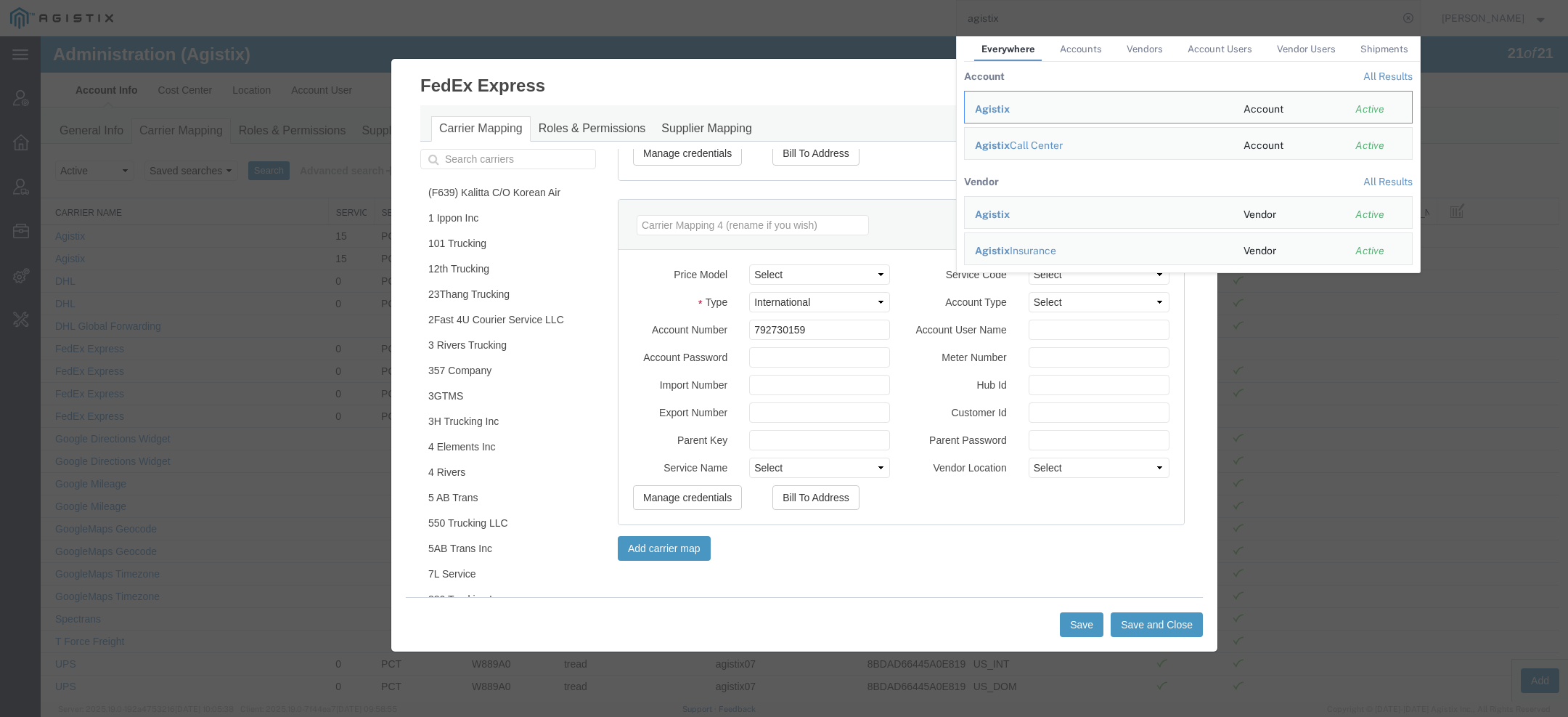
scroll to position [9, 0]
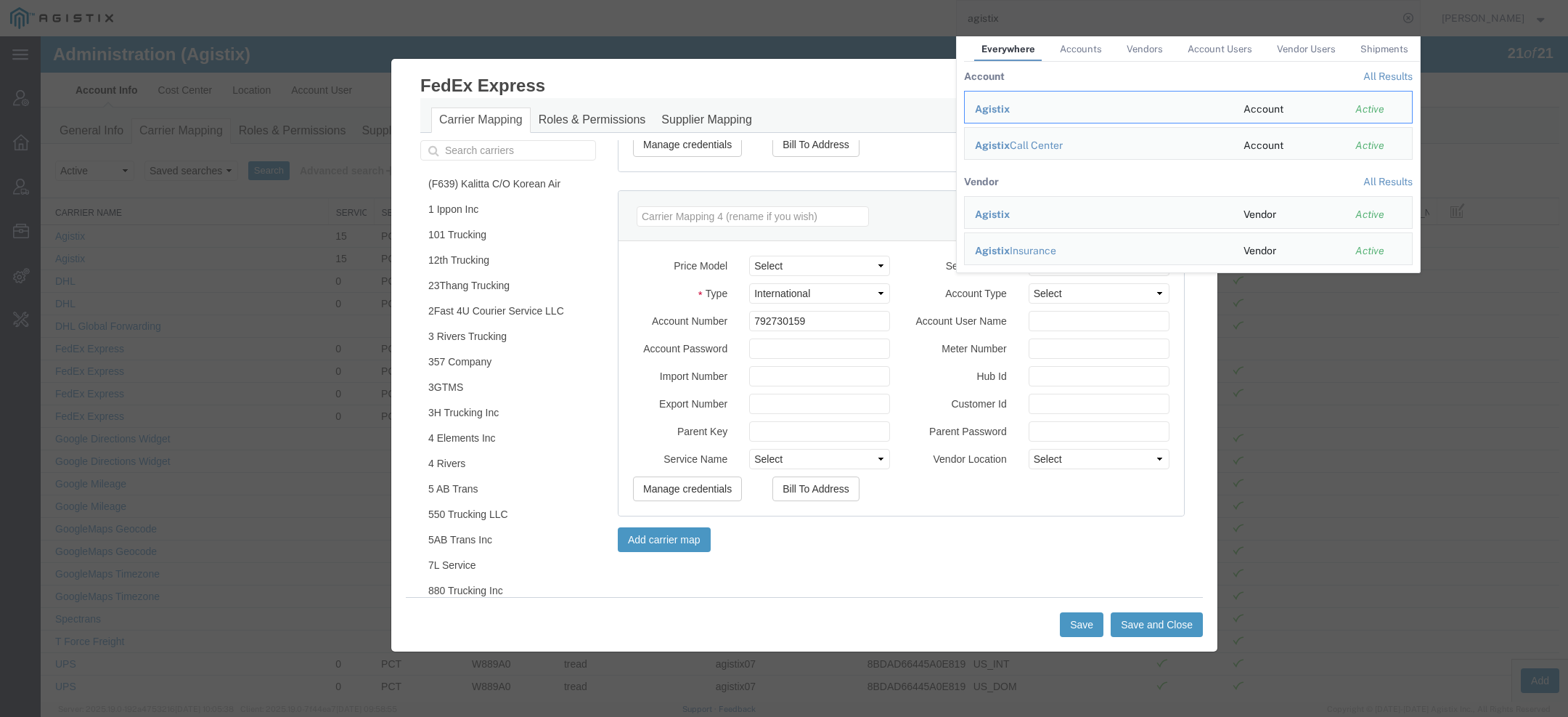
click at [886, 102] on div "Carrier Mapping Roles & Permissions Supplier Mapping" at bounding box center [804, 114] width 768 height 37
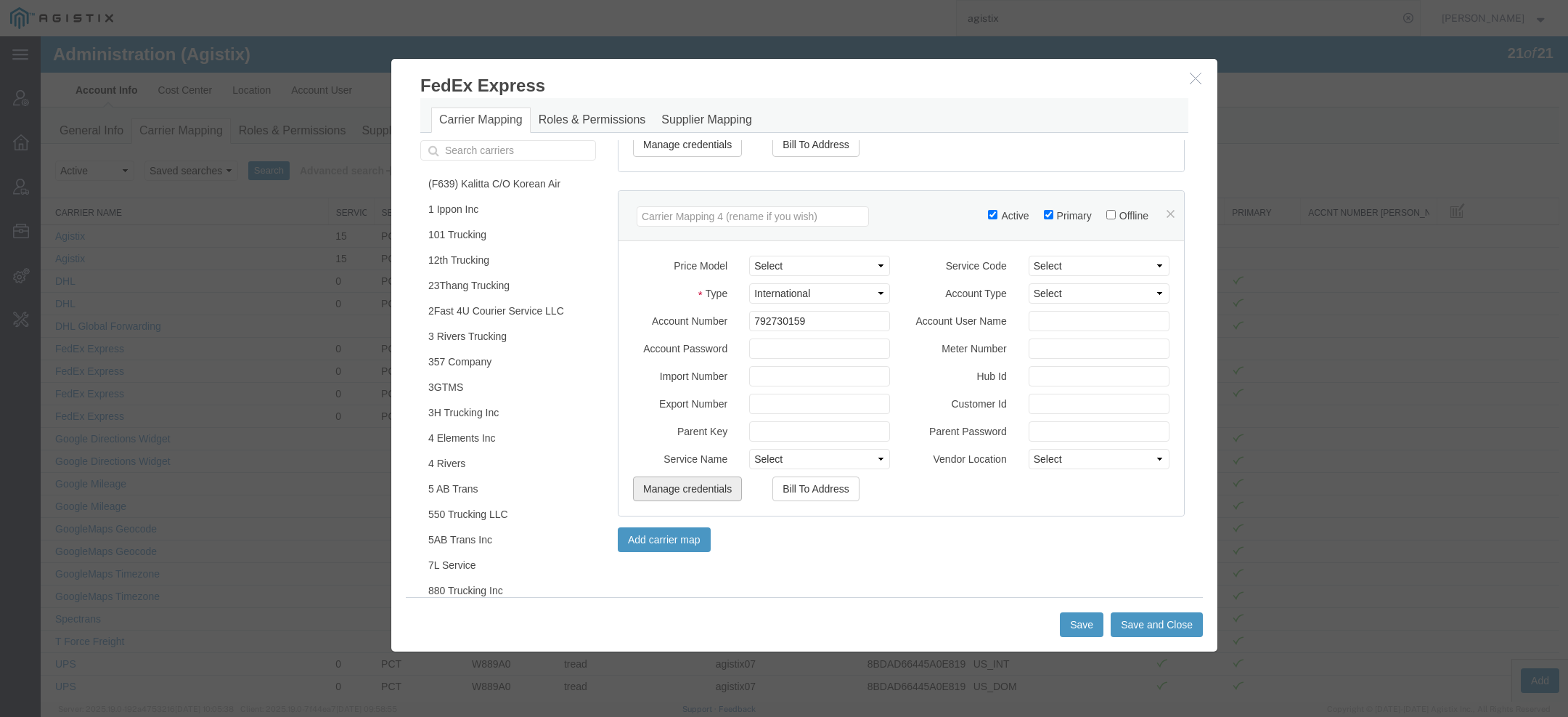
click at [668, 489] on button "Manage credentials" at bounding box center [687, 489] width 109 height 24
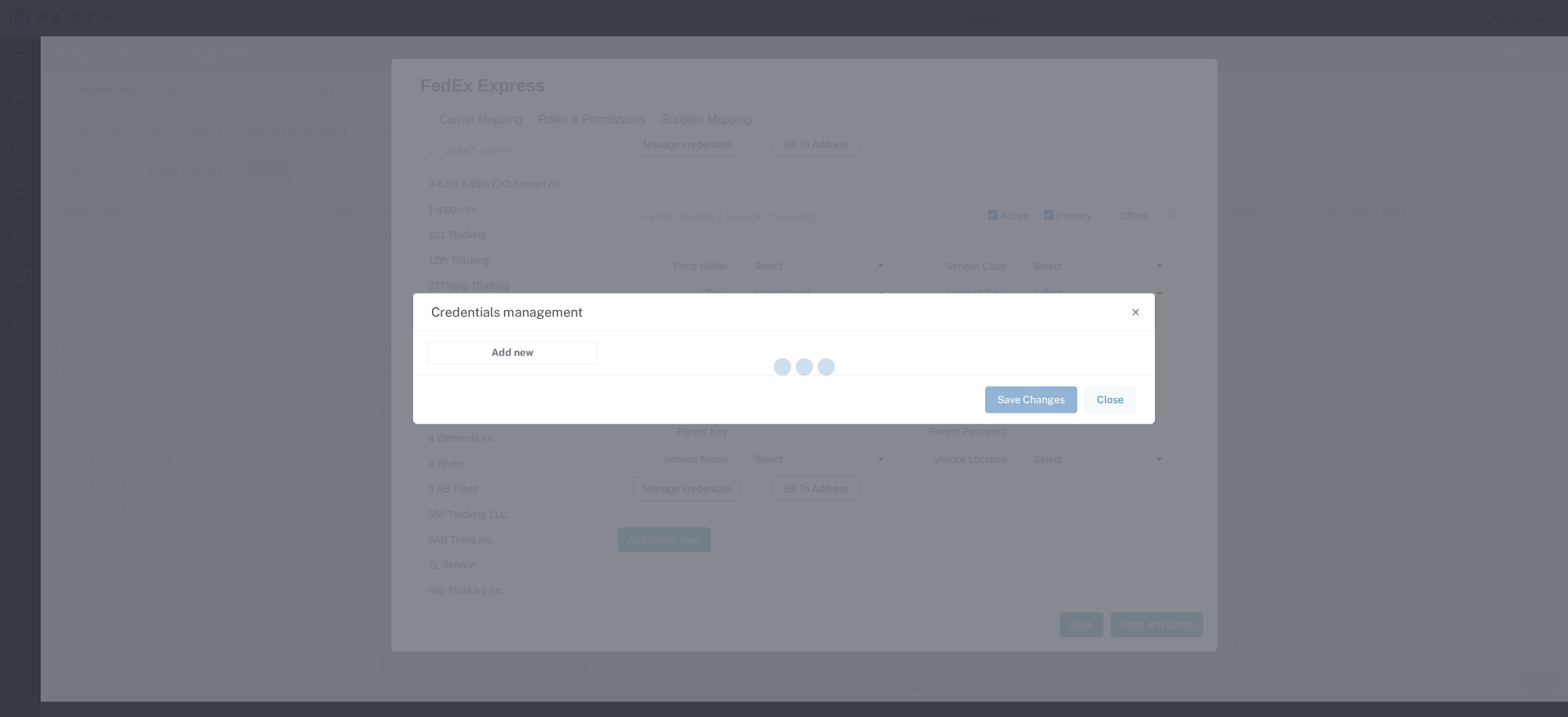
select select "PRICING"
select select "FEDEX_EXPRESS_REST_INTEGRATION"
select select "SHIPMENT"
select select "FEDEX_EXPRESS_REST_INTEGRATION"
select select "TRACKING"
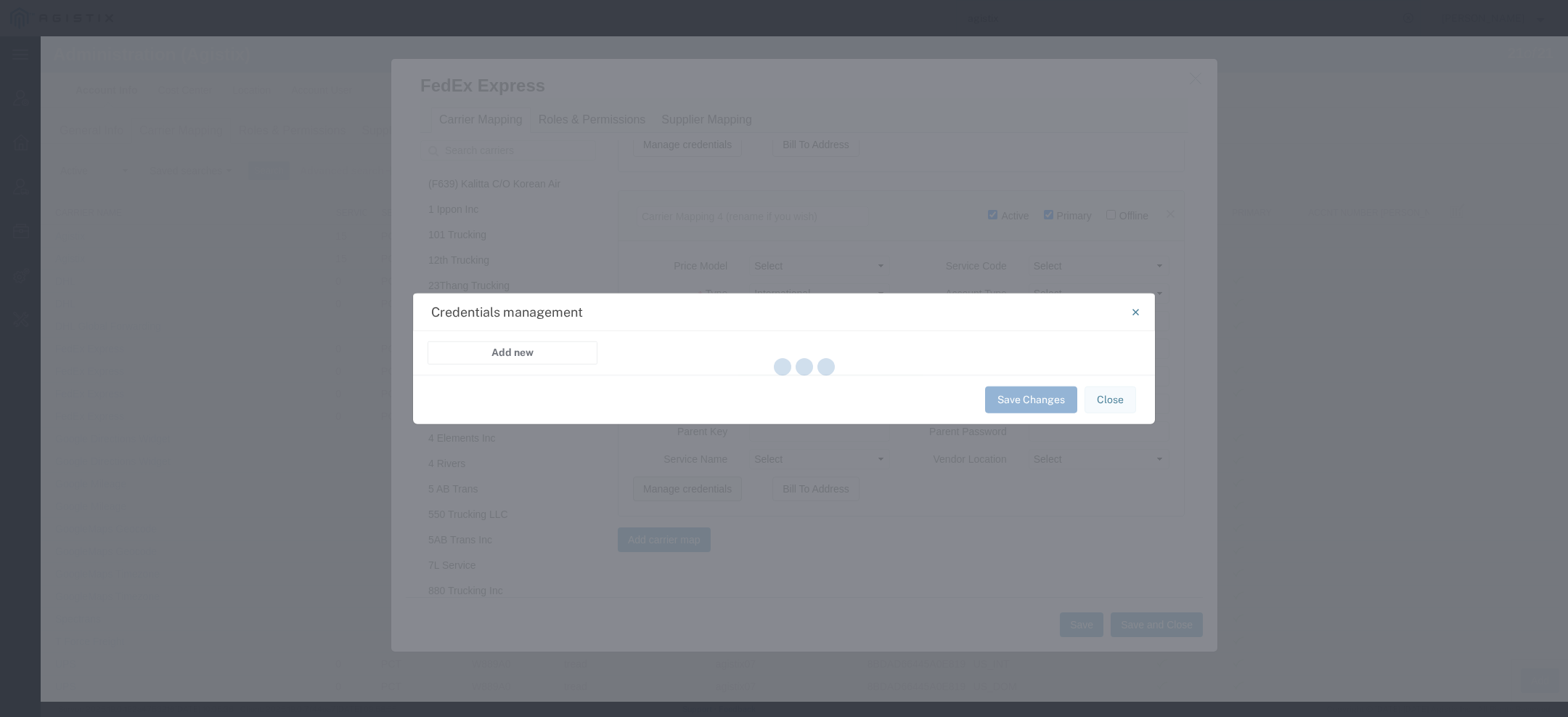
select select "FEDEX_EXPRESS_REST_INTEGRATION"
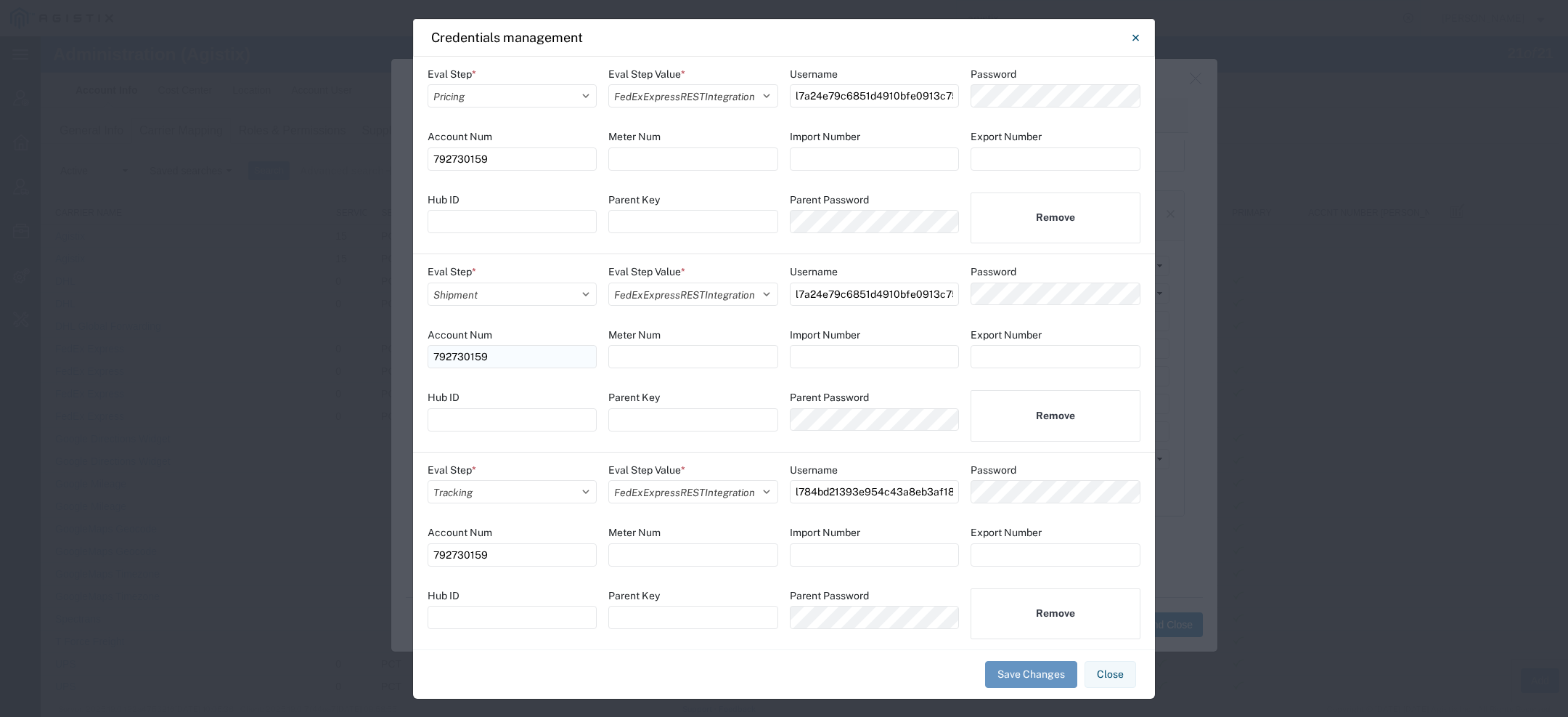
click at [464, 356] on input "792730159" at bounding box center [512, 356] width 169 height 24
click at [1127, 37] on button "Close" at bounding box center [1135, 38] width 29 height 29
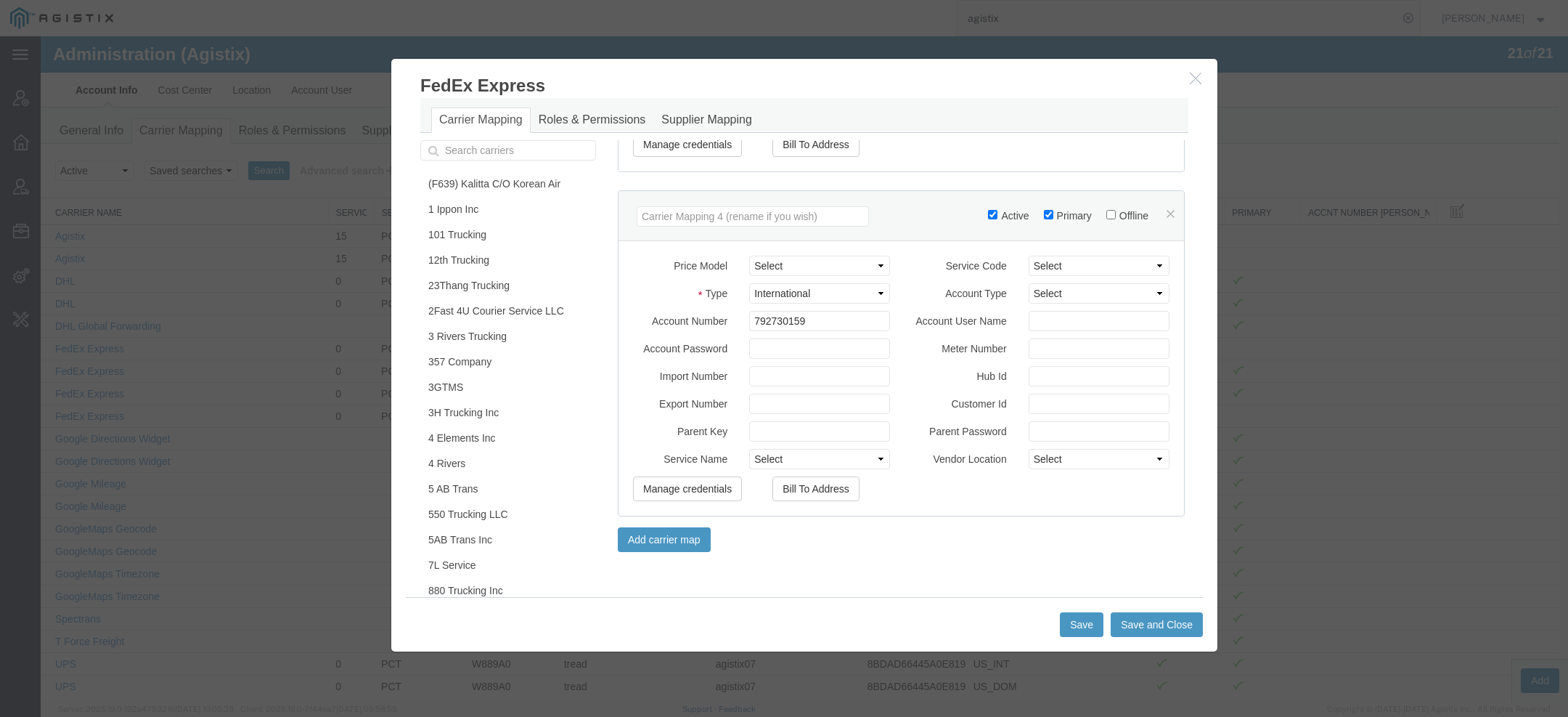
click at [1190, 72] on icon "button" at bounding box center [1195, 78] width 11 height 12
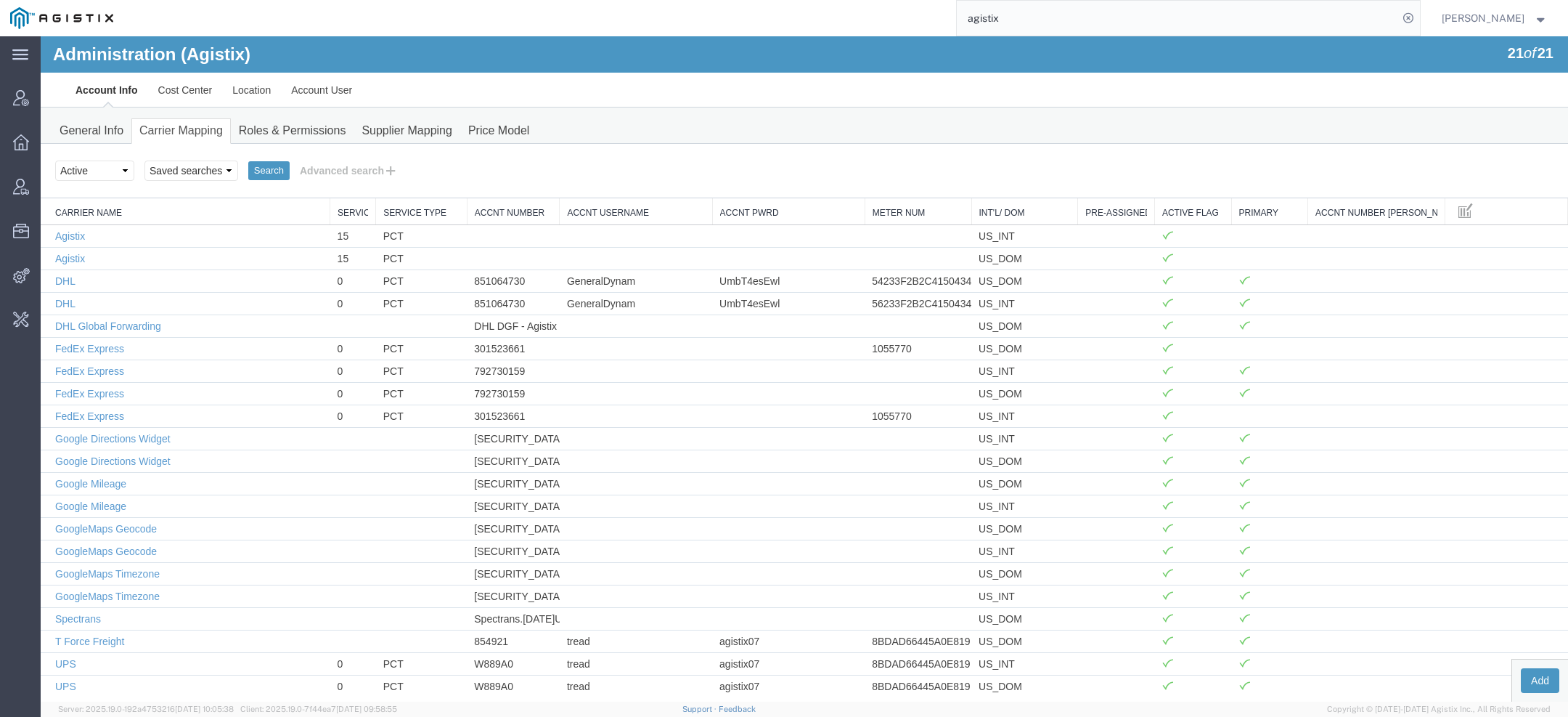
drag, startPoint x: 1008, startPoint y: 18, endPoint x: 806, endPoint y: 14, distance: 202.0
click at [872, 14] on div "agistix" at bounding box center [771, 18] width 1296 height 37
type input "pgw"
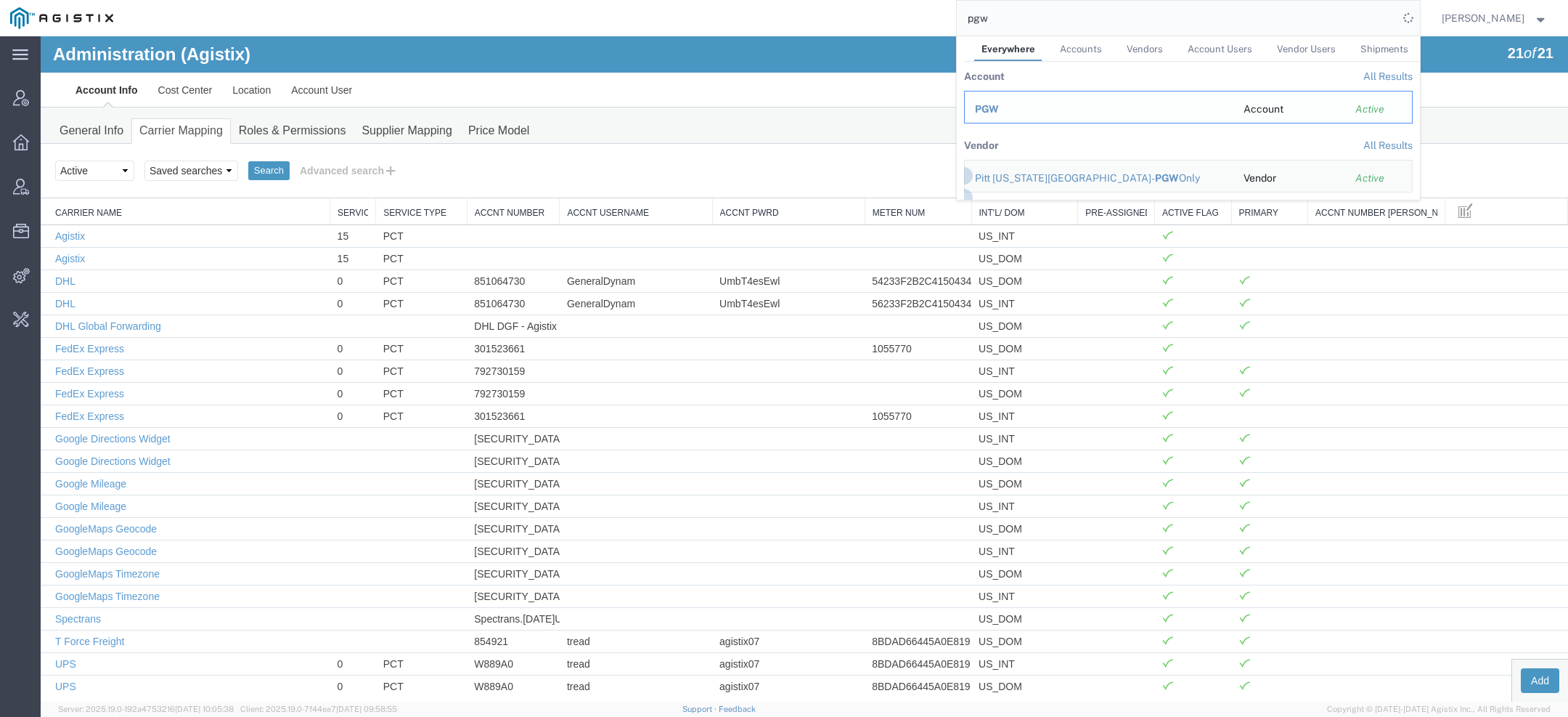
click at [997, 102] on div "PGW" at bounding box center [1099, 109] width 248 height 15
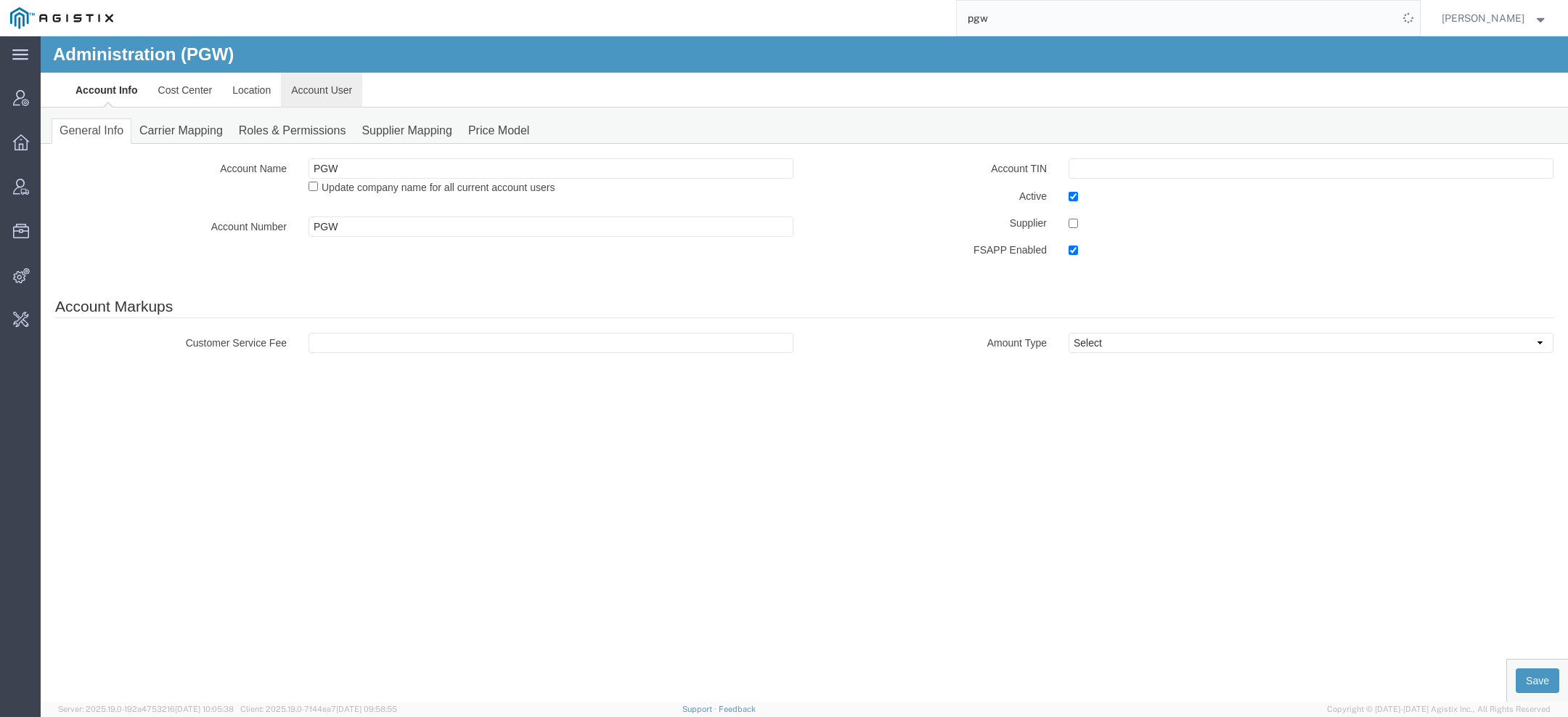
click at [334, 92] on link "Account User" at bounding box center [321, 89] width 81 height 35
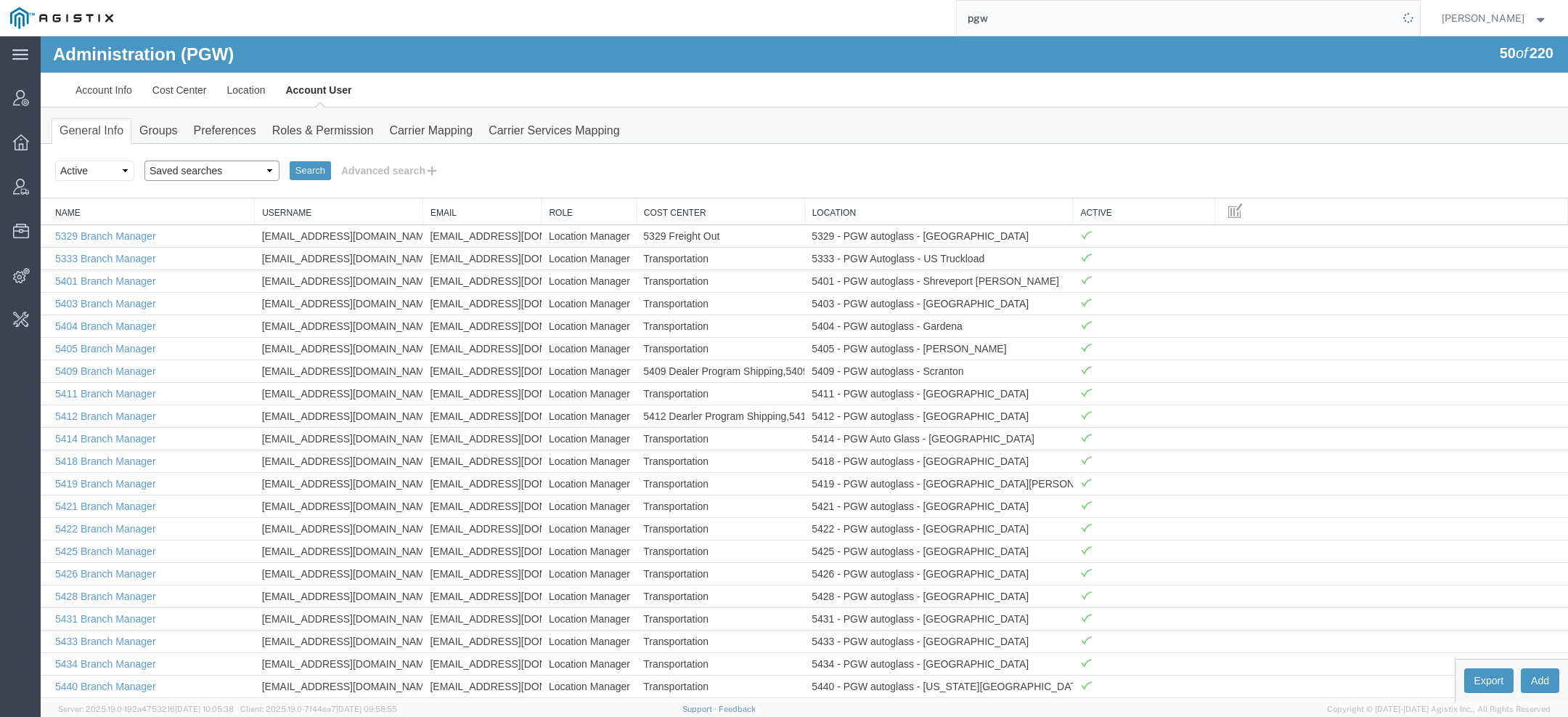
click at [204, 179] on select "Saved searches Exclude Branch Manager Jason Offline user" at bounding box center [212, 171] width 135 height 20
select select "Offline user"
click at [144, 161] on select "Saved searches Exclude Branch Manager Jason Offline user" at bounding box center [212, 171] width 135 height 20
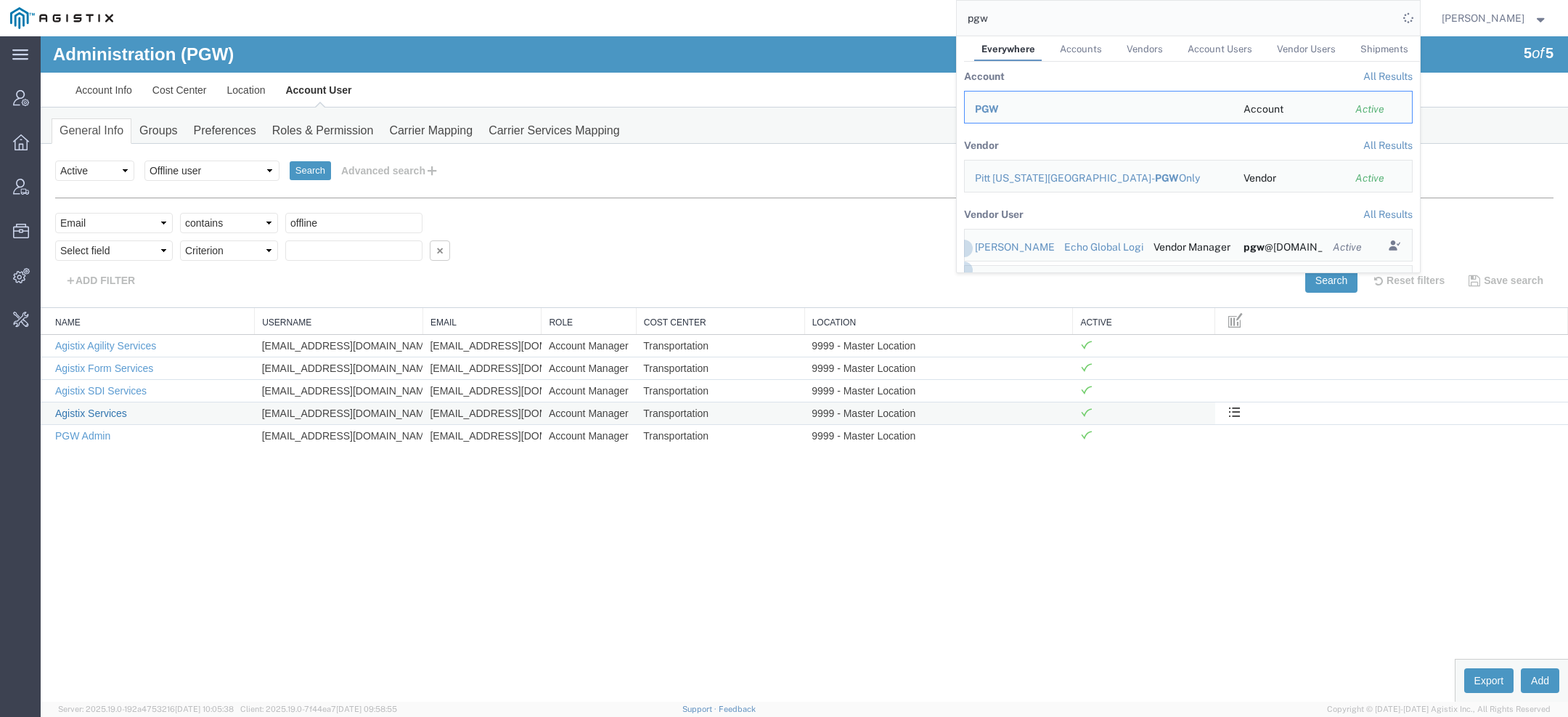
click at [114, 408] on link "Agistix Services" at bounding box center [91, 413] width 72 height 11
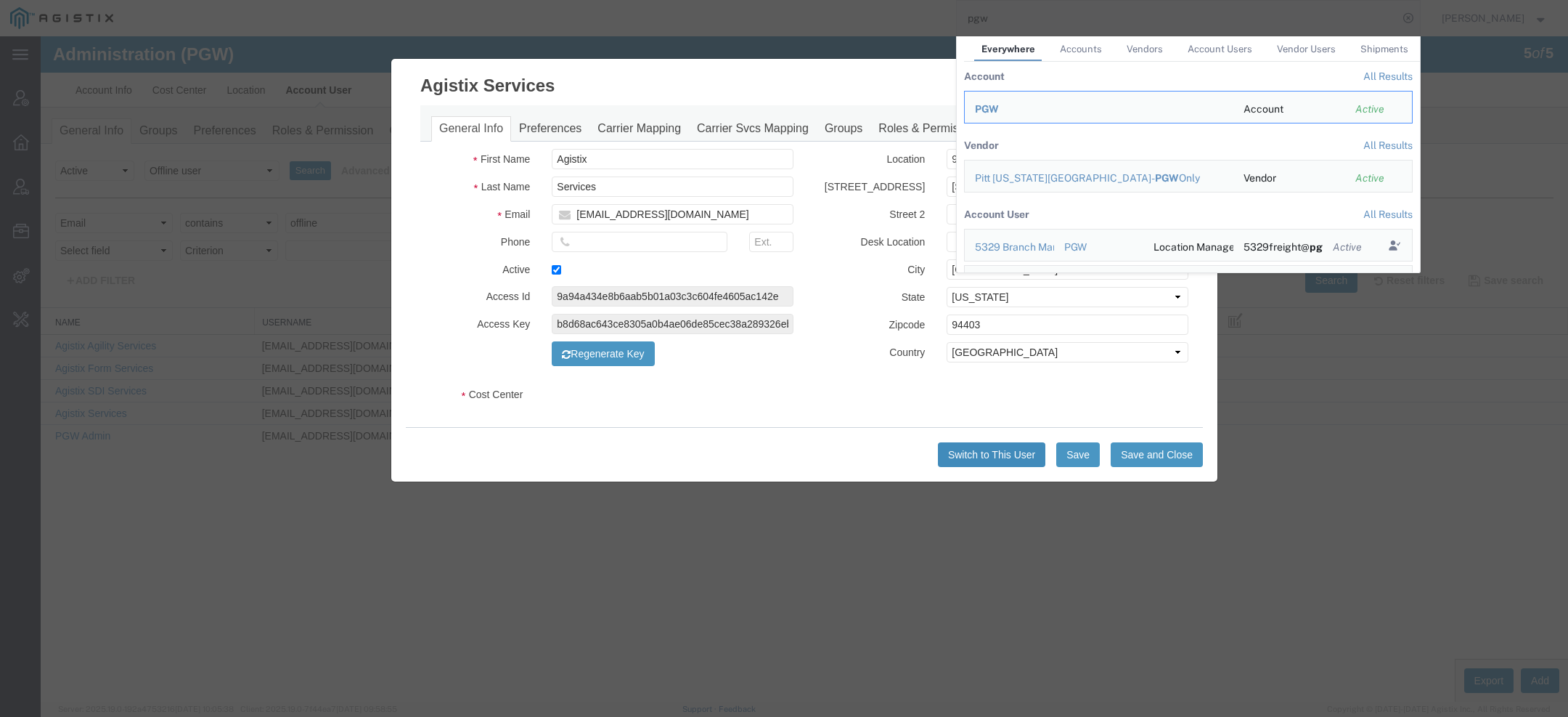
select select "COSTCENTER"
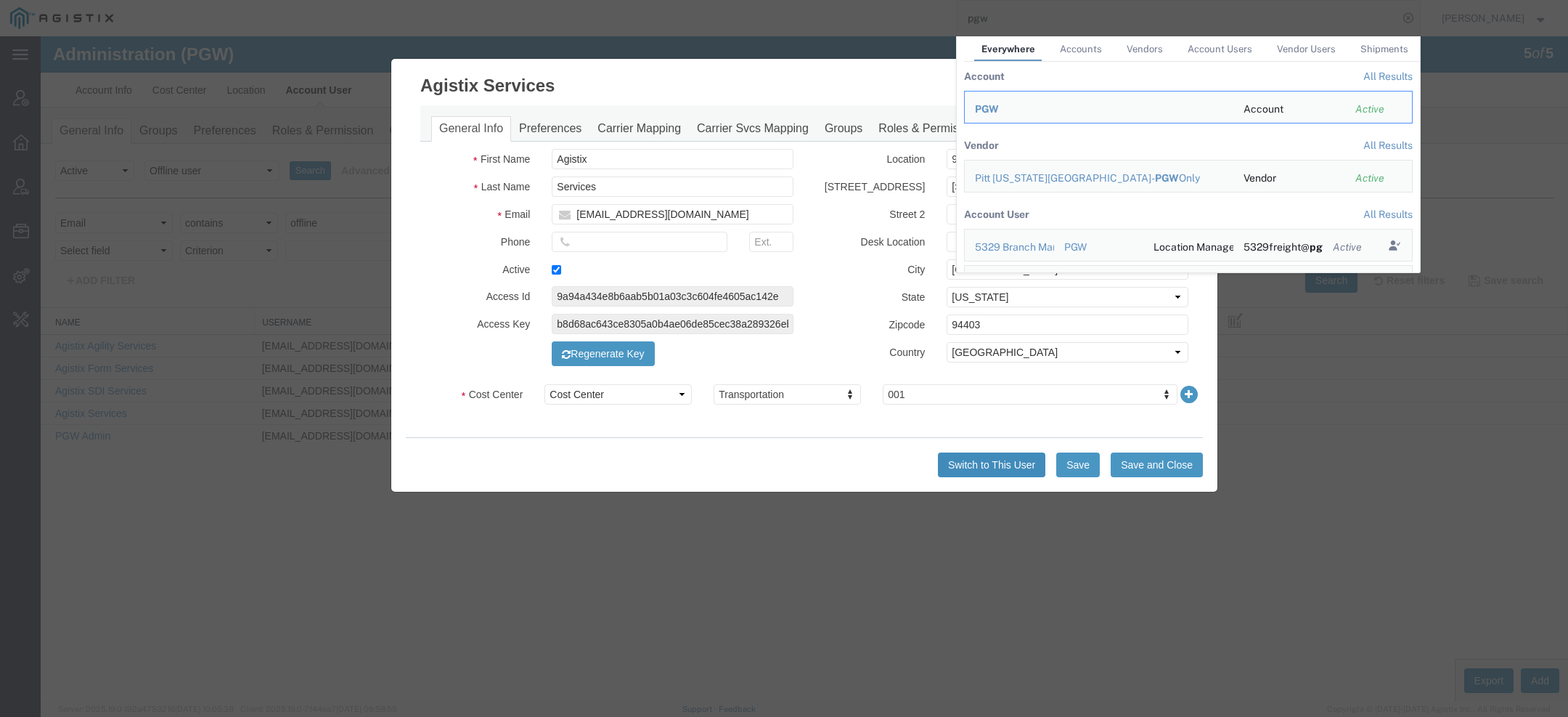
click at [967, 460] on button "Switch to This User" at bounding box center [992, 464] width 107 height 24
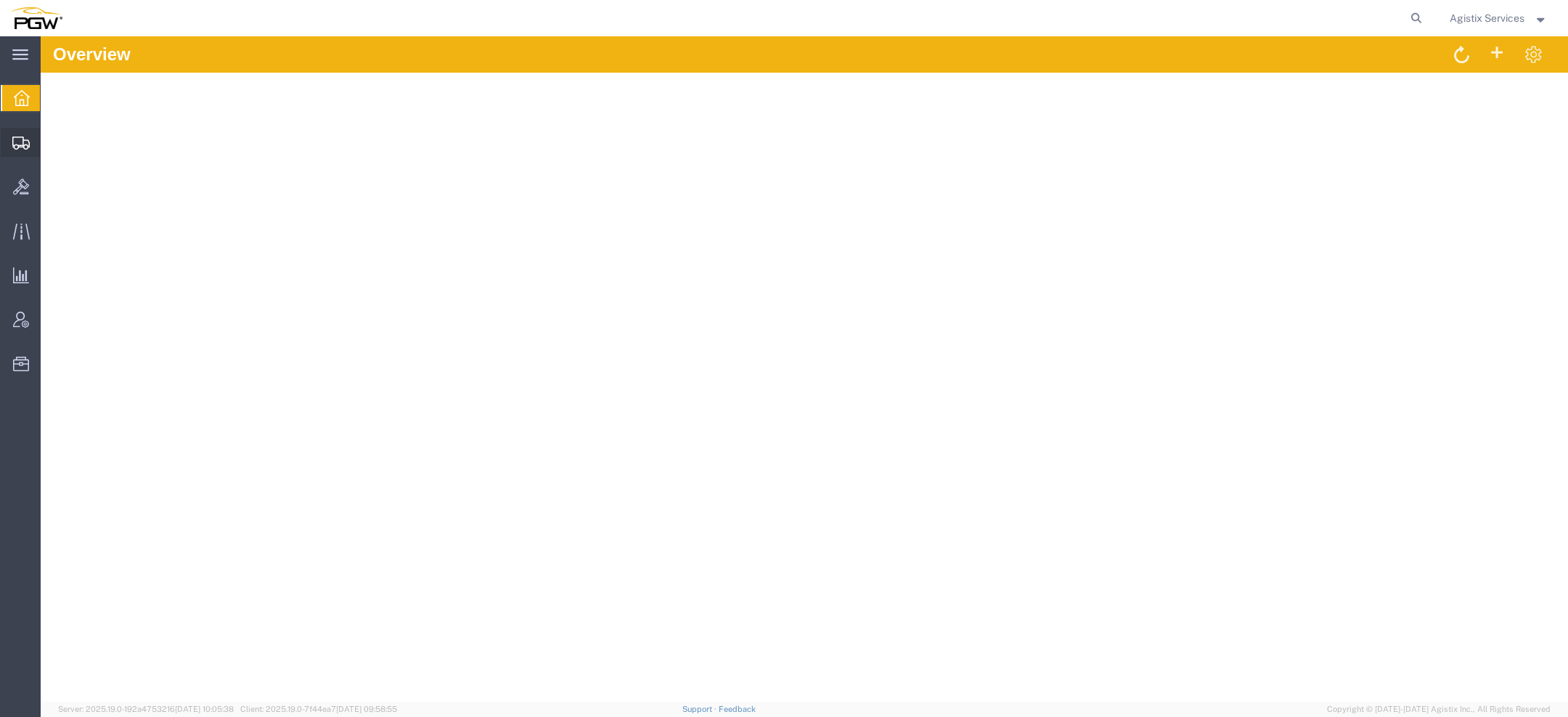
click at [23, 144] on icon at bounding box center [20, 143] width 17 height 13
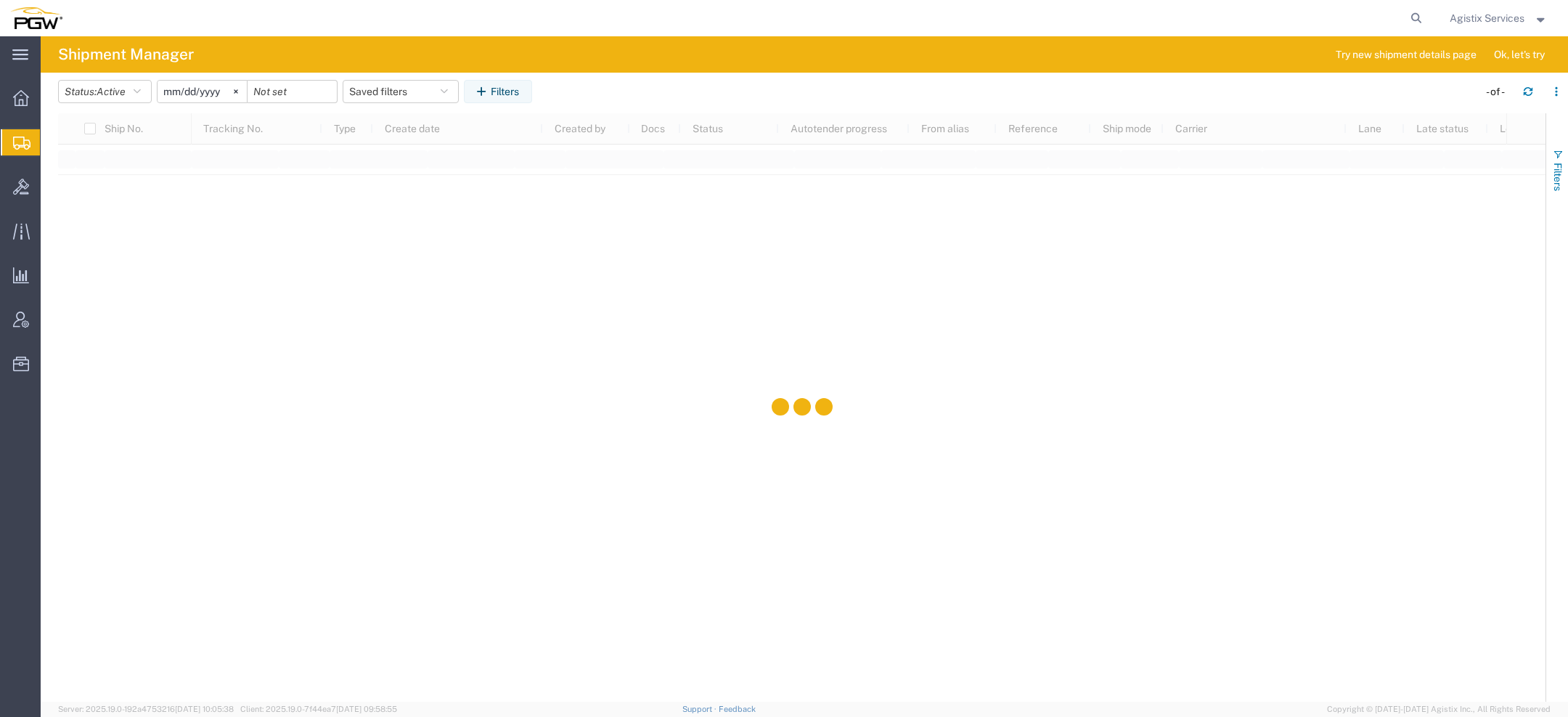
click at [1557, 162] on span "Filters" at bounding box center [1557, 176] width 11 height 28
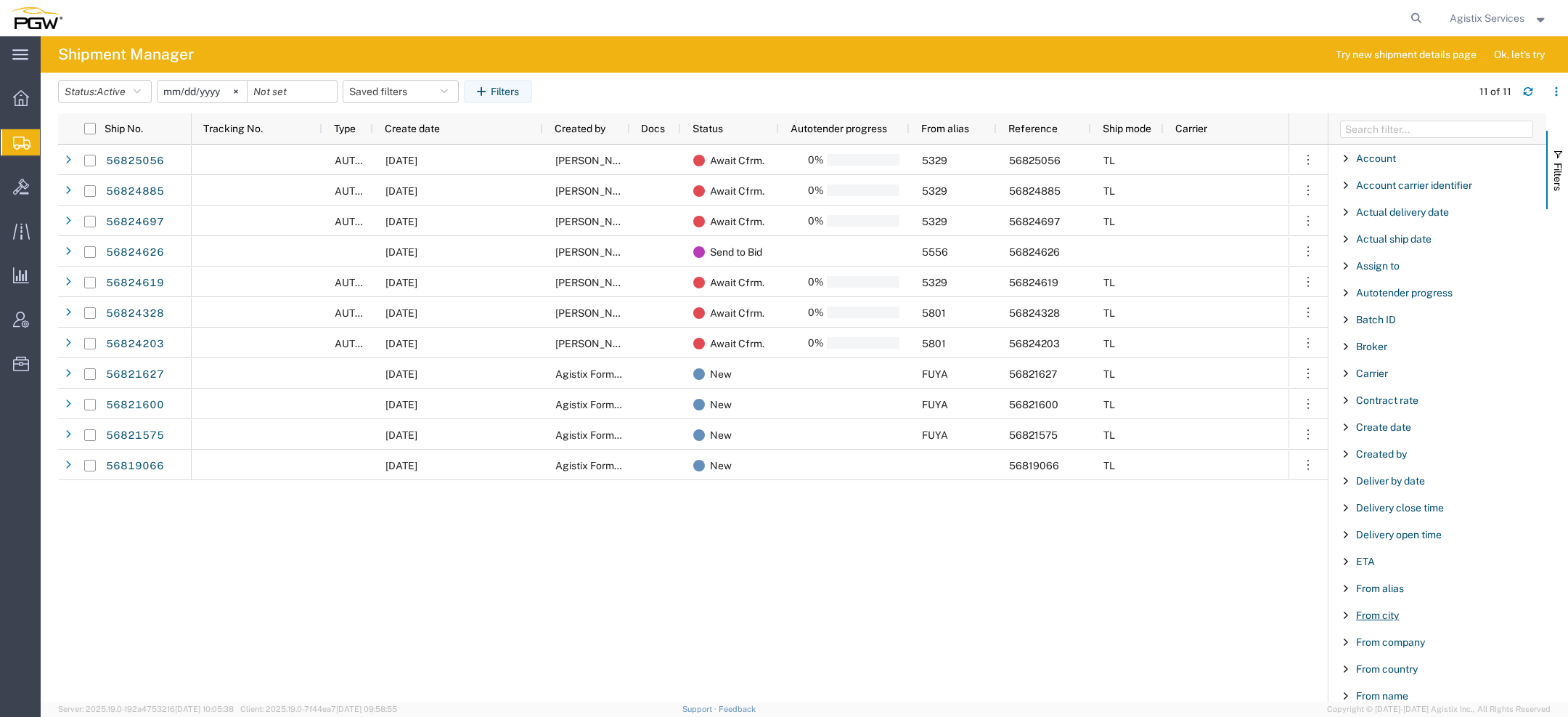
click at [1378, 615] on span "From city" at bounding box center [1377, 615] width 43 height 11
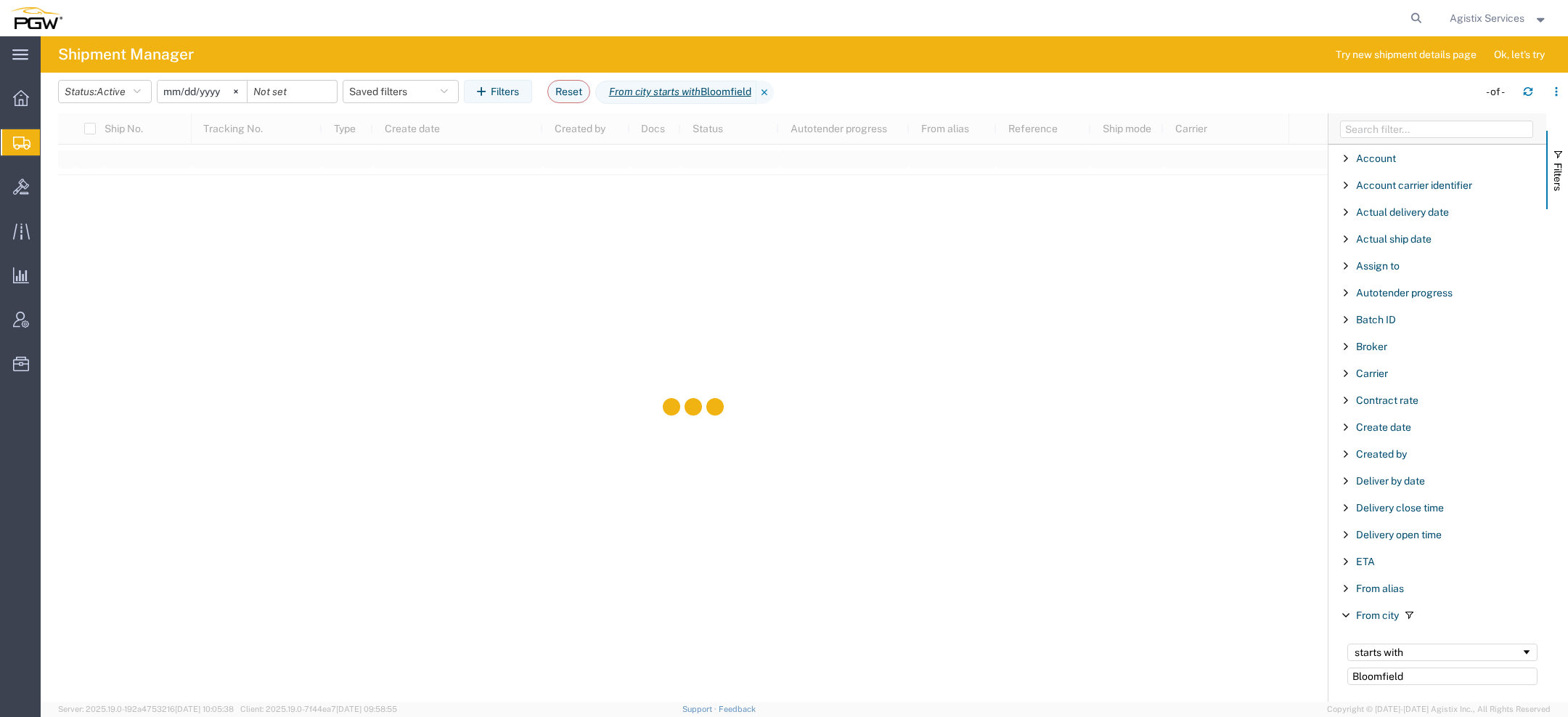
type input "Bloomfield"
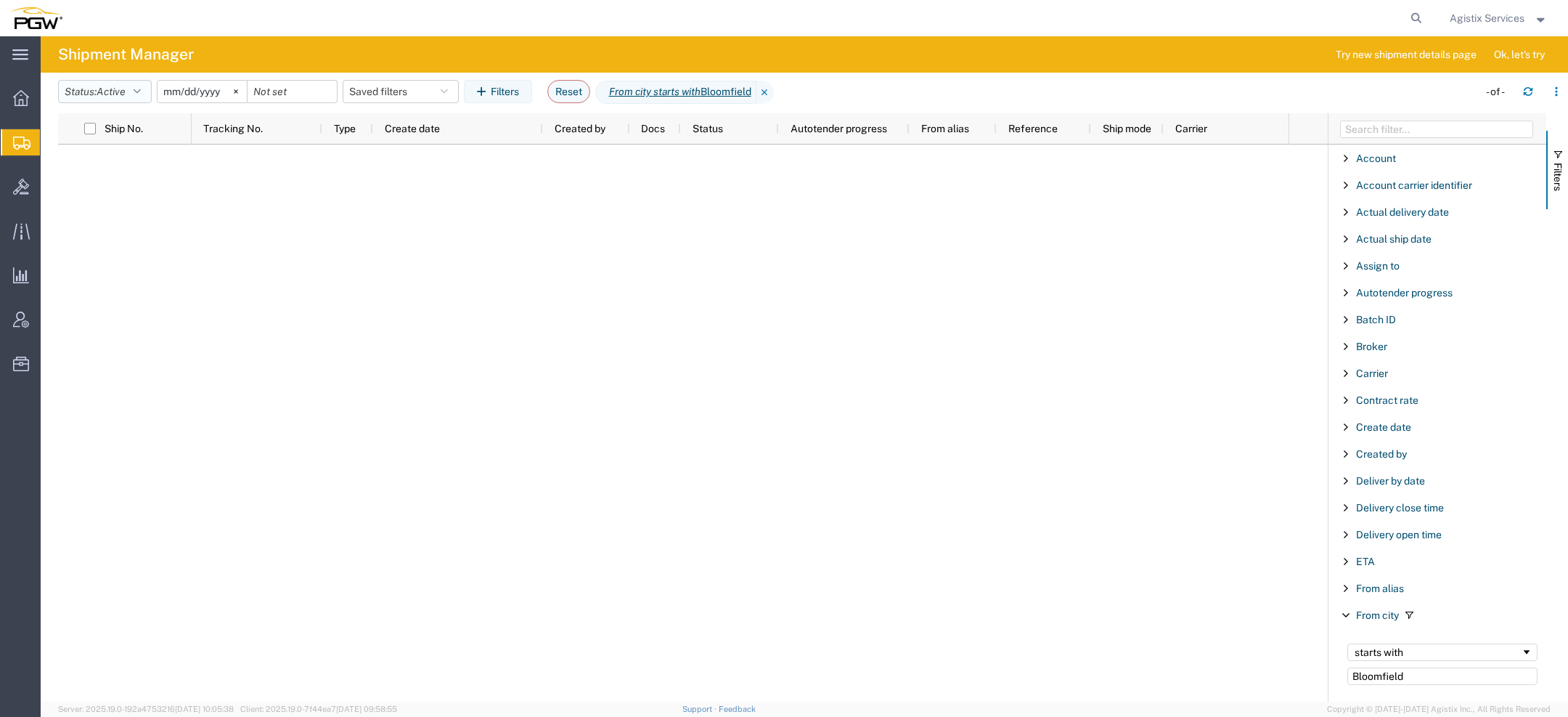
click at [132, 98] on button "Status: Active" at bounding box center [105, 91] width 93 height 24
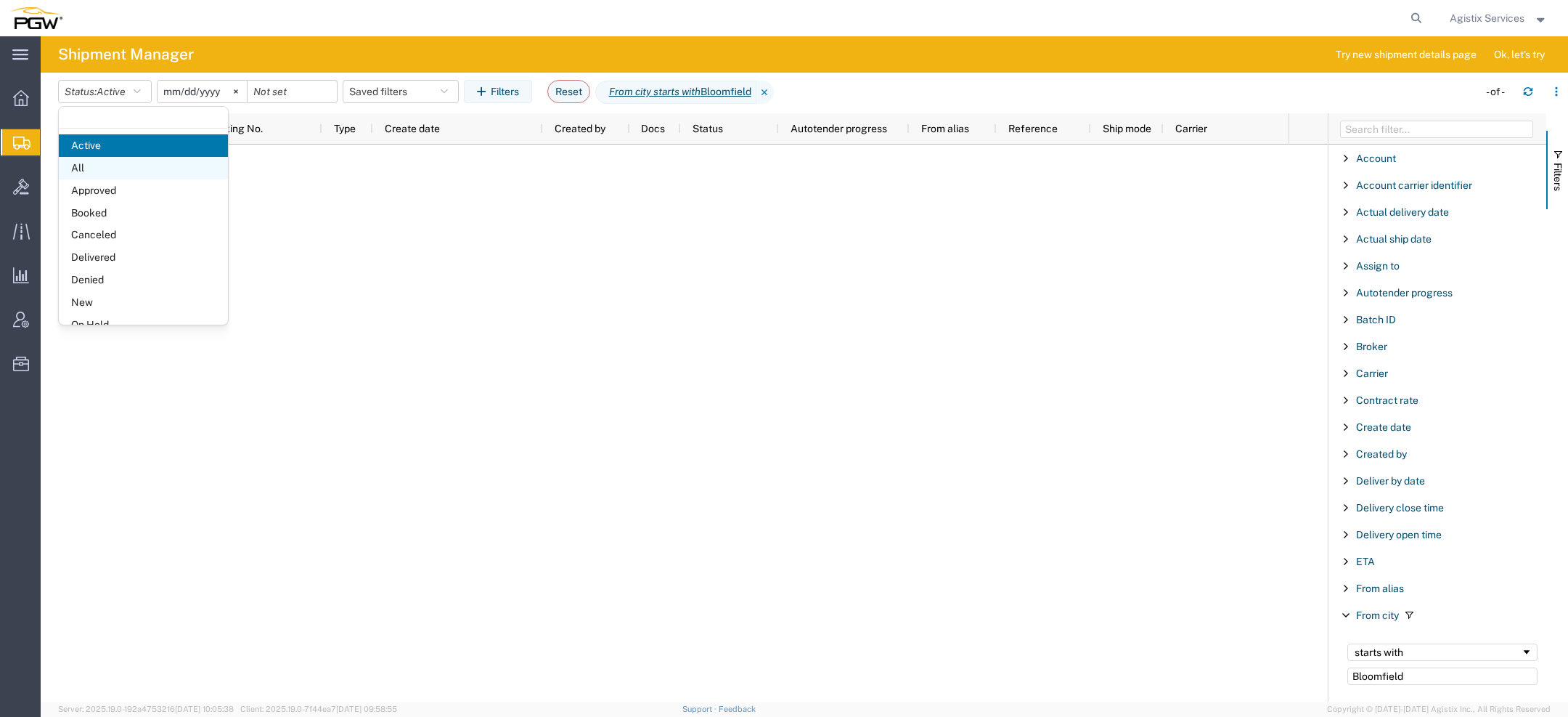
click at [115, 158] on span "All" at bounding box center [143, 168] width 169 height 23
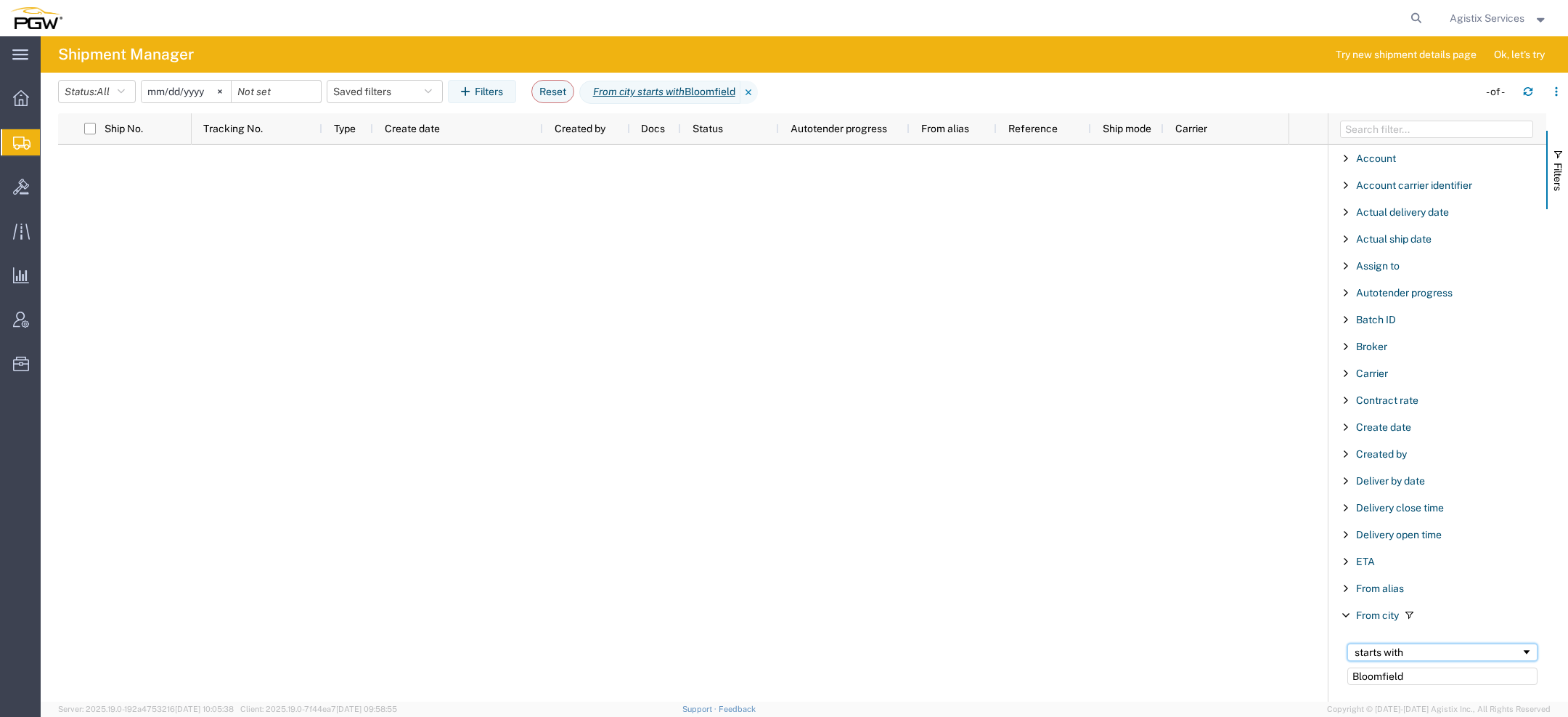
click at [1372, 647] on div "starts with" at bounding box center [1437, 652] width 166 height 11
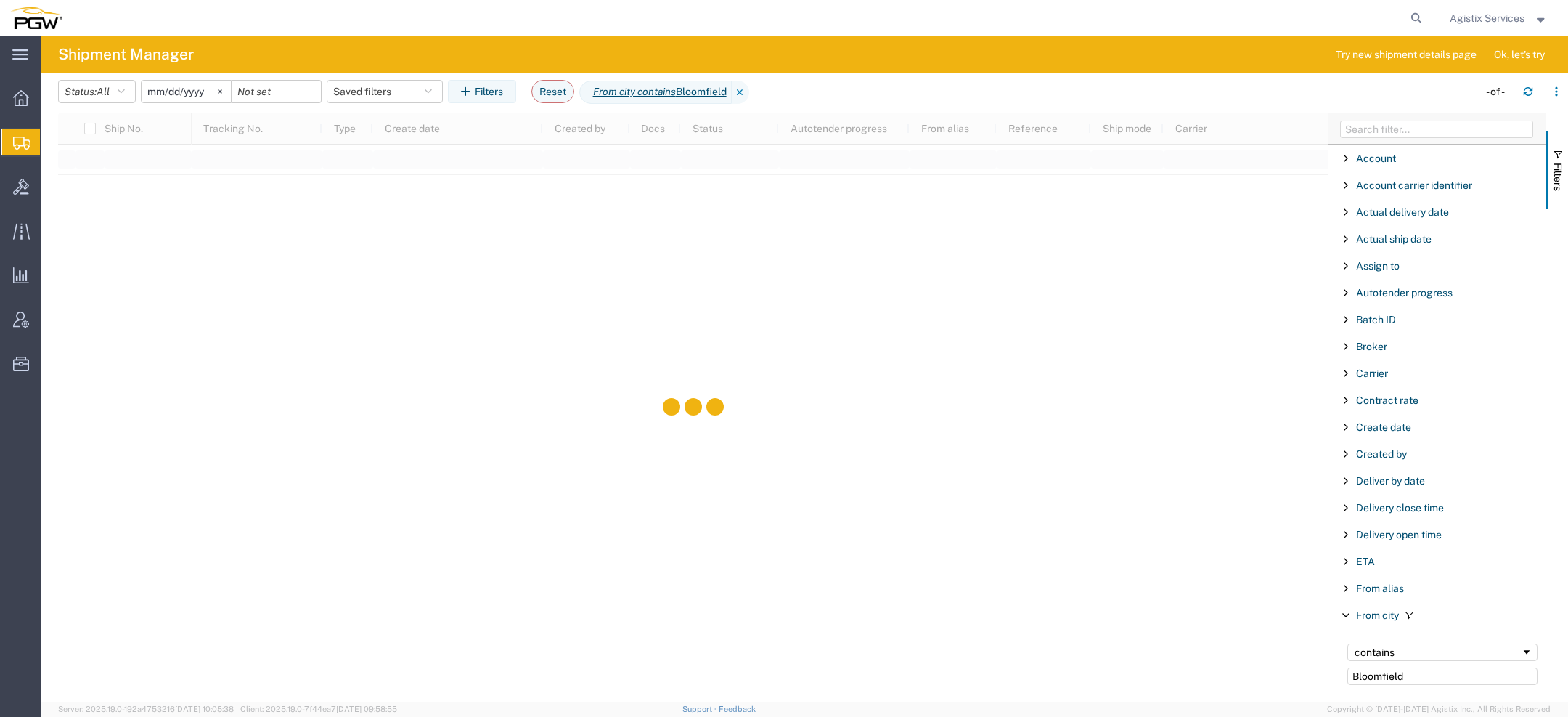
click at [165, 93] on input "[DATE]" at bounding box center [186, 91] width 89 height 22
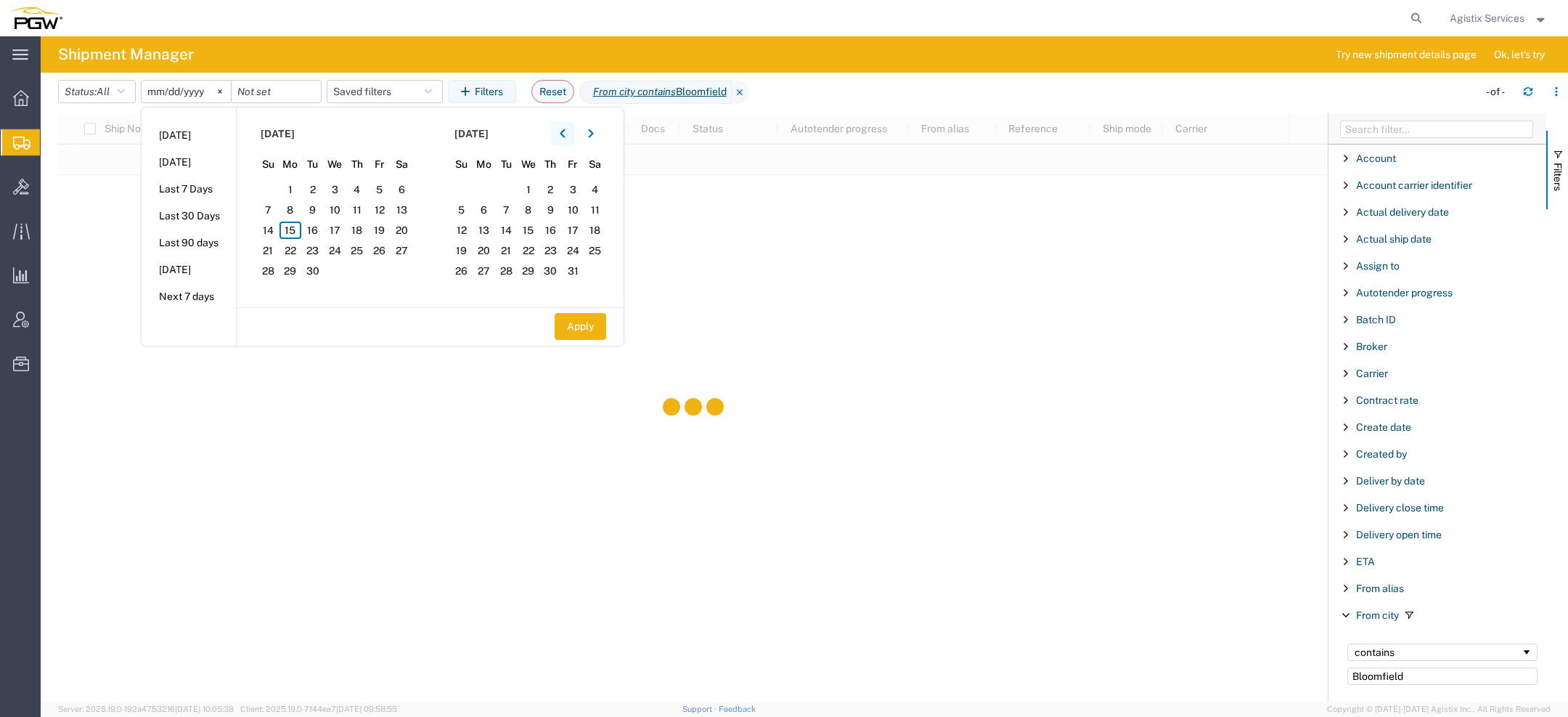
click at [561, 134] on button "button" at bounding box center [562, 133] width 24 height 24
click at [387, 188] on span "1" at bounding box center [379, 189] width 23 height 17
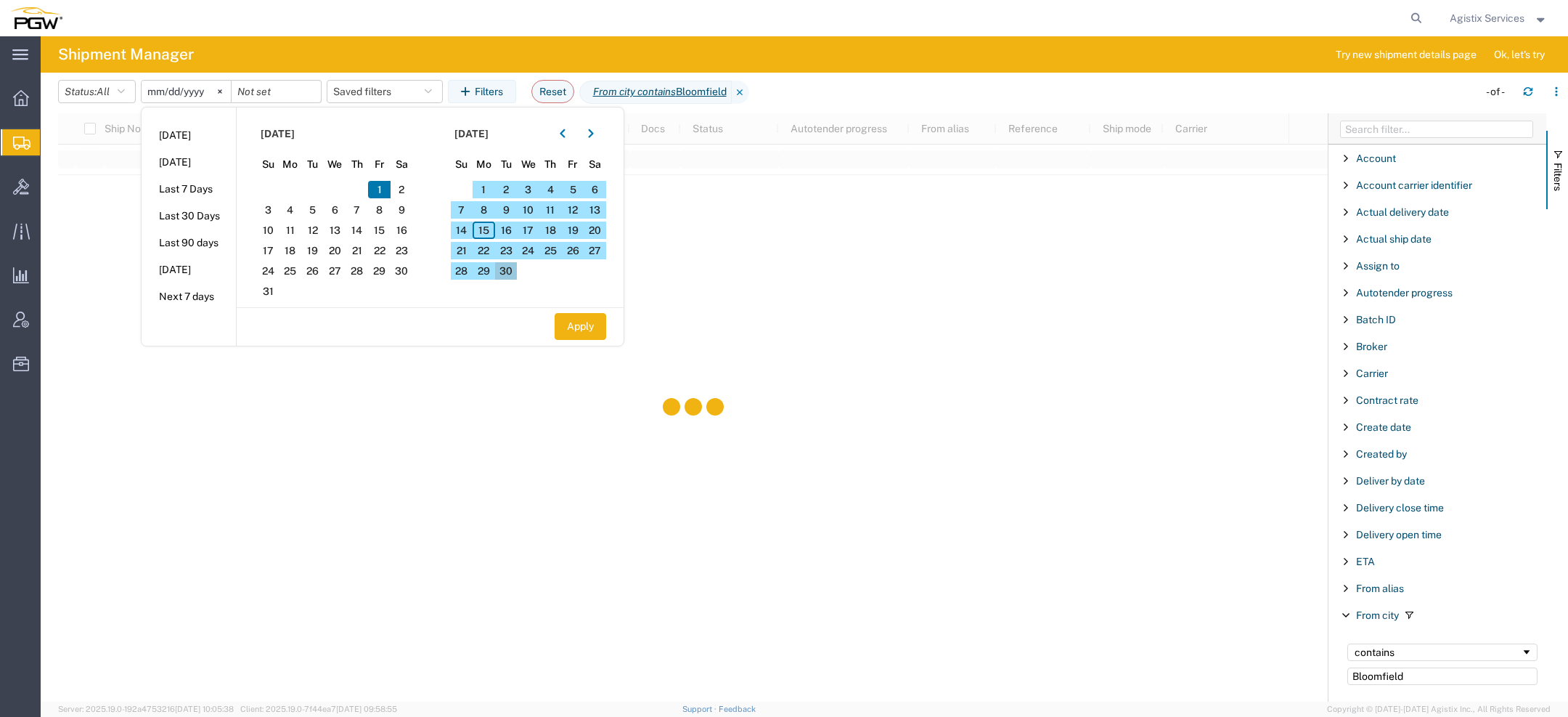
click at [507, 265] on span "30" at bounding box center [506, 270] width 23 height 17
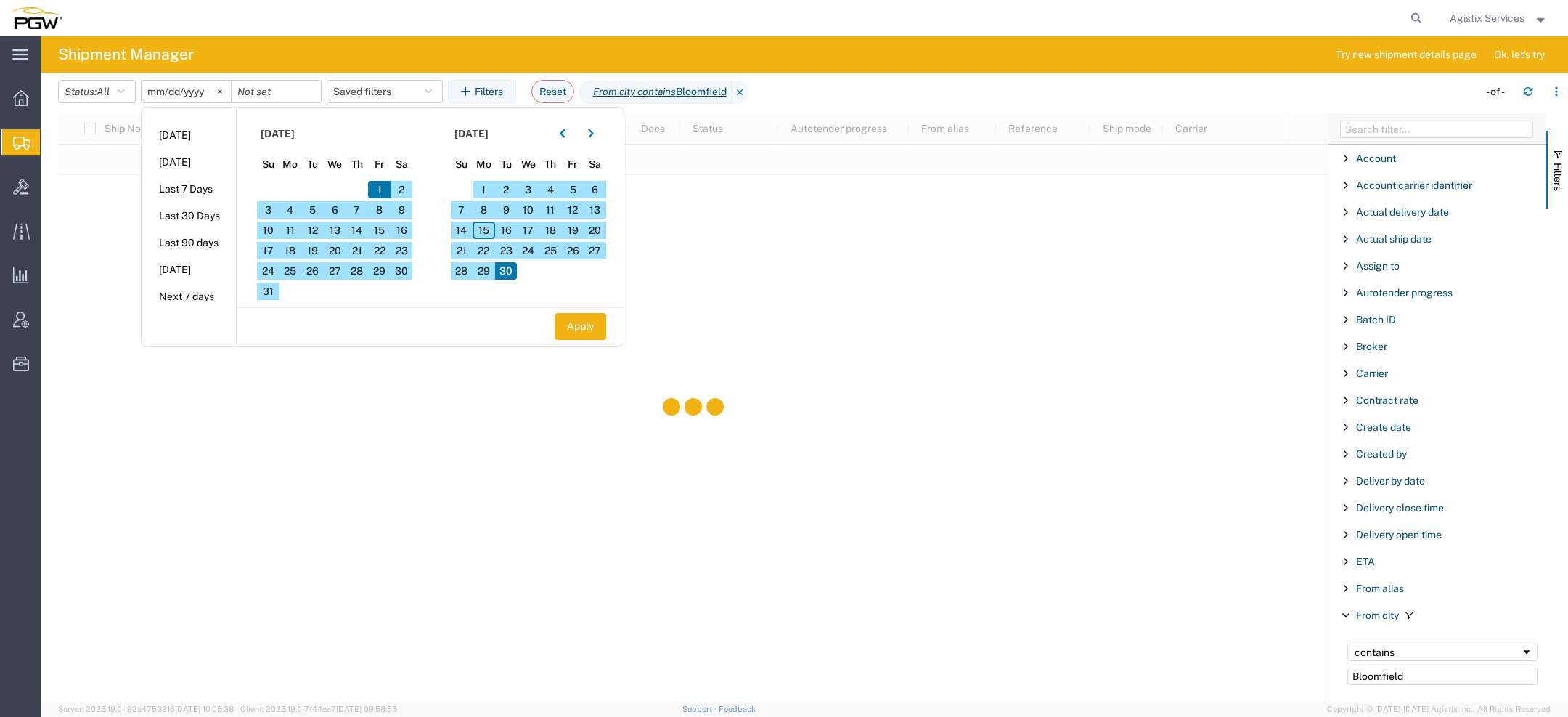
click at [381, 183] on span "1" at bounding box center [379, 189] width 23 height 17
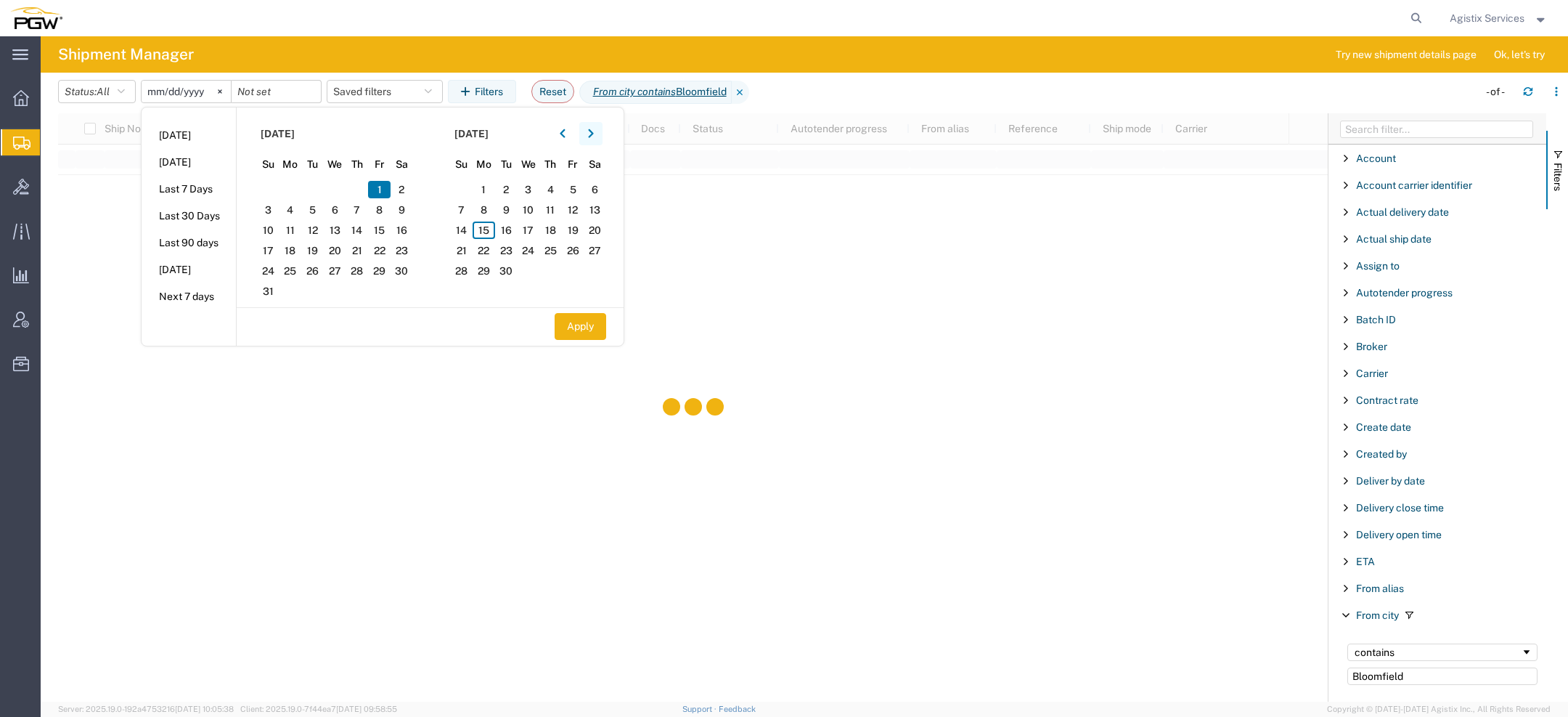
click at [589, 134] on button "button" at bounding box center [591, 133] width 24 height 24
click at [573, 271] on span "31" at bounding box center [573, 270] width 23 height 17
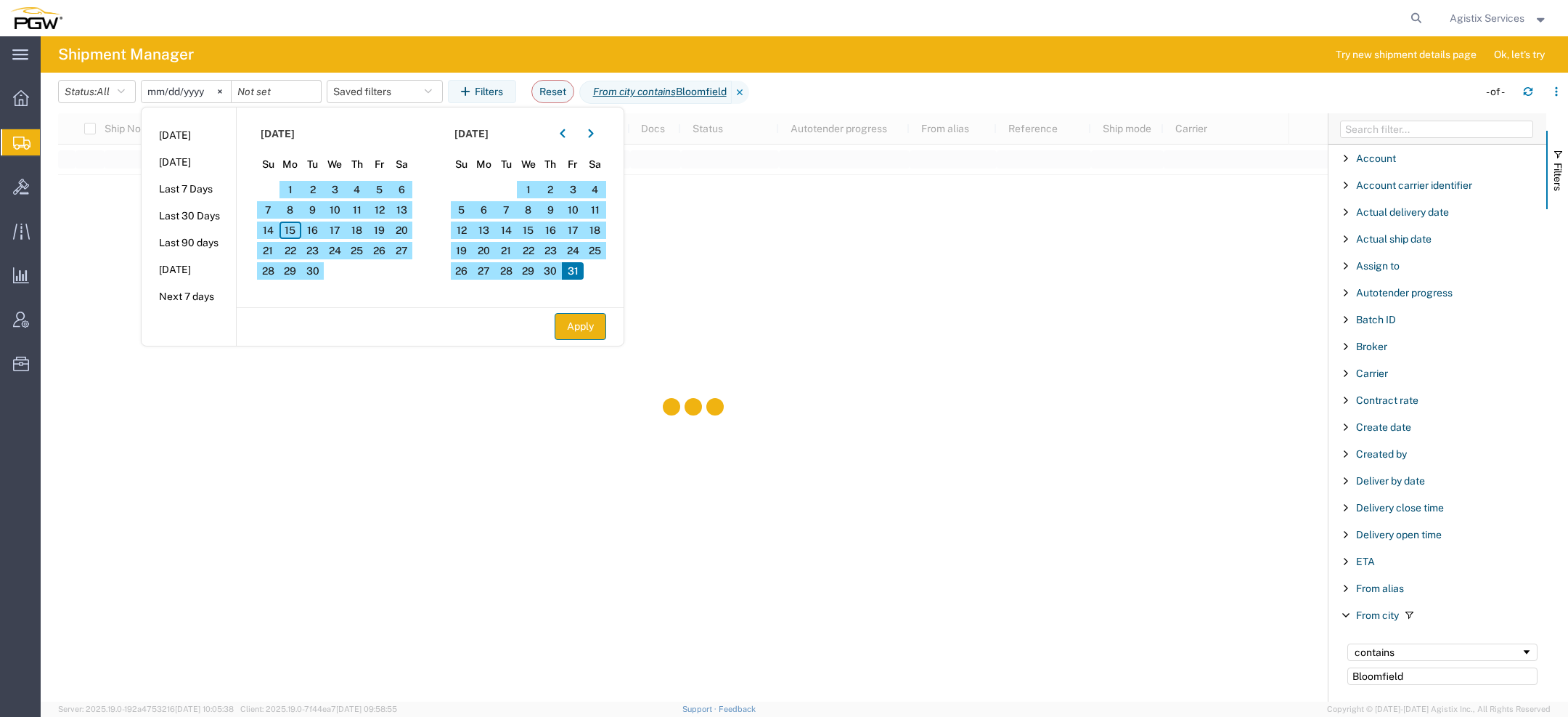
click at [592, 332] on button "Apply" at bounding box center [580, 326] width 52 height 27
type input "[DATE]"
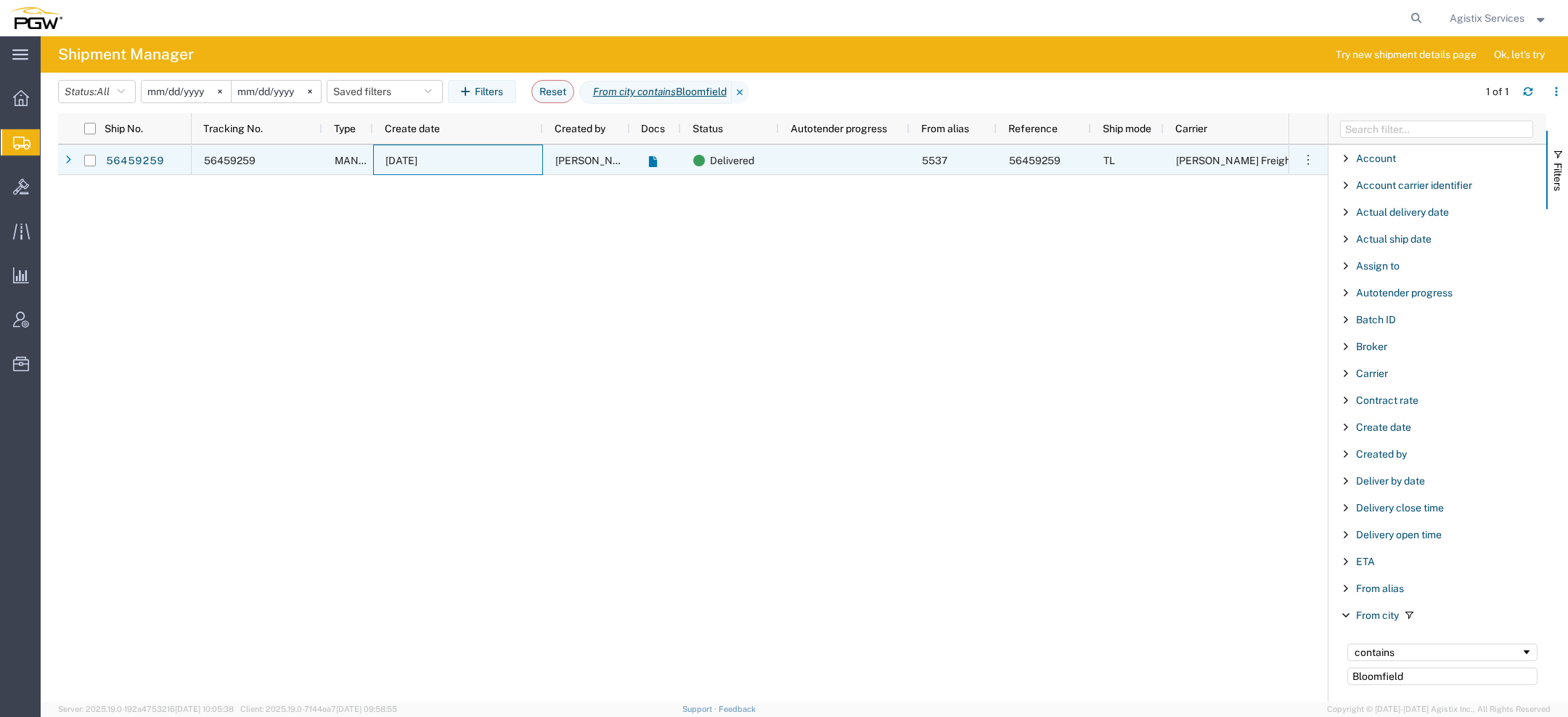
click at [498, 166] on div "[DATE]" at bounding box center [458, 160] width 170 height 31
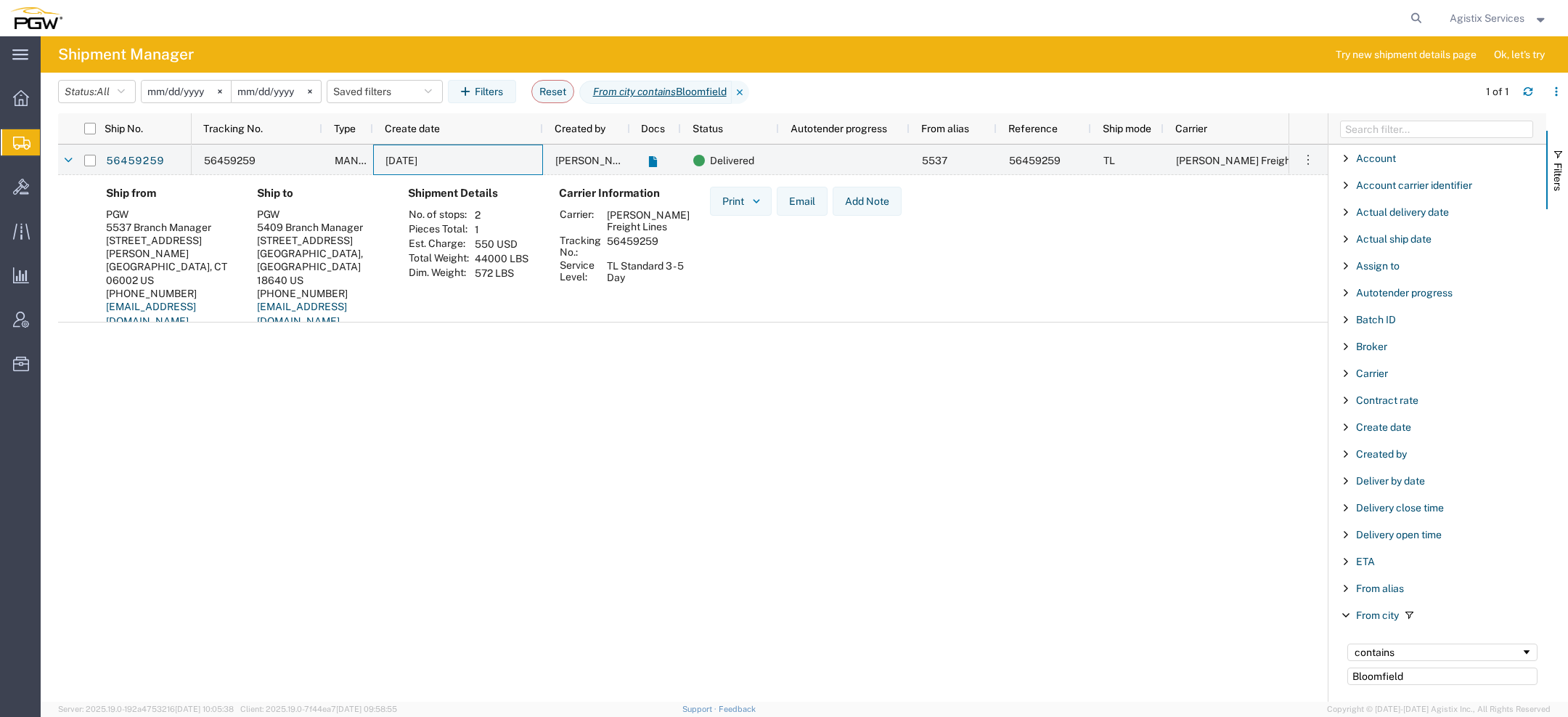
click at [1523, 20] on span "Agistix Services" at bounding box center [1487, 19] width 75 height 16
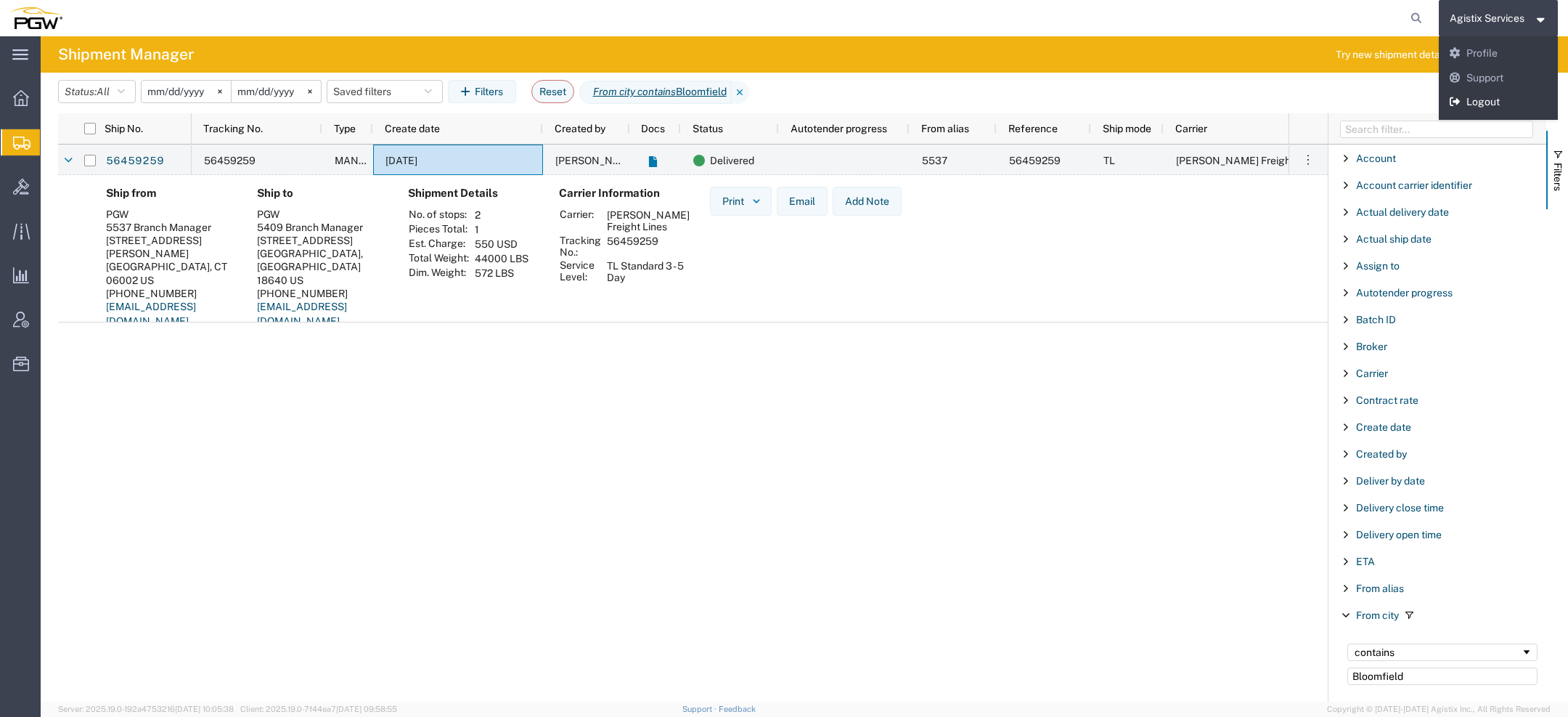
click at [1475, 102] on link "Logout" at bounding box center [1499, 102] width 120 height 24
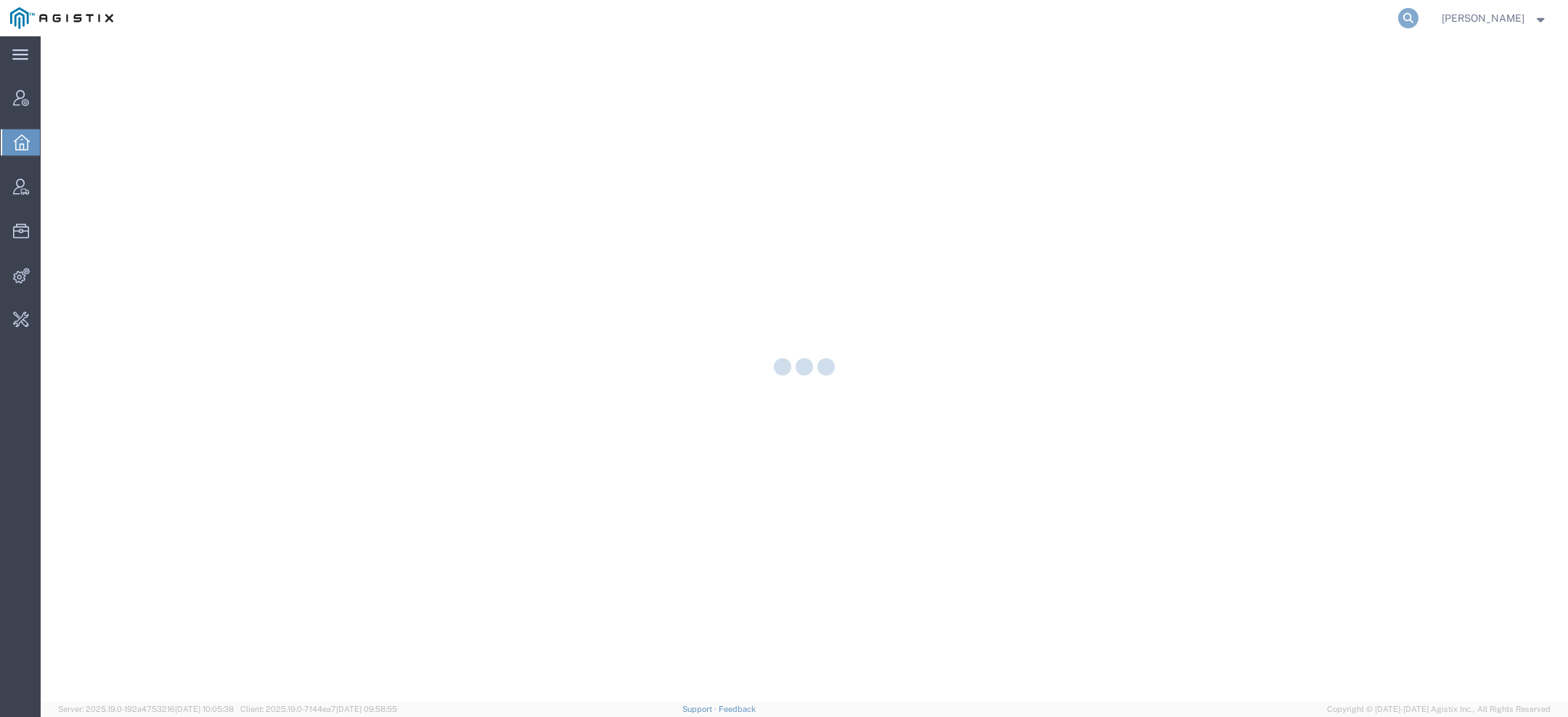
click at [1407, 16] on icon at bounding box center [1408, 18] width 20 height 20
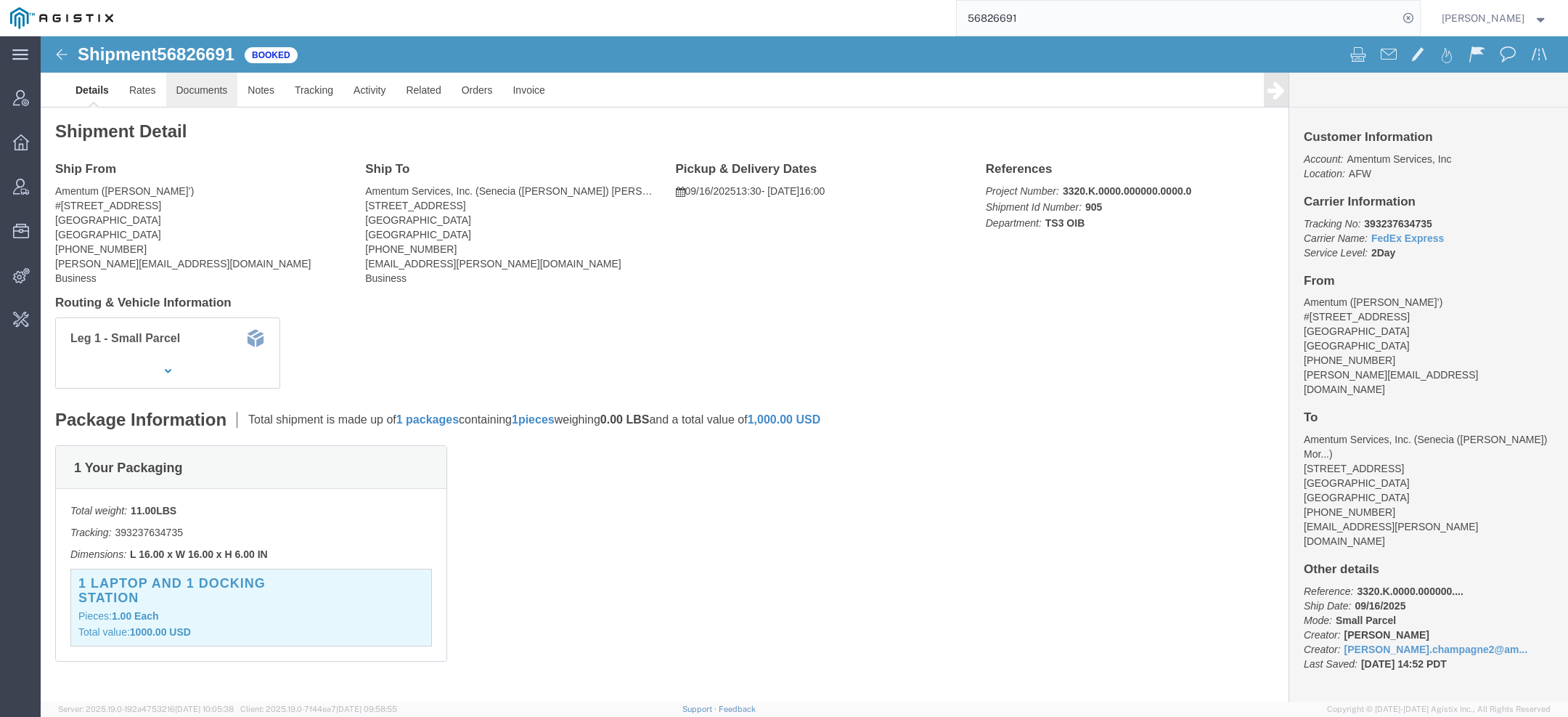
click link "Documents"
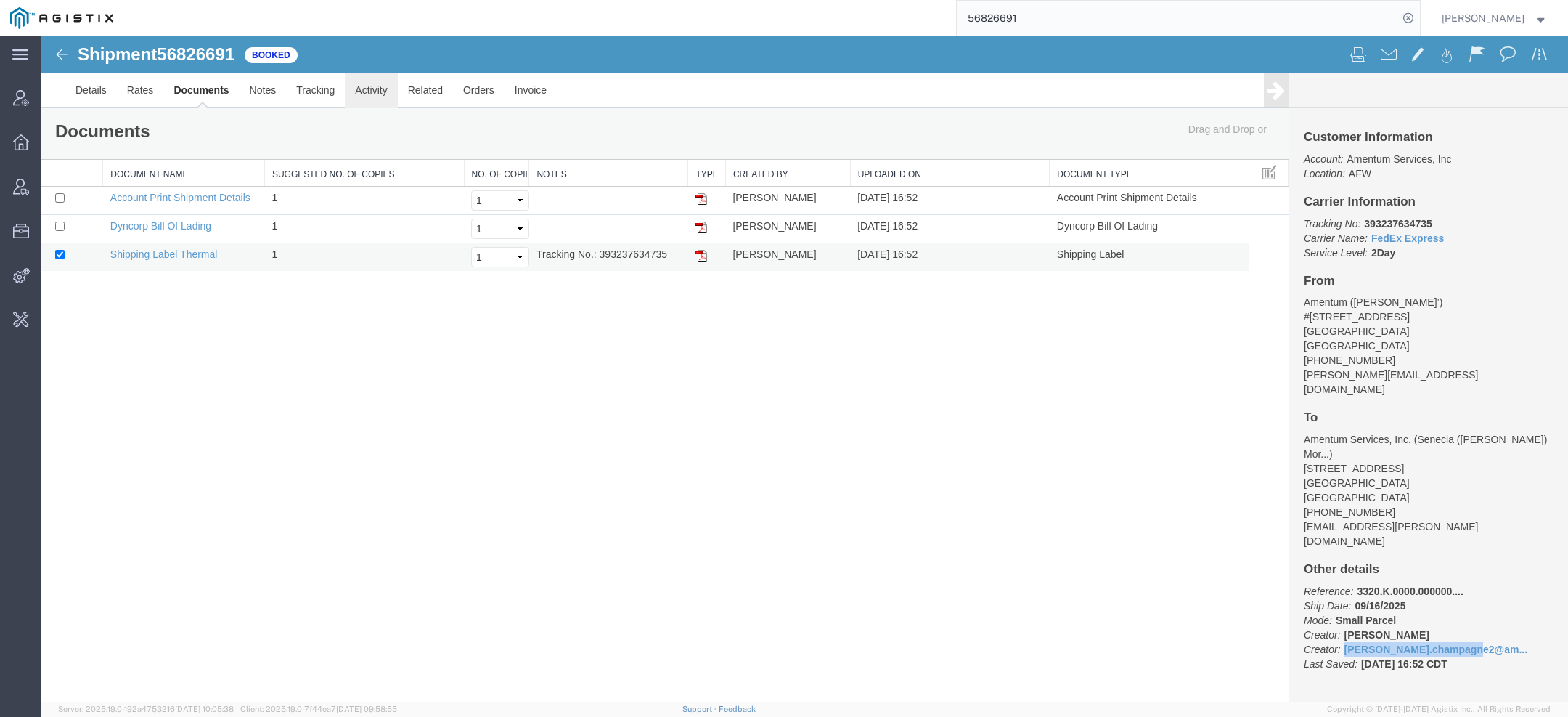
click at [369, 97] on link "Activity" at bounding box center [371, 89] width 52 height 35
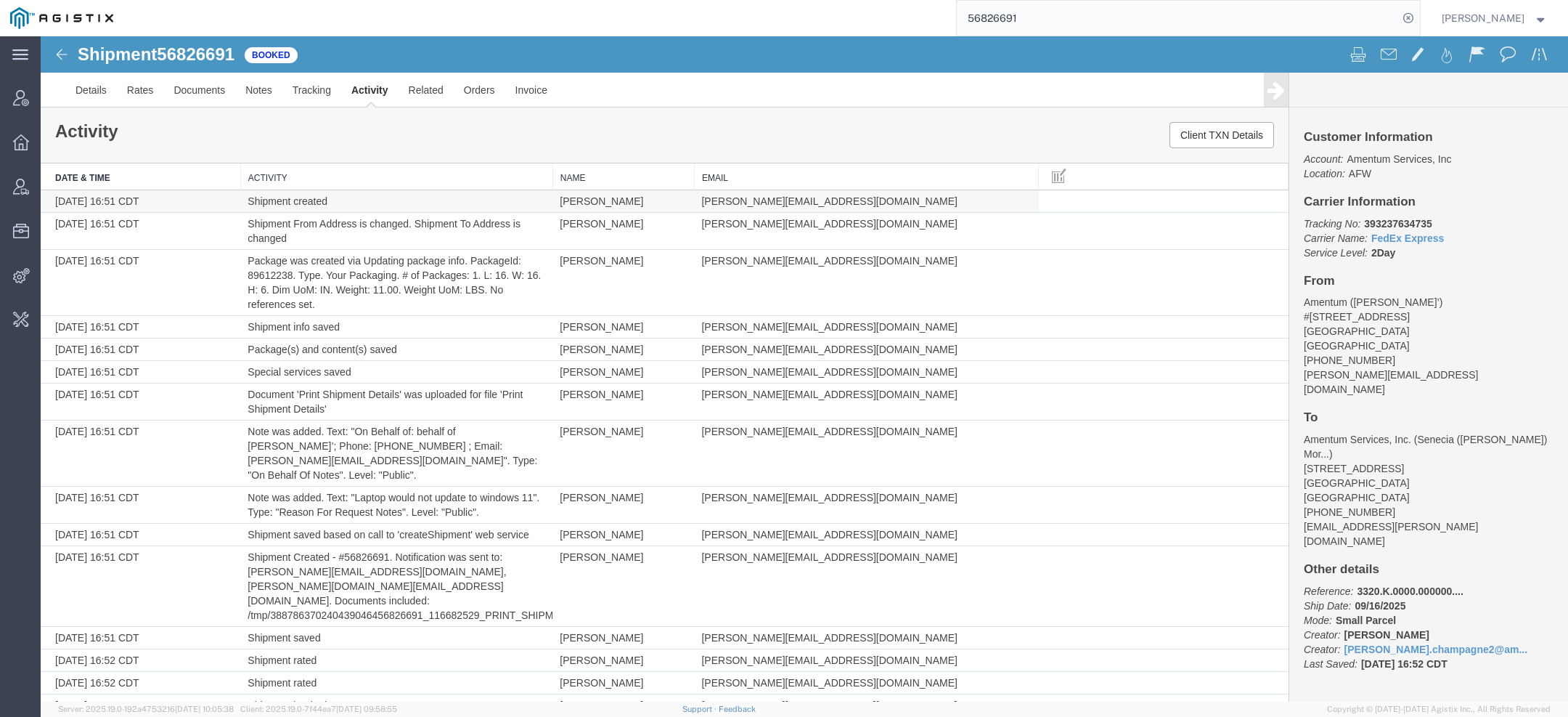
click at [797, 200] on span "[PERSON_NAME][EMAIL_ADDRESS][DOMAIN_NAME]" at bounding box center [829, 201] width 256 height 11
copy td "[PERSON_NAME][EMAIL_ADDRESS][DOMAIN_NAME]"
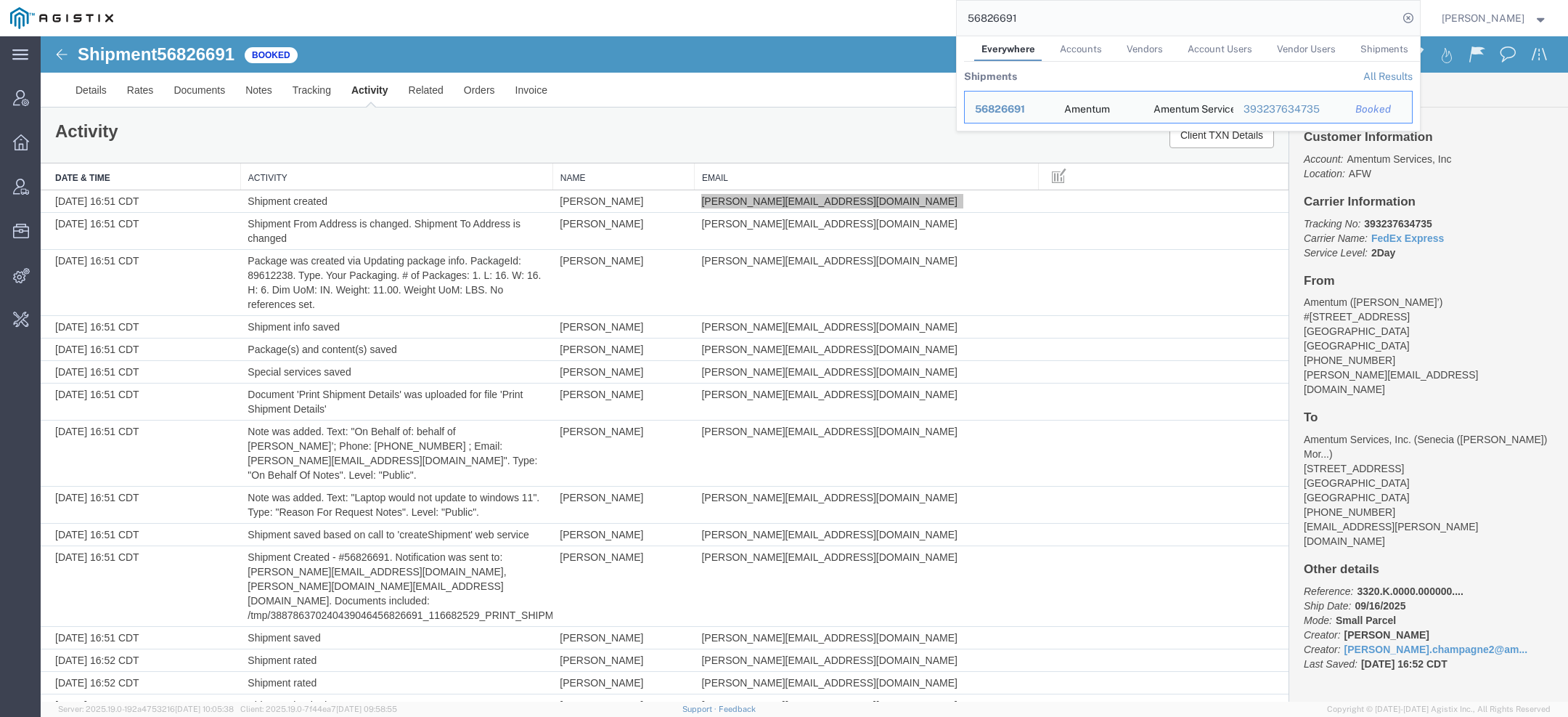
drag, startPoint x: 1044, startPoint y: 28, endPoint x: 799, endPoint y: -5, distance: 247.2
click at [799, 0] on html "main_menu Created with Sketch. Collapse Menu Account Manager Overview Vendor Ma…" at bounding box center [784, 358] width 1568 height 717
paste input "[PERSON_NAME][EMAIL_ADDRESS][DOMAIN_NAME]"
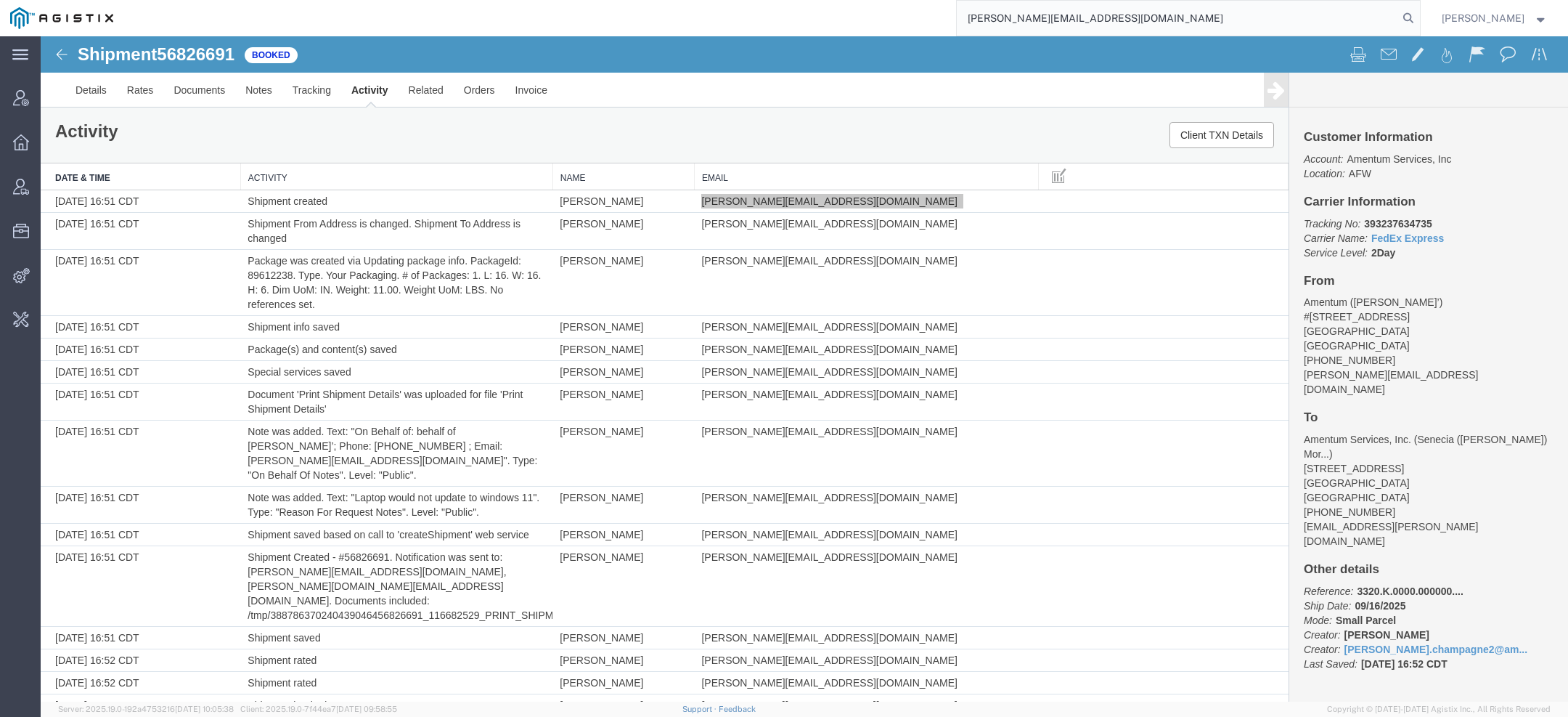
type input "[PERSON_NAME][EMAIL_ADDRESS][DOMAIN_NAME]"
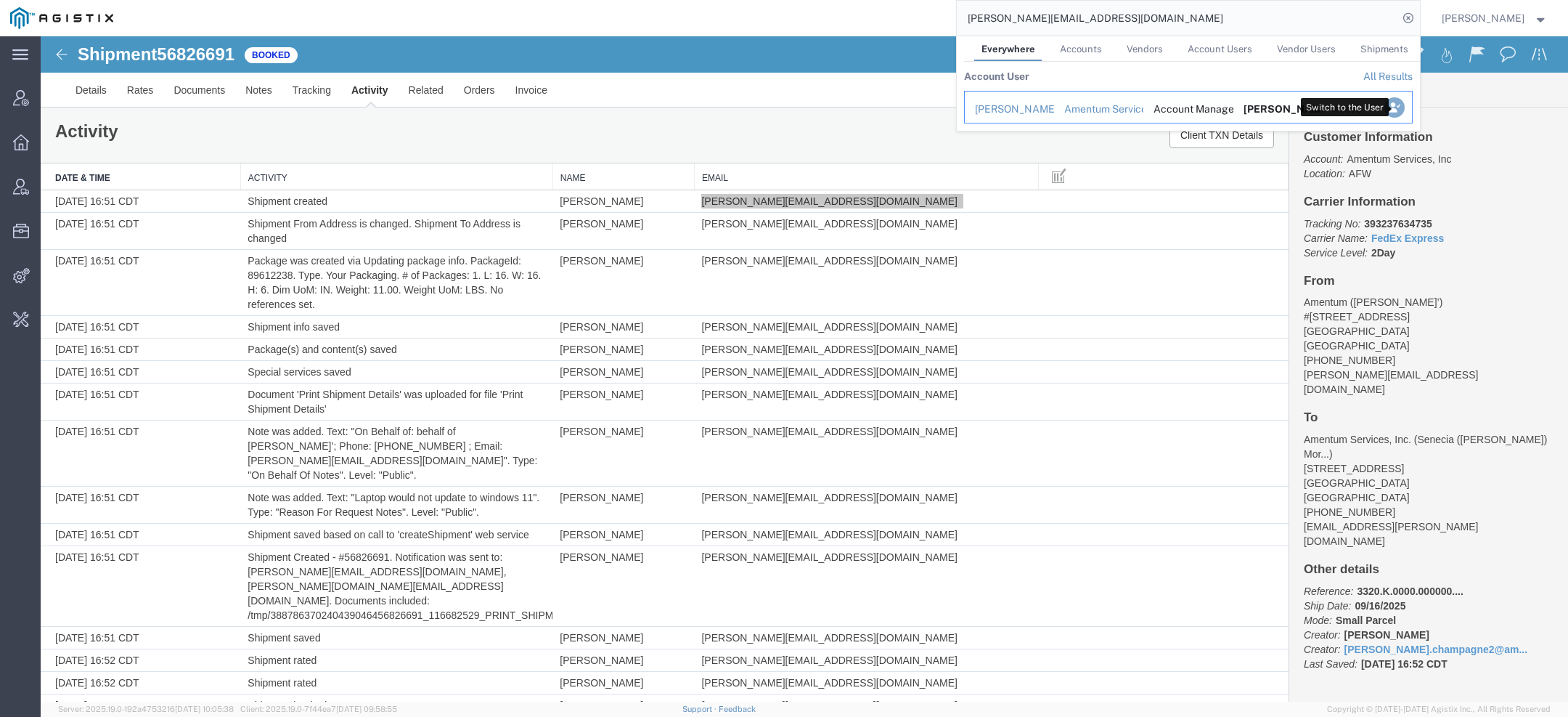
click at [1393, 108] on icon "Search Results" at bounding box center [1394, 107] width 20 height 20
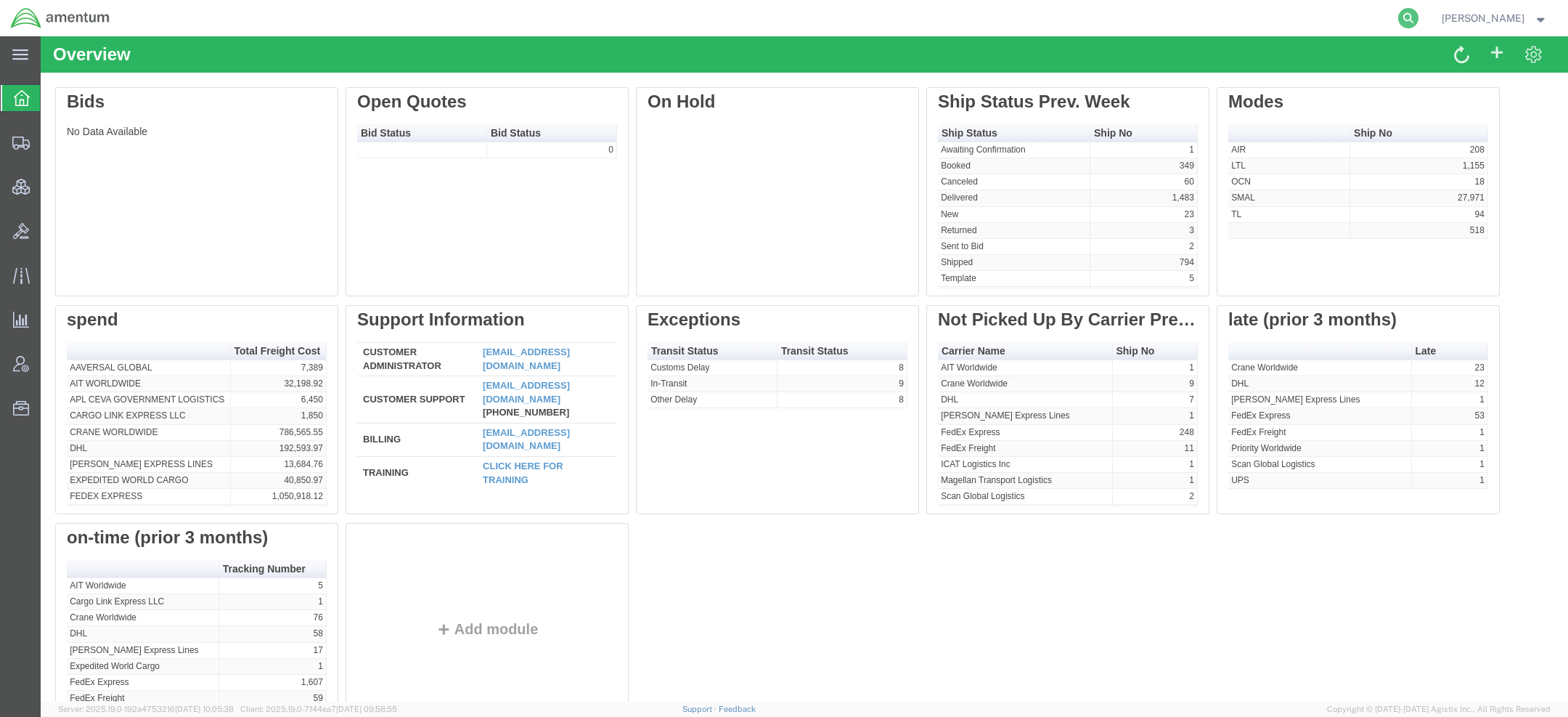
click at [1401, 24] on icon at bounding box center [1408, 18] width 20 height 20
paste input "56826691"
type input "56826691"
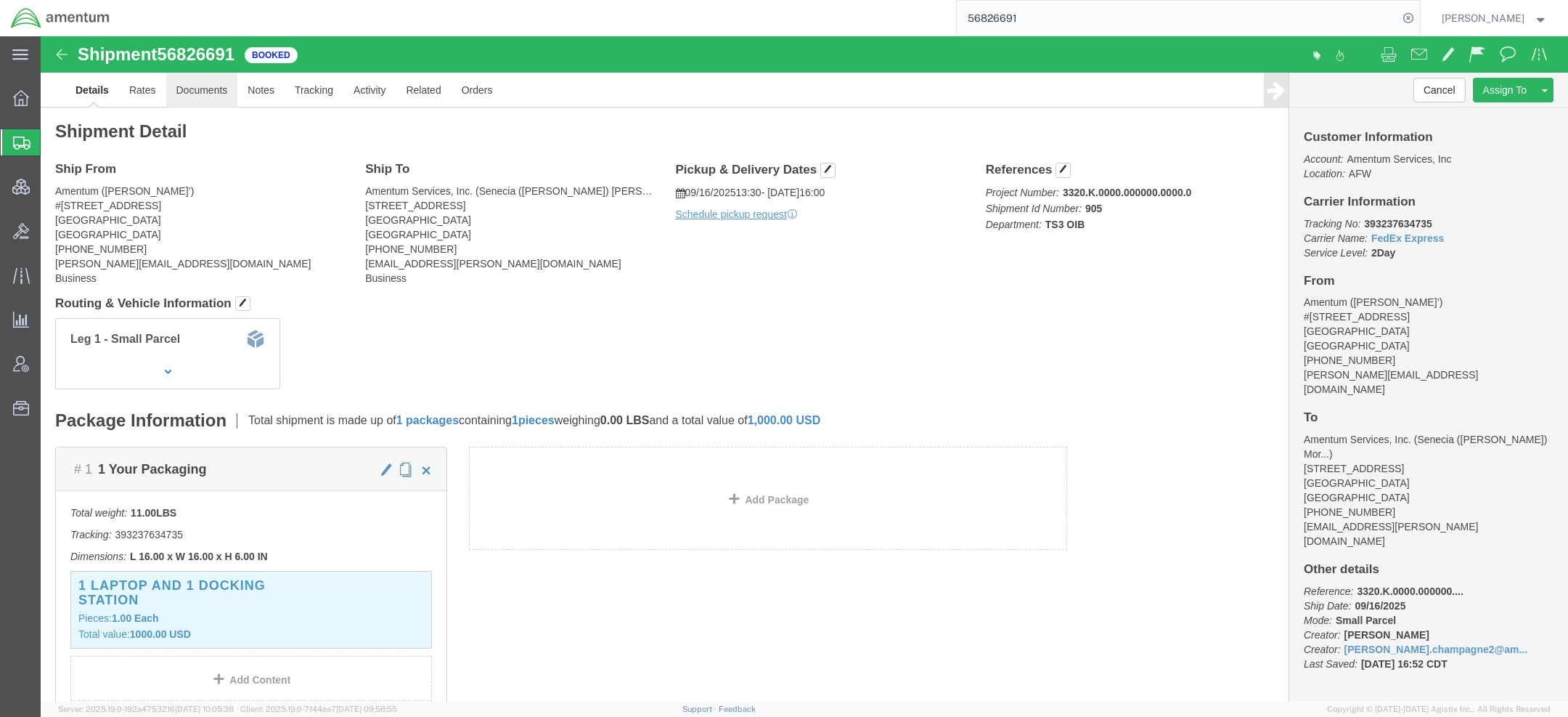
click link "Documents"
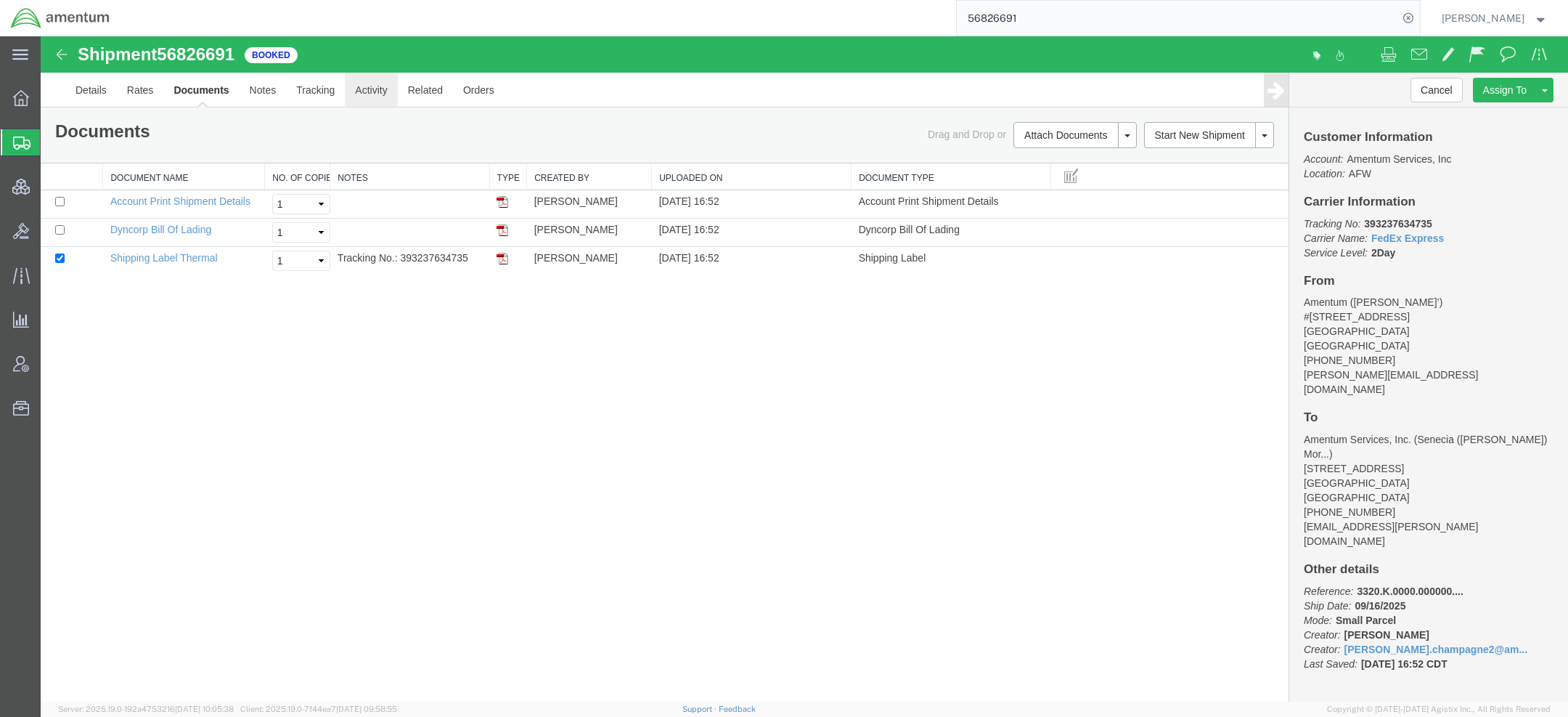
click at [361, 93] on link "Activity" at bounding box center [371, 89] width 52 height 35
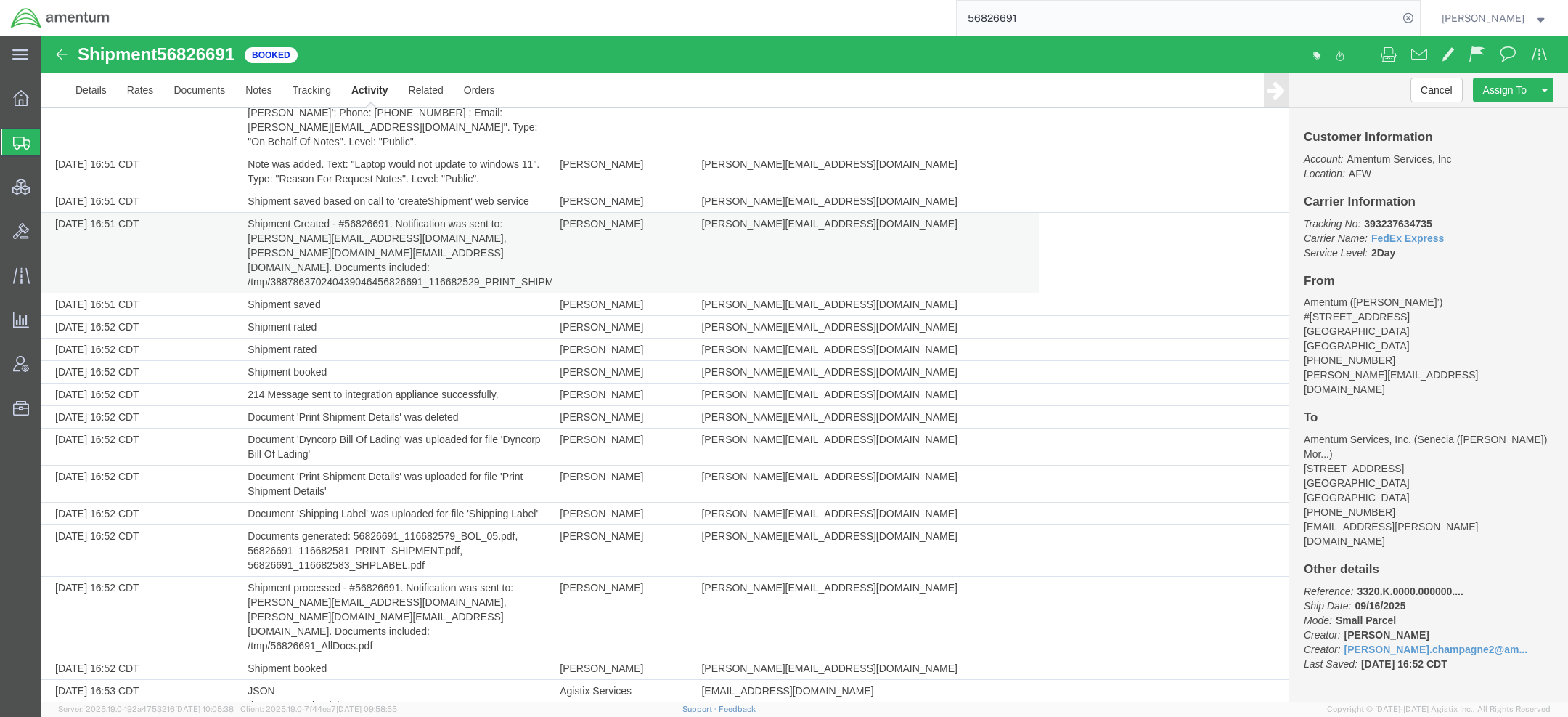
scroll to position [334, 0]
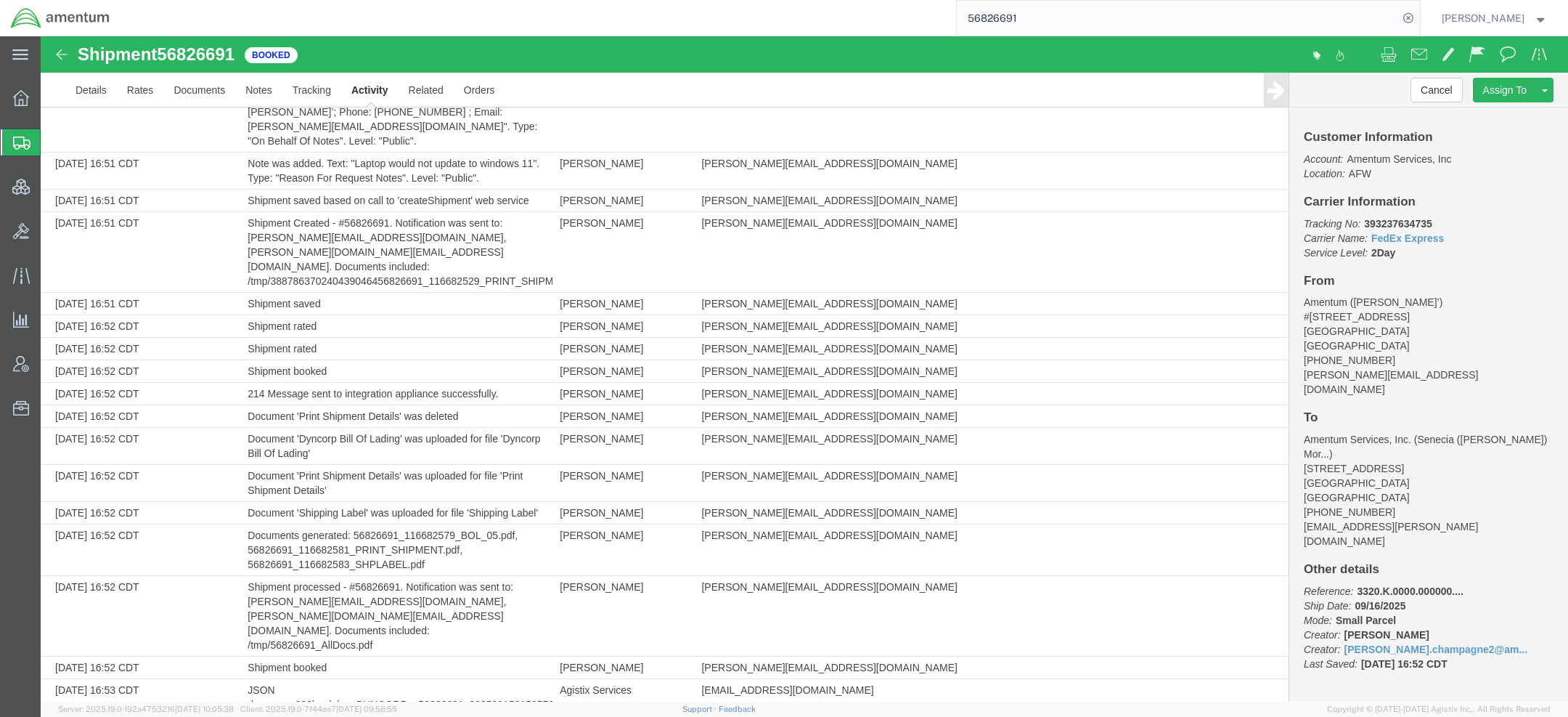
click at [1491, 23] on span "[PERSON_NAME]" at bounding box center [1483, 19] width 83 height 16
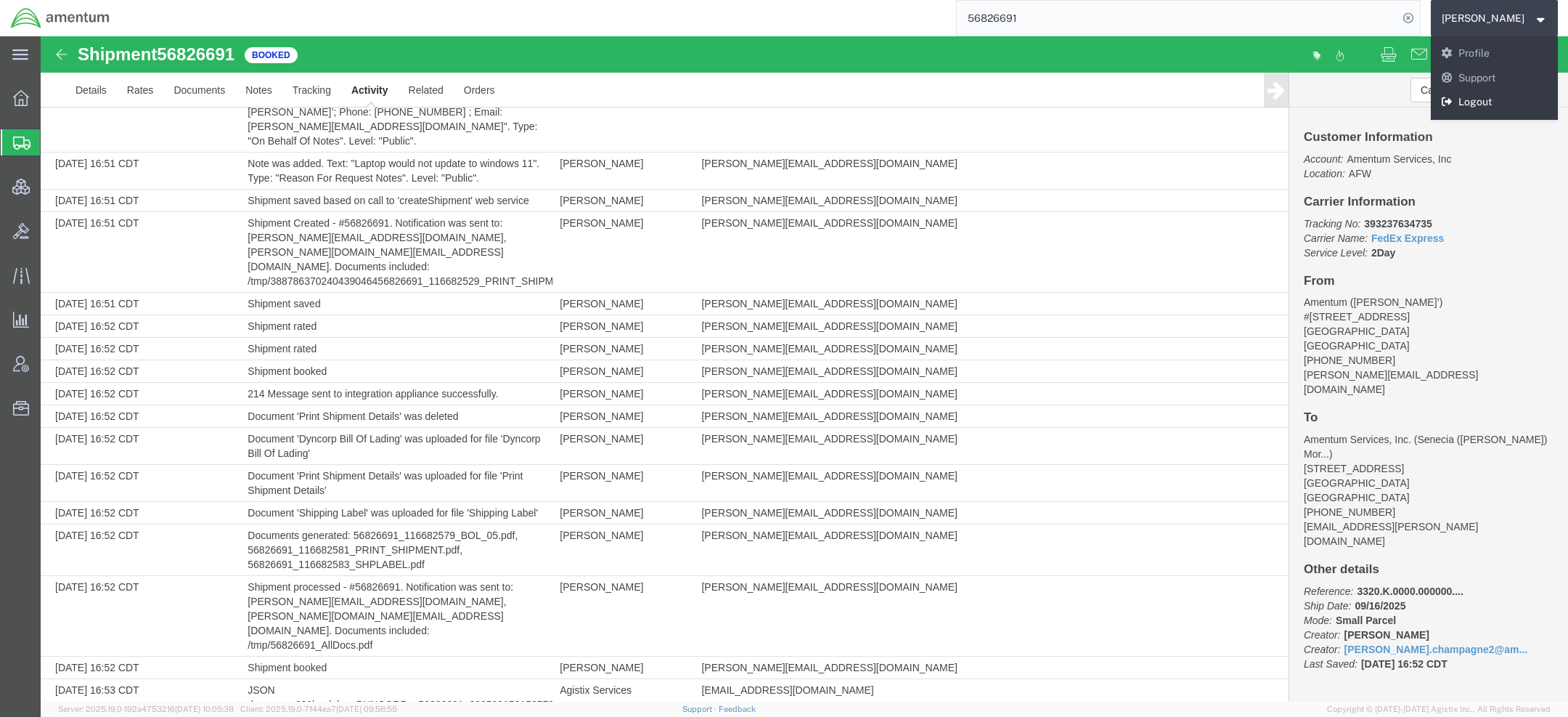
click at [1477, 100] on link "Logout" at bounding box center [1494, 102] width 127 height 24
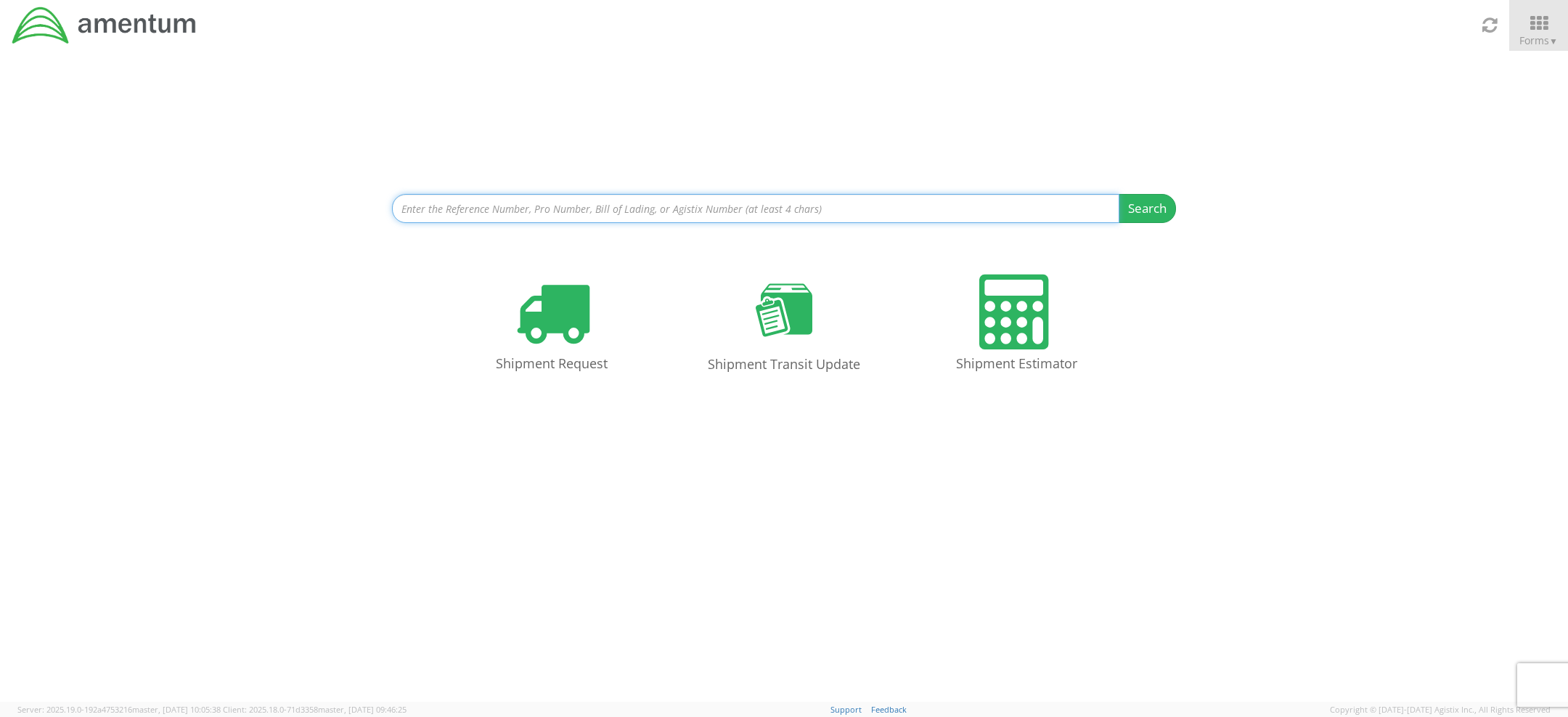
click at [882, 195] on input at bounding box center [756, 209] width 727 height 29
type input "56826691"
click at [1118, 194] on button "Search" at bounding box center [1147, 209] width 58 height 29
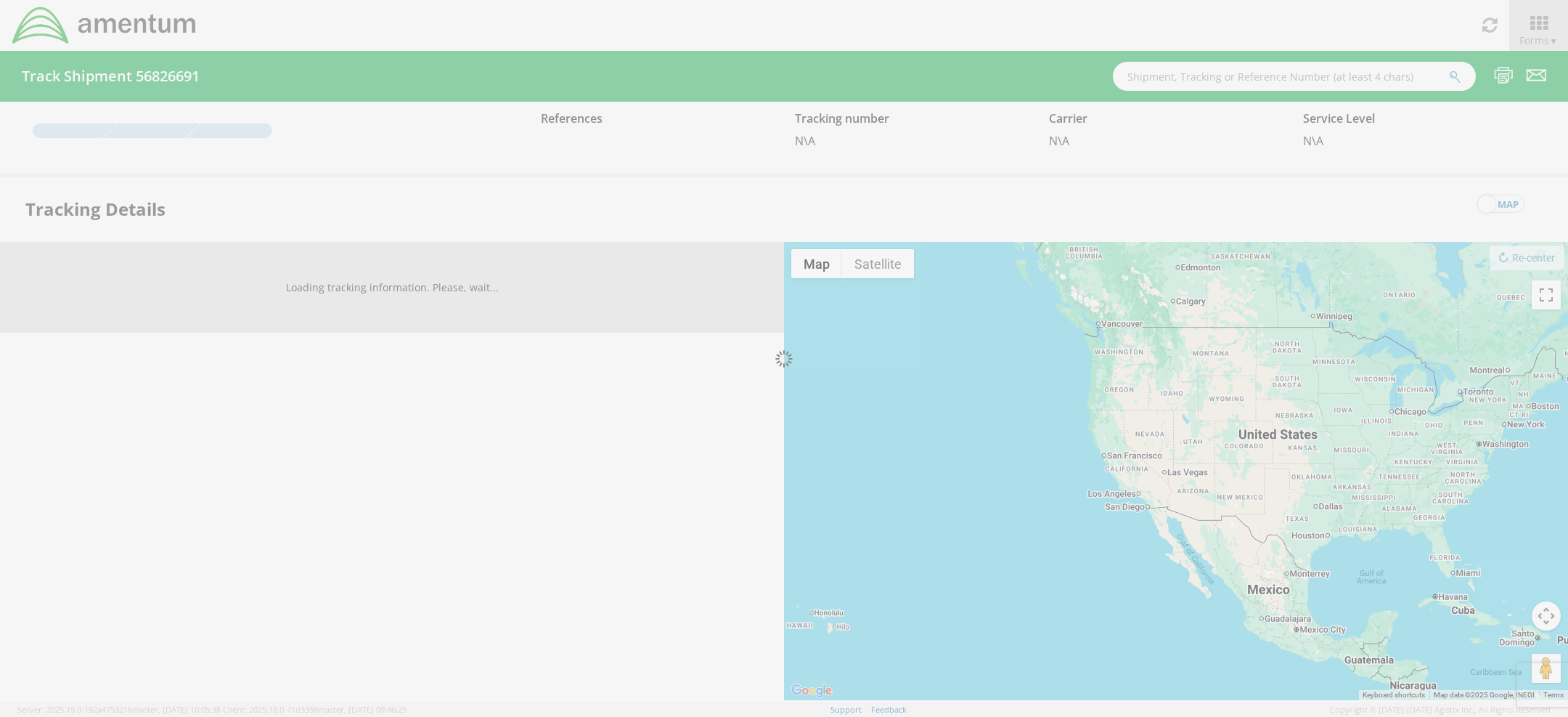
click at [1537, 26] on div at bounding box center [784, 358] width 1568 height 717
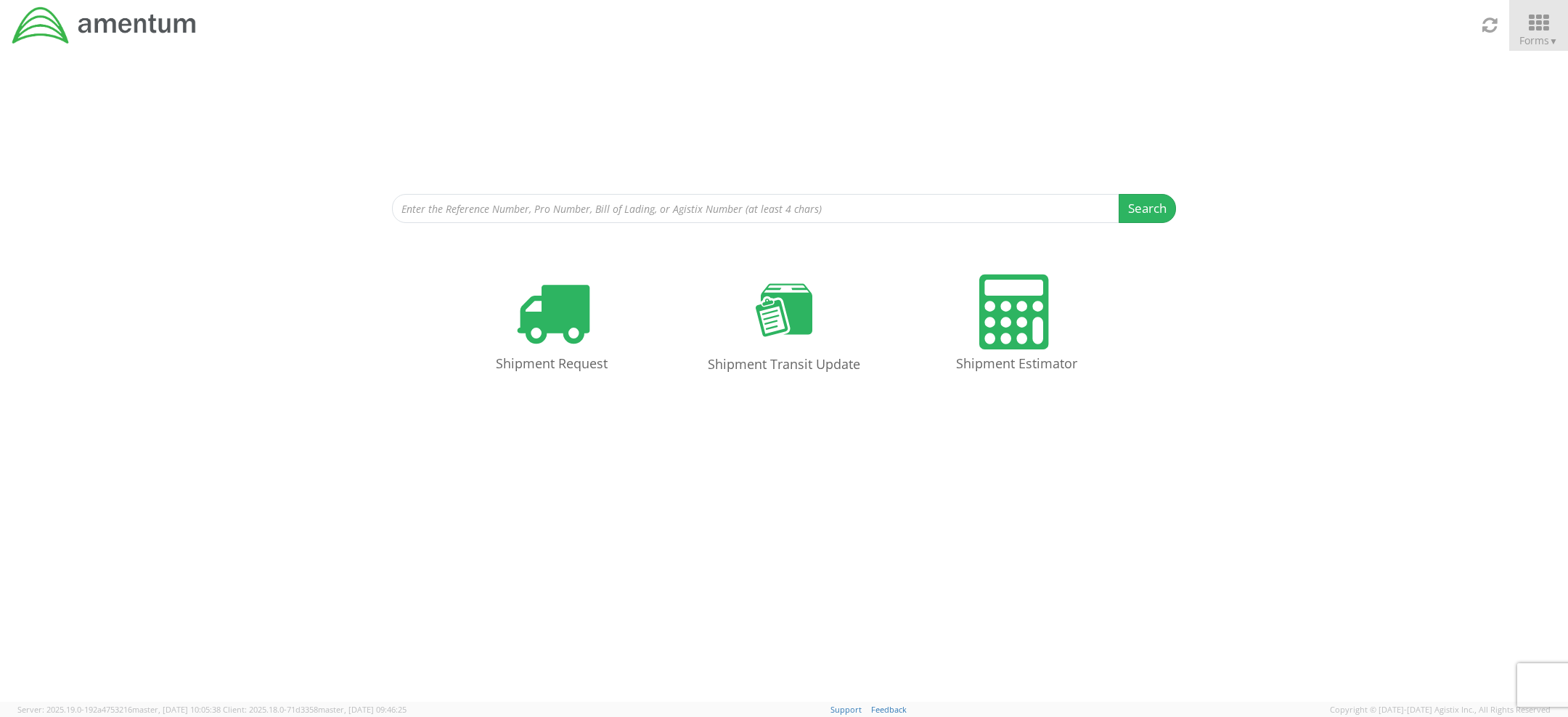
click at [1523, 43] on span "Forms ▼" at bounding box center [1538, 40] width 38 height 14
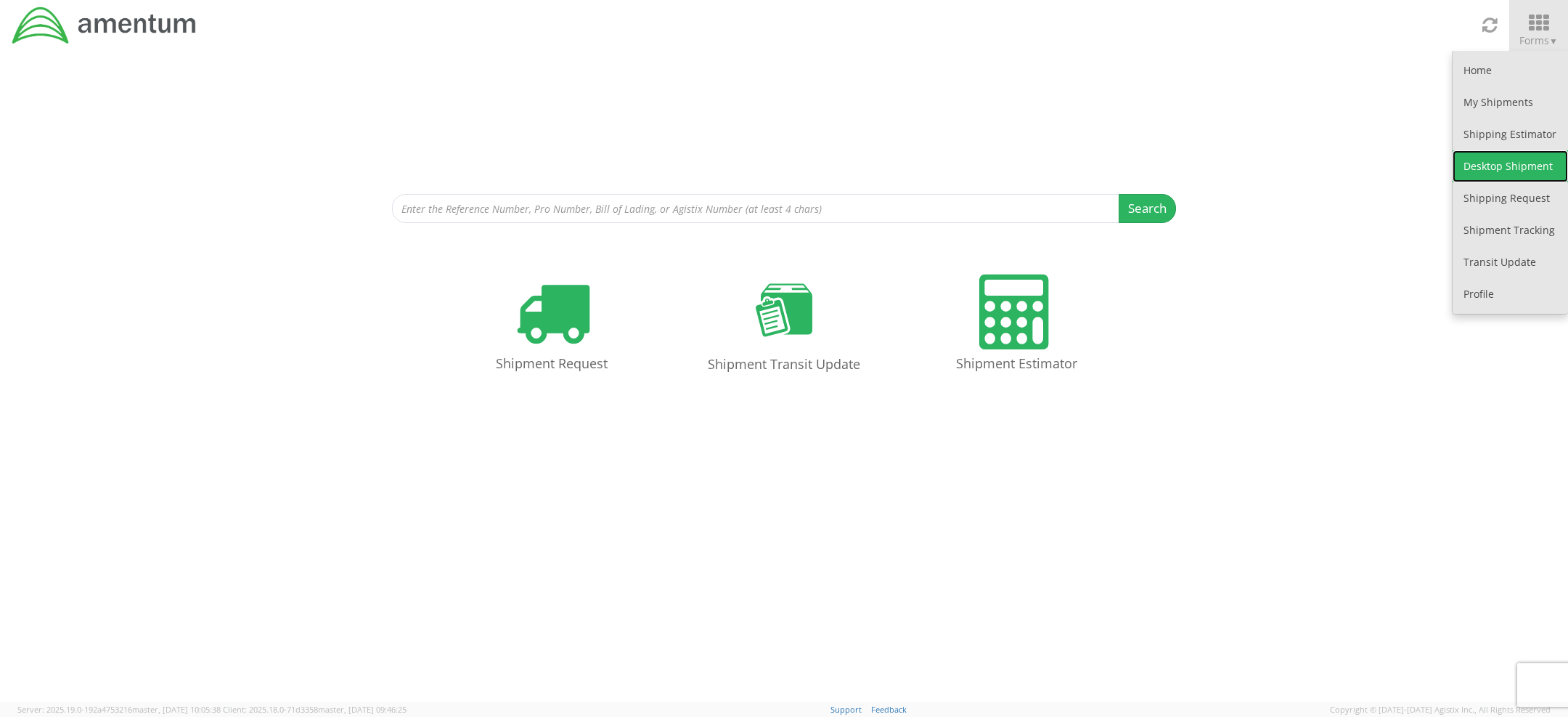
click at [1475, 162] on link "Desktop Shipment" at bounding box center [1510, 166] width 115 height 32
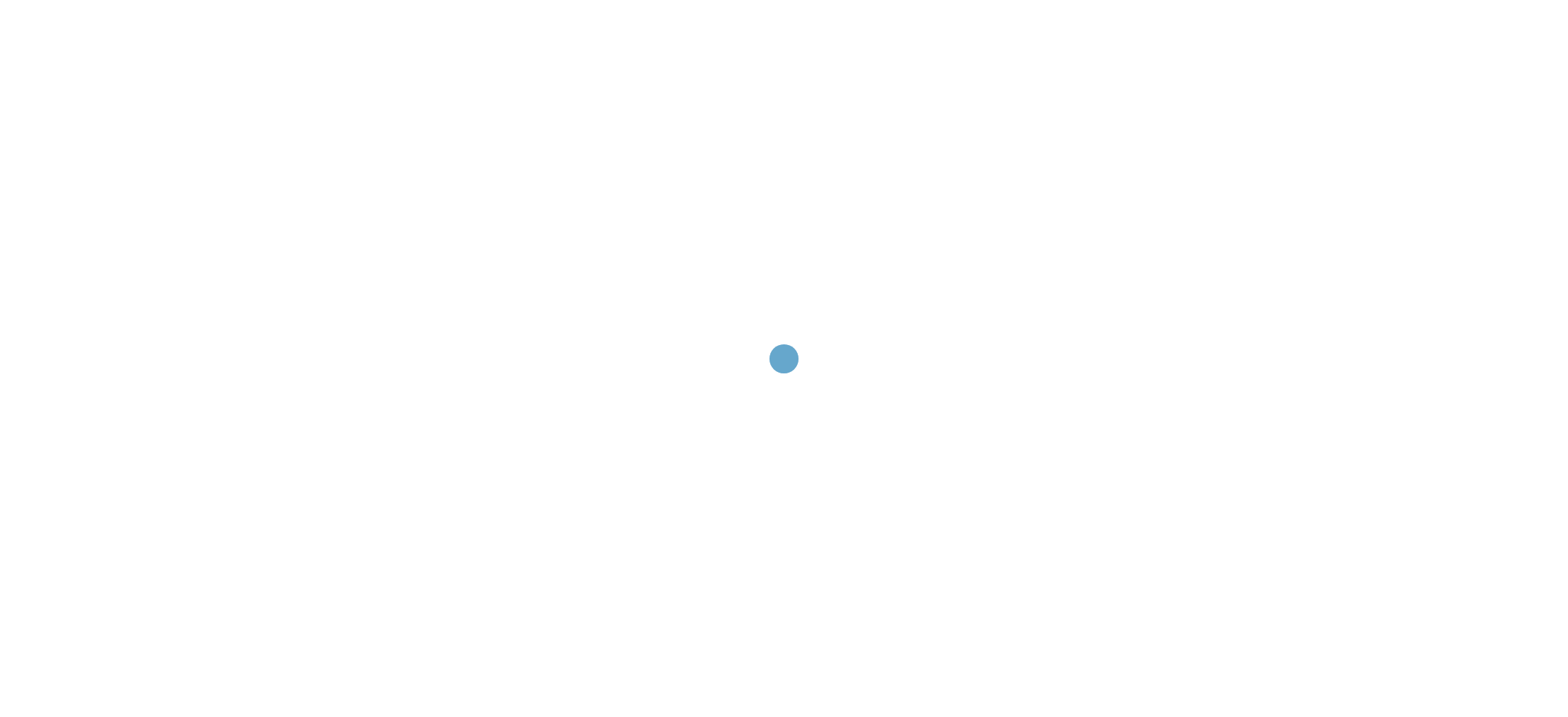
click at [1092, 72] on div at bounding box center [784, 358] width 1568 height 717
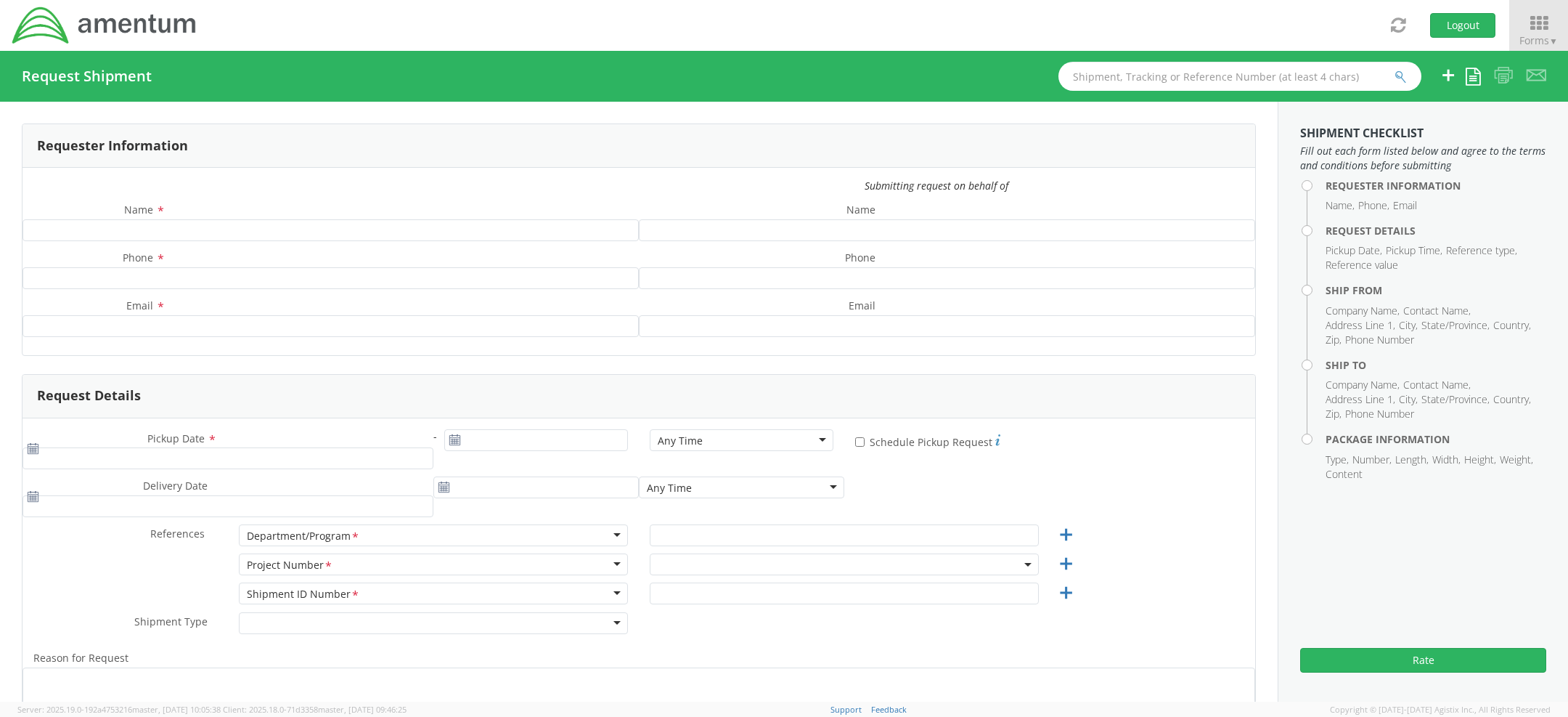
click at [1139, 71] on input "text" at bounding box center [1239, 76] width 363 height 29
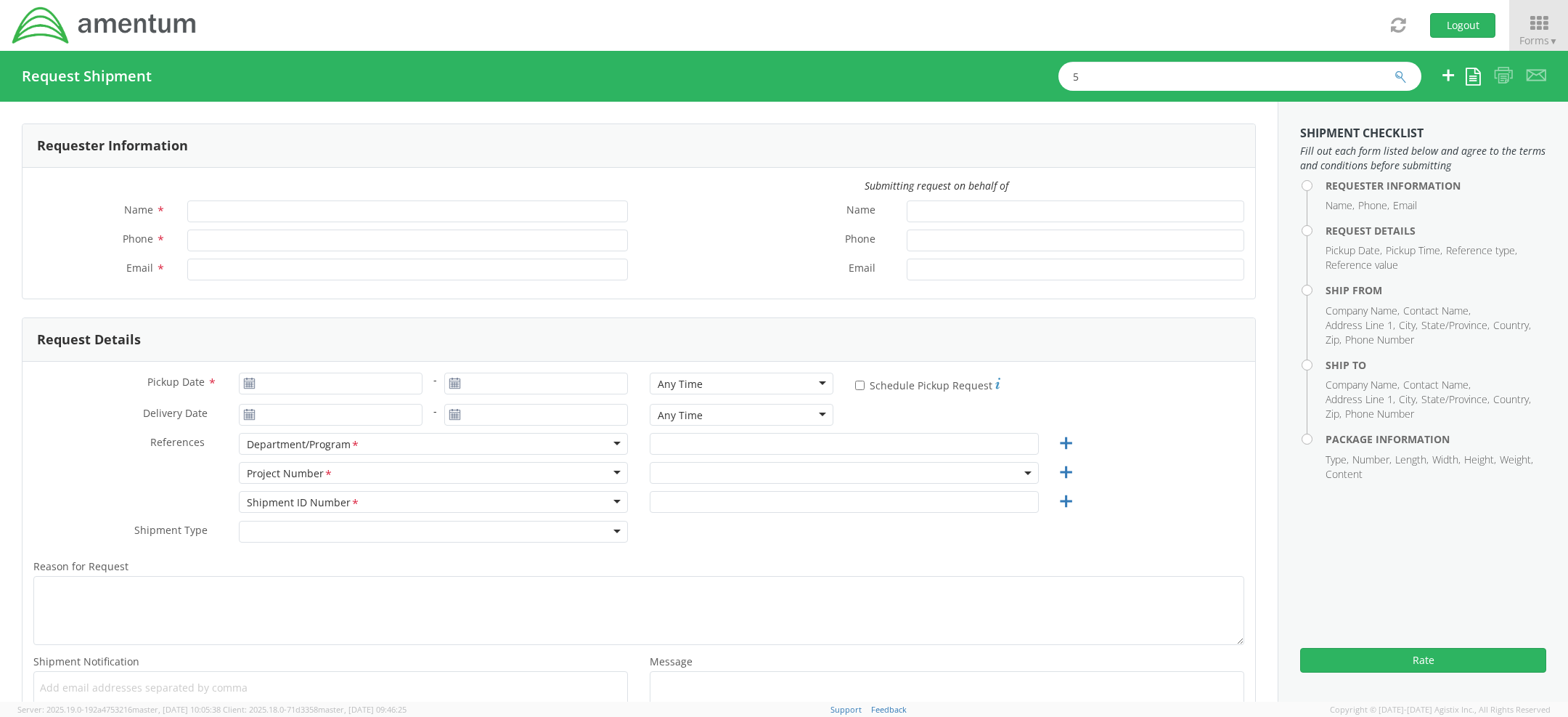
type input "56"
type input "[PERSON_NAME]"
type input "[PHONE_NUMBER]"
type input "[PERSON_NAME][EMAIL_ADDRESS][DOMAIN_NAME]"
type input "56826691"
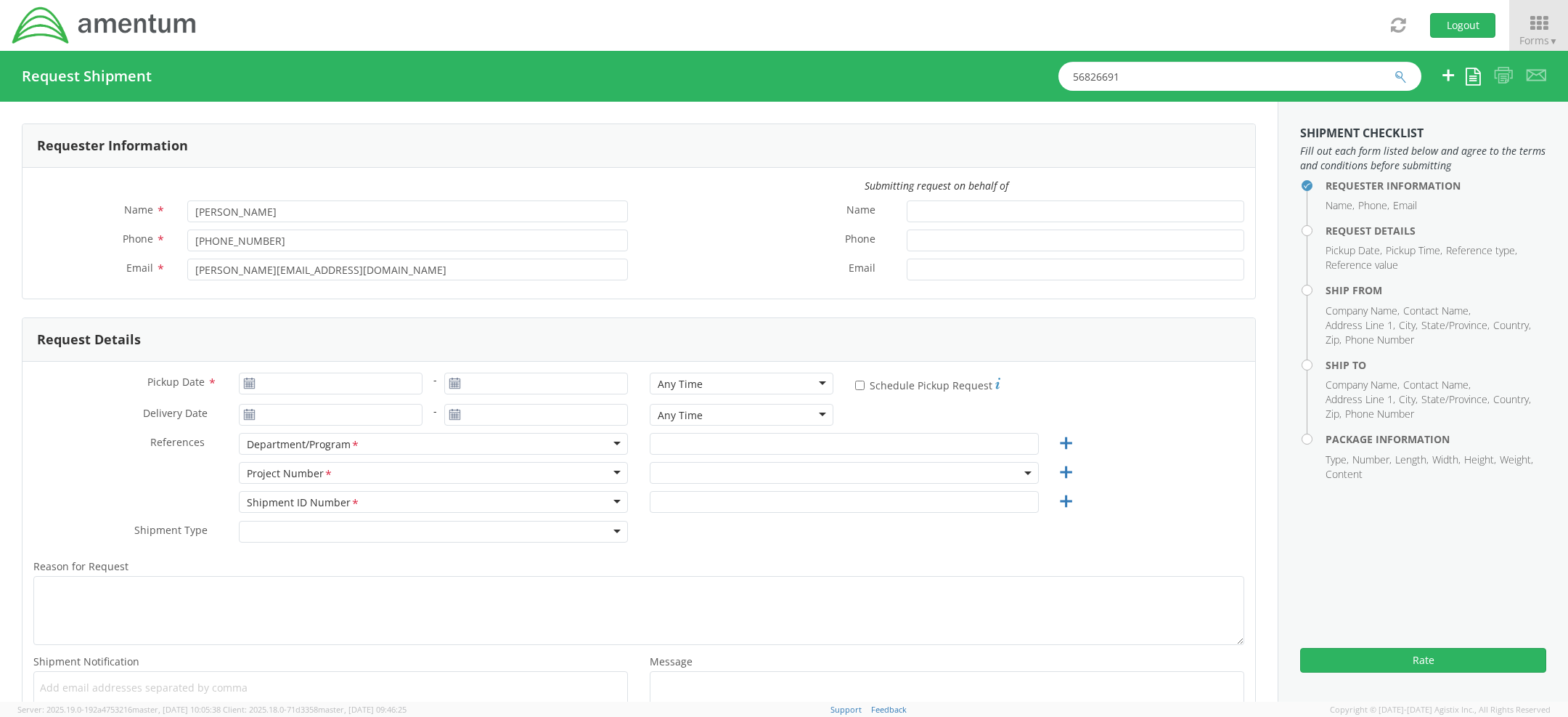
click at [1394, 69] on button "submit" at bounding box center [1400, 77] width 12 height 17
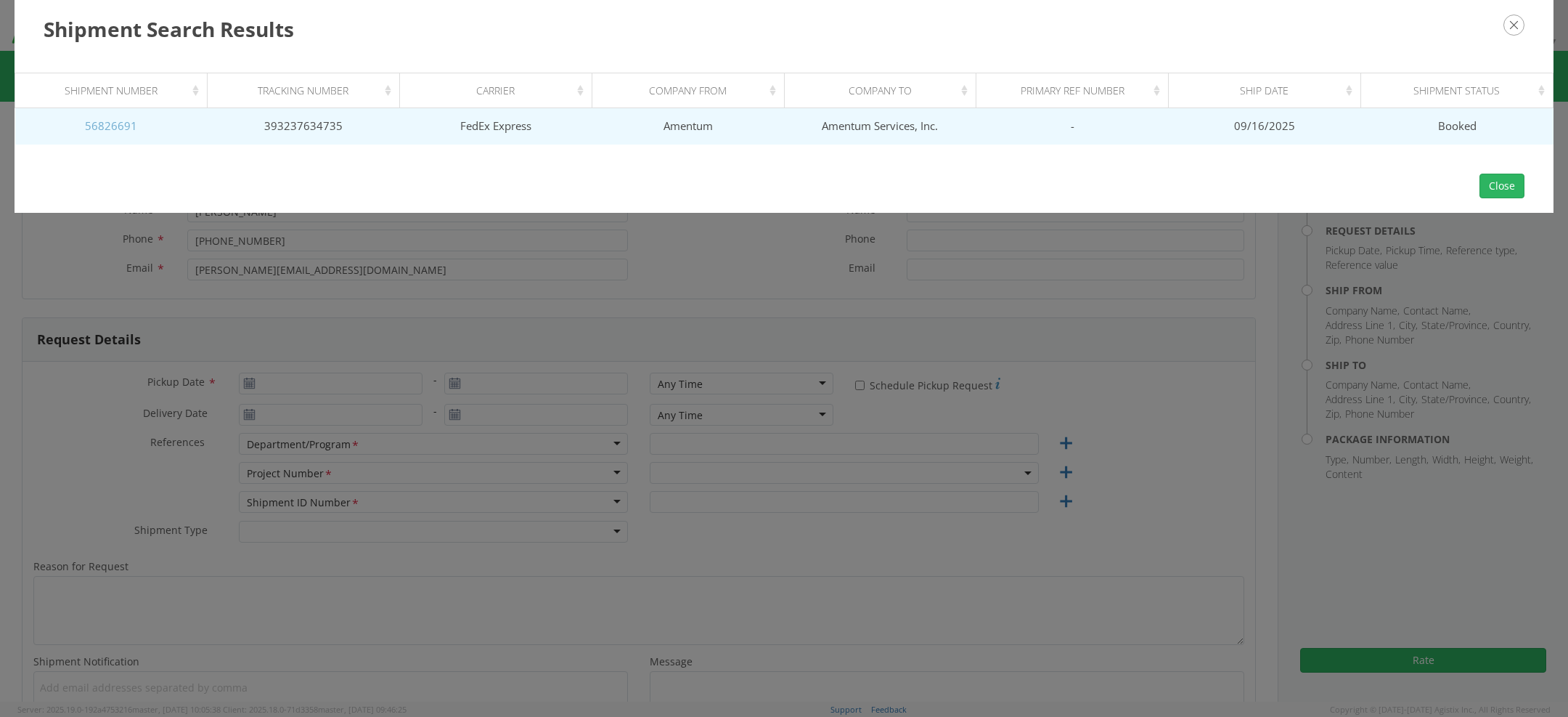
click at [130, 125] on link "56826691" at bounding box center [111, 126] width 52 height 15
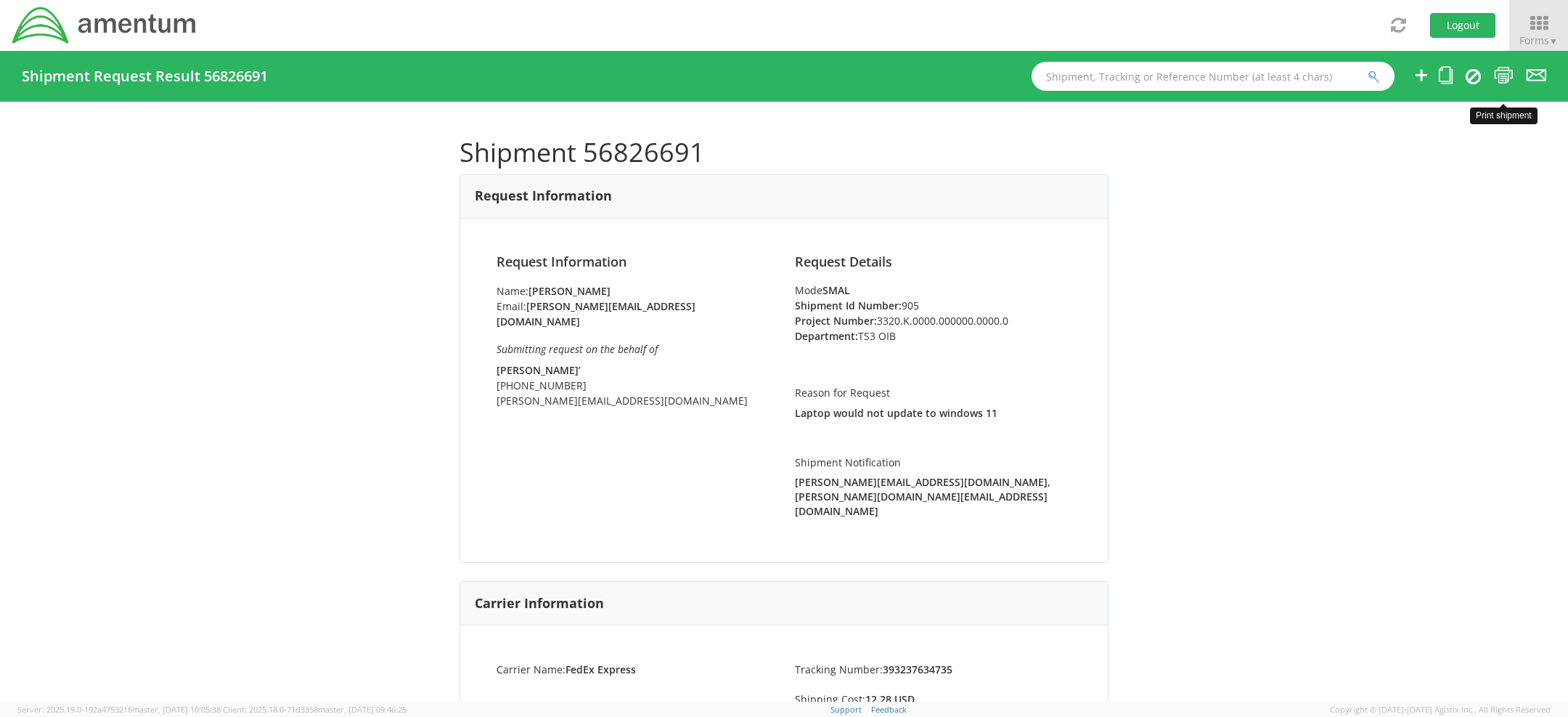
click at [1501, 73] on icon at bounding box center [1504, 75] width 19 height 18
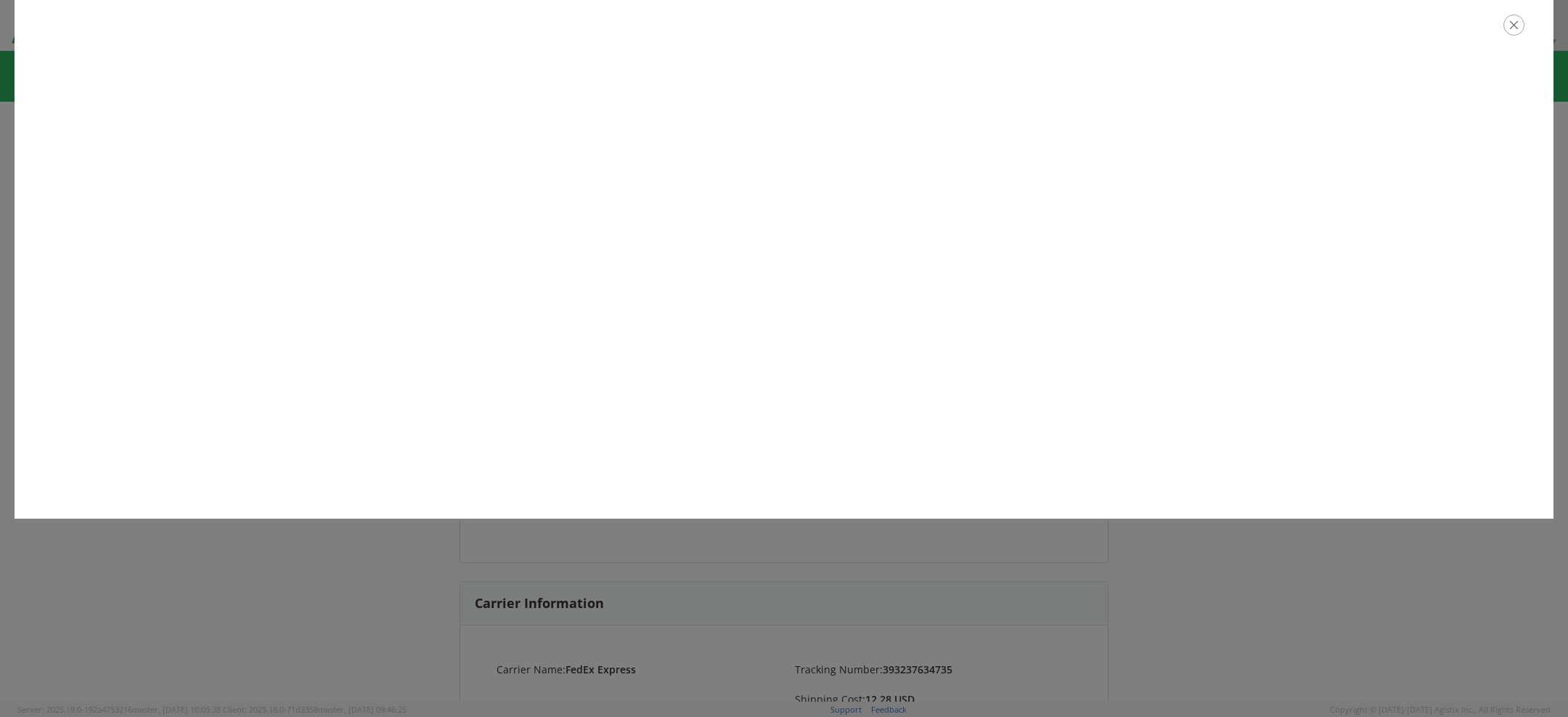
click at [1506, 27] on icon "button" at bounding box center [1514, 25] width 21 height 21
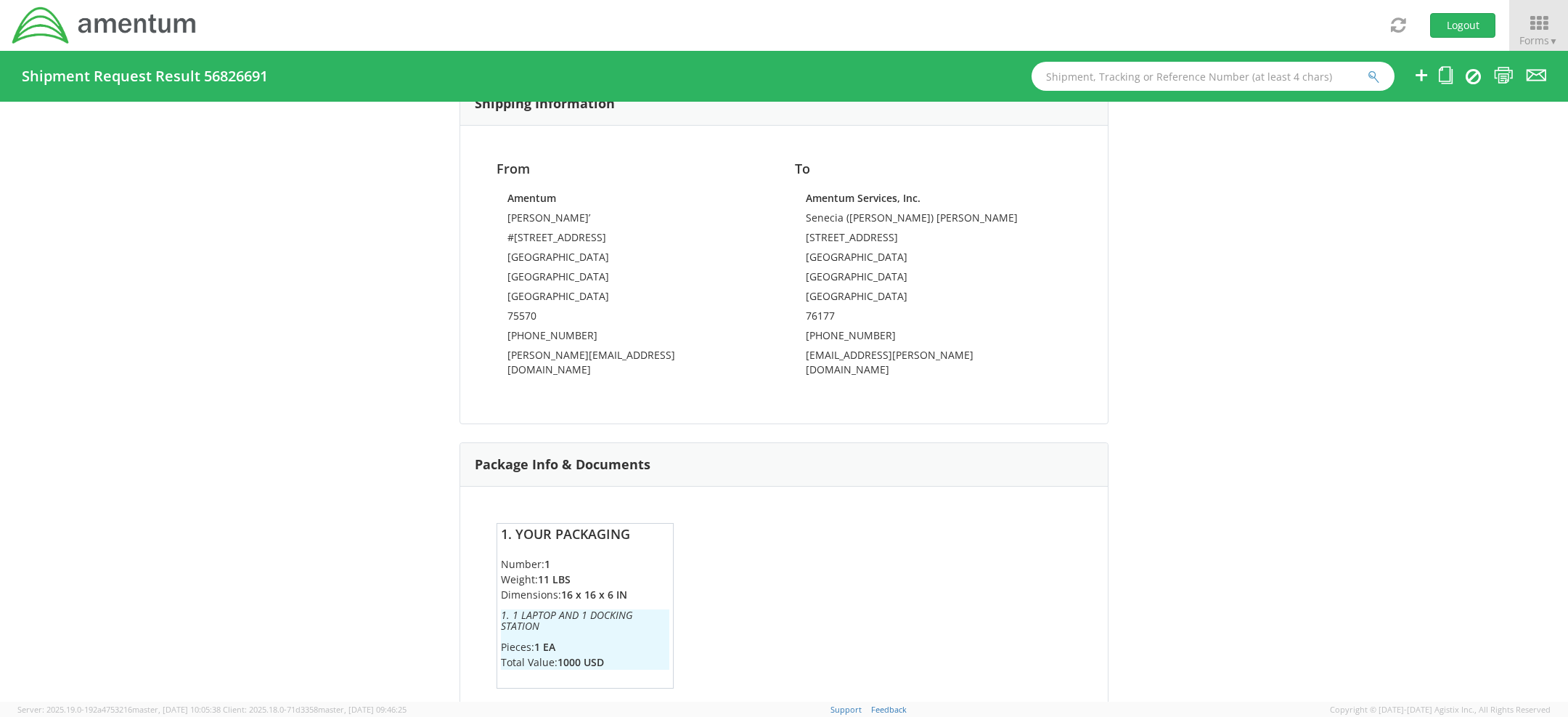
scroll to position [872, 0]
click at [581, 613] on h6 "1. 1 laptop and 1 docking station" at bounding box center [585, 624] width 169 height 23
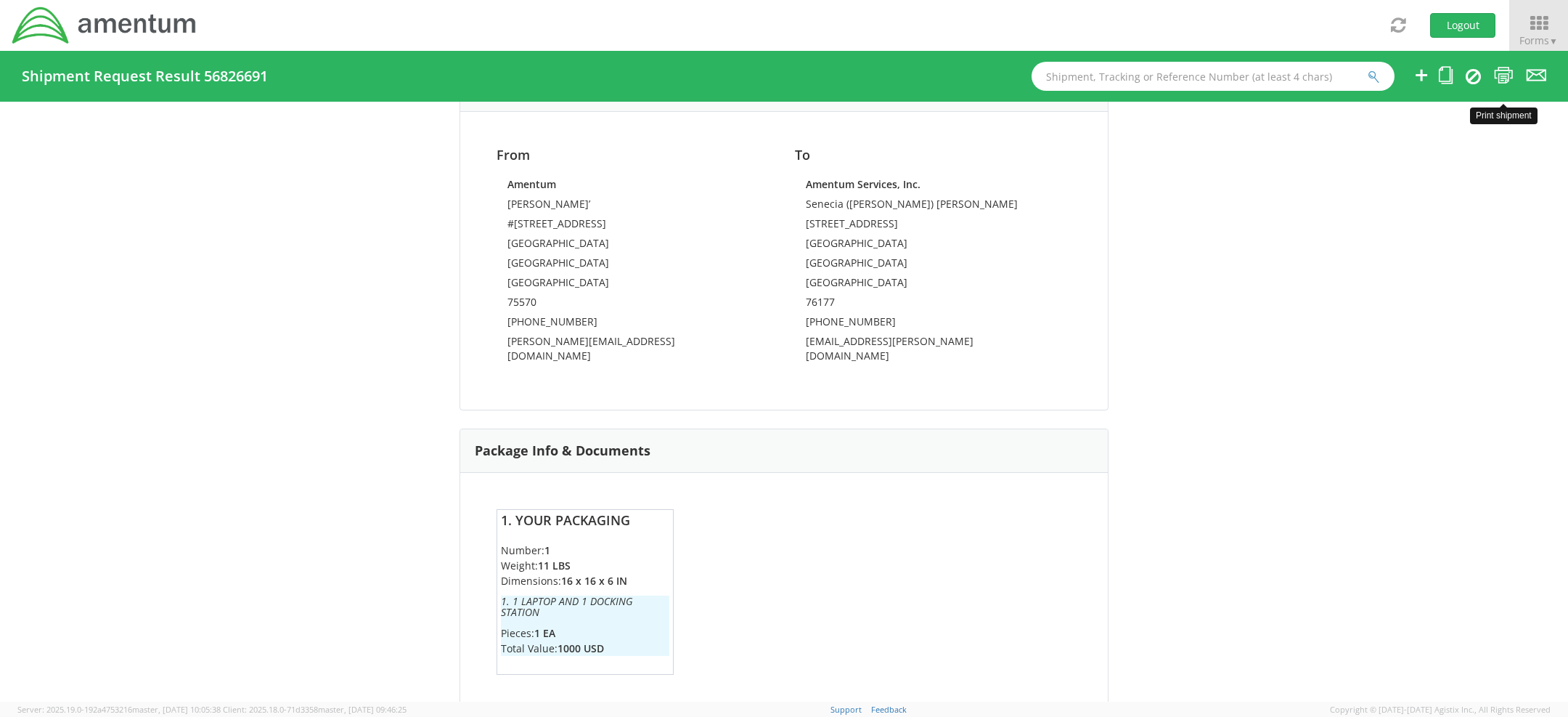
click at [1499, 84] on icon at bounding box center [1504, 75] width 19 height 18
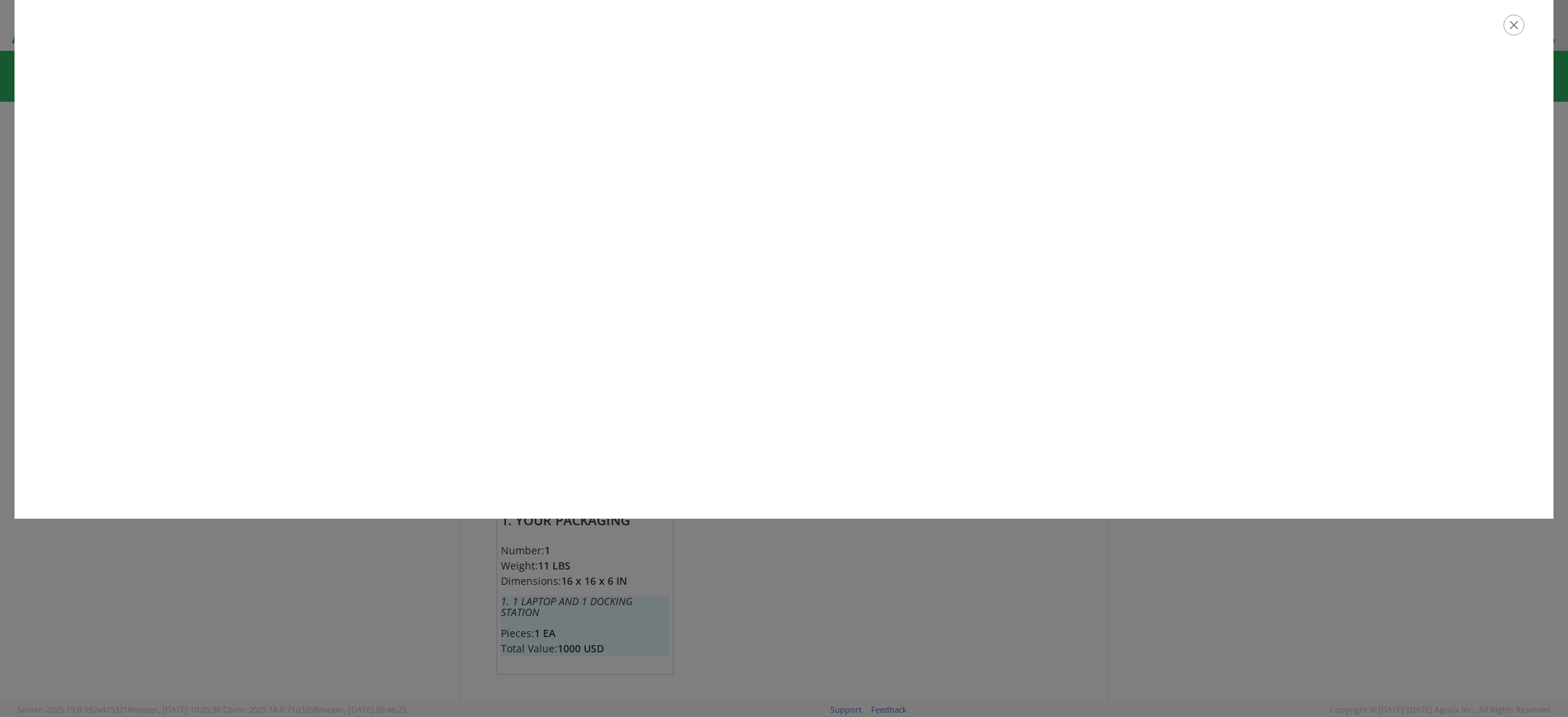
click at [1517, 25] on icon "button" at bounding box center [1514, 25] width 21 height 21
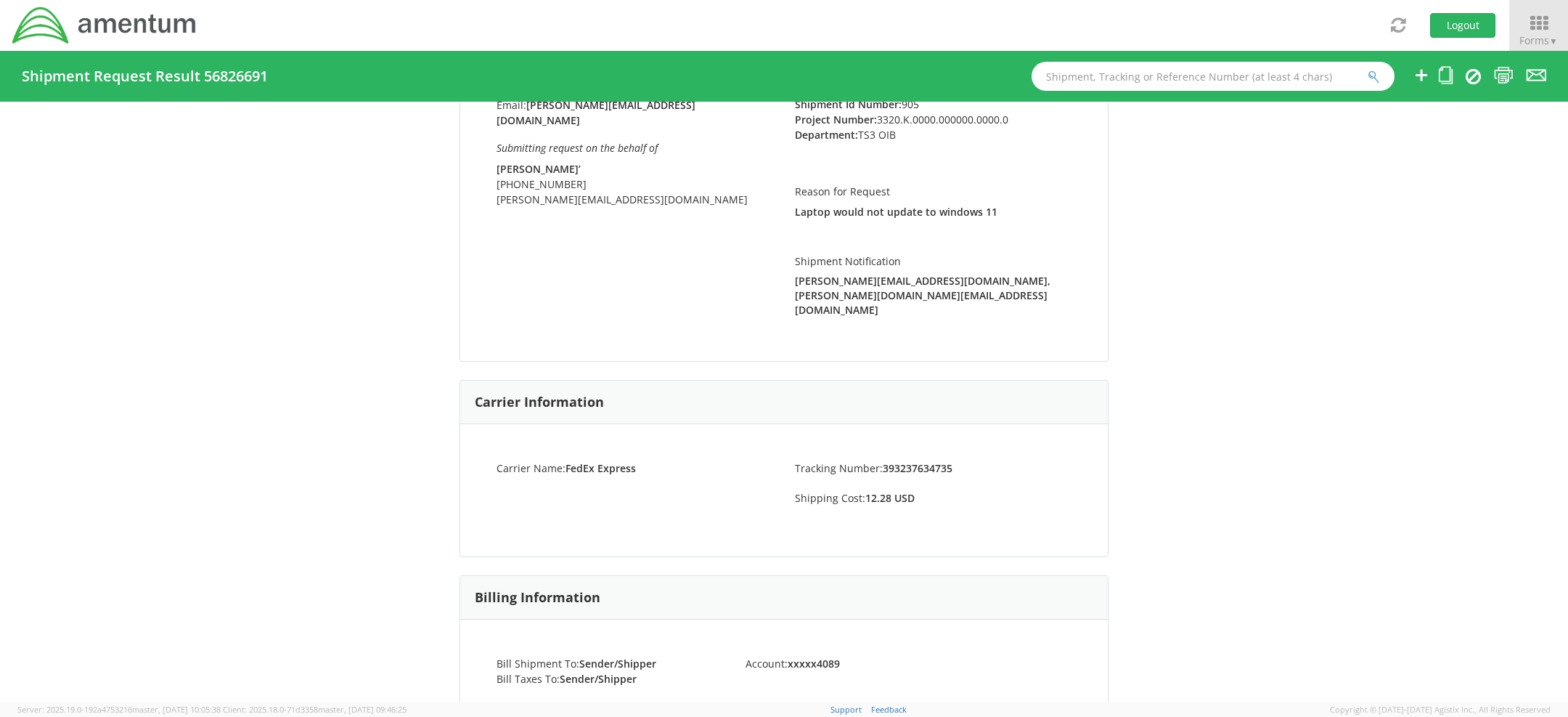
scroll to position [0, 0]
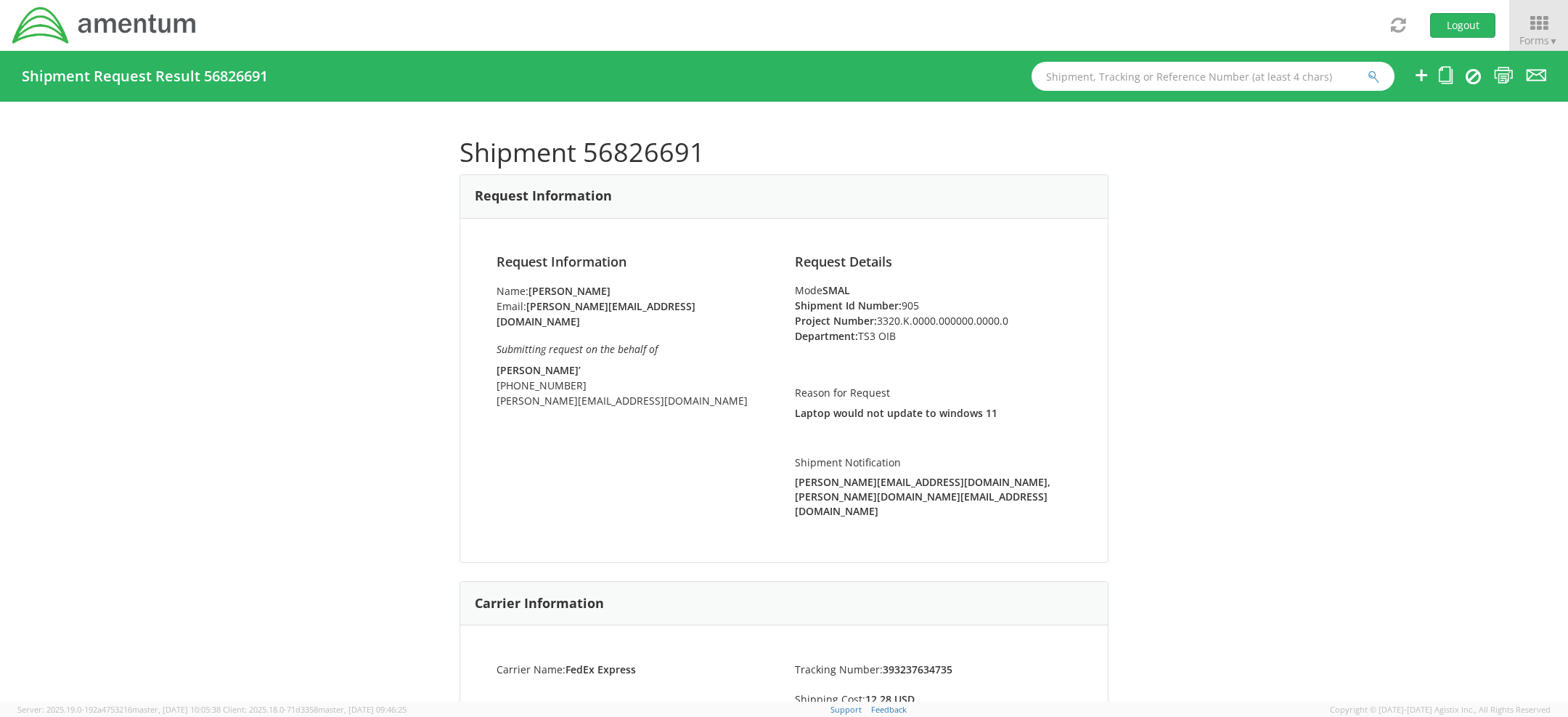
click at [639, 153] on h1 "Shipment 56826691" at bounding box center [784, 153] width 649 height 29
click at [639, 154] on h1 "Shipment 56826691" at bounding box center [784, 153] width 649 height 29
copy h1 "56826691"
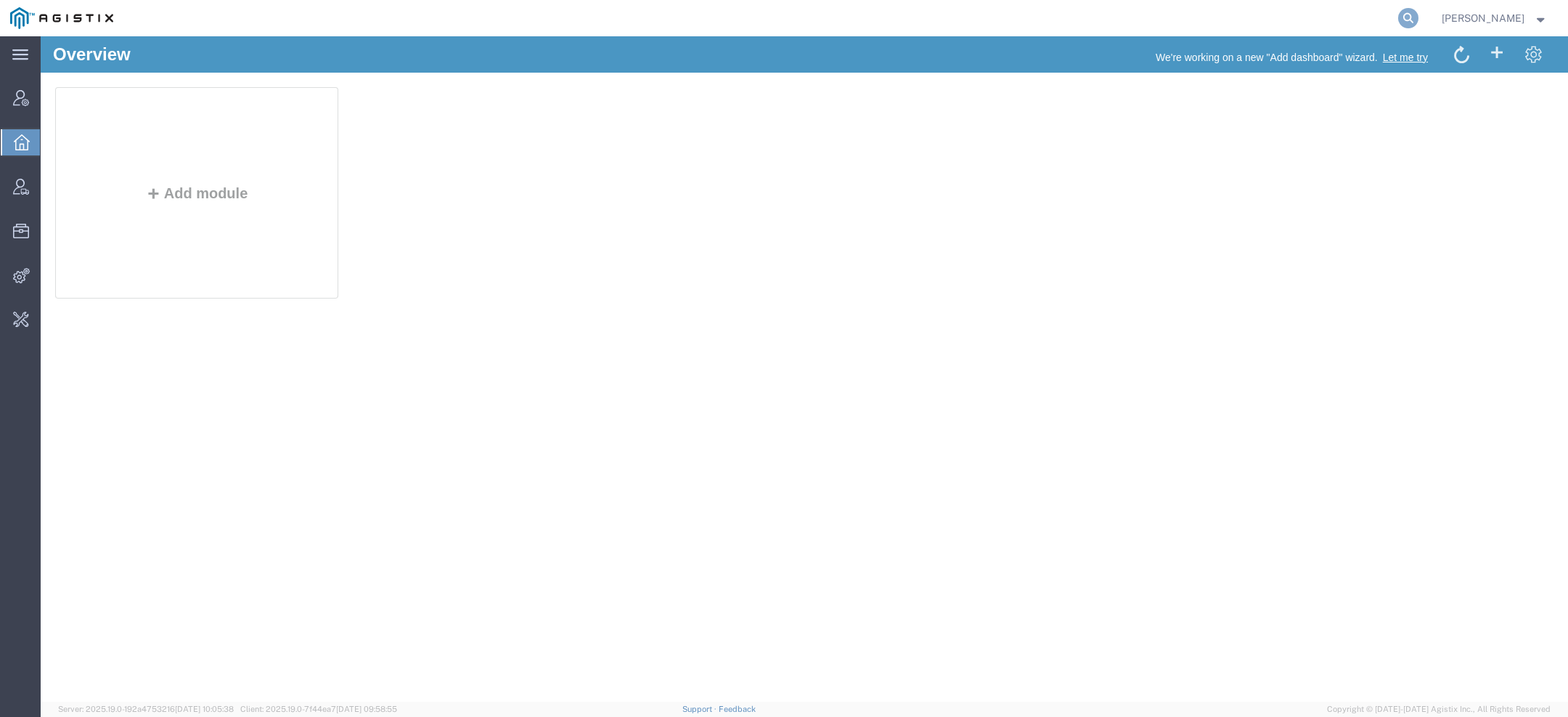
click at [1408, 16] on icon at bounding box center [1408, 18] width 20 height 20
type input "pgw"
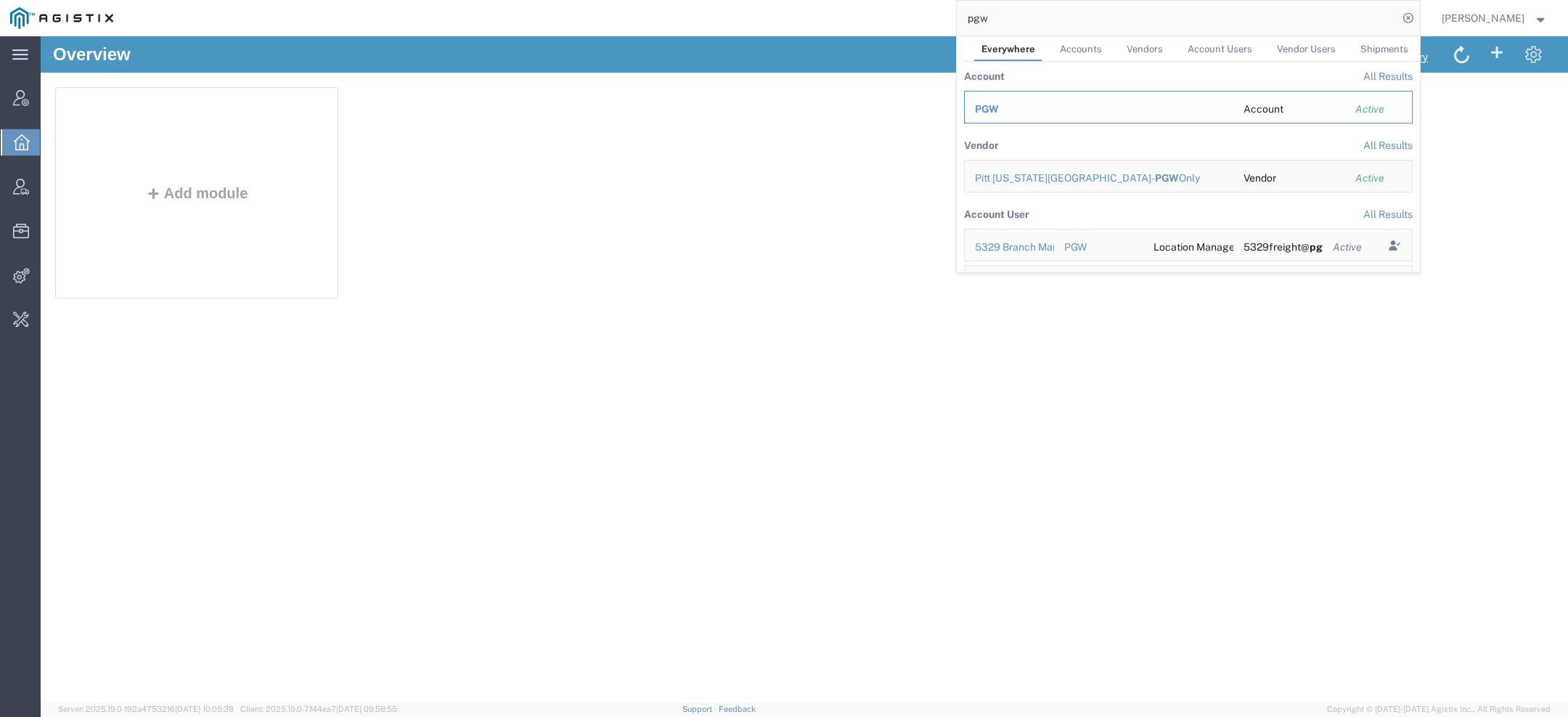
click at [1032, 115] on div "PGW" at bounding box center [1099, 109] width 248 height 15
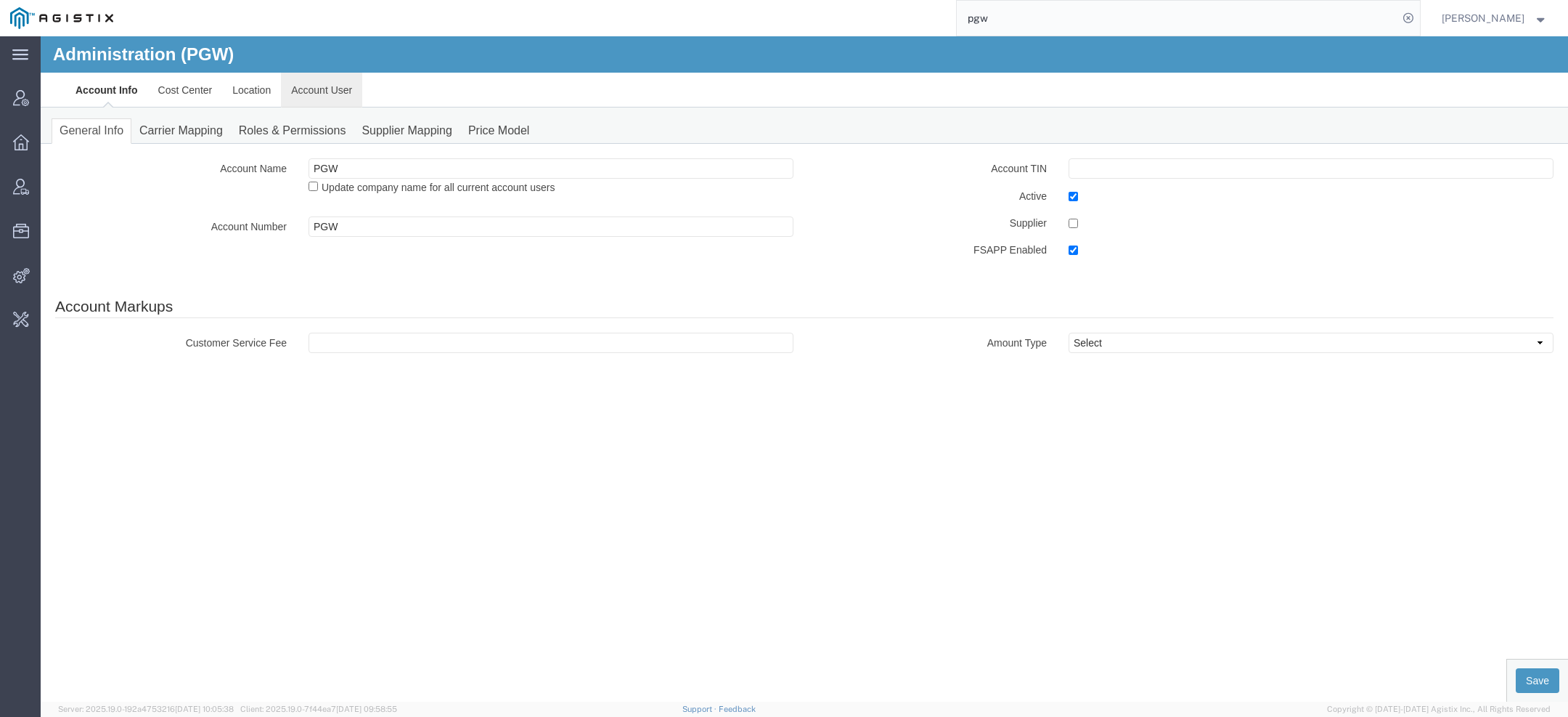
click at [325, 90] on link "Account User" at bounding box center [321, 89] width 81 height 35
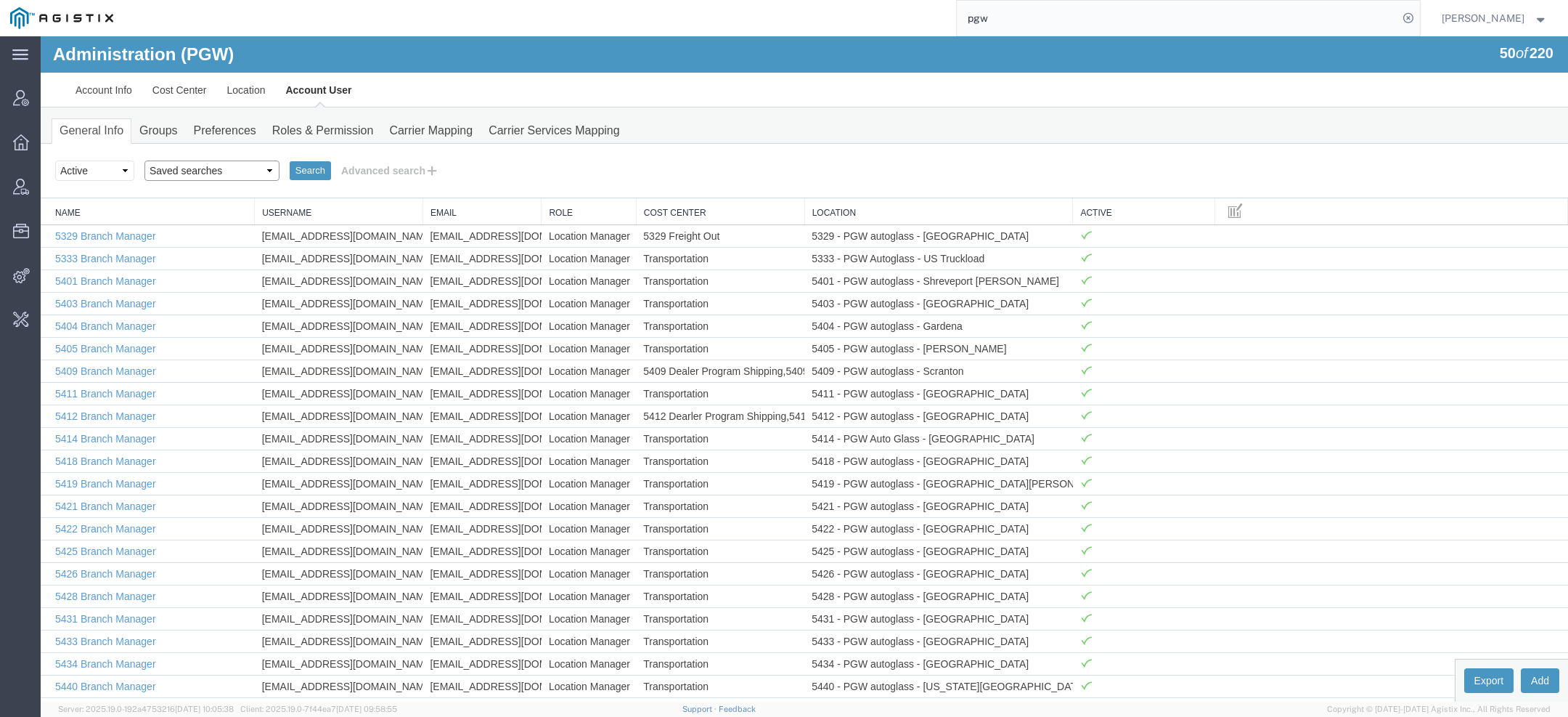
click at [196, 168] on select "Saved searches Exclude Branch Manager [PERSON_NAME] Offline user" at bounding box center [212, 171] width 135 height 20
select select "Offline user"
click at [144, 161] on select "Saved searches Exclude Branch Manager [PERSON_NAME] Offline user" at bounding box center [212, 171] width 135 height 20
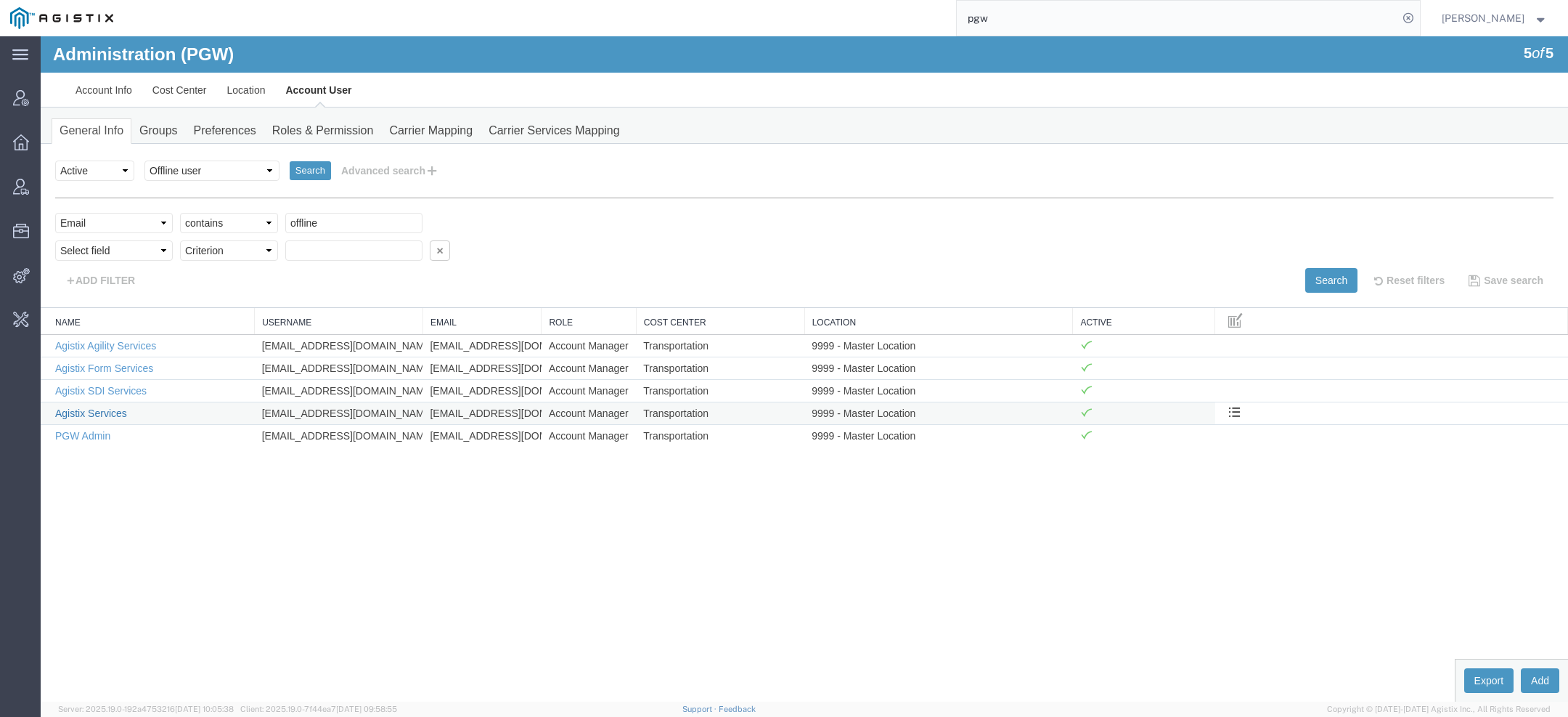
click at [106, 408] on link "Agistix Services" at bounding box center [91, 413] width 72 height 11
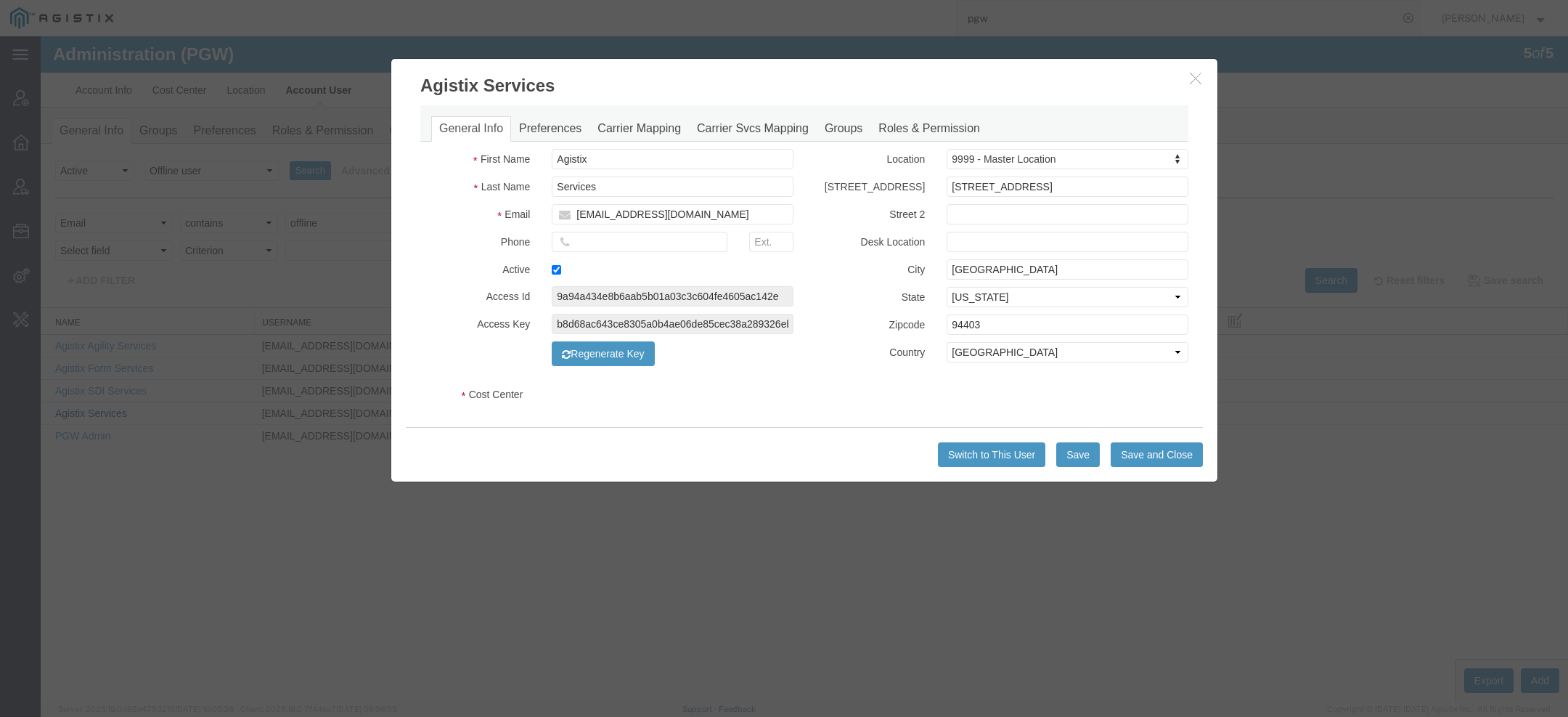
select select "COSTCENTER"
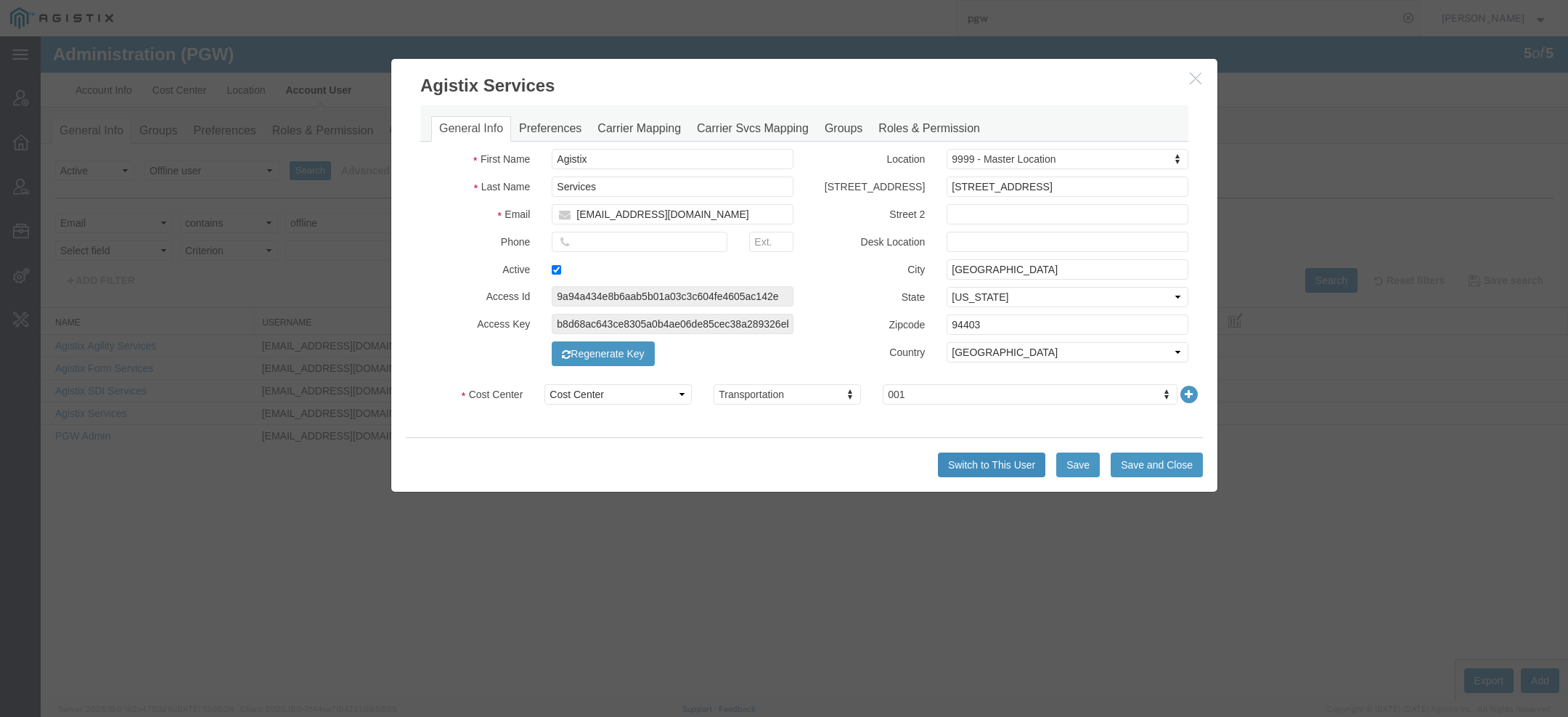
click at [963, 472] on button "Switch to This User" at bounding box center [992, 464] width 107 height 24
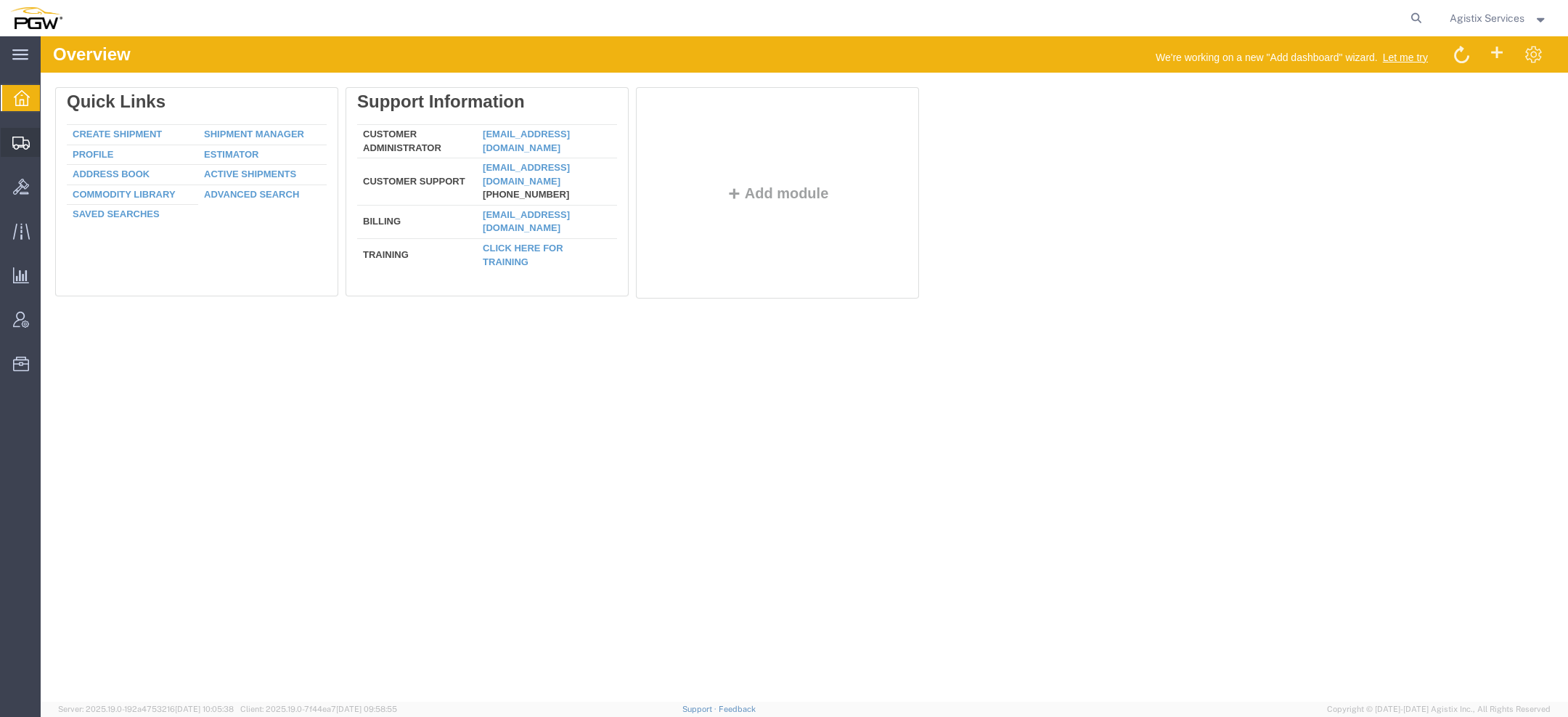
click at [15, 136] on icon at bounding box center [20, 143] width 17 height 13
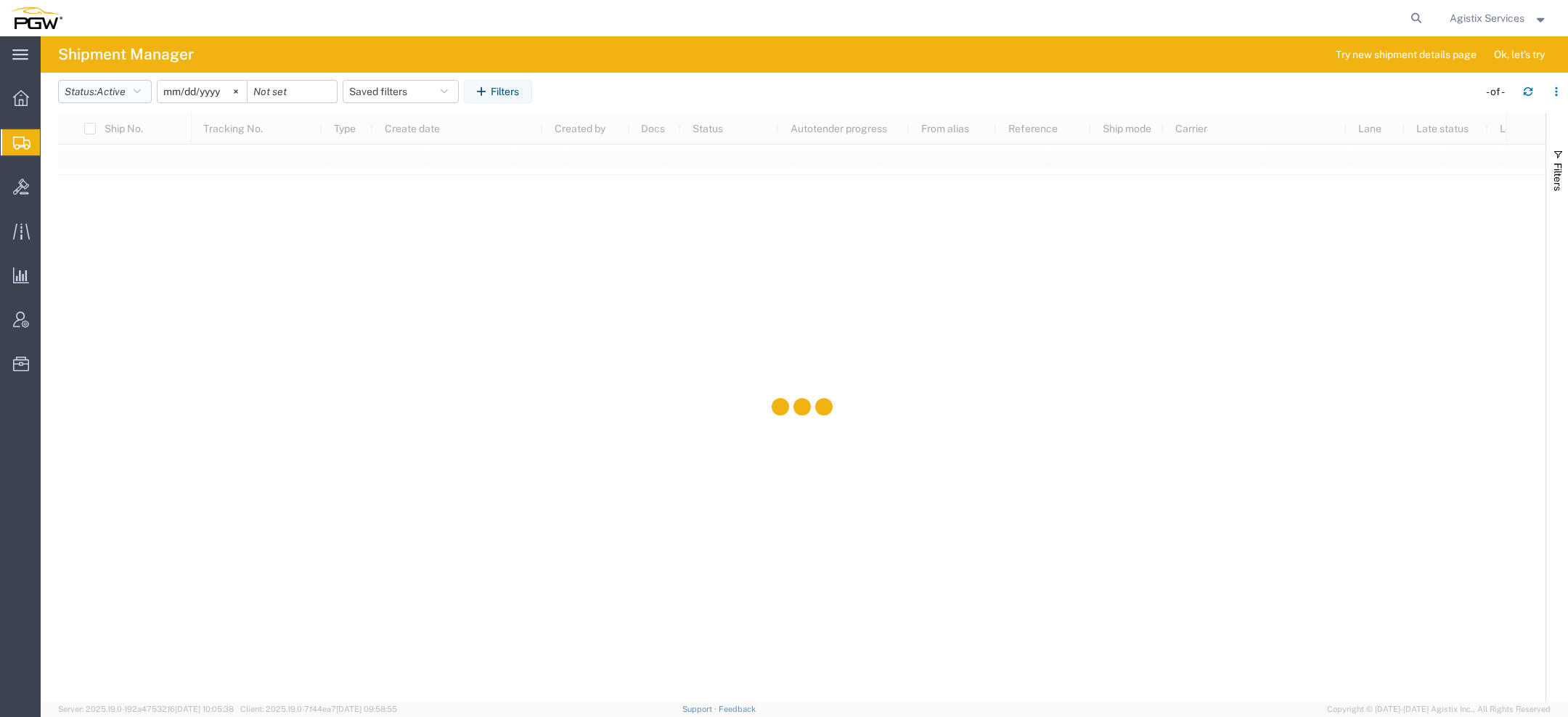
click at [112, 87] on span "Active" at bounding box center [111, 92] width 29 height 11
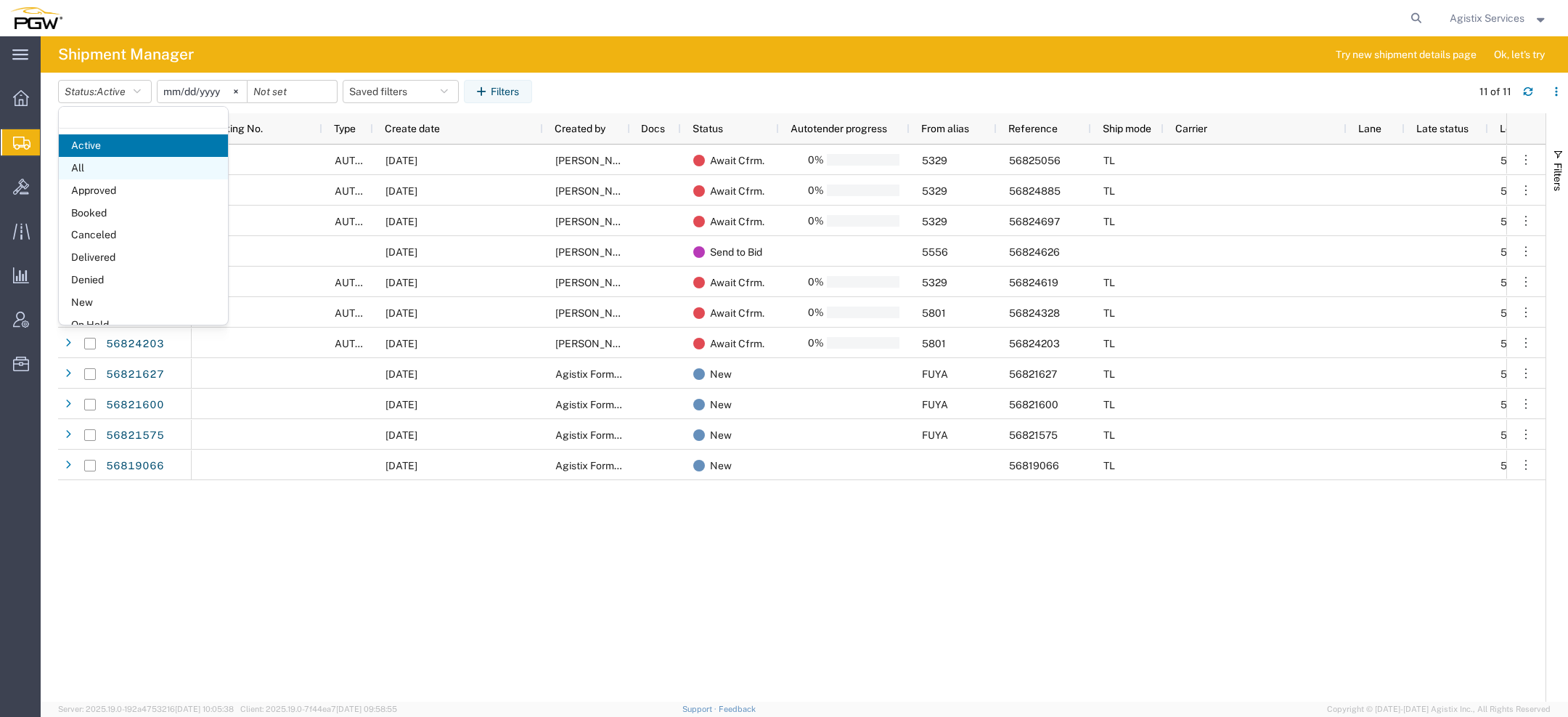
click at [101, 166] on span "All" at bounding box center [143, 168] width 169 height 23
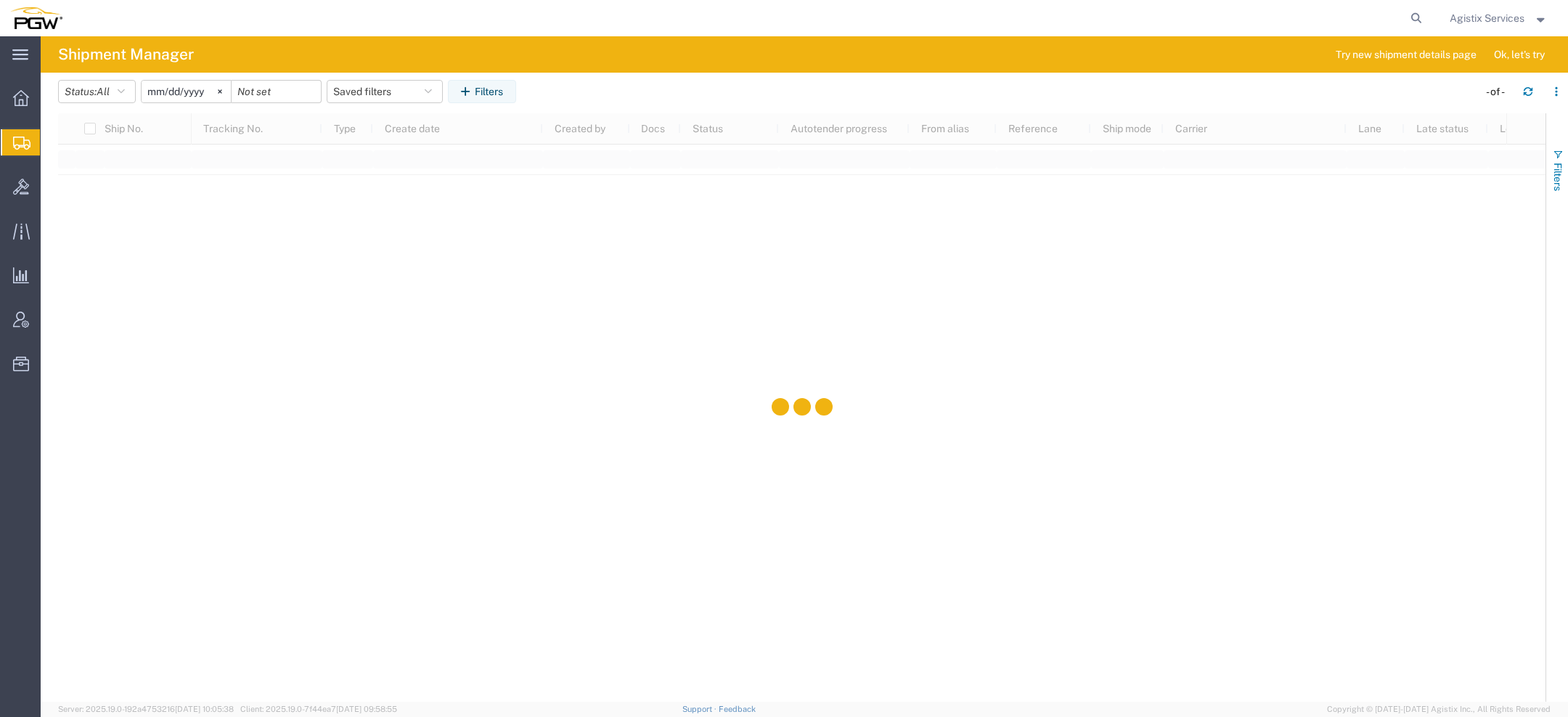
click at [1557, 171] on span "Filters" at bounding box center [1557, 176] width 11 height 28
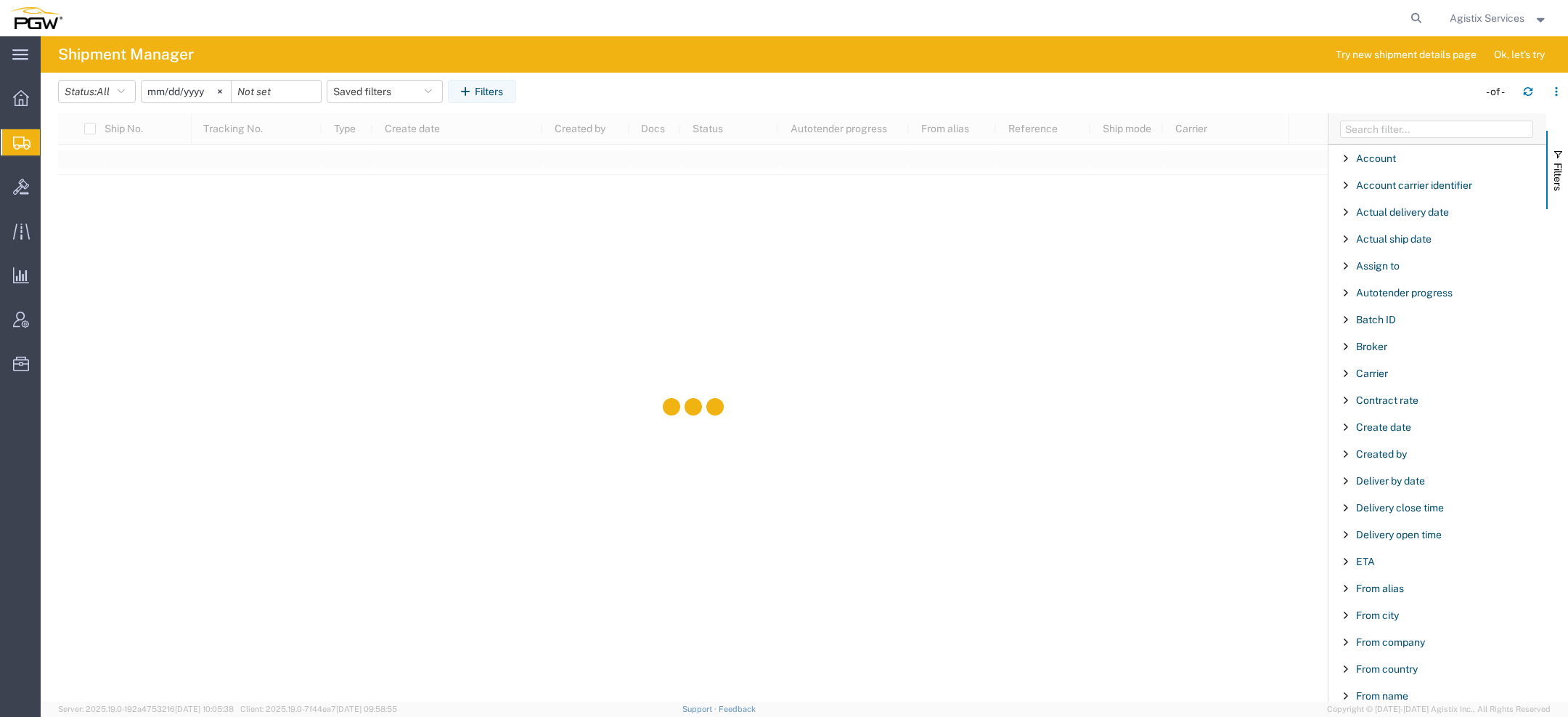
scroll to position [45, 0]
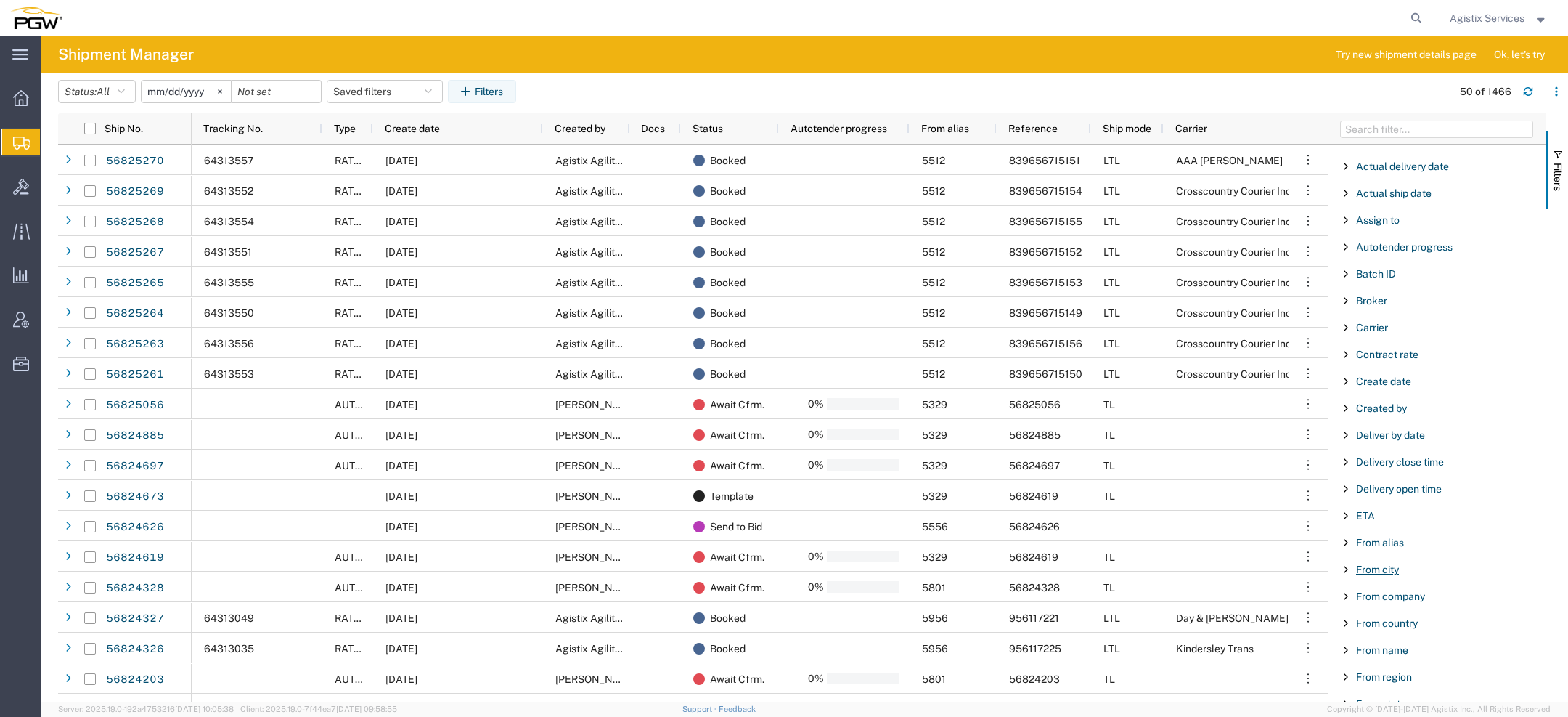
click at [1385, 572] on span "From city" at bounding box center [1377, 569] width 43 height 11
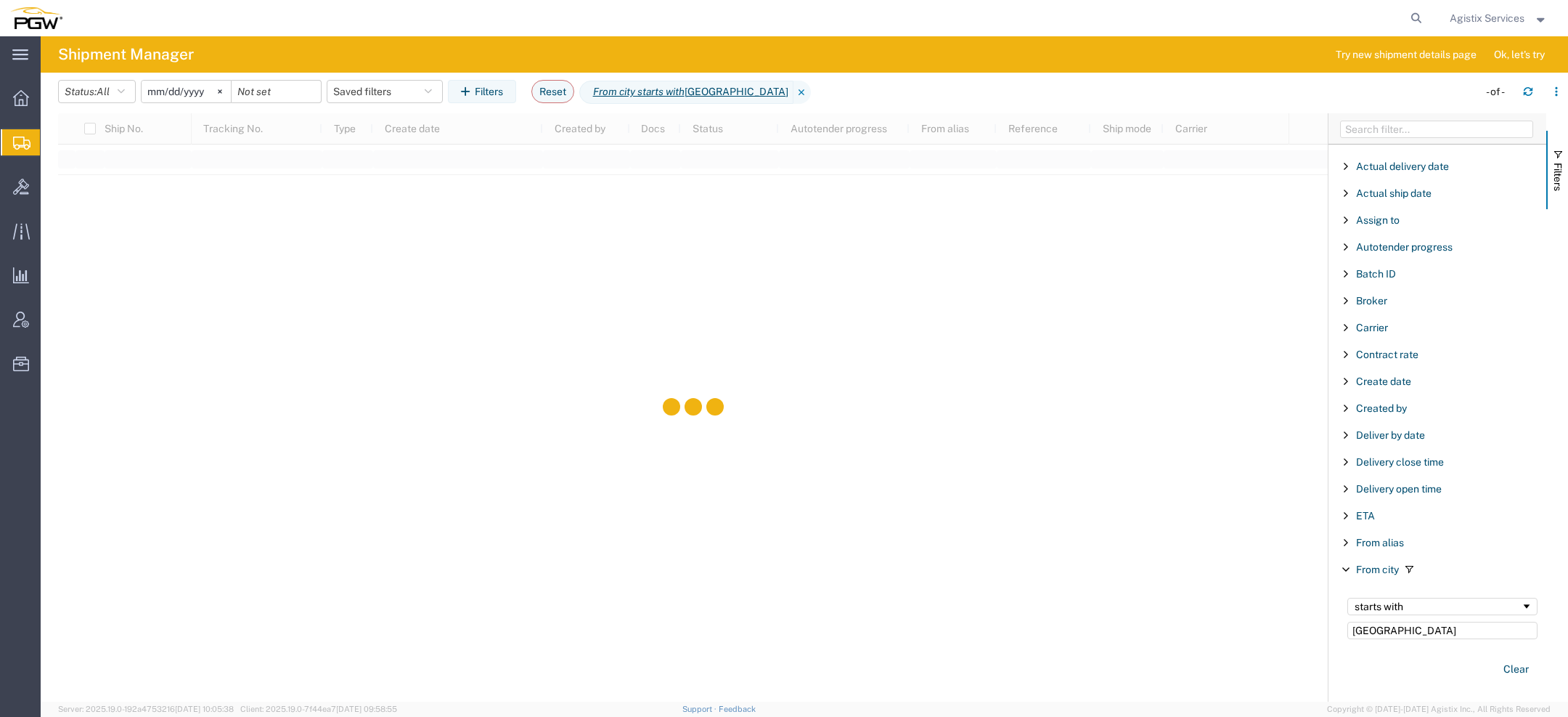
type input "Hartford"
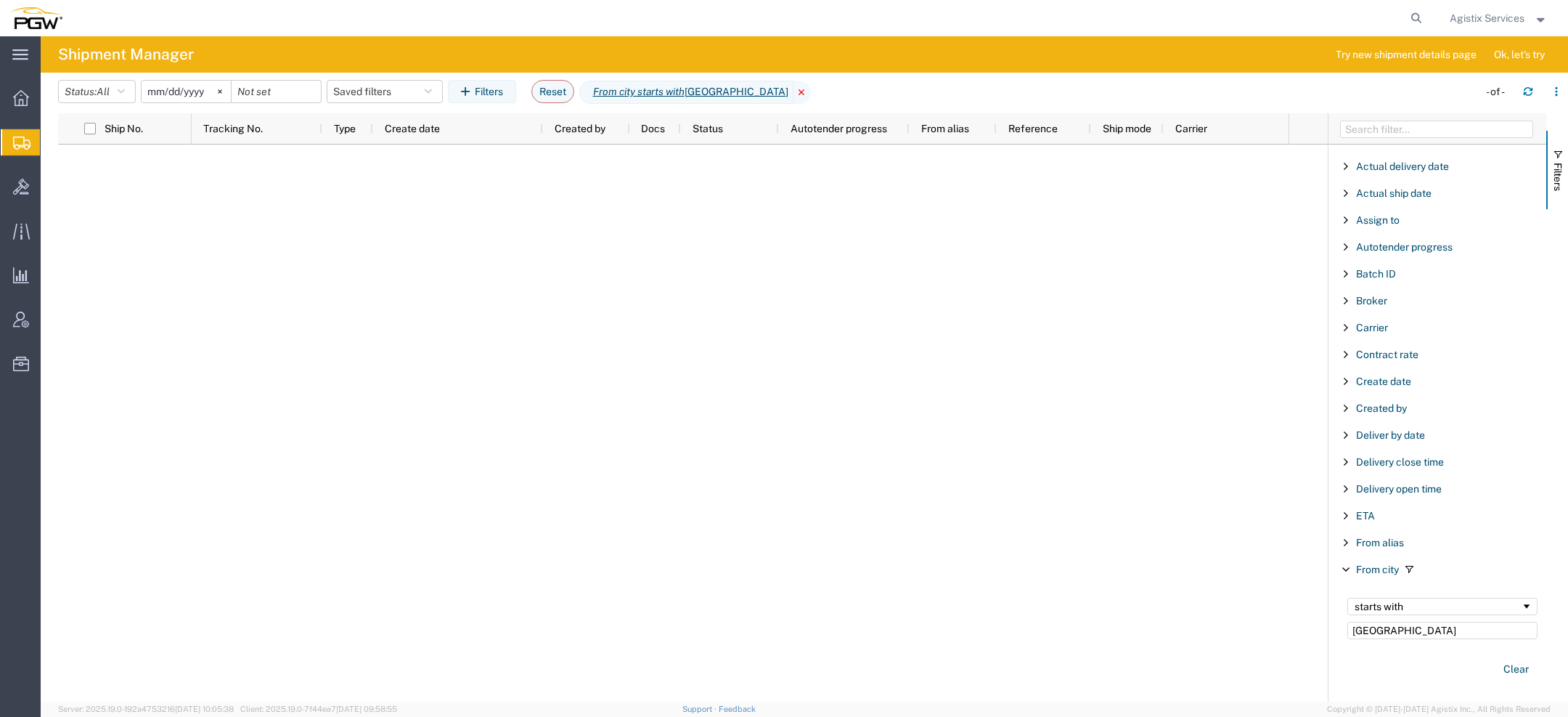
click at [794, 90] on icon at bounding box center [802, 92] width 17 height 24
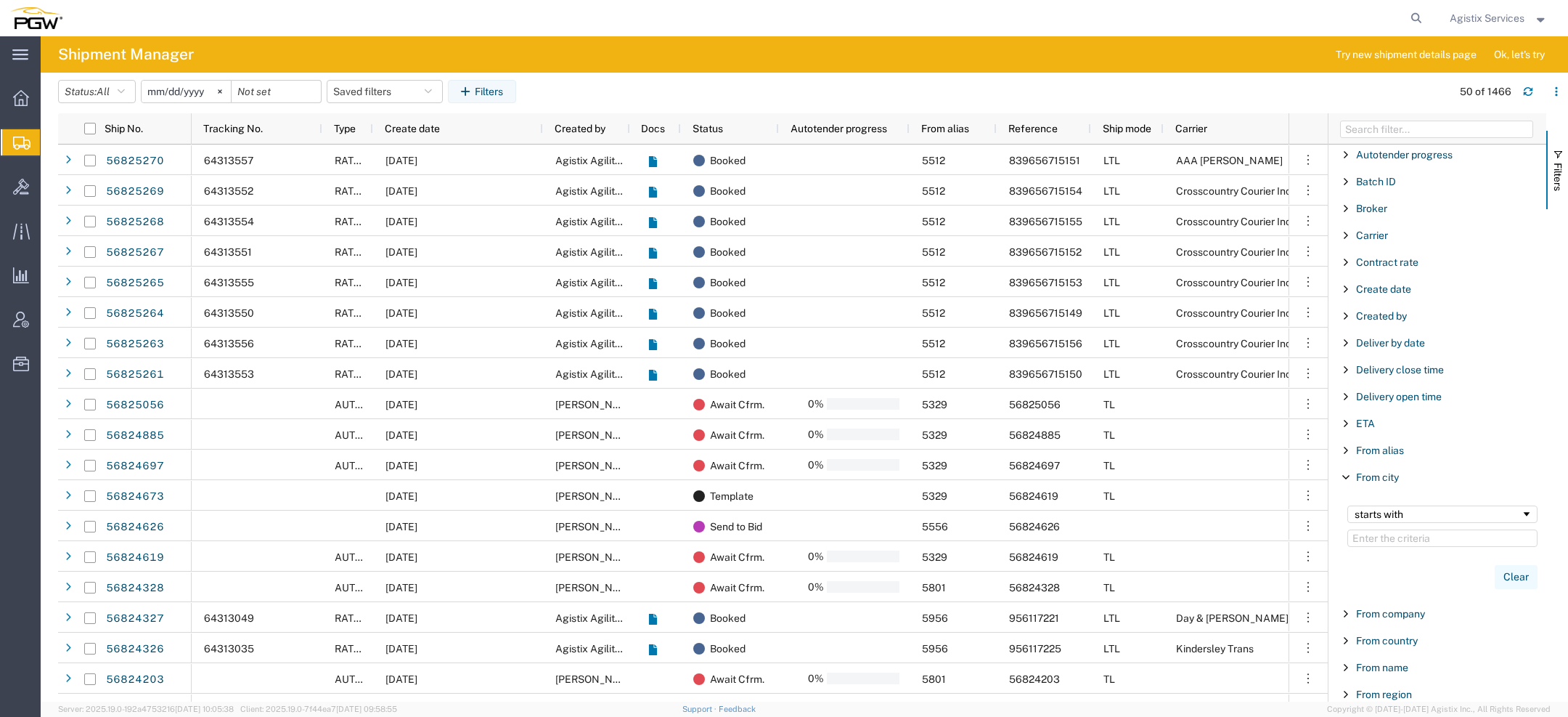
click at [1511, 578] on button "Clear" at bounding box center [1516, 577] width 43 height 24
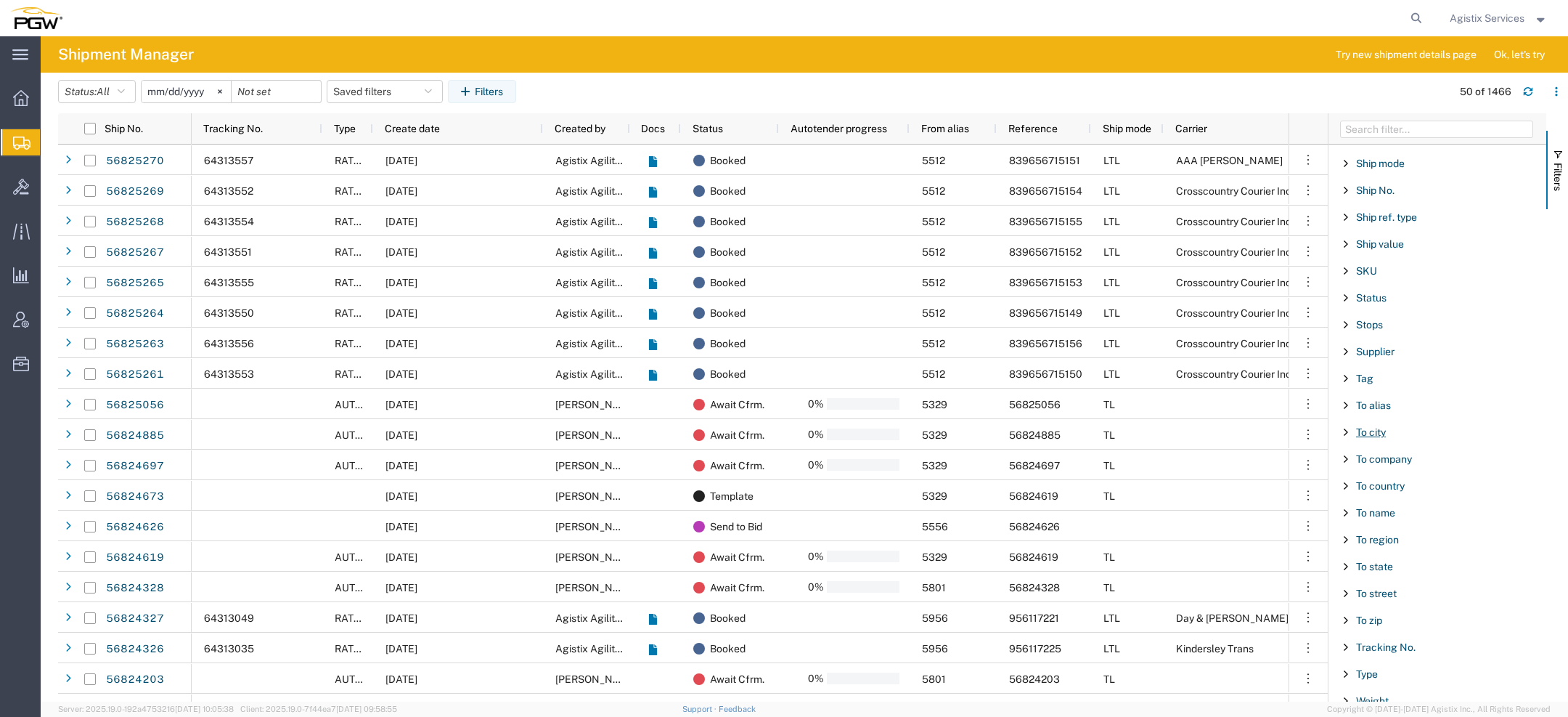
click at [1372, 426] on span "To city" at bounding box center [1371, 432] width 30 height 11
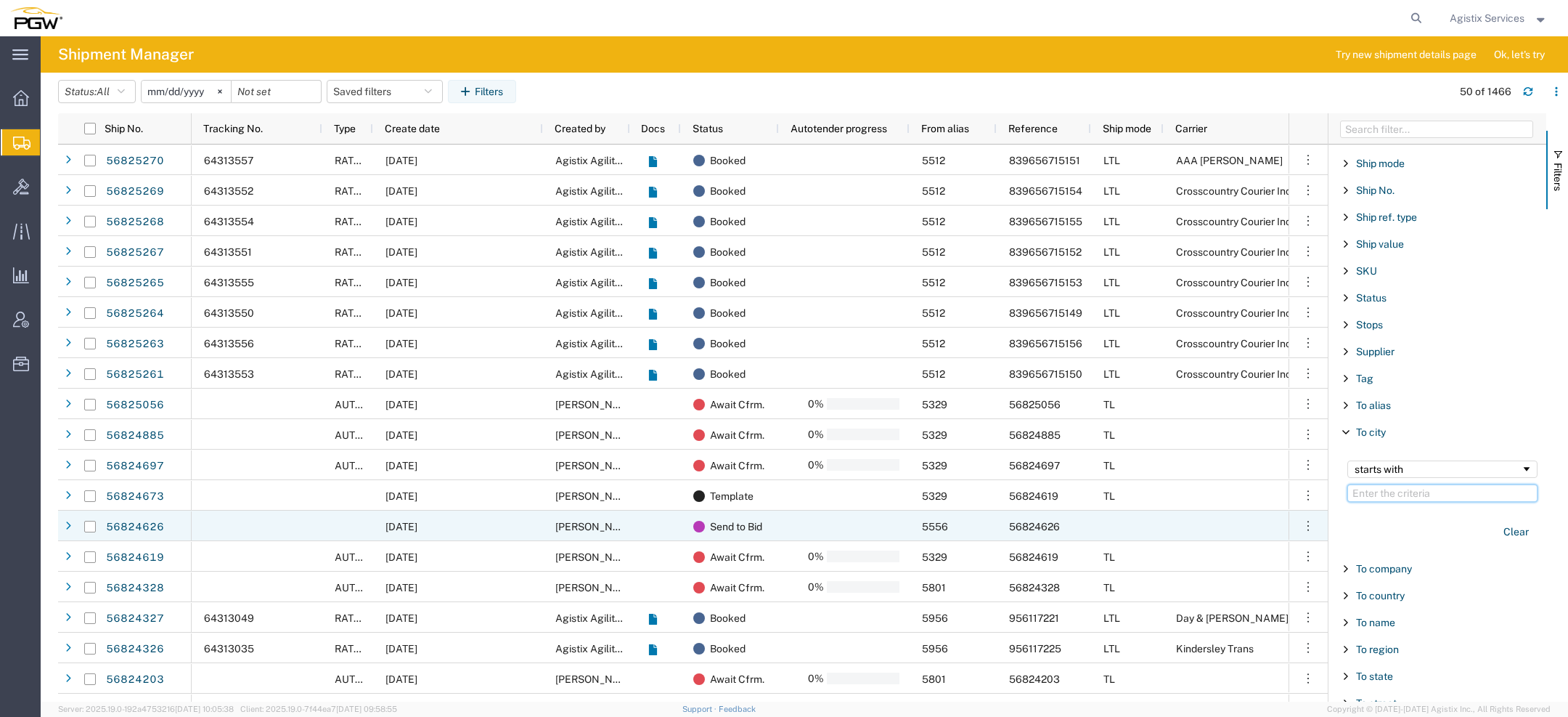
paste input "Richmond"
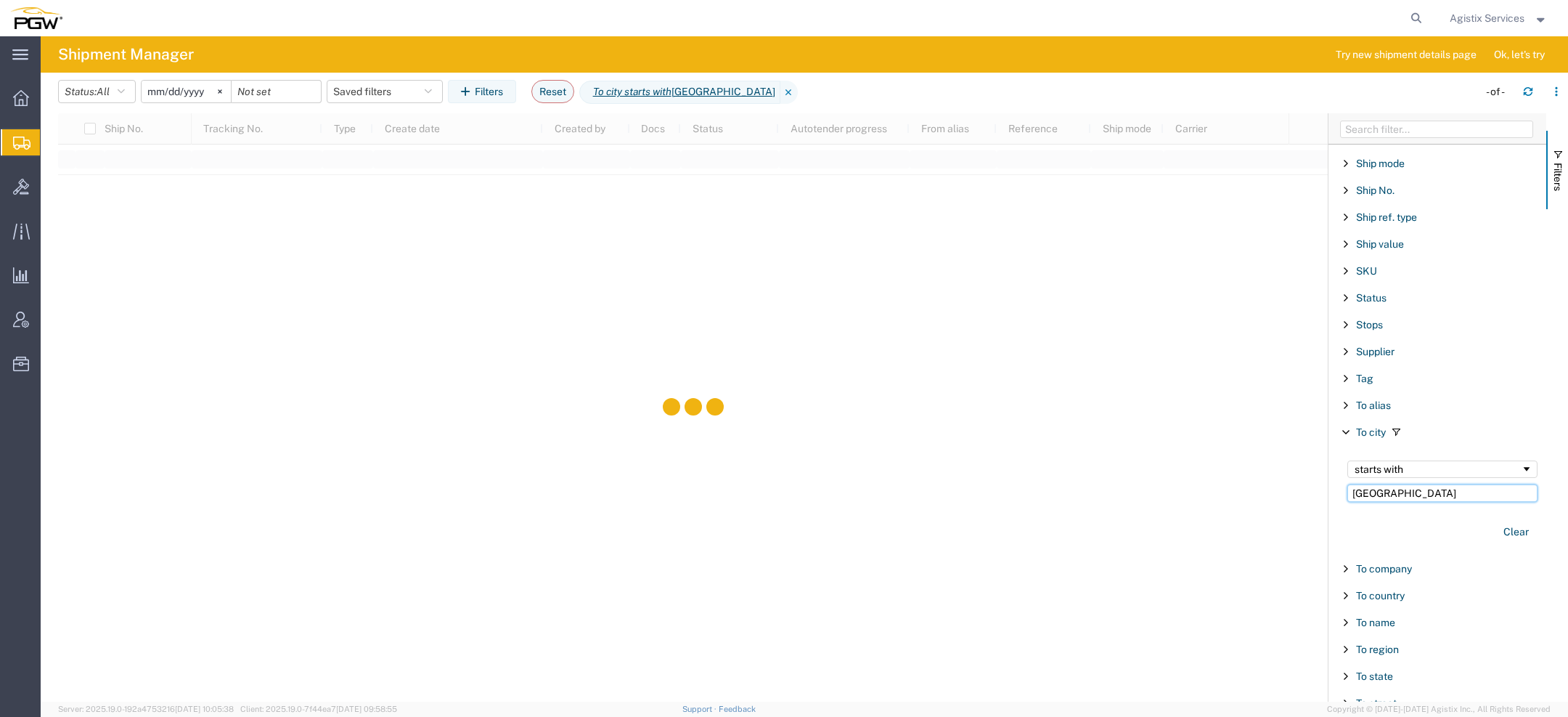
type input "Richmond"
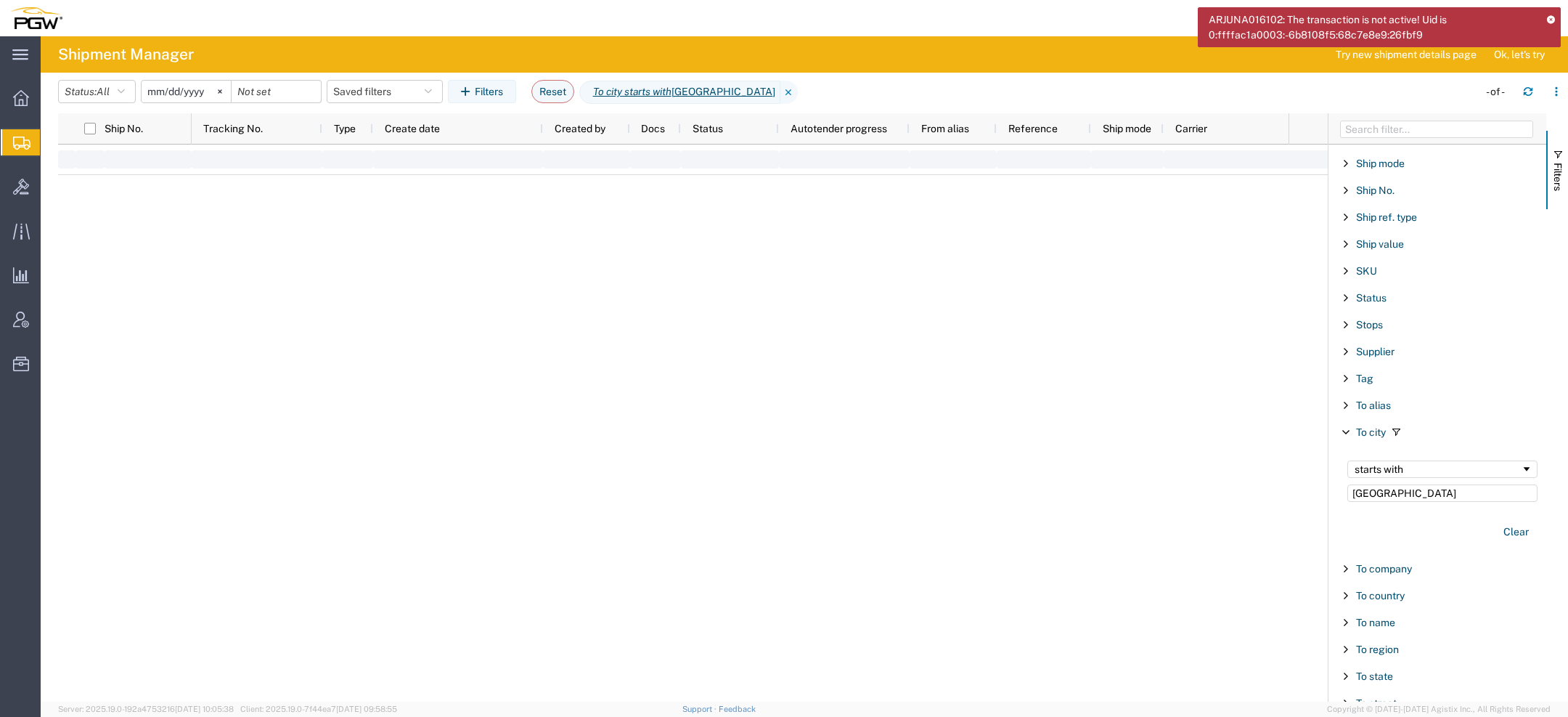
click at [158, 96] on input "2025-08-15" at bounding box center [186, 91] width 89 height 22
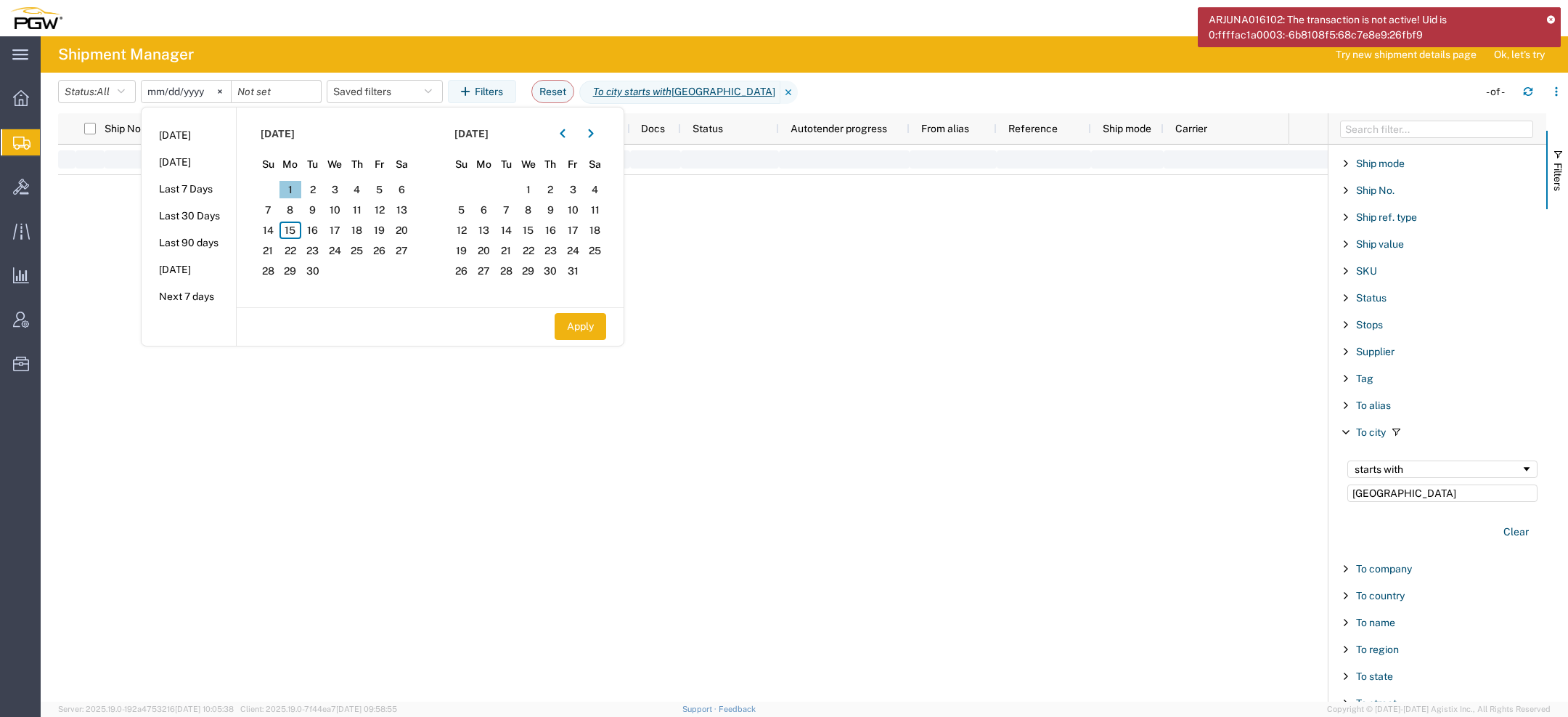
click at [298, 186] on span "1" at bounding box center [291, 189] width 23 height 17
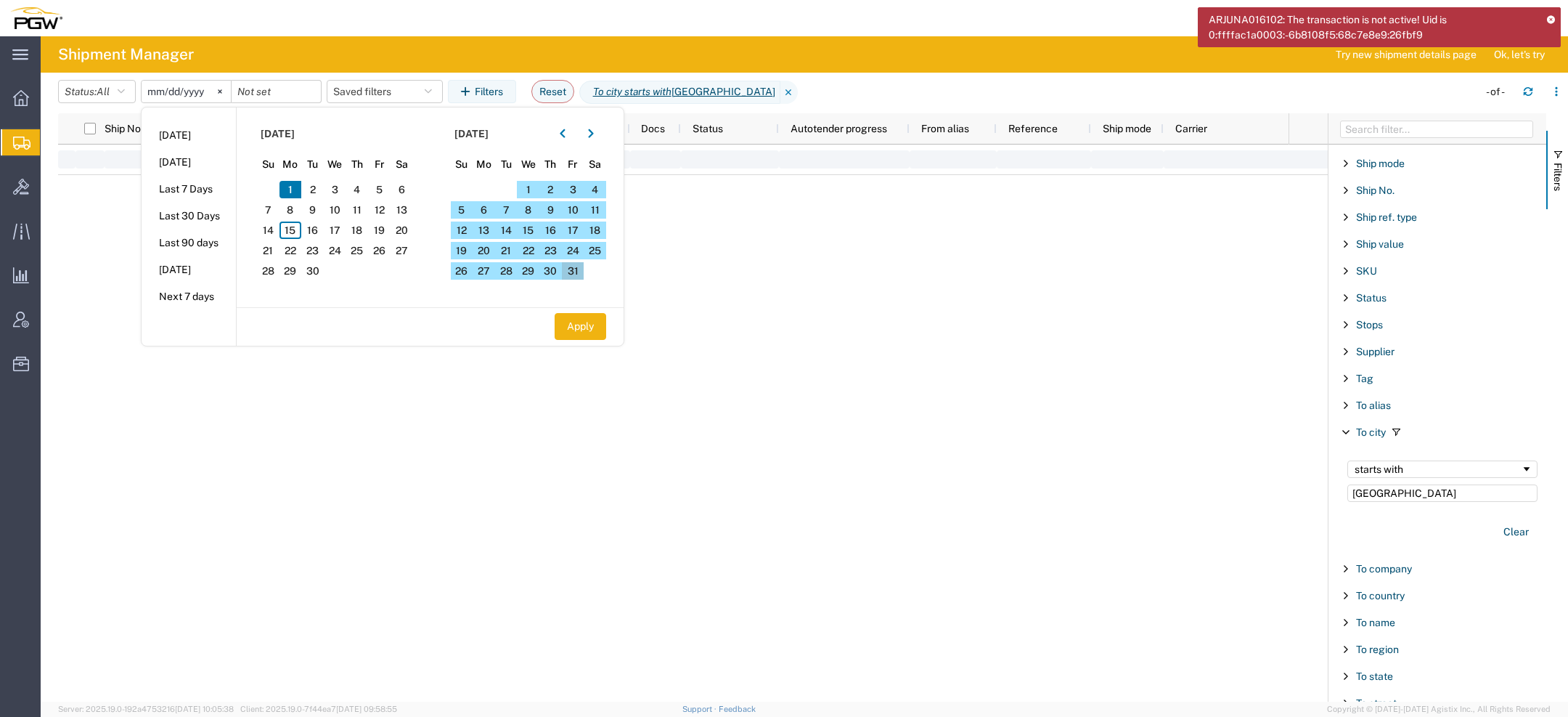
click at [572, 266] on span "31" at bounding box center [573, 270] width 23 height 17
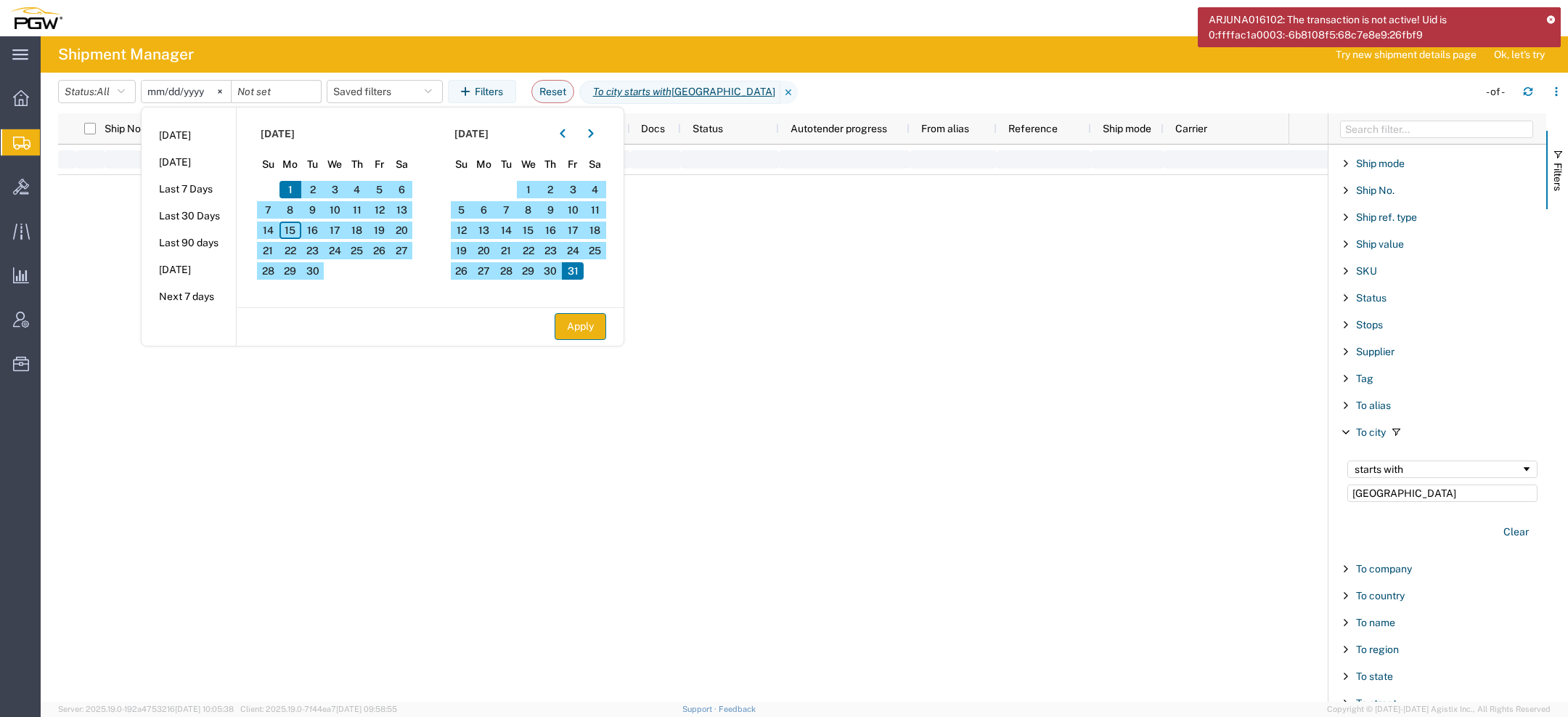
click at [575, 331] on button "Apply" at bounding box center [580, 326] width 52 height 27
type input "2025-09-01"
type input "2025-10-31"
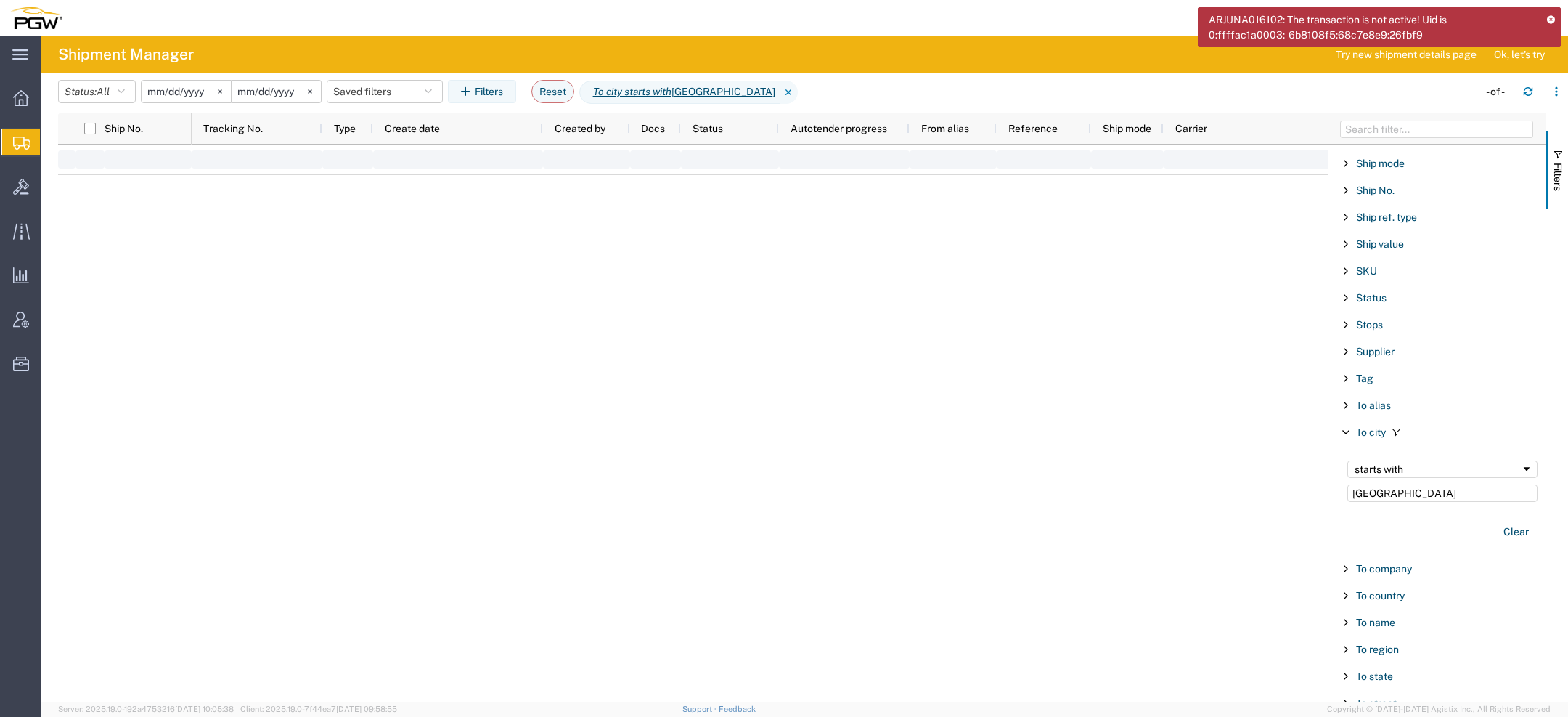
click at [1549, 17] on icon at bounding box center [1551, 19] width 8 height 8
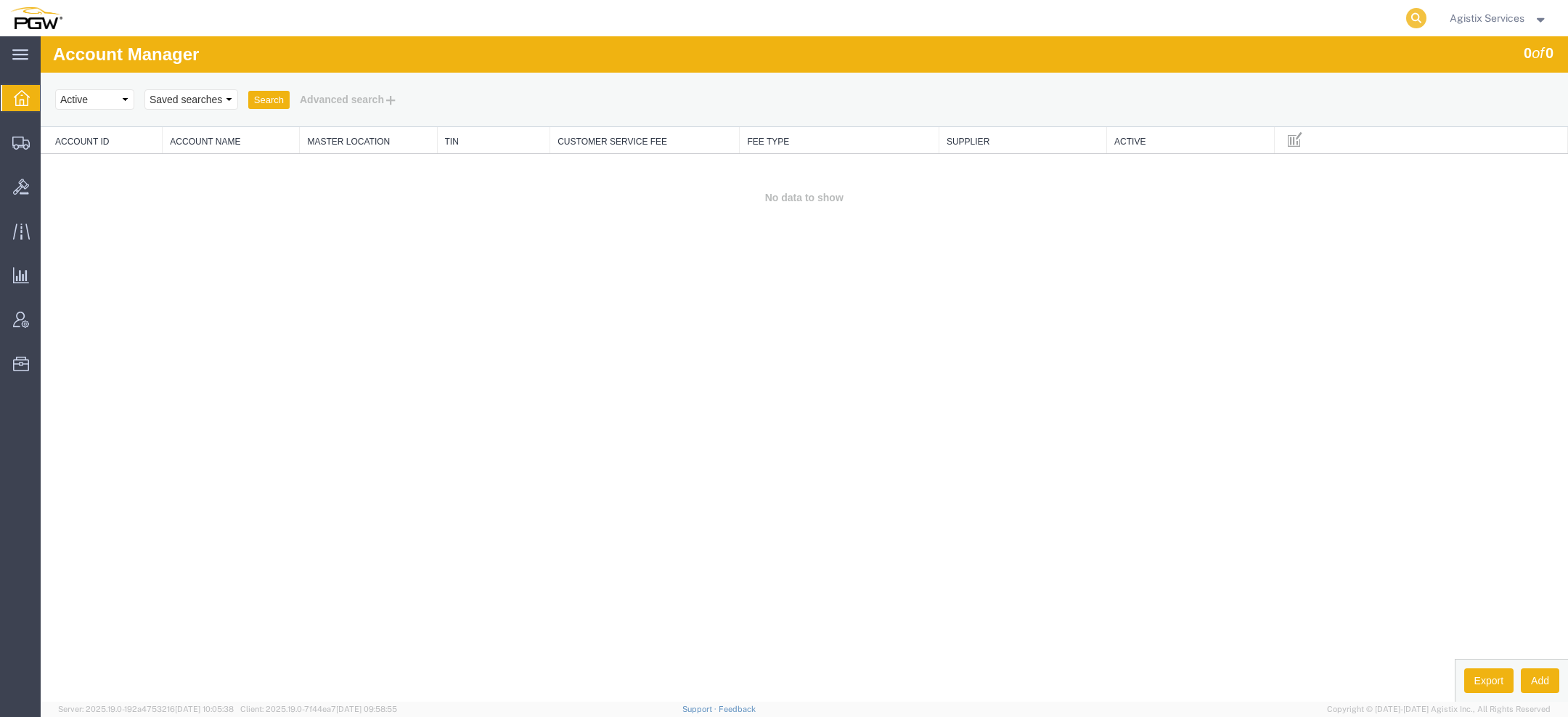
click at [1411, 21] on icon at bounding box center [1416, 18] width 20 height 20
click at [0, 0] on span "Ad Hoc Reports" at bounding box center [0, 0] width 0 height 0
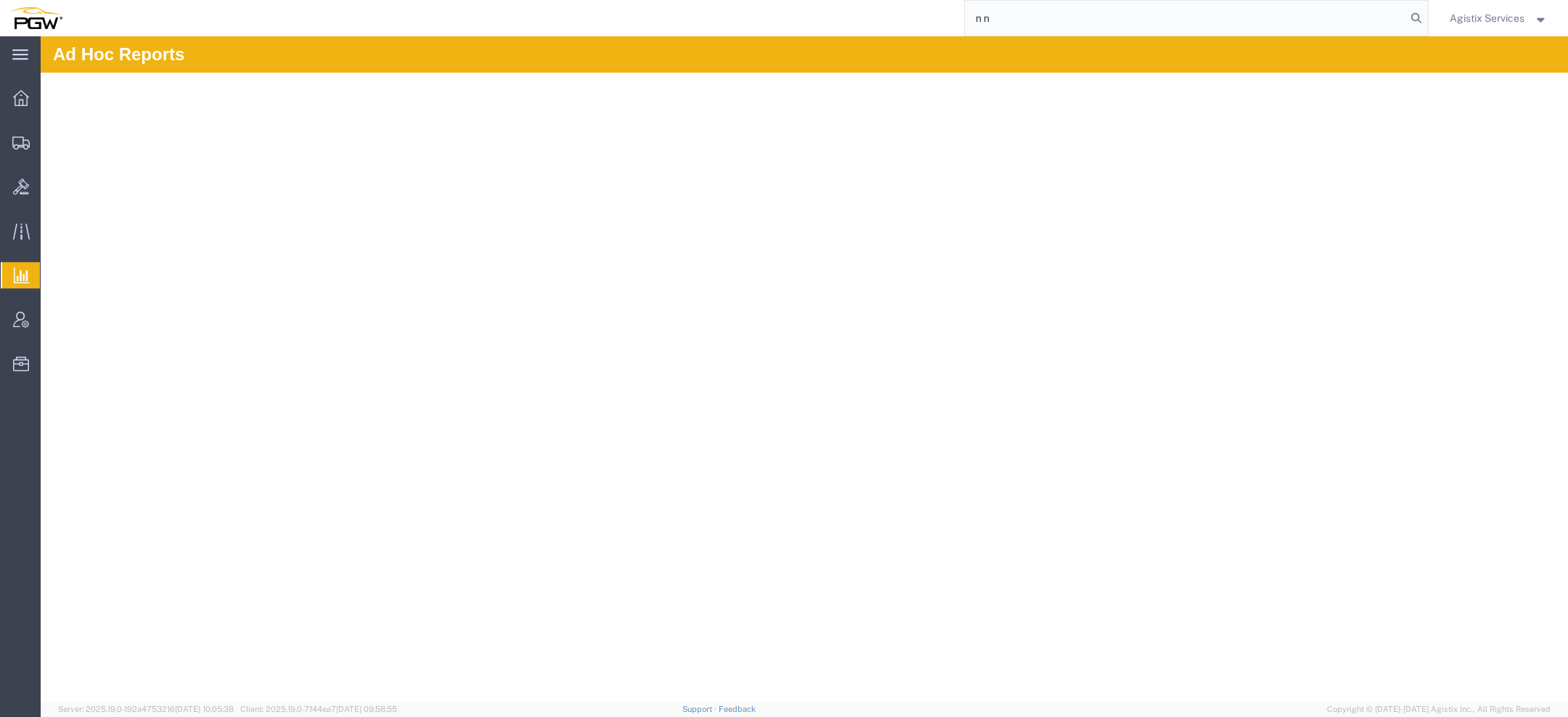
drag, startPoint x: 1062, startPoint y: 11, endPoint x: 713, endPoint y: 7, distance: 349.0
click at [738, 11] on div "n n" at bounding box center [750, 18] width 1356 height 37
drag, startPoint x: 1016, startPoint y: 22, endPoint x: 757, endPoint y: -4, distance: 260.3
click at [757, 0] on html "main_menu Created with Sketch. Collapse Menu Overview Shipments Shipment Manage…" at bounding box center [784, 358] width 1568 height 717
paste input "56824626"
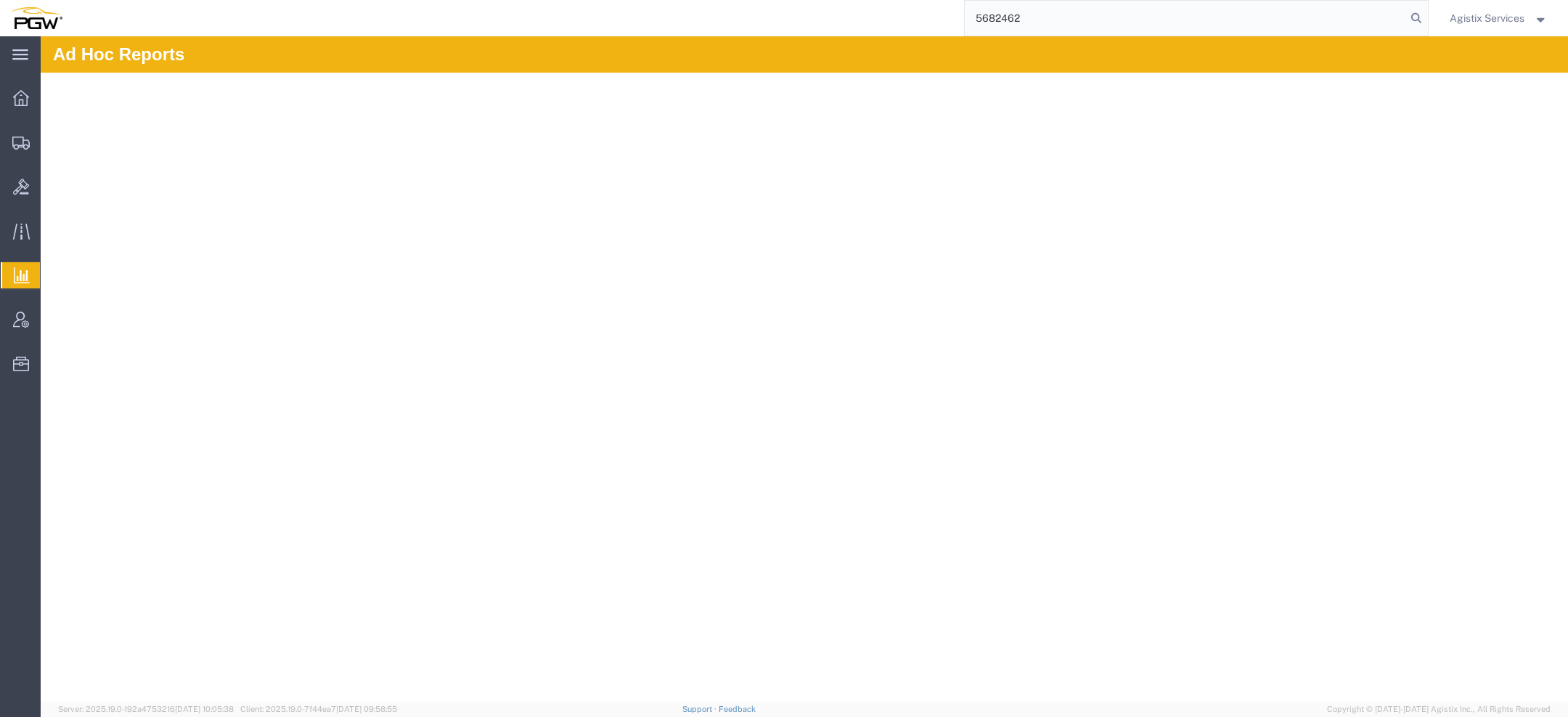
drag, startPoint x: 1027, startPoint y: 13, endPoint x: 559, endPoint y: 2, distance: 468.1
click at [559, 2] on div "5682462" at bounding box center [750, 18] width 1356 height 37
paste input "6"
type input "56824626"
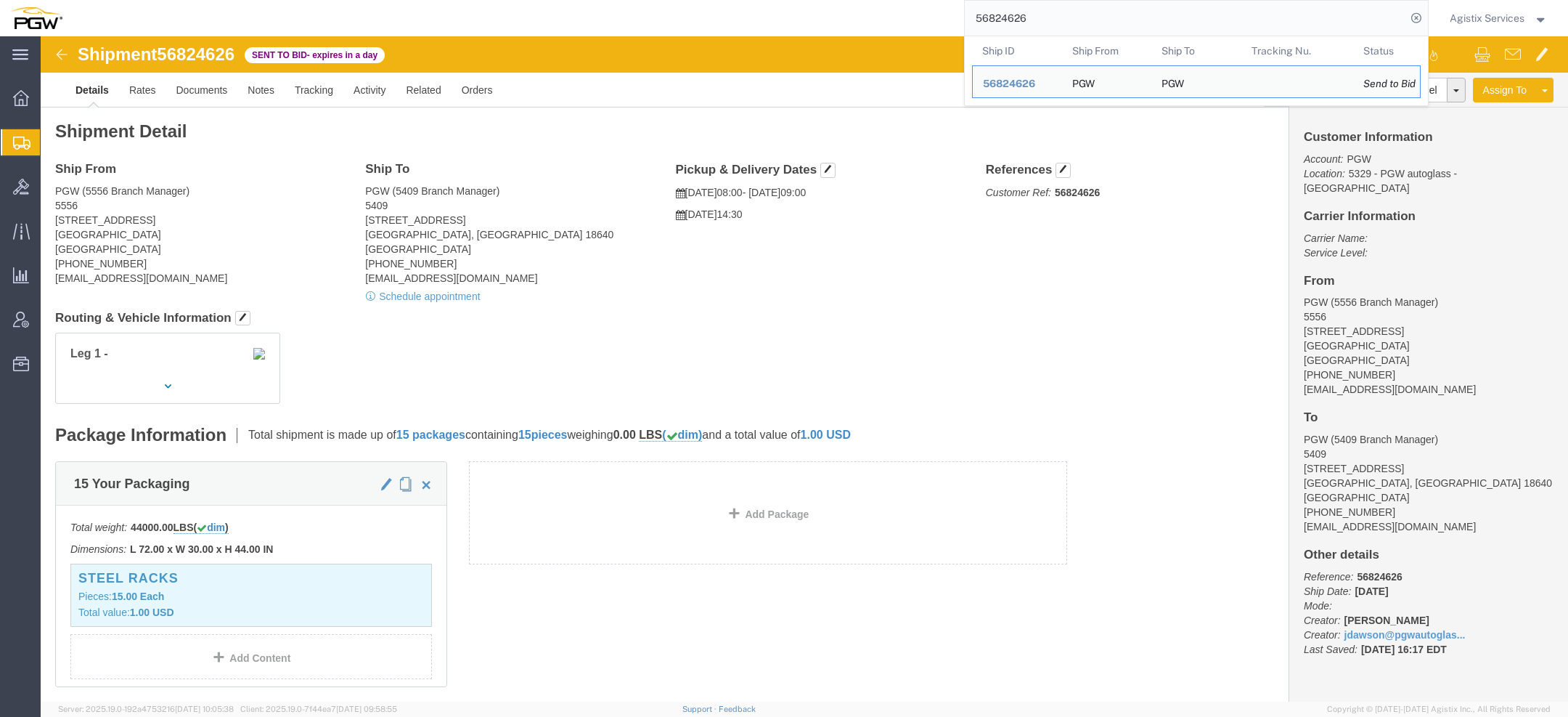
click at [1461, 17] on span "Agistix Services" at bounding box center [1487, 19] width 75 height 16
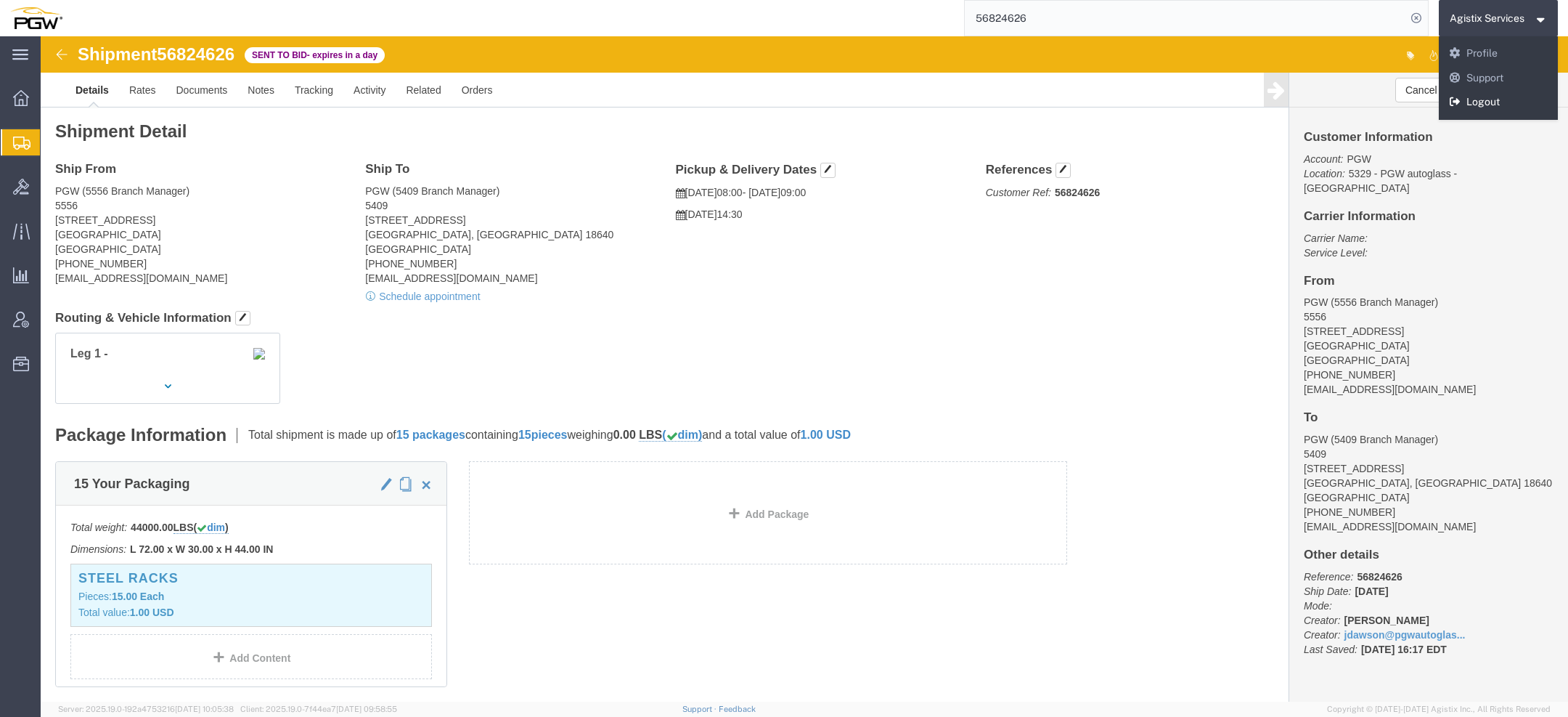
click at [1471, 111] on link "Logout" at bounding box center [1499, 102] width 120 height 24
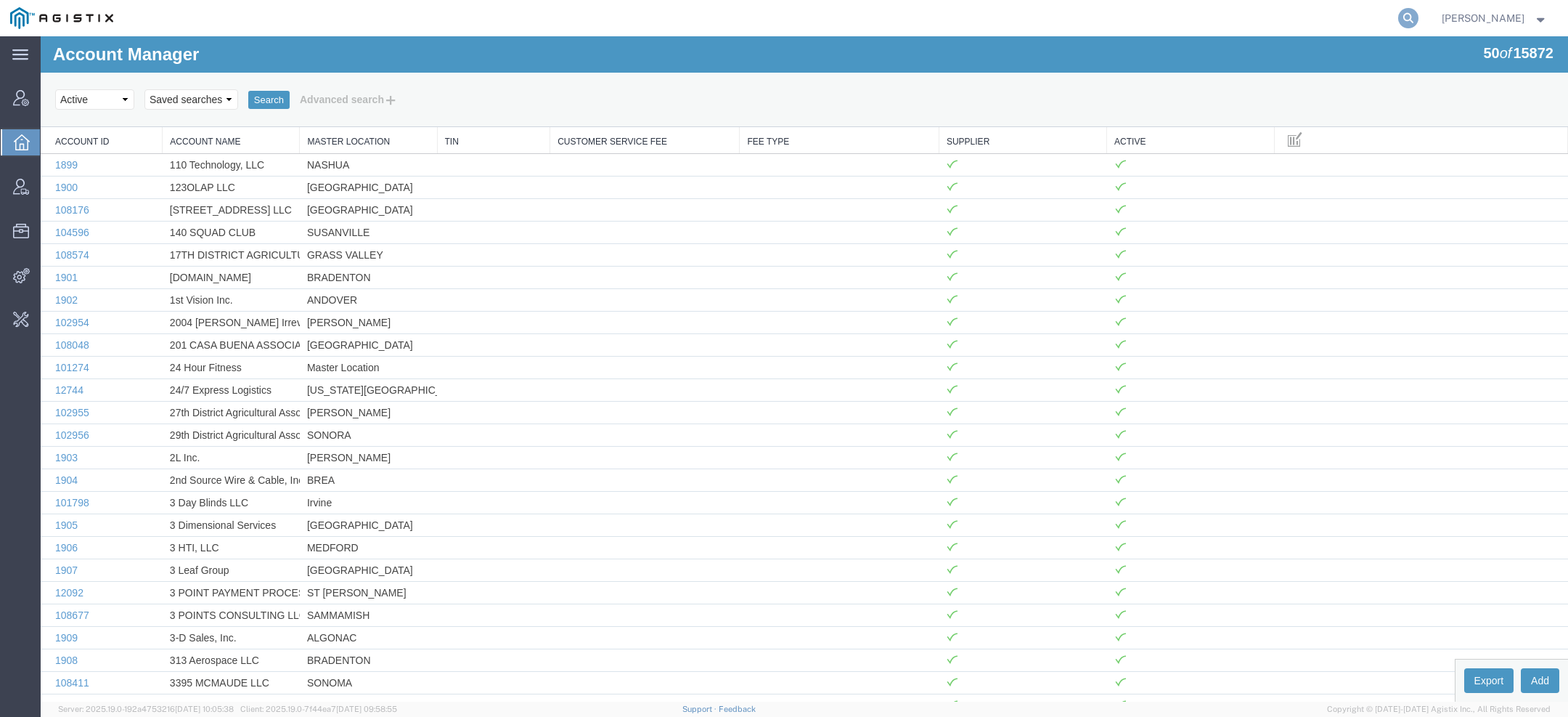
click at [1402, 20] on icon at bounding box center [1408, 18] width 20 height 20
paste input "[PERSON_NAME][EMAIL_ADDRESS][DOMAIN_NAME]"
type input "[PERSON_NAME][EMAIL_ADDRESS][DOMAIN_NAME]"
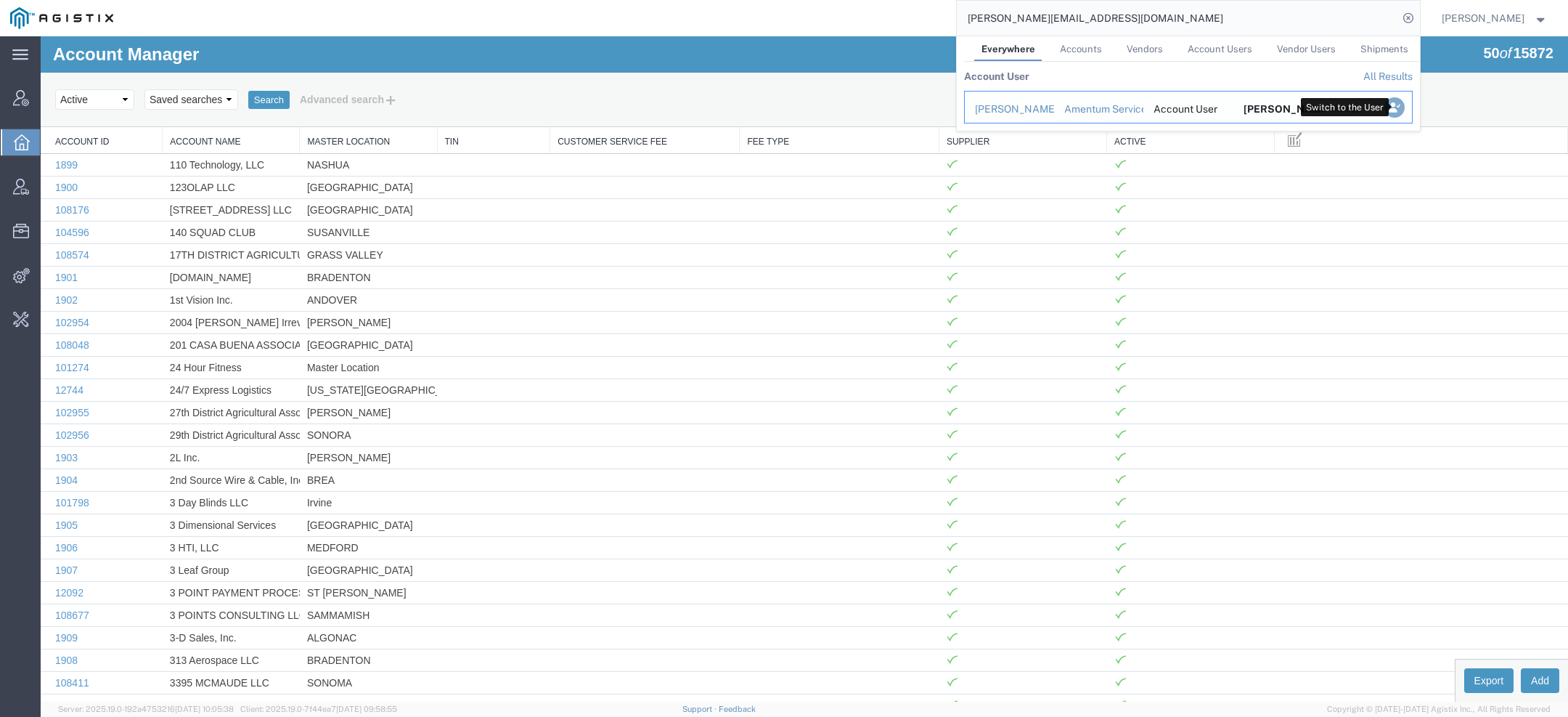
click at [1402, 106] on icon "Search Results" at bounding box center [1394, 107] width 20 height 20
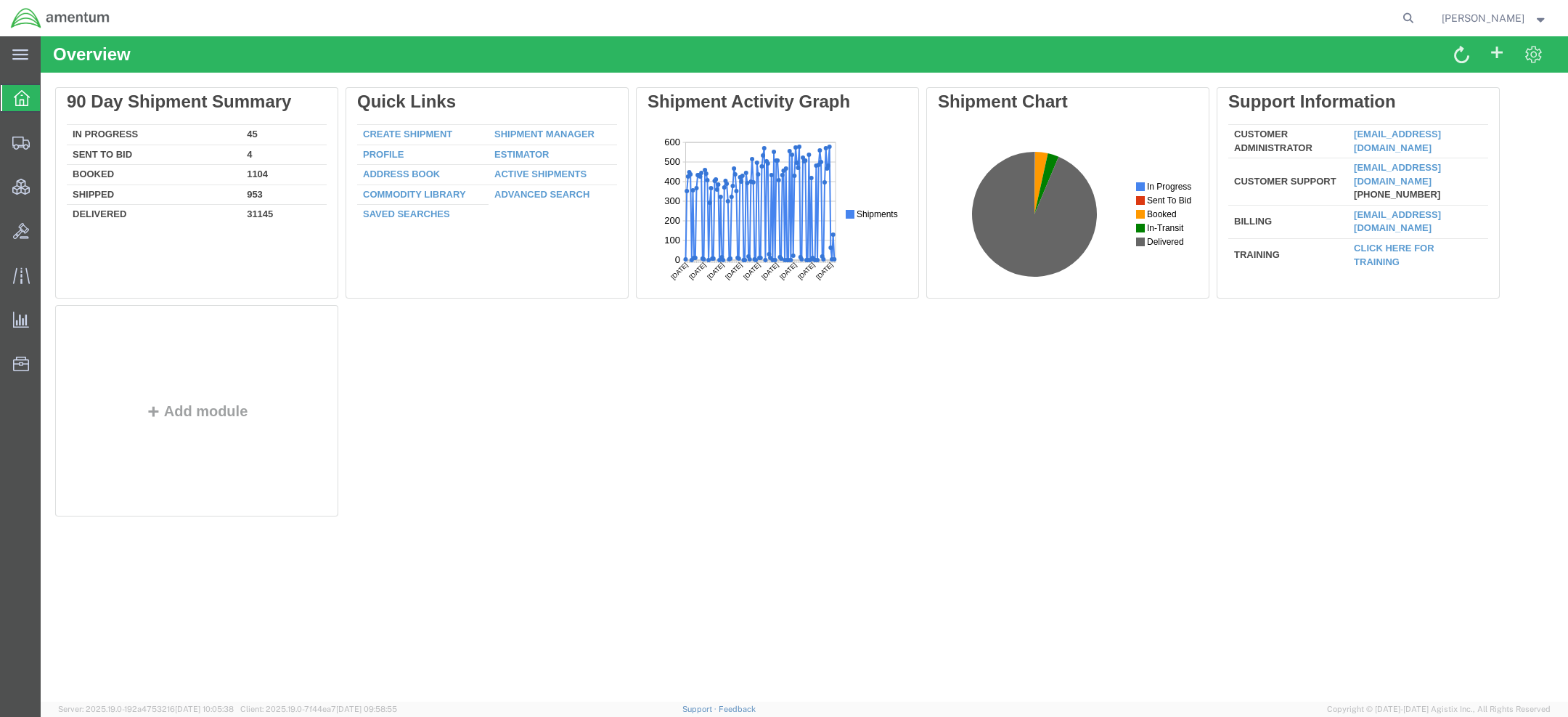
click at [1495, 3] on div "[PERSON_NAME]" at bounding box center [1494, 18] width 127 height 37
click at [1495, 14] on span "[PERSON_NAME]" at bounding box center [1483, 19] width 83 height 16
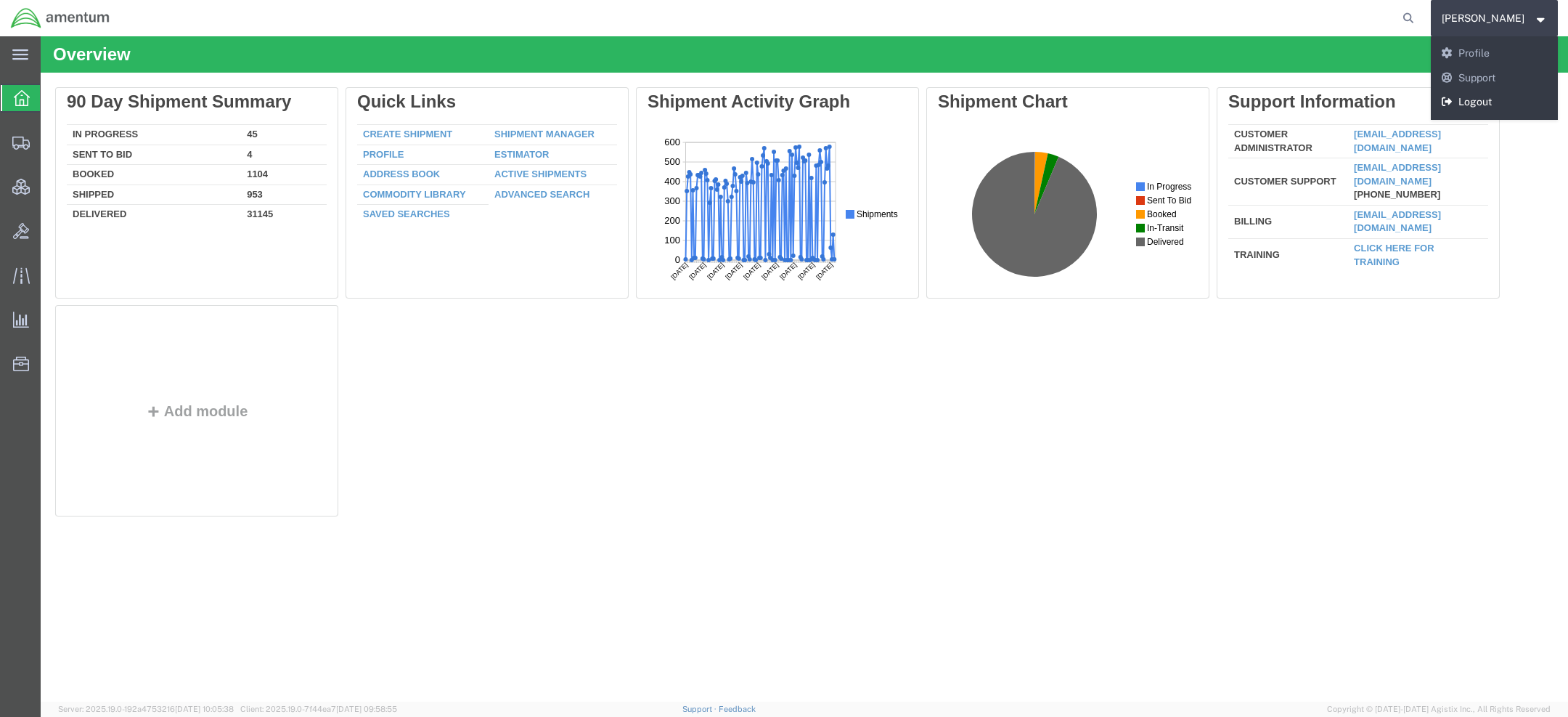
click at [1486, 96] on link "Logout" at bounding box center [1494, 102] width 127 height 24
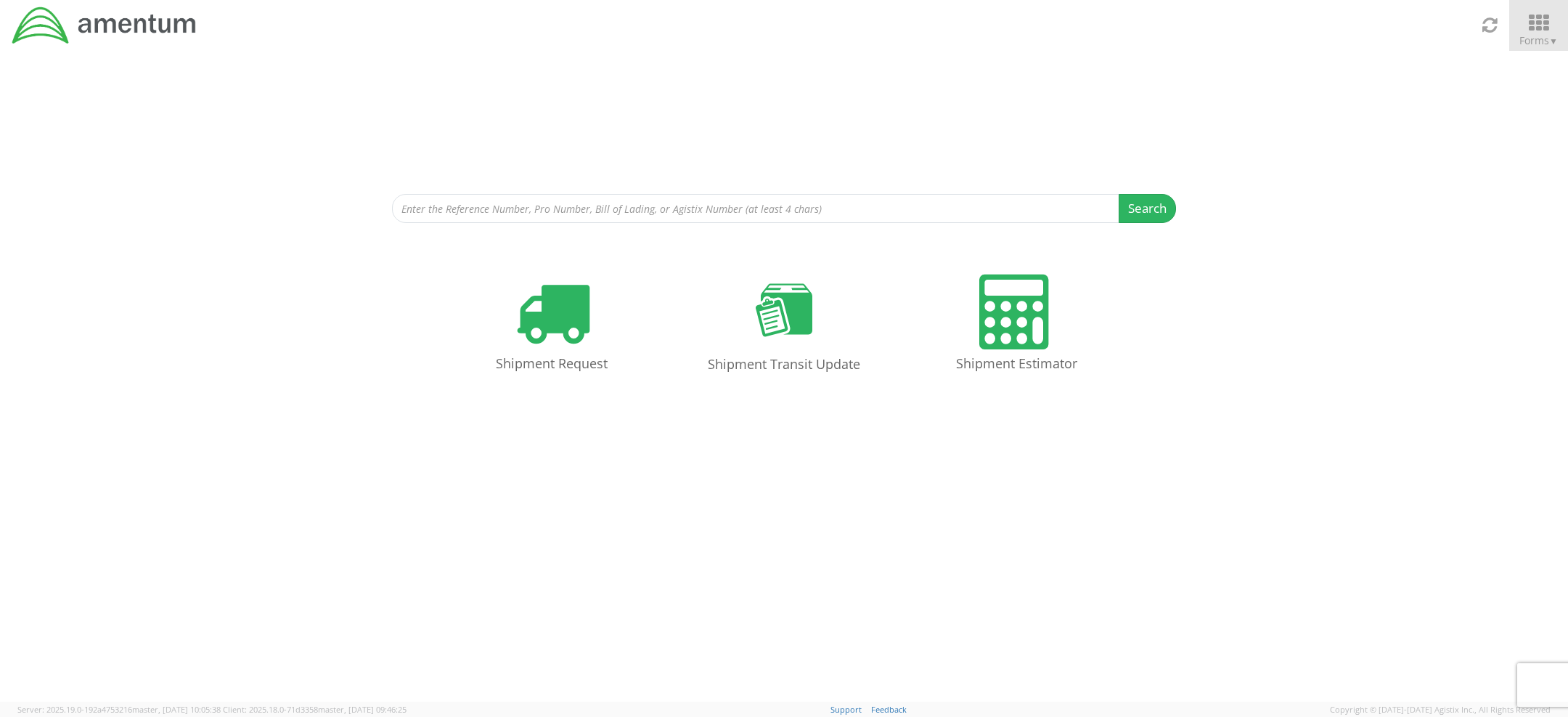
click at [1521, 28] on icon at bounding box center [1538, 23] width 67 height 20
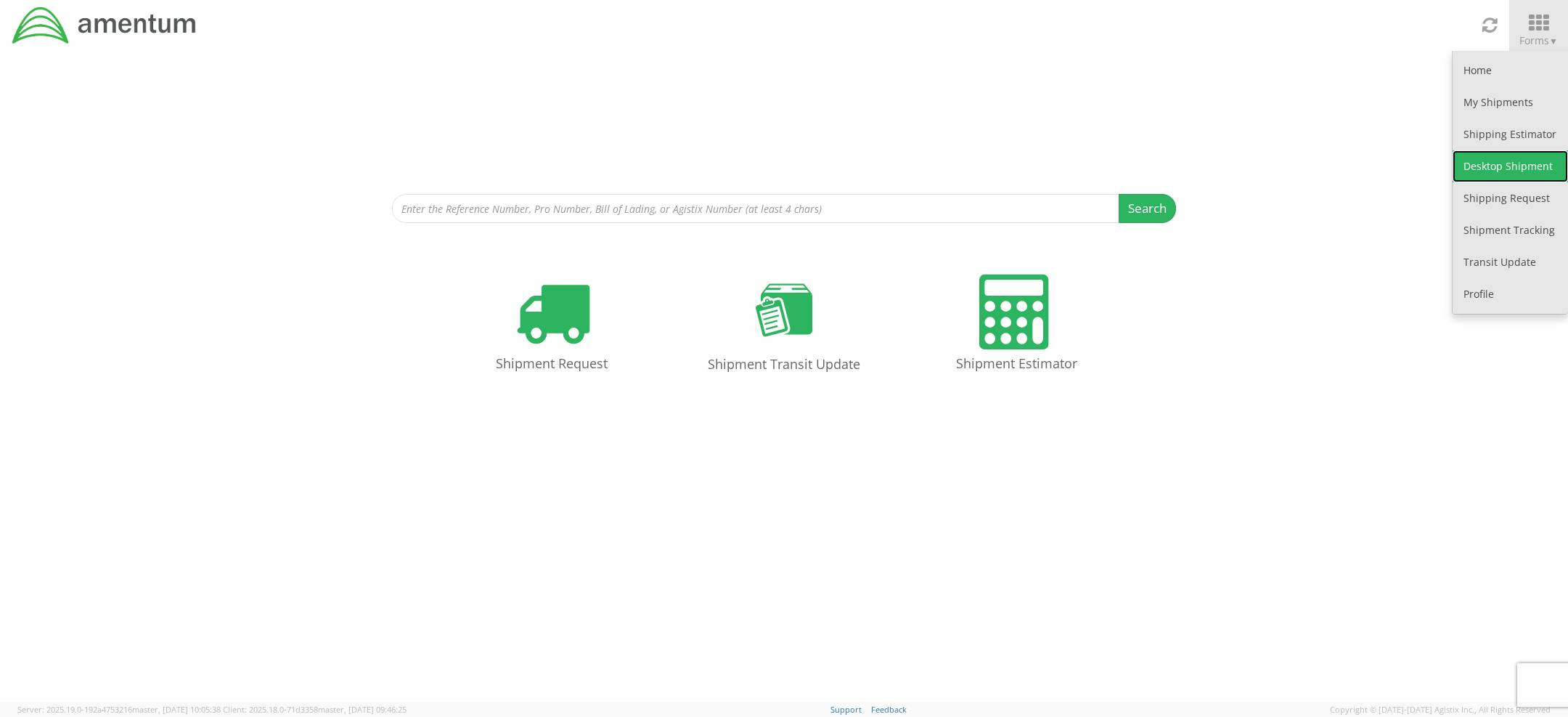
click at [1475, 170] on link "Desktop Shipment" at bounding box center [1510, 166] width 115 height 32
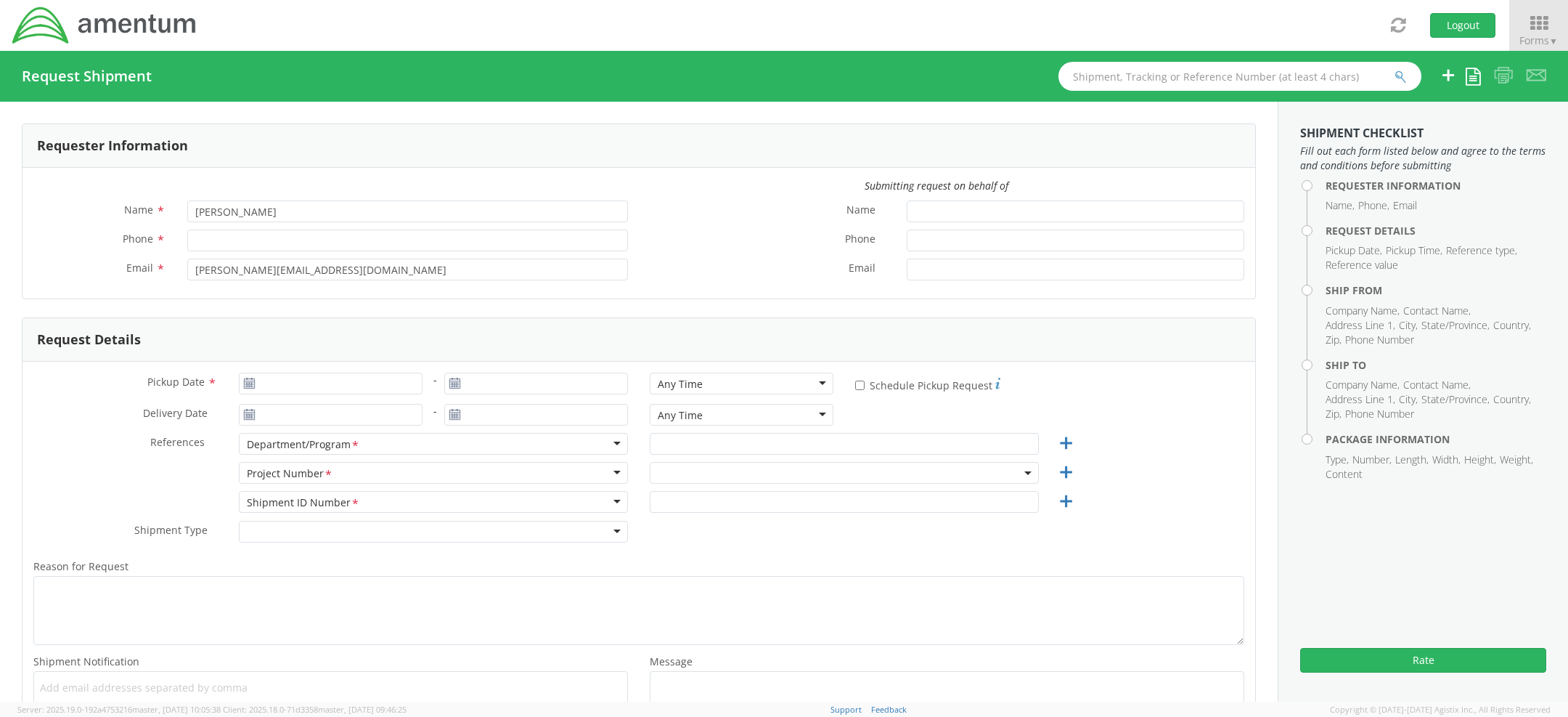
click at [1107, 84] on input "text" at bounding box center [1239, 76] width 363 height 29
paste input "56826691"
type input "56826691"
click at [1394, 69] on button "submit" at bounding box center [1400, 77] width 12 height 17
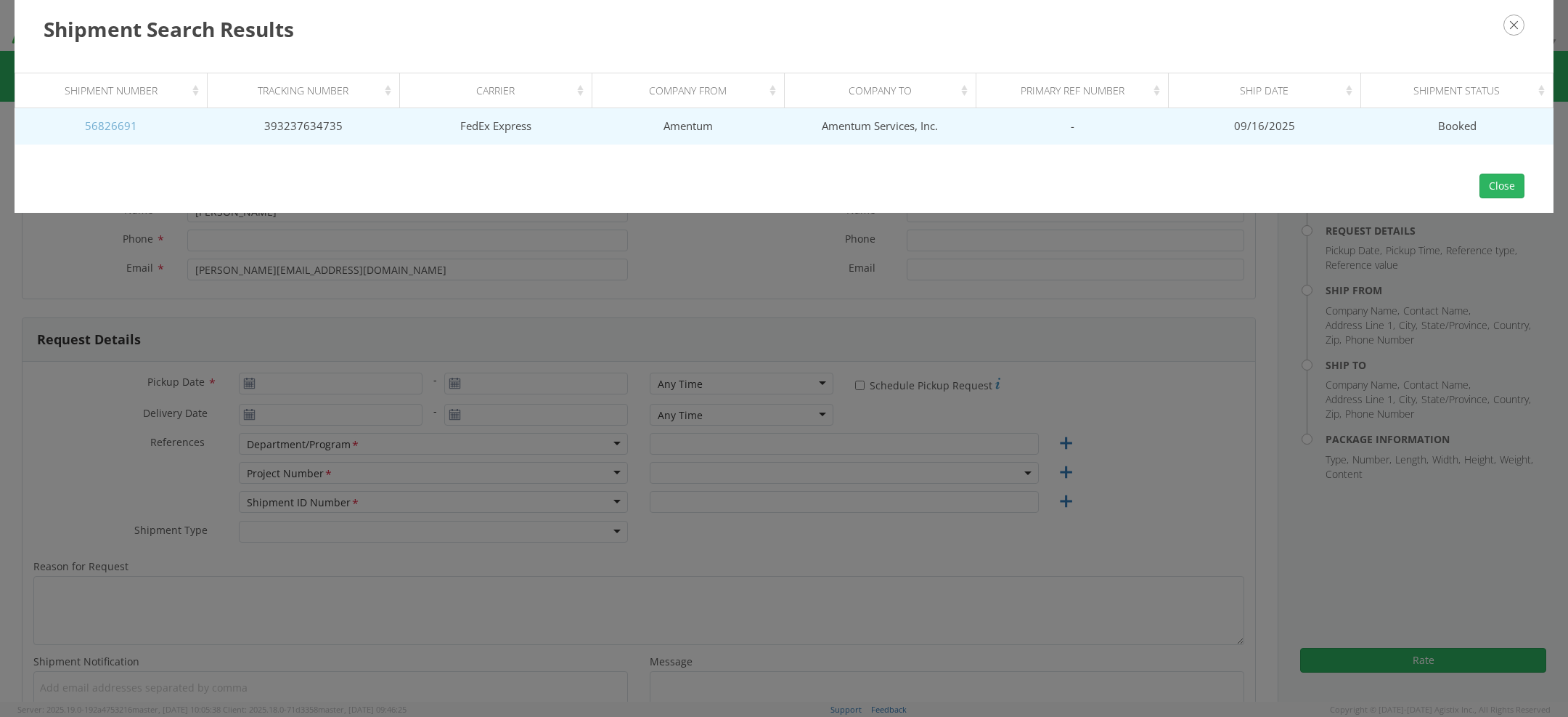
click at [121, 124] on link "56826691" at bounding box center [111, 126] width 52 height 15
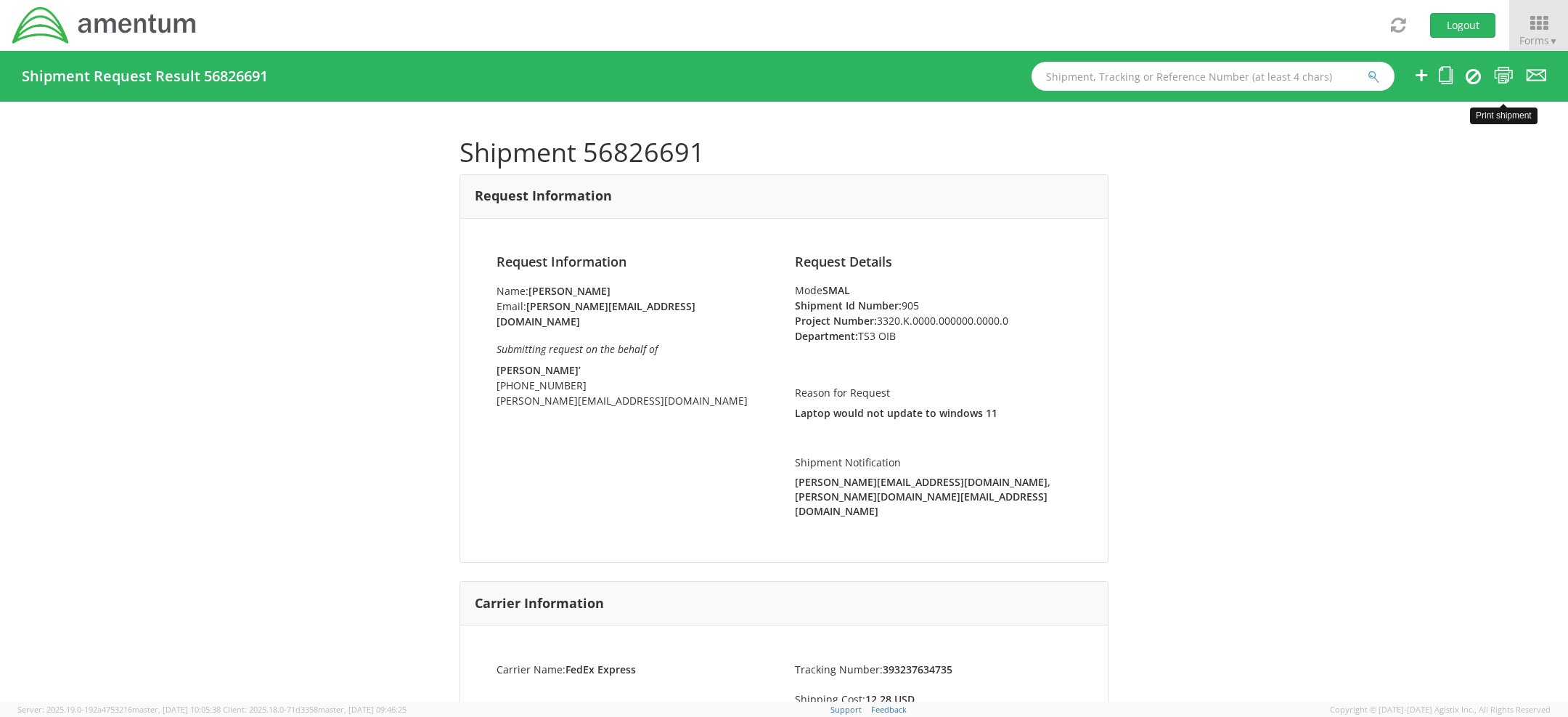
click at [1510, 74] on icon at bounding box center [1504, 75] width 19 height 18
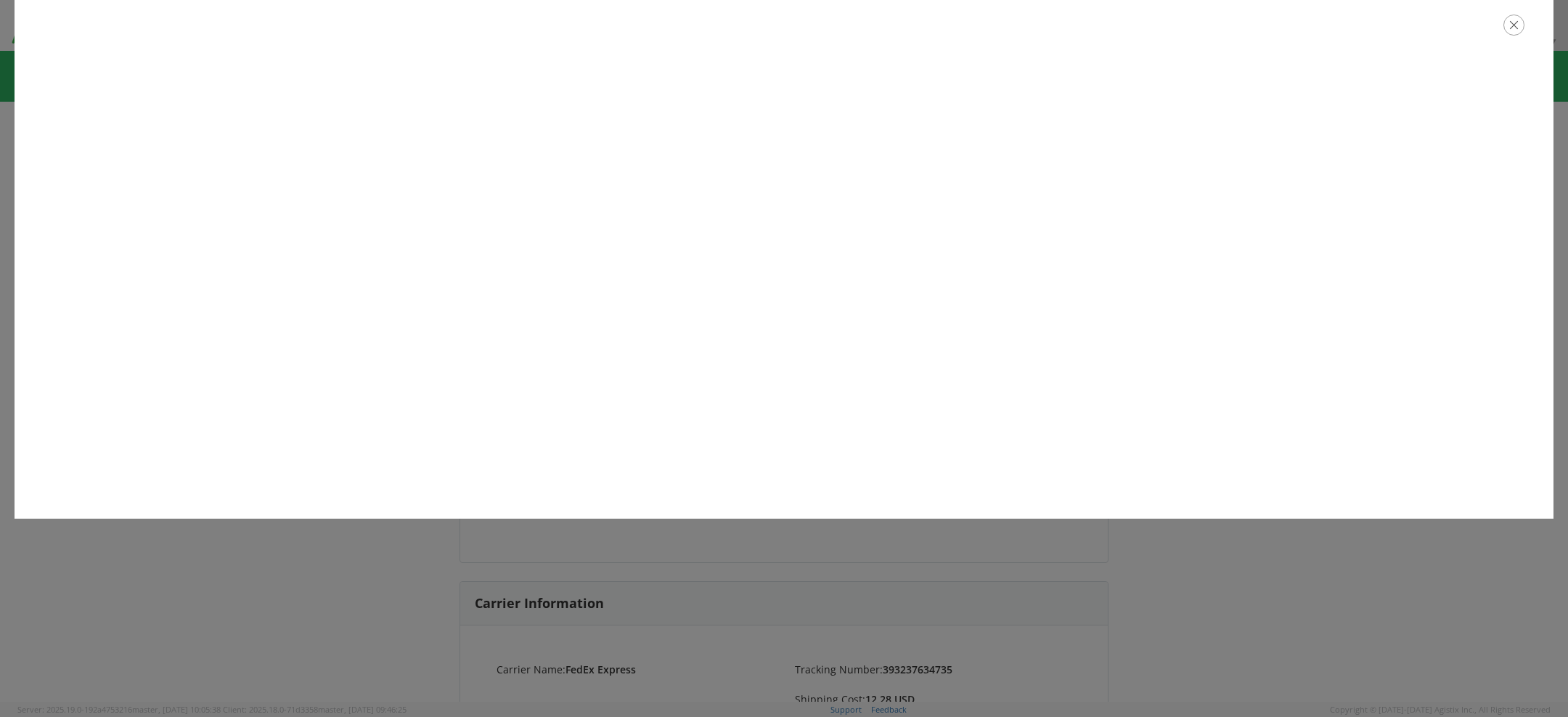
click at [1510, 29] on icon "button" at bounding box center [1514, 25] width 21 height 21
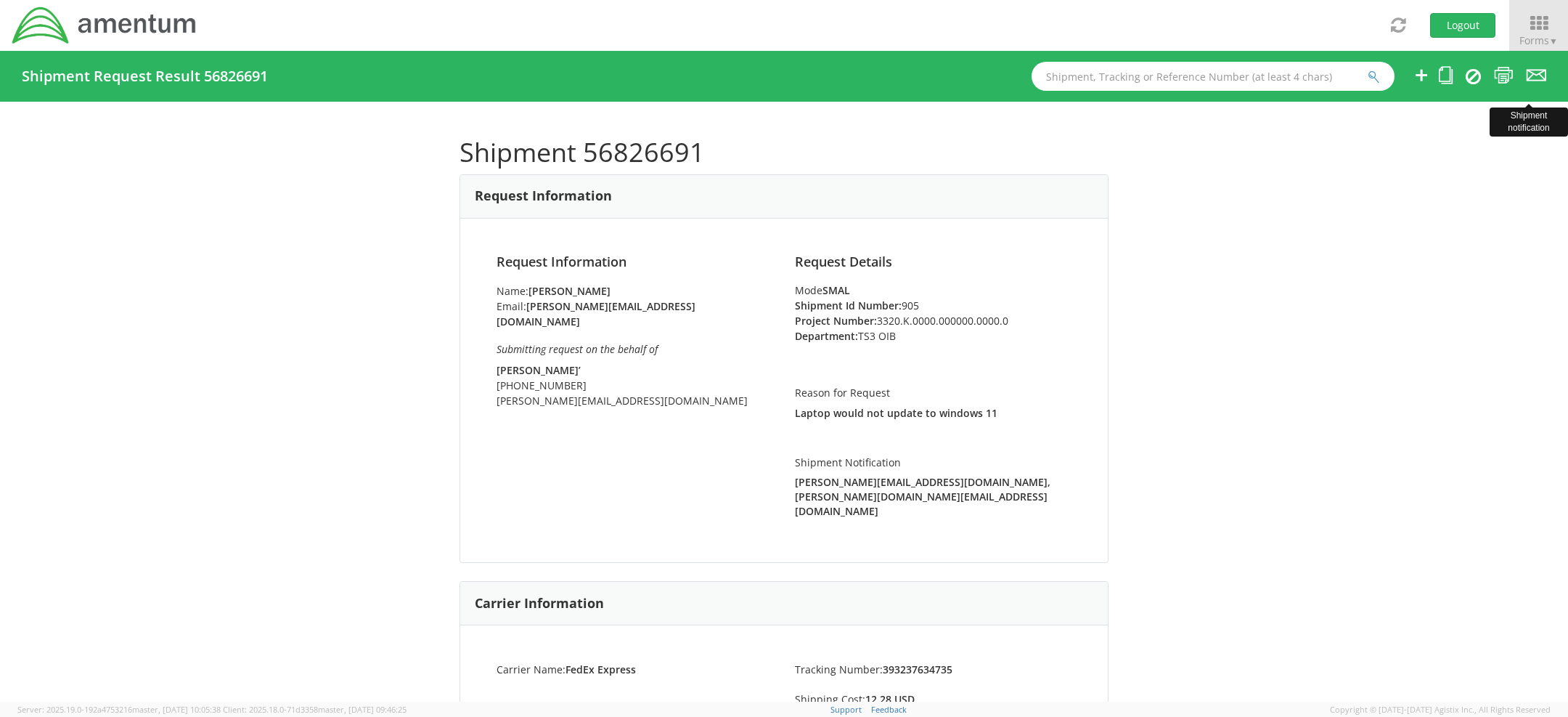
click at [1530, 80] on icon at bounding box center [1536, 75] width 19 height 18
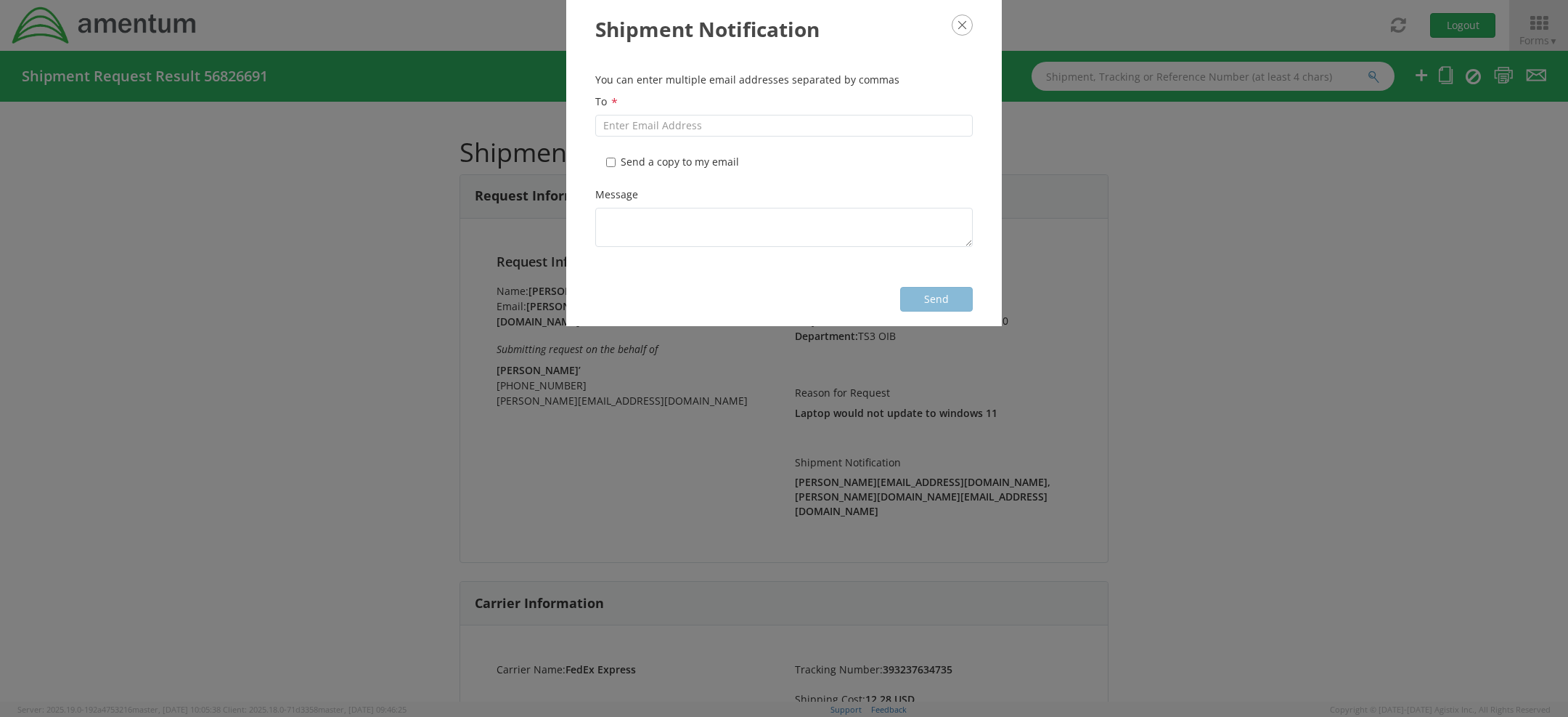
click at [959, 24] on icon "button" at bounding box center [963, 25] width 21 height 21
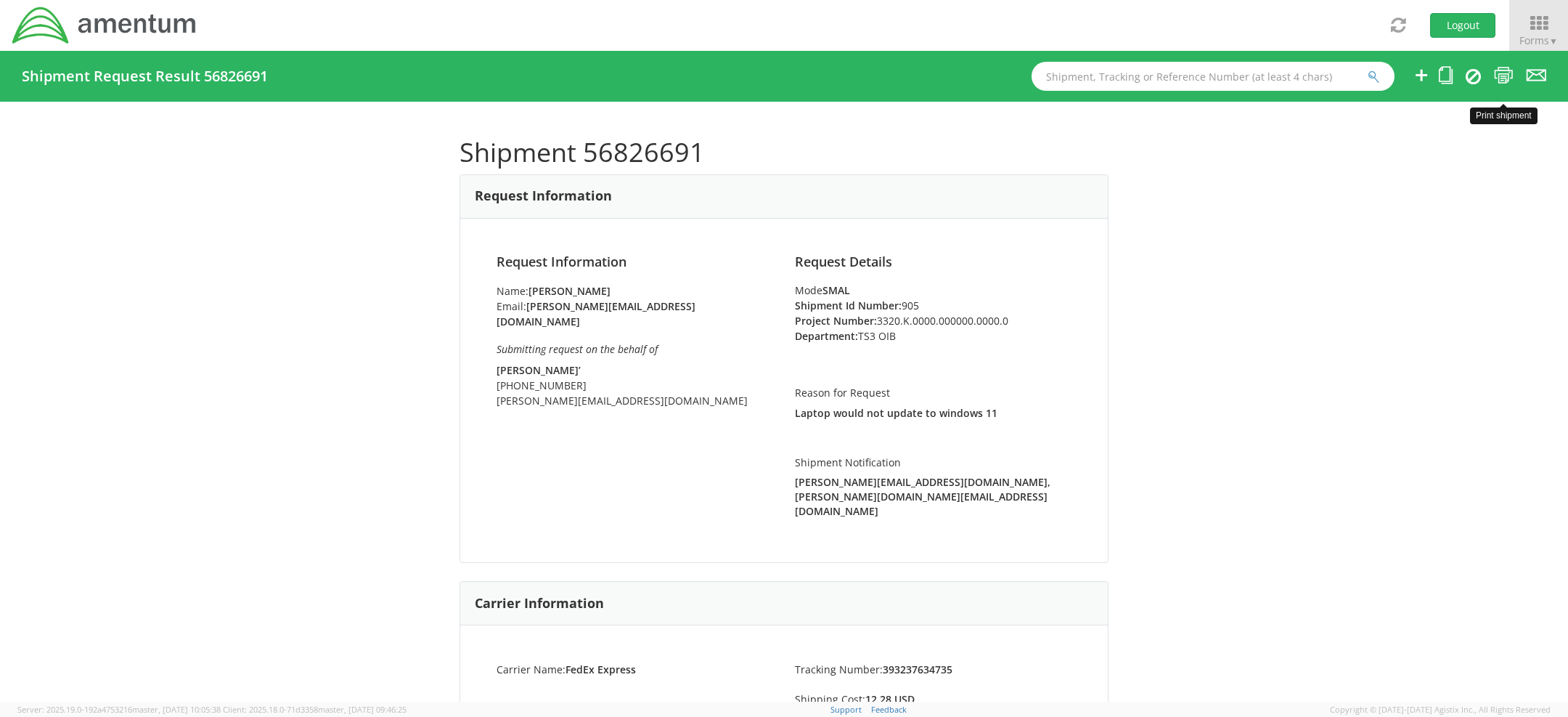
click at [1494, 79] on icon at bounding box center [1504, 75] width 19 height 18
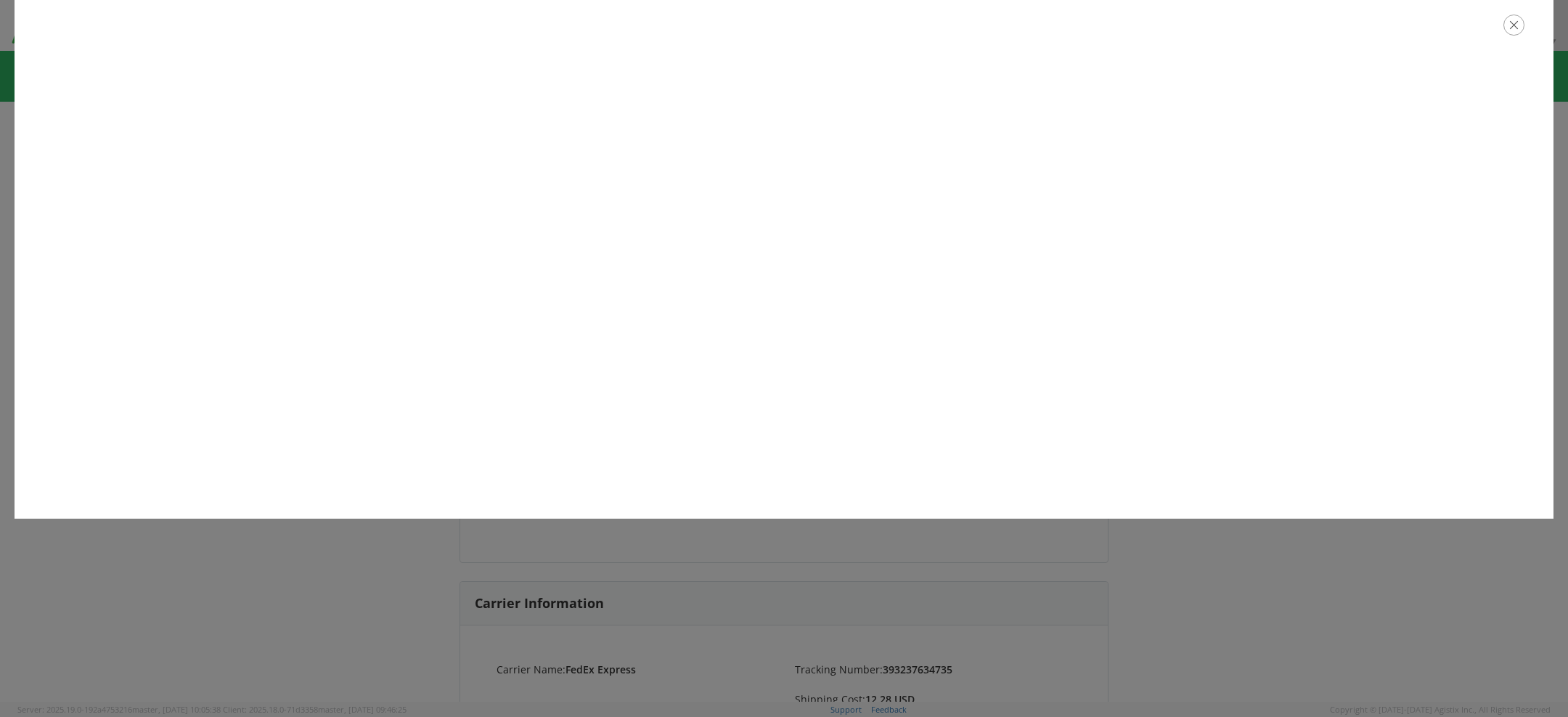
click at [1512, 28] on icon "button" at bounding box center [1514, 25] width 21 height 21
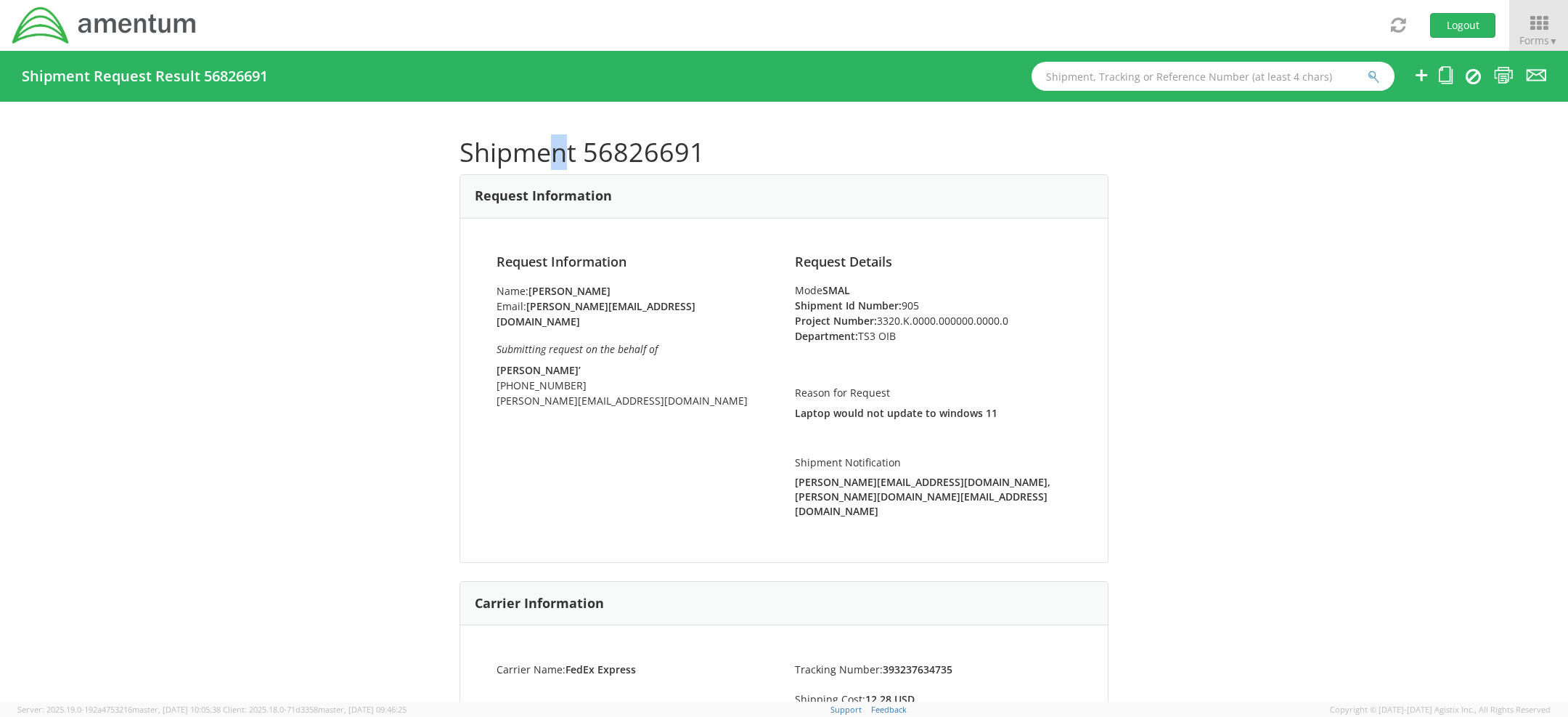
drag, startPoint x: 557, startPoint y: 152, endPoint x: 566, endPoint y: 153, distance: 9.1
click at [566, 152] on h1 "Shipment 56826691" at bounding box center [784, 153] width 649 height 29
copy h1 "n"
click at [623, 155] on h1 "Shipment 56826691" at bounding box center [784, 153] width 649 height 29
click at [623, 154] on h1 "Shipment 56826691" at bounding box center [784, 153] width 649 height 29
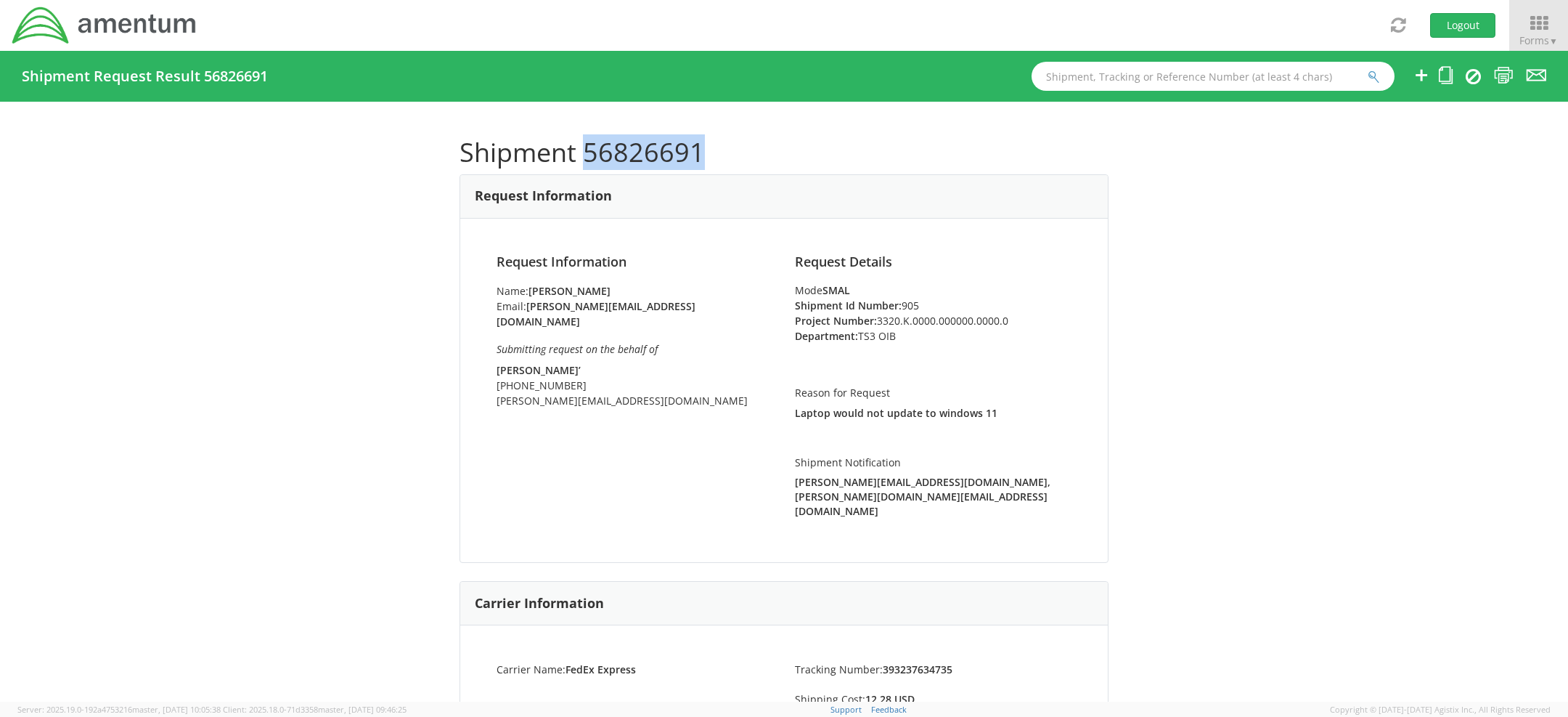
copy h1 "56826691"
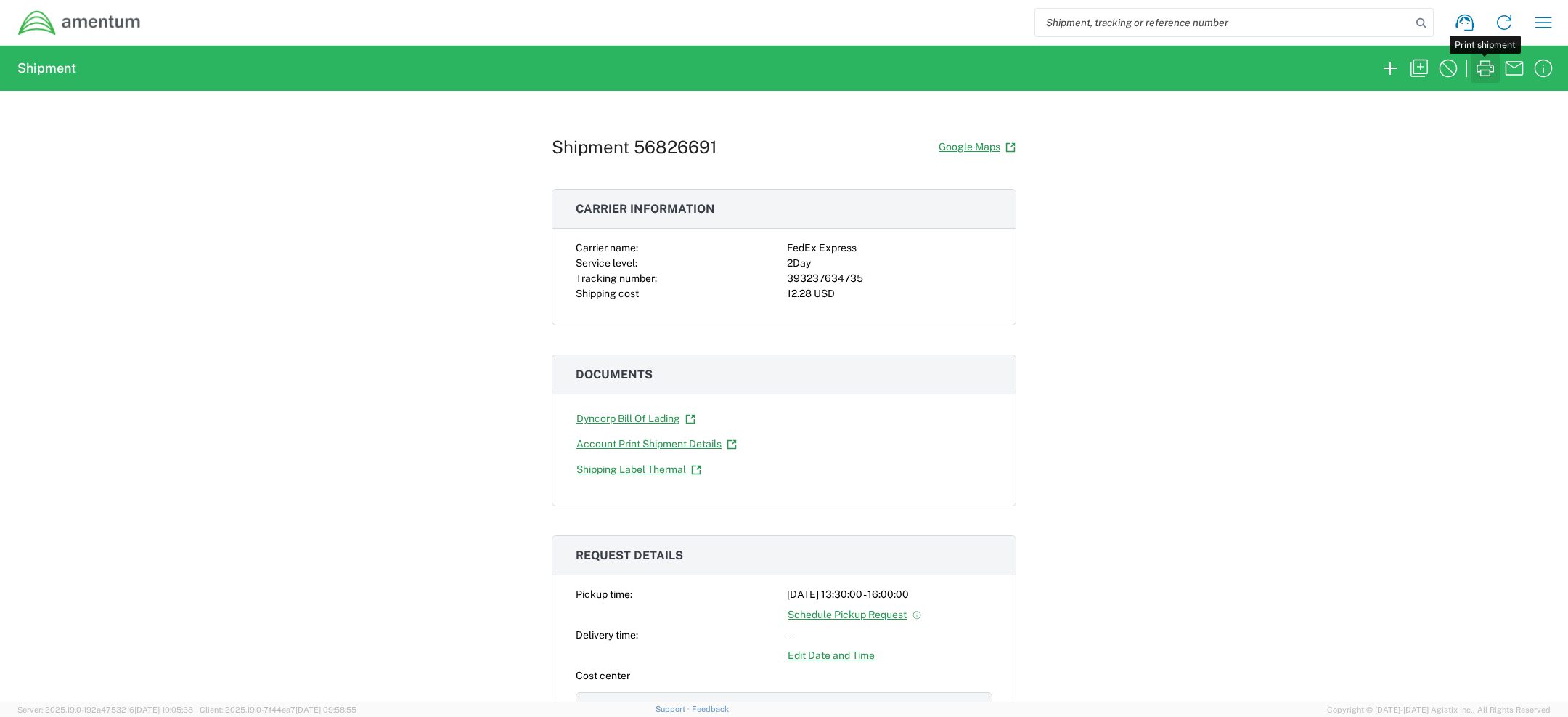
click at [1483, 66] on icon "button" at bounding box center [1485, 68] width 24 height 24
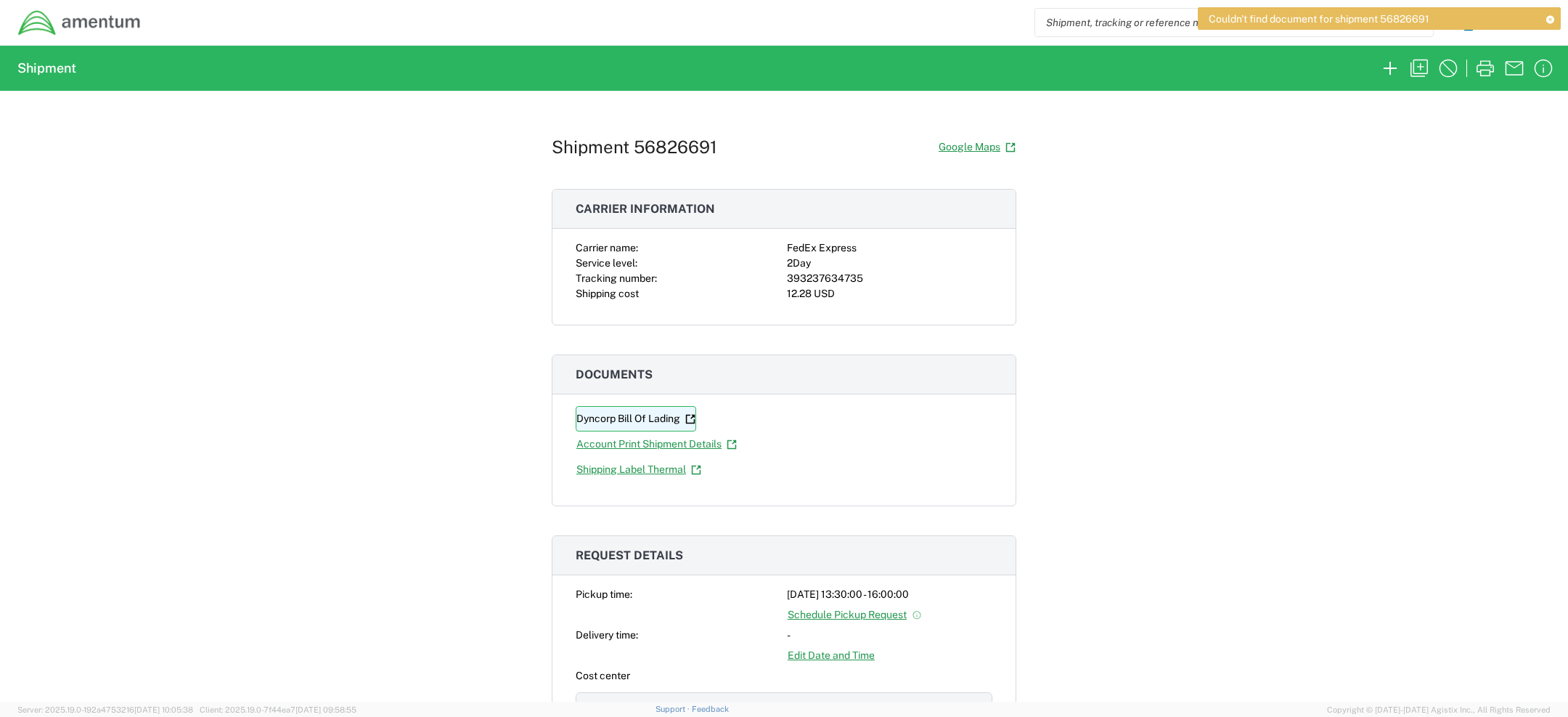
click at [670, 413] on link "Dyncorp Bill Of Lading" at bounding box center [635, 418] width 120 height 25
click at [645, 443] on link "Account Print Shipment Details" at bounding box center [656, 443] width 162 height 25
click at [642, 462] on link "Shipping Label Thermal" at bounding box center [639, 469] width 127 height 25
drag, startPoint x: 1211, startPoint y: 19, endPoint x: 1440, endPoint y: 19, distance: 229.0
click at [1440, 19] on div "Couldn't find document for shipment 56826691" at bounding box center [1379, 19] width 363 height 23
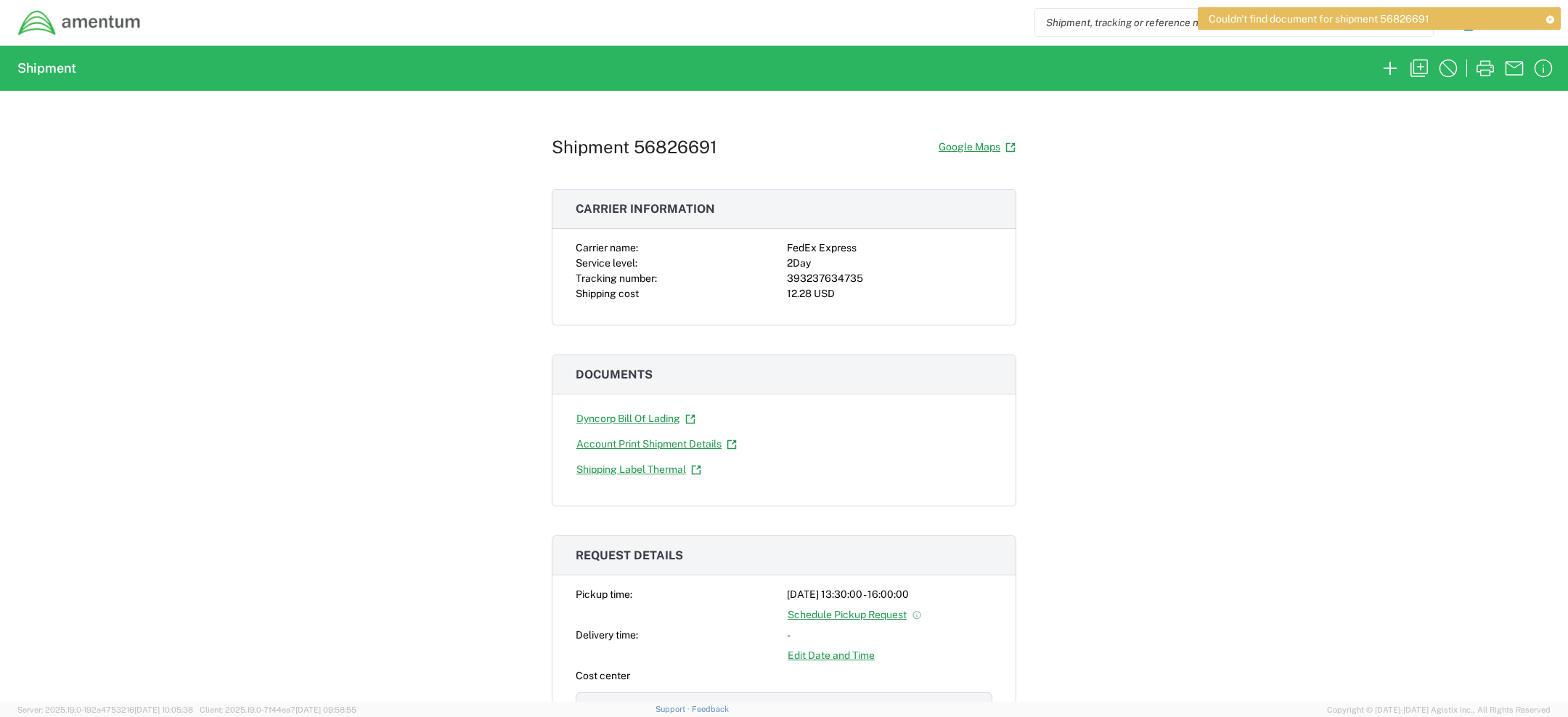
click at [1382, 18] on span "Couldn't find document for shipment 56826691" at bounding box center [1319, 19] width 221 height 13
drag, startPoint x: 1382, startPoint y: 19, endPoint x: 1209, endPoint y: 18, distance: 173.0
click at [1208, 18] on span "Couldn't find document for shipment 56826691" at bounding box center [1319, 19] width 221 height 13
copy span "Couldn't find document for shipment"
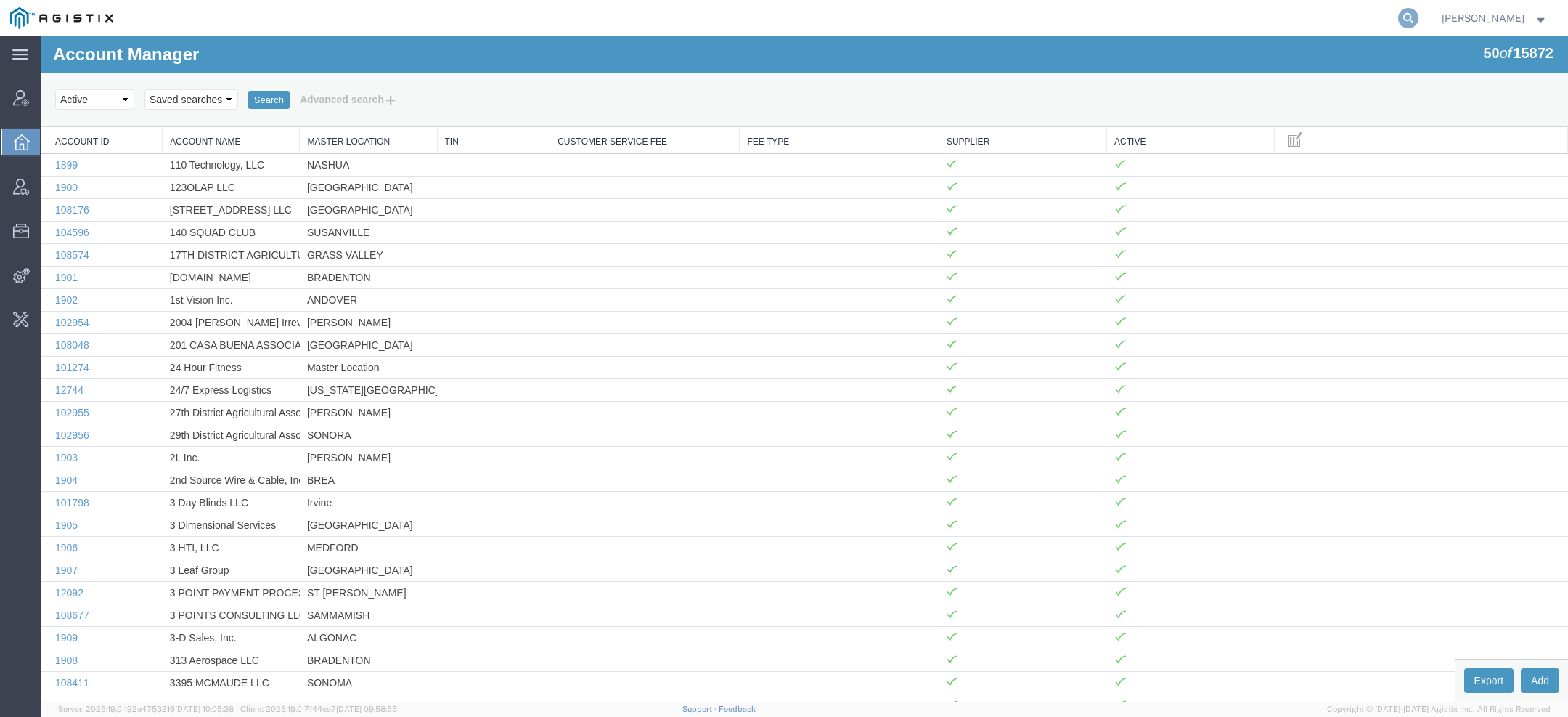
click at [1413, 24] on icon at bounding box center [1408, 18] width 20 height 20
paste input "56823951"
type input "56823951"
